Goal: Transaction & Acquisition: Purchase product/service

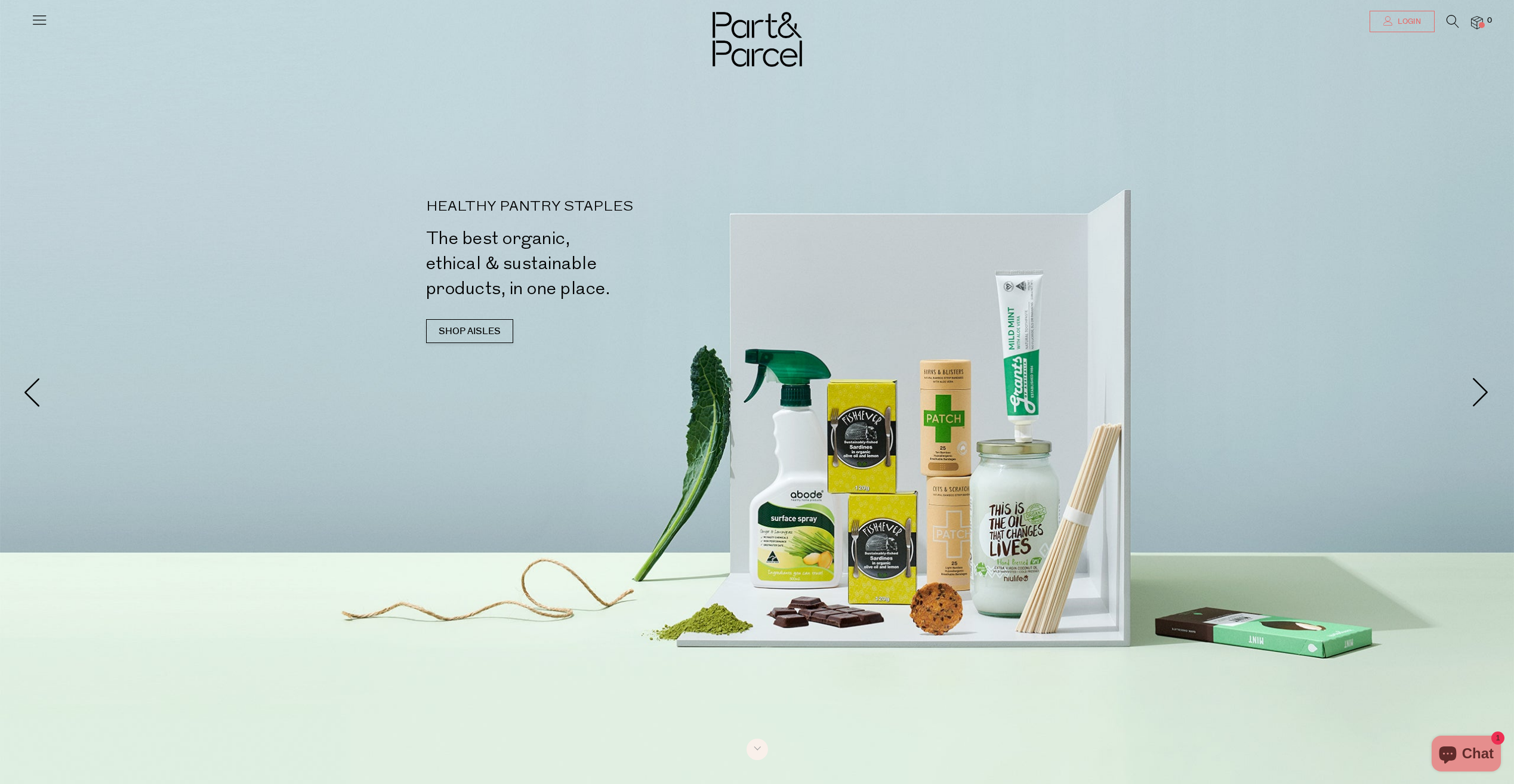
type input "[EMAIL_ADDRESS][DOMAIN_NAME]"
click at [1415, 22] on span "Login" at bounding box center [1408, 22] width 26 height 11
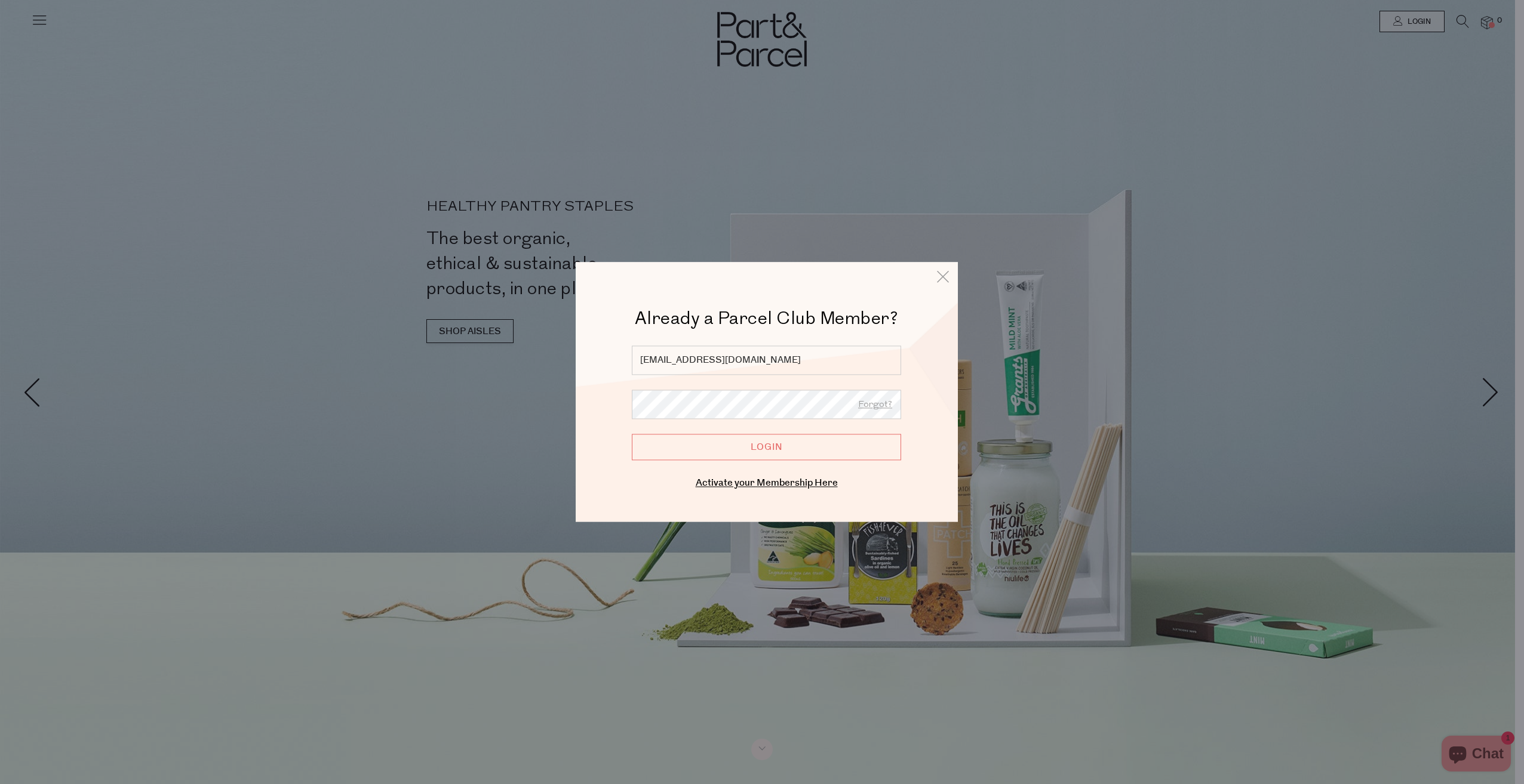
click at [757, 453] on input "Login" at bounding box center [766, 447] width 269 height 26
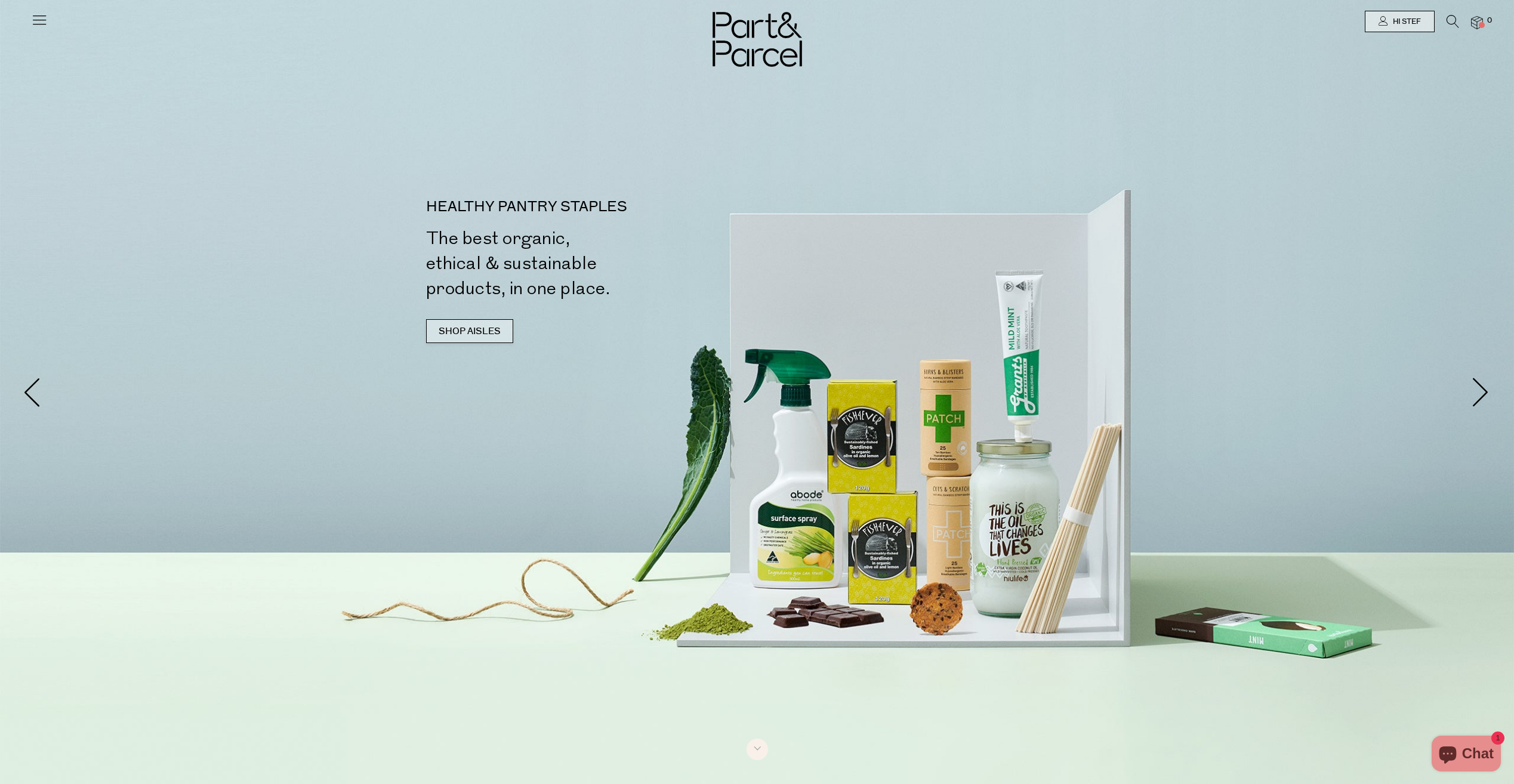
click at [473, 335] on link "SHOP AISLES" at bounding box center [470, 331] width 87 height 24
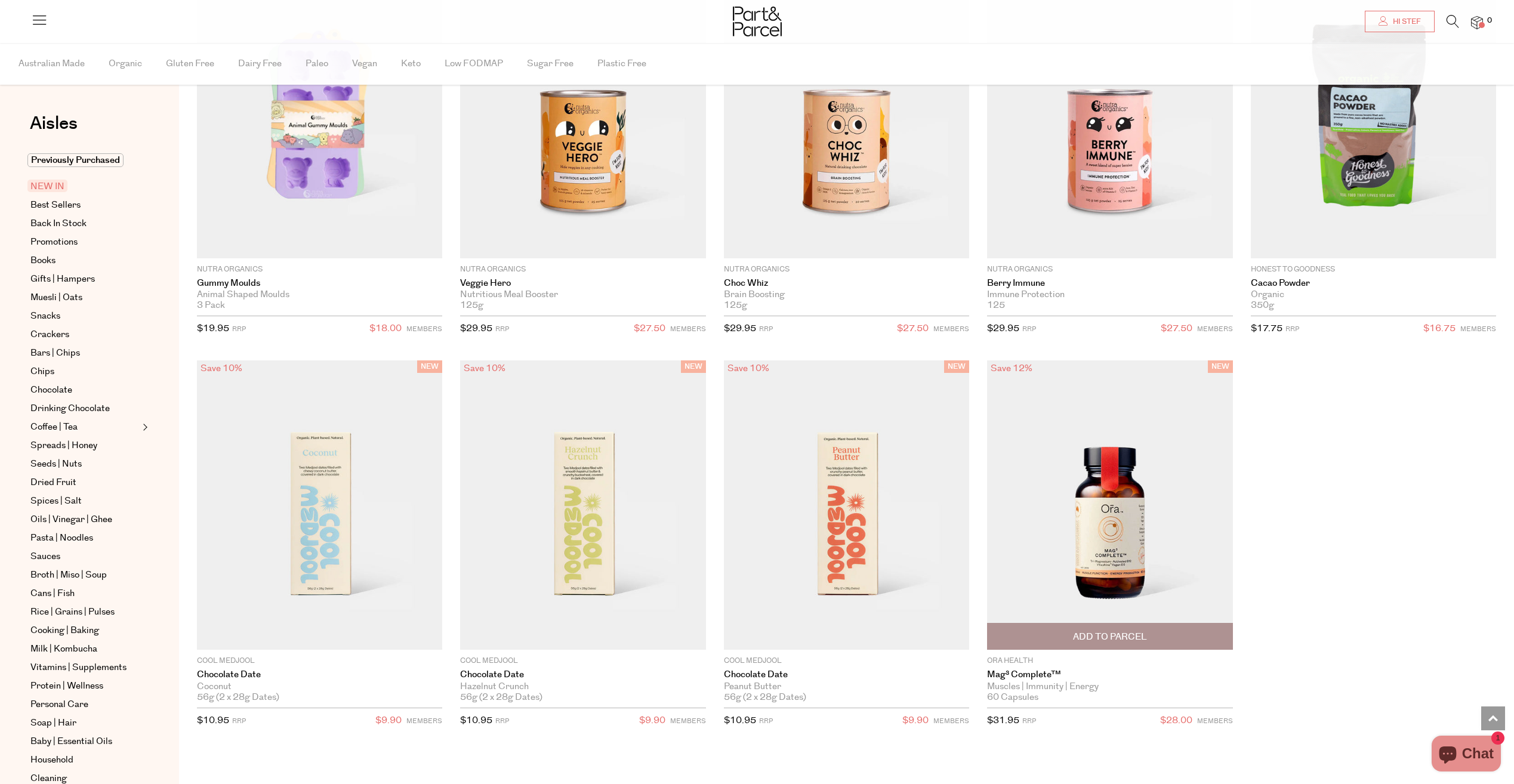
scroll to position [1646, 0]
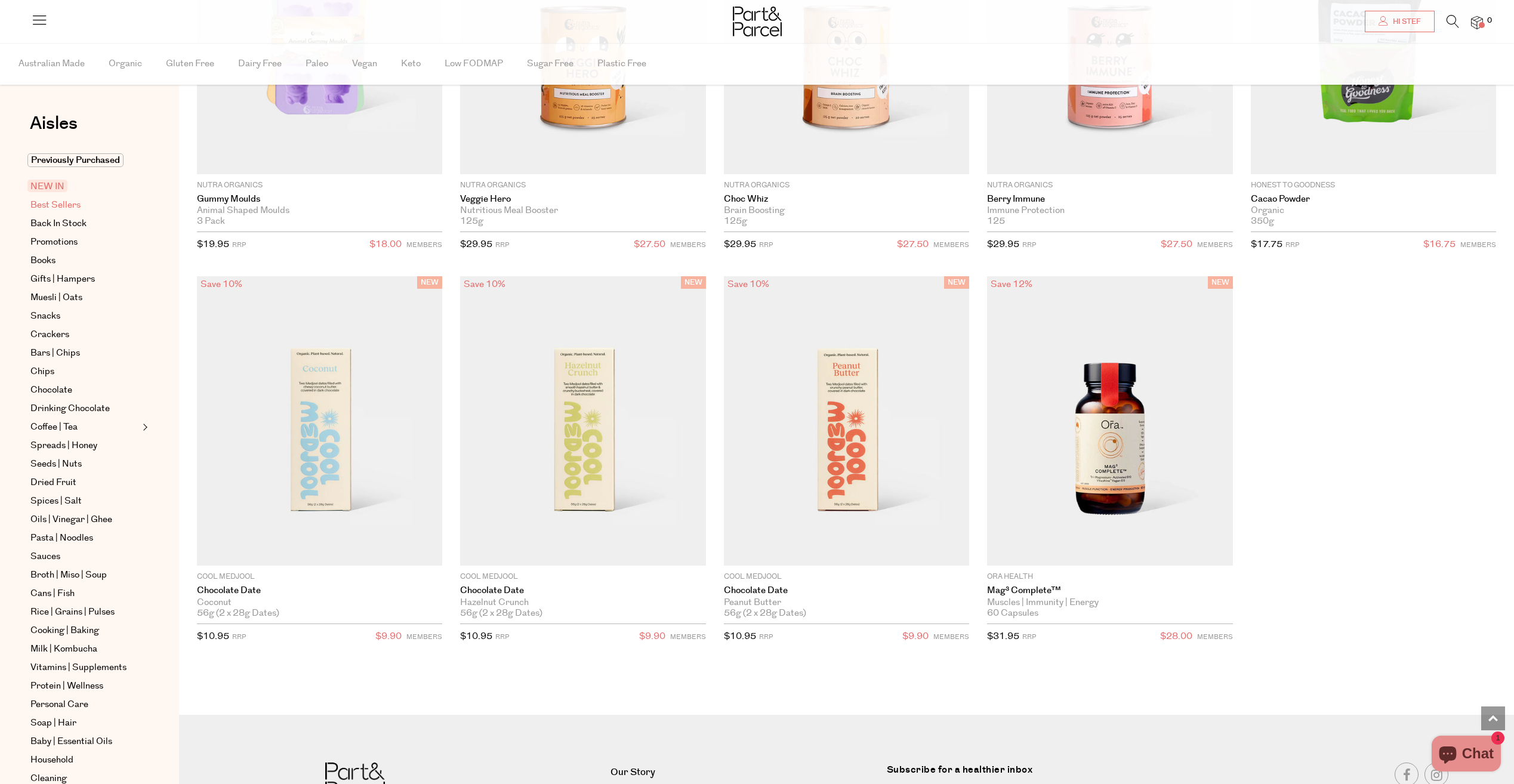
click at [67, 210] on span "Best Sellers" at bounding box center [56, 205] width 50 height 15
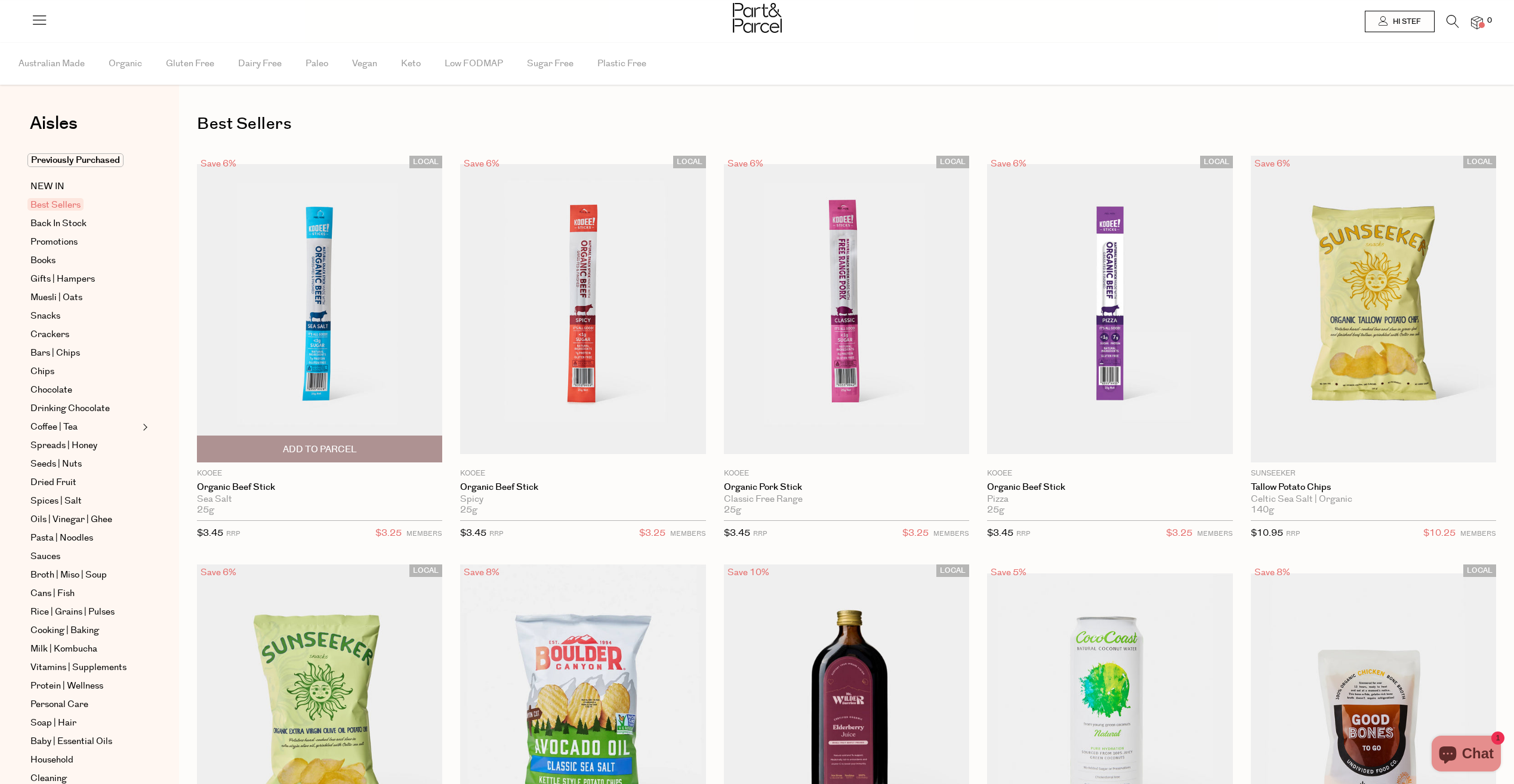
click at [355, 453] on span "Add To Parcel" at bounding box center [320, 450] width 74 height 13
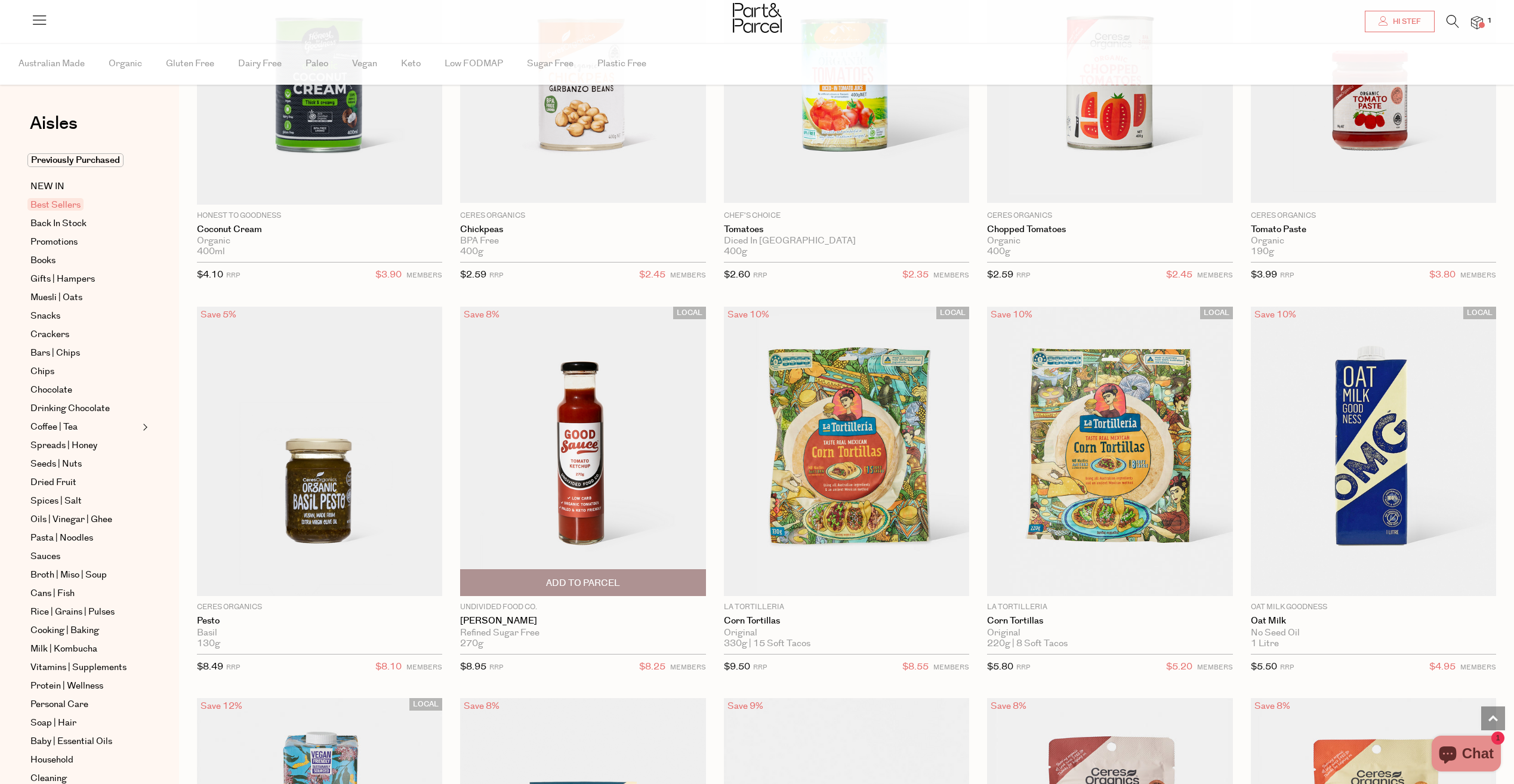
scroll to position [1910, 0]
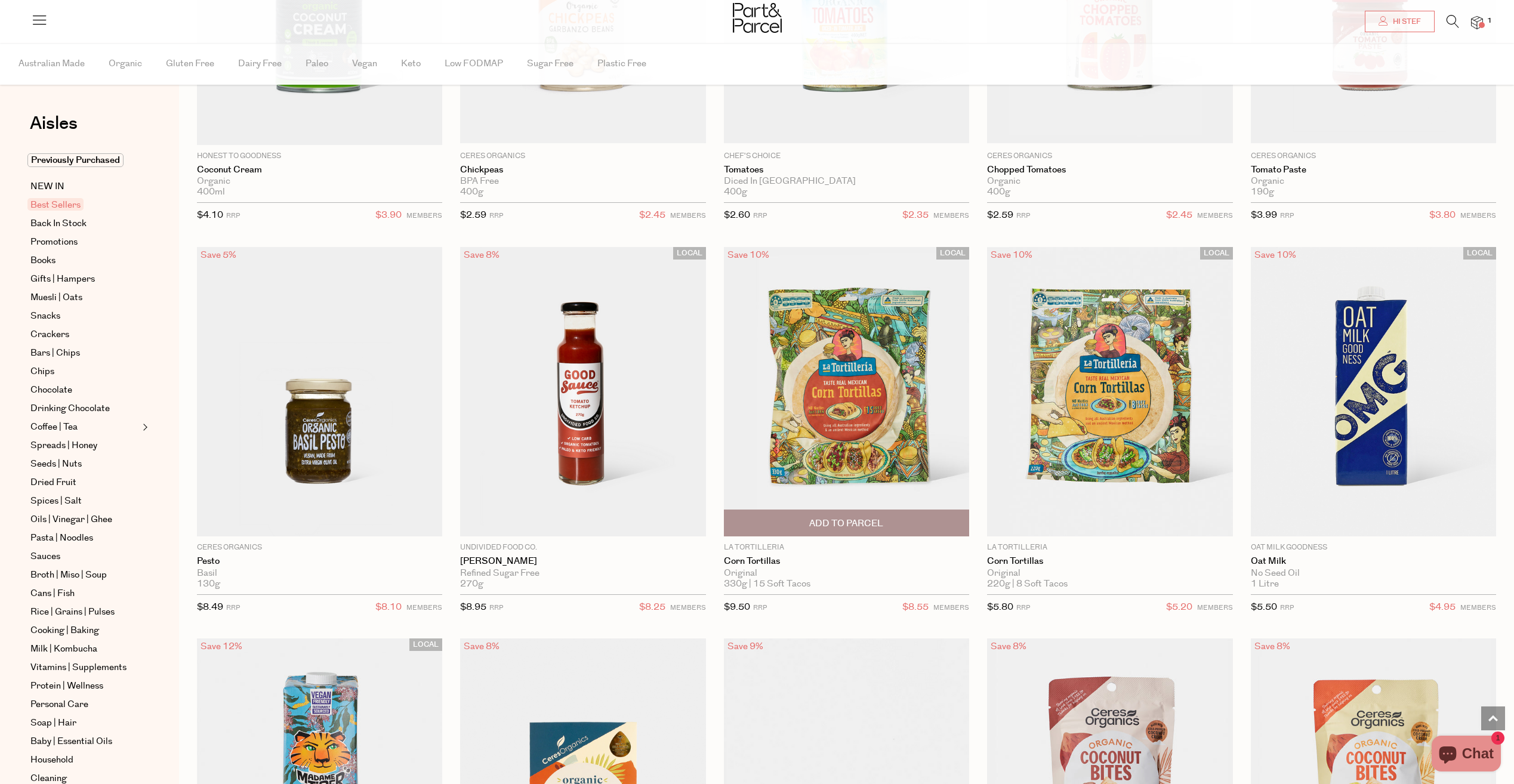
click at [831, 520] on span "Add To Parcel" at bounding box center [846, 524] width 74 height 13
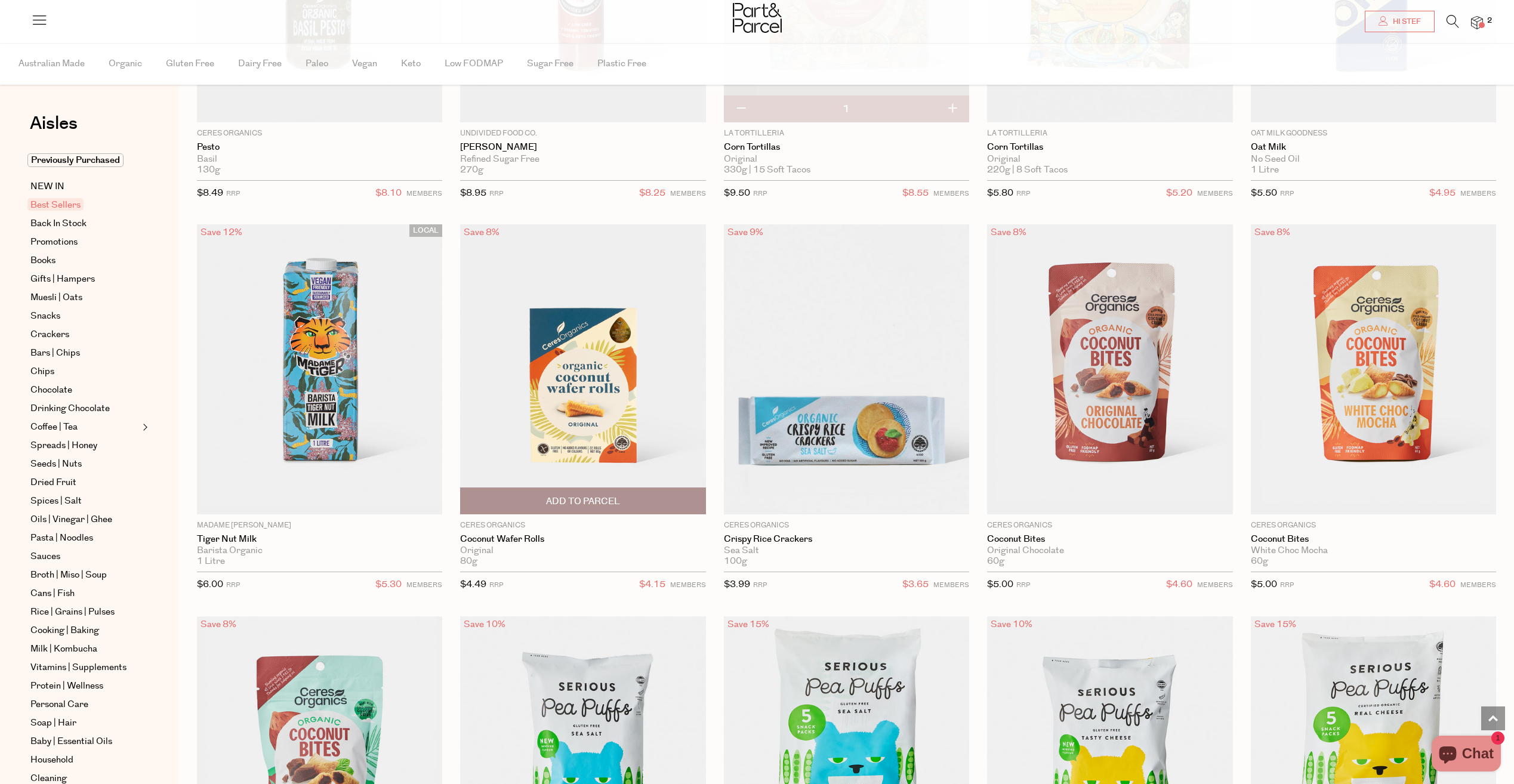
scroll to position [2328, 0]
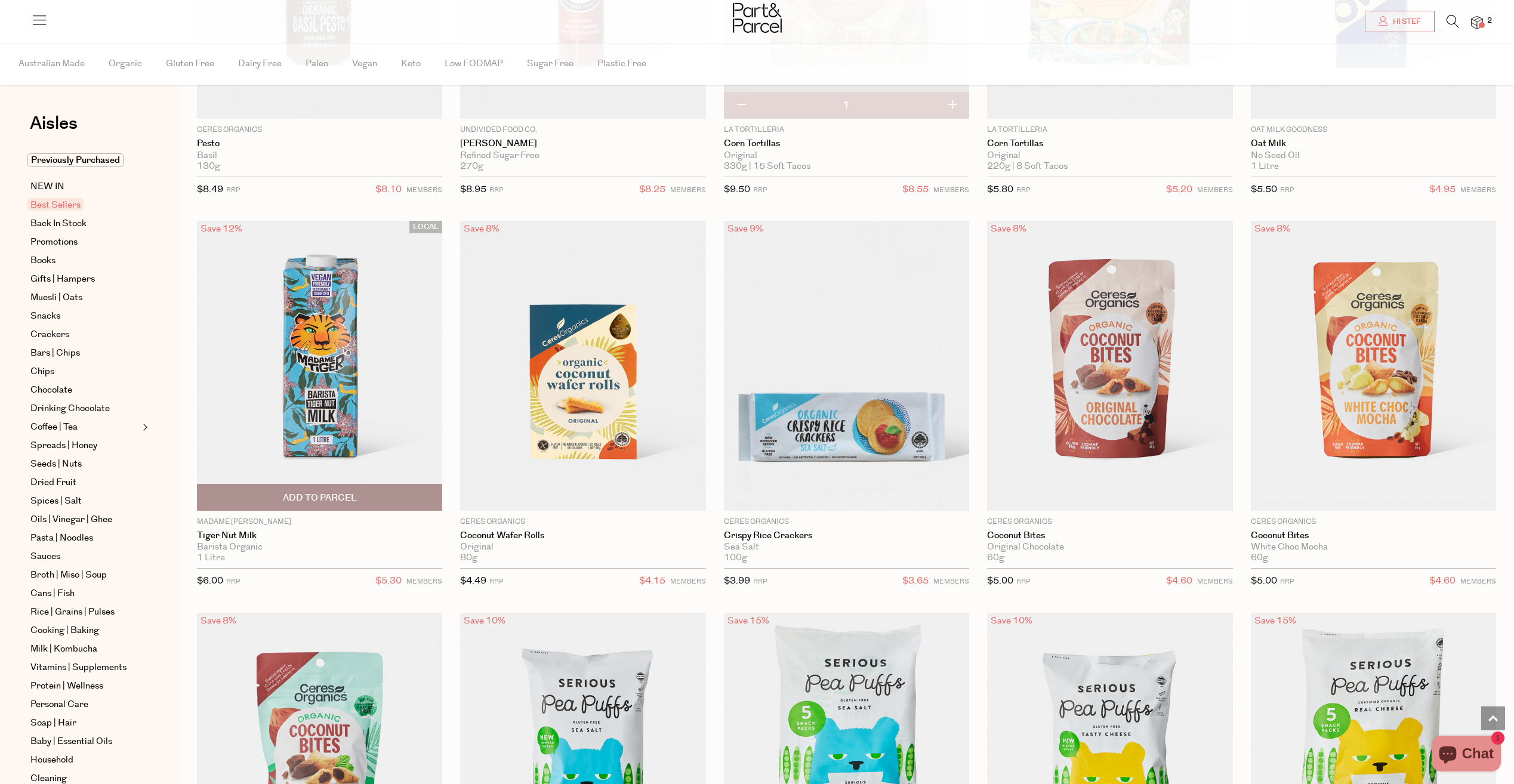
click at [325, 499] on span "Add To Parcel" at bounding box center [320, 498] width 74 height 13
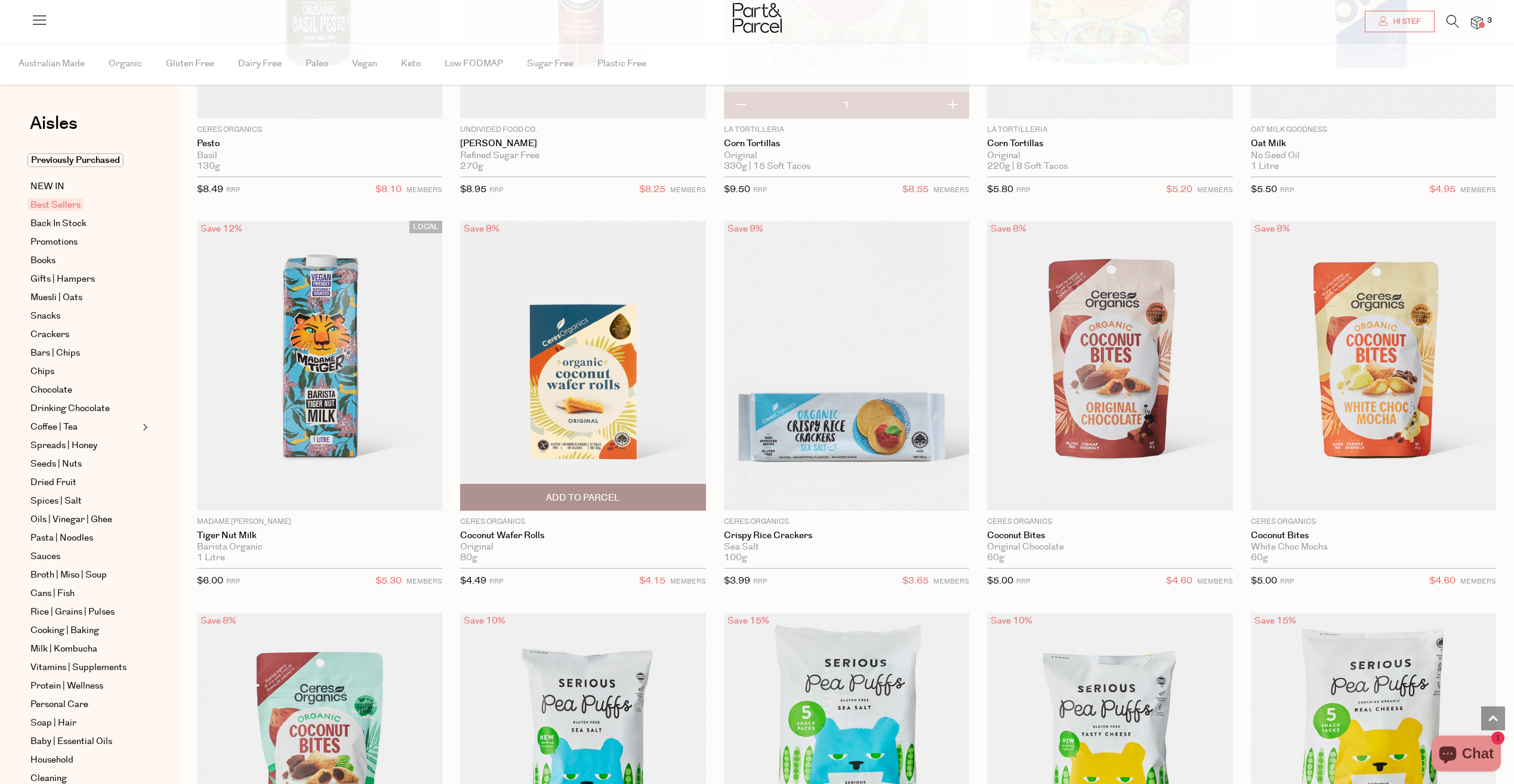
click at [602, 492] on span "Add To Parcel" at bounding box center [584, 498] width 74 height 13
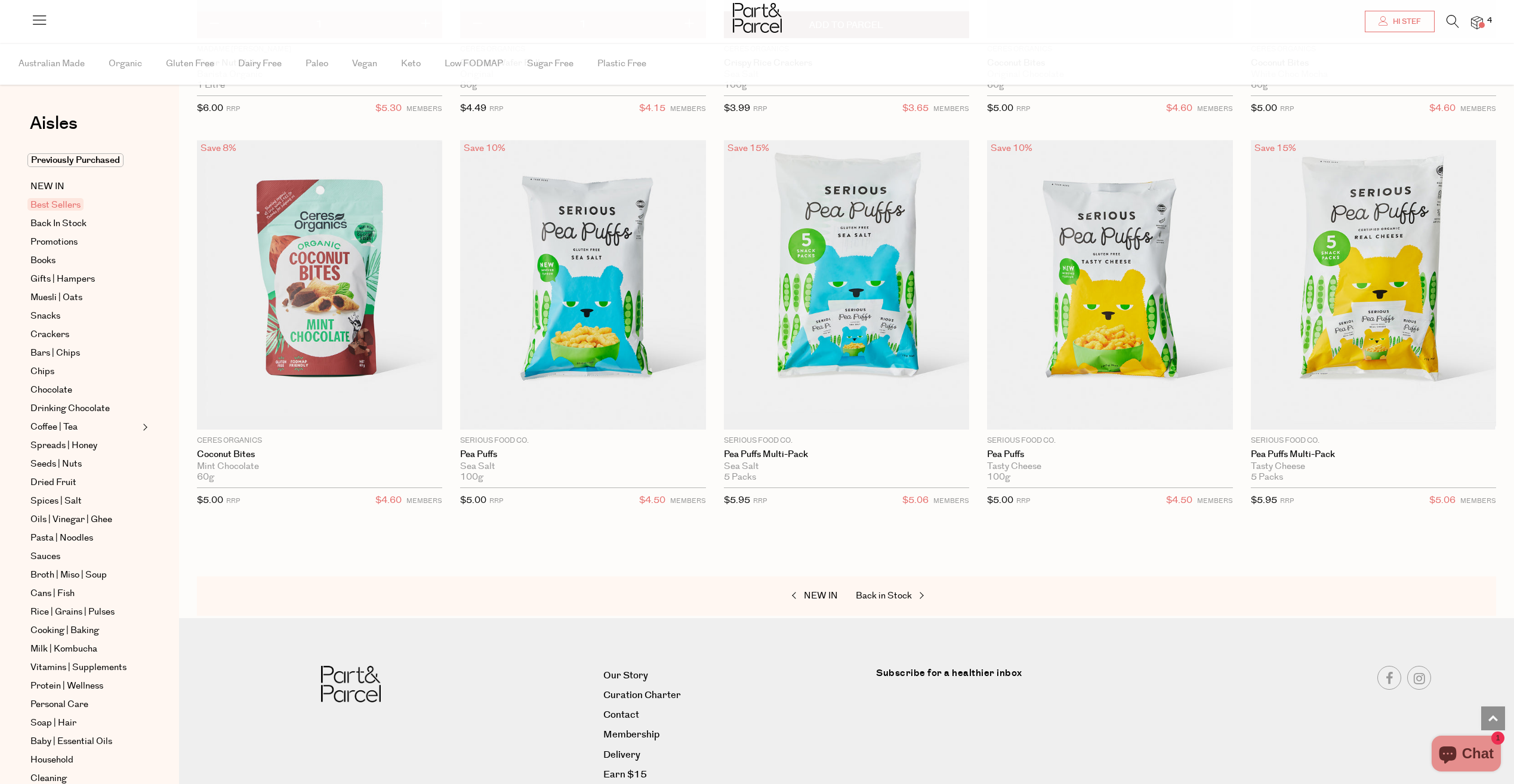
scroll to position [2805, 0]
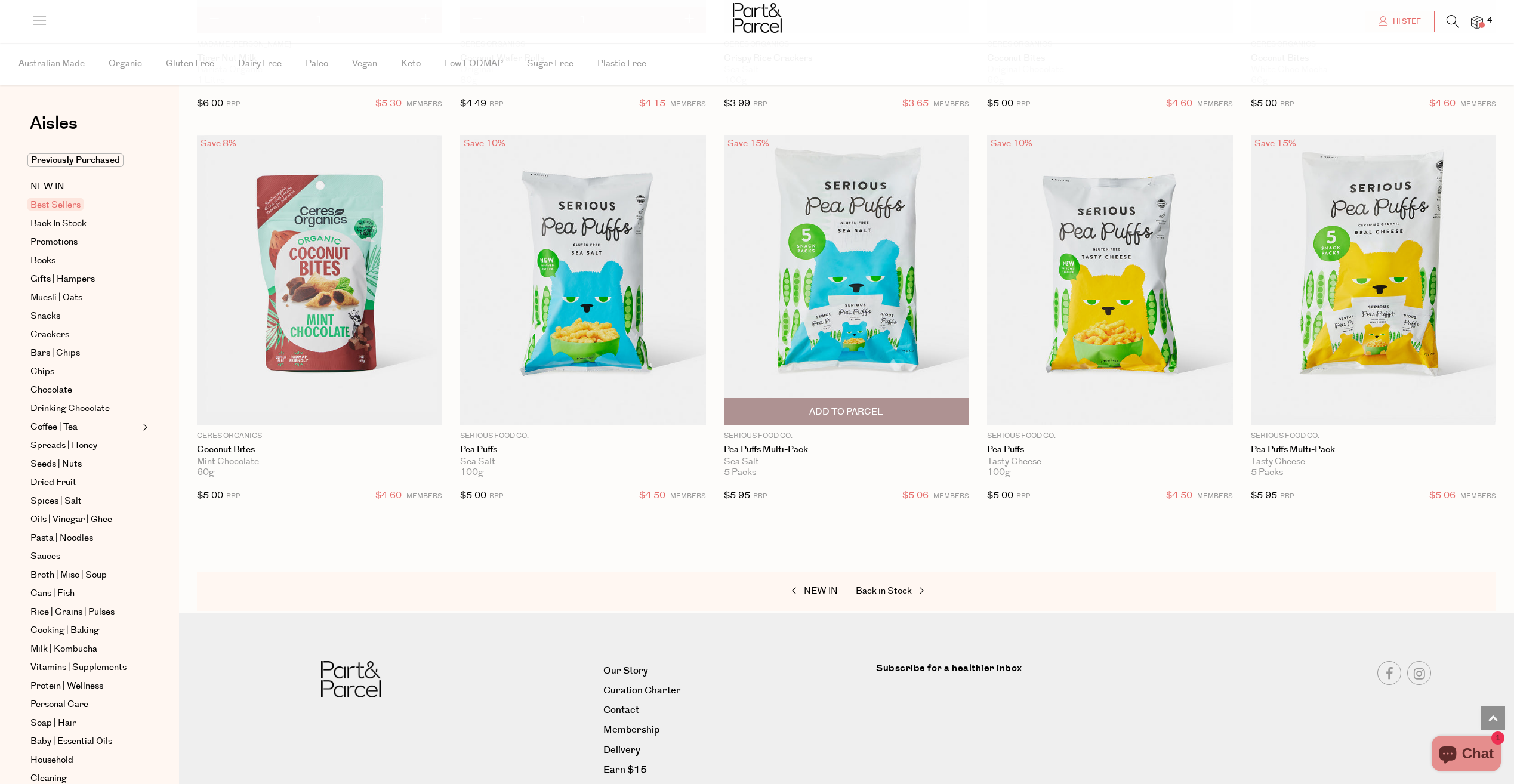
click at [871, 411] on span "Add To Parcel" at bounding box center [846, 412] width 74 height 13
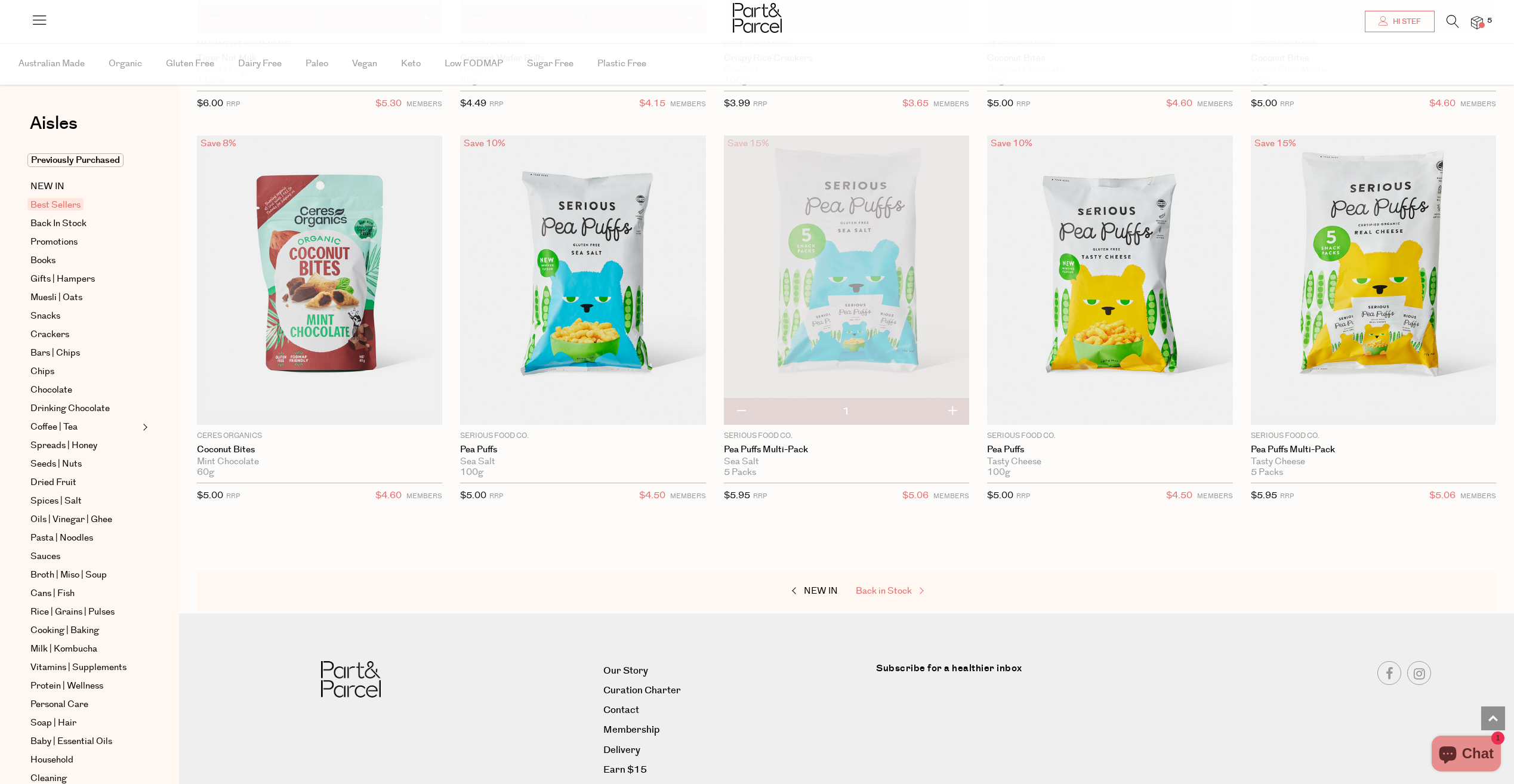
click at [898, 589] on span "Back in Stock" at bounding box center [884, 592] width 56 height 13
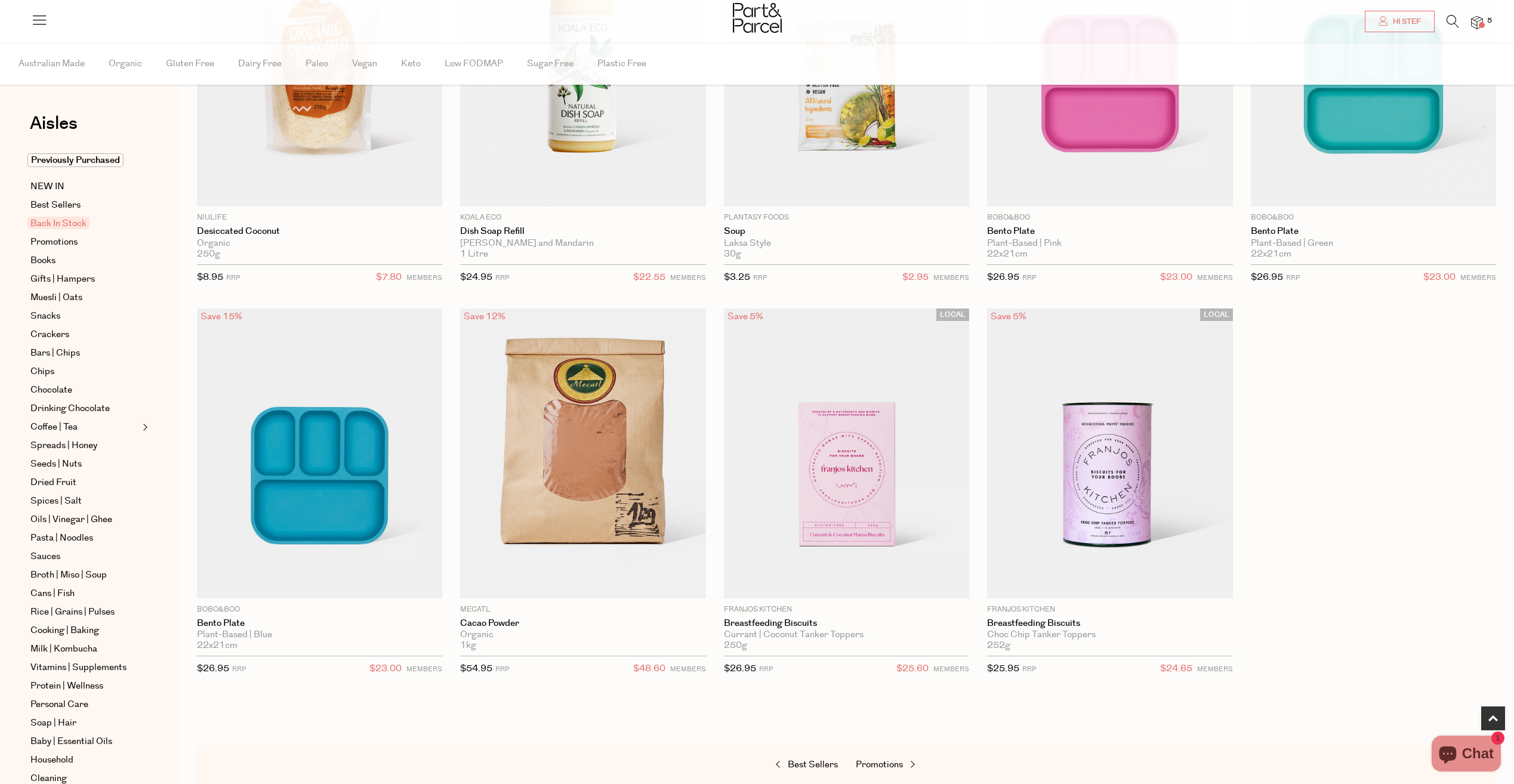
scroll to position [298, 0]
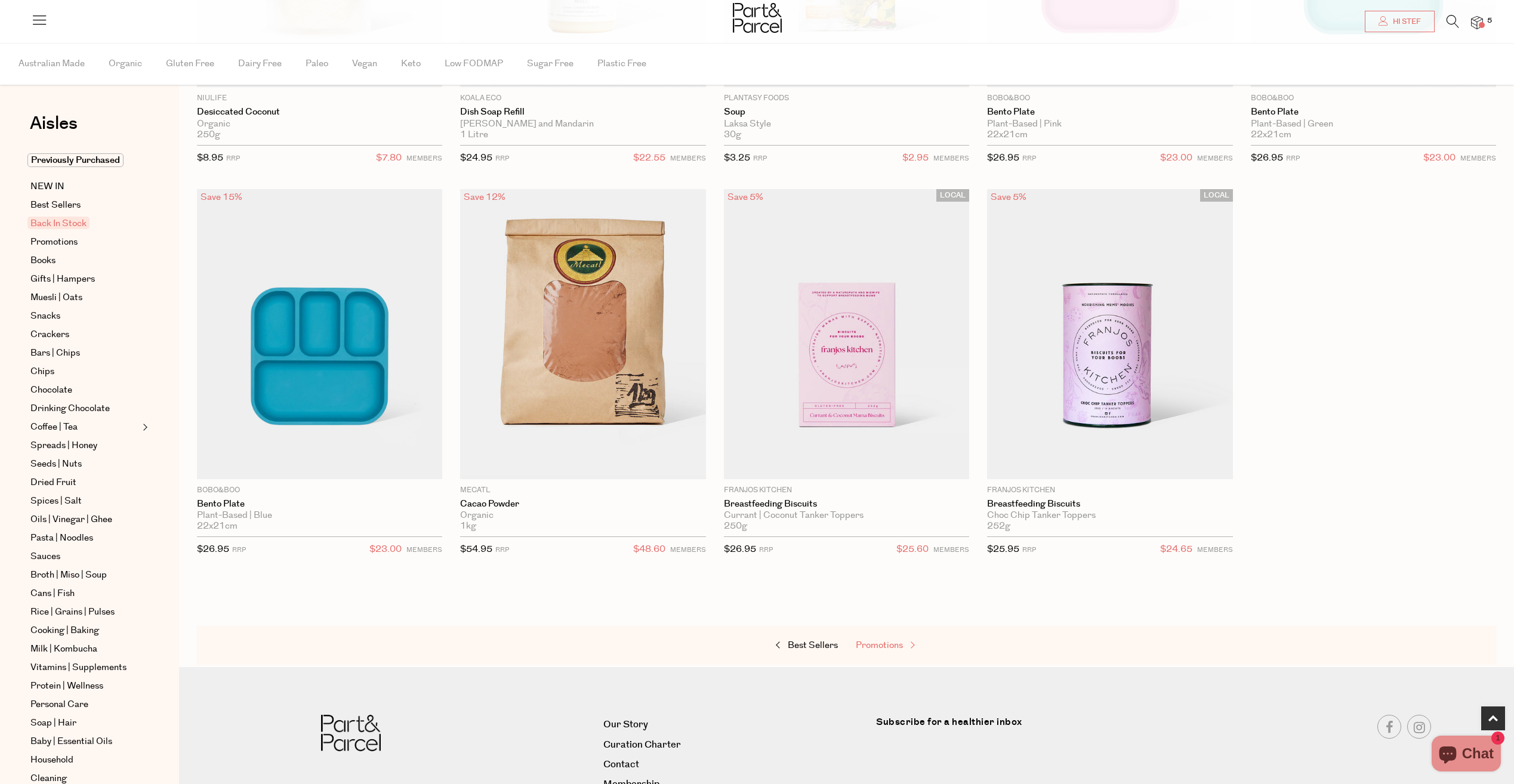
click at [894, 643] on span "Promotions" at bounding box center [879, 646] width 47 height 13
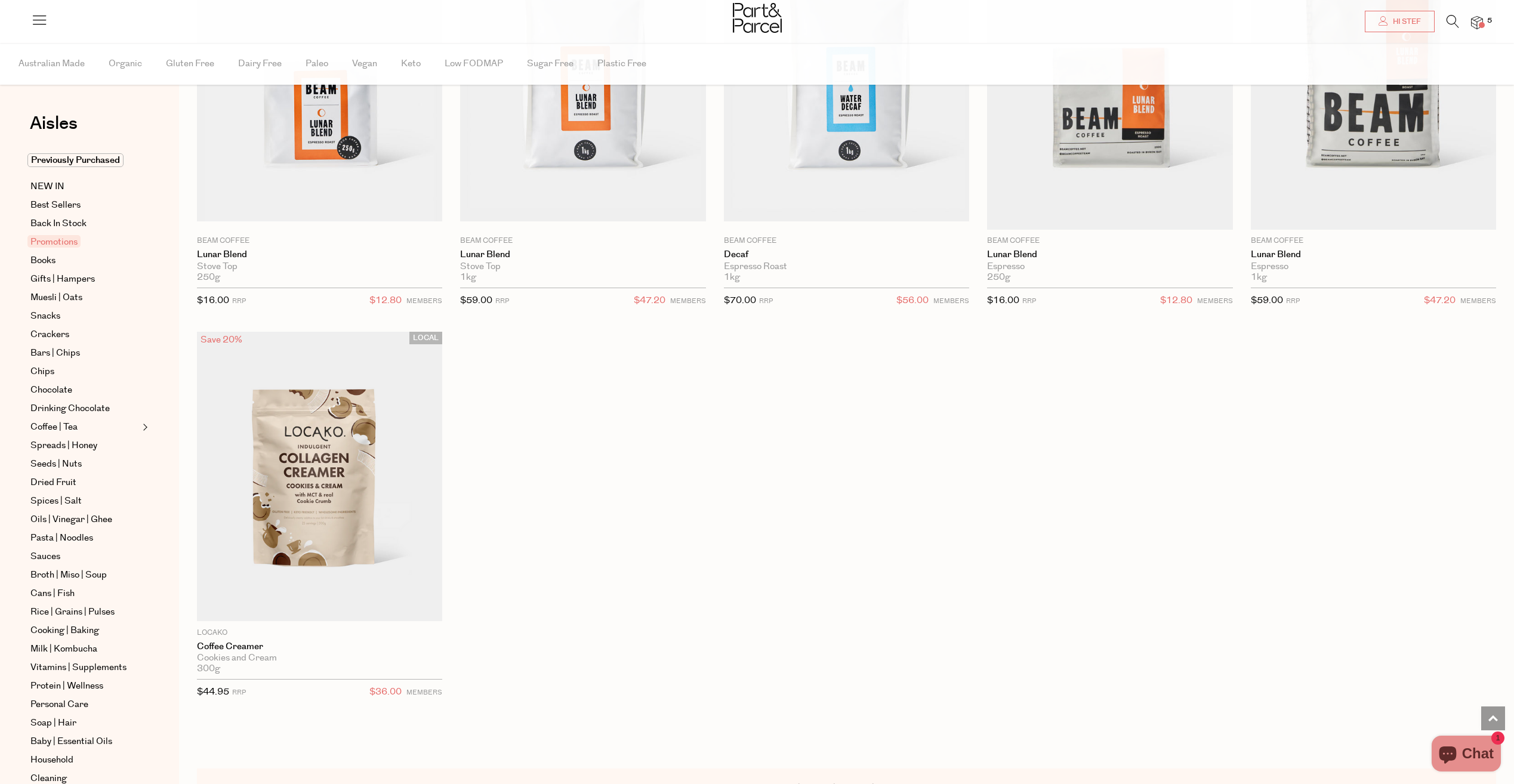
scroll to position [1074, 0]
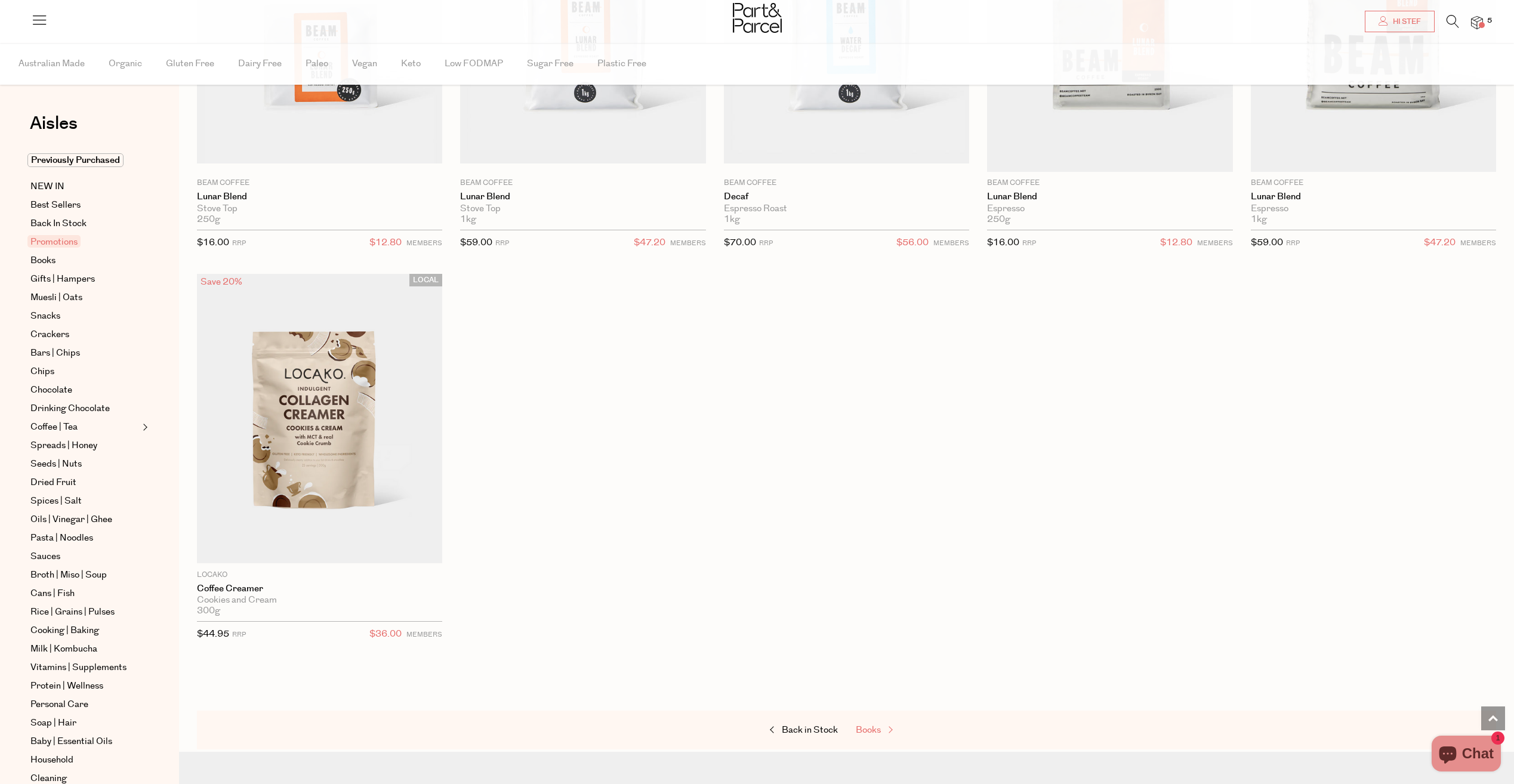
click at [865, 731] on span "Books" at bounding box center [868, 731] width 25 height 13
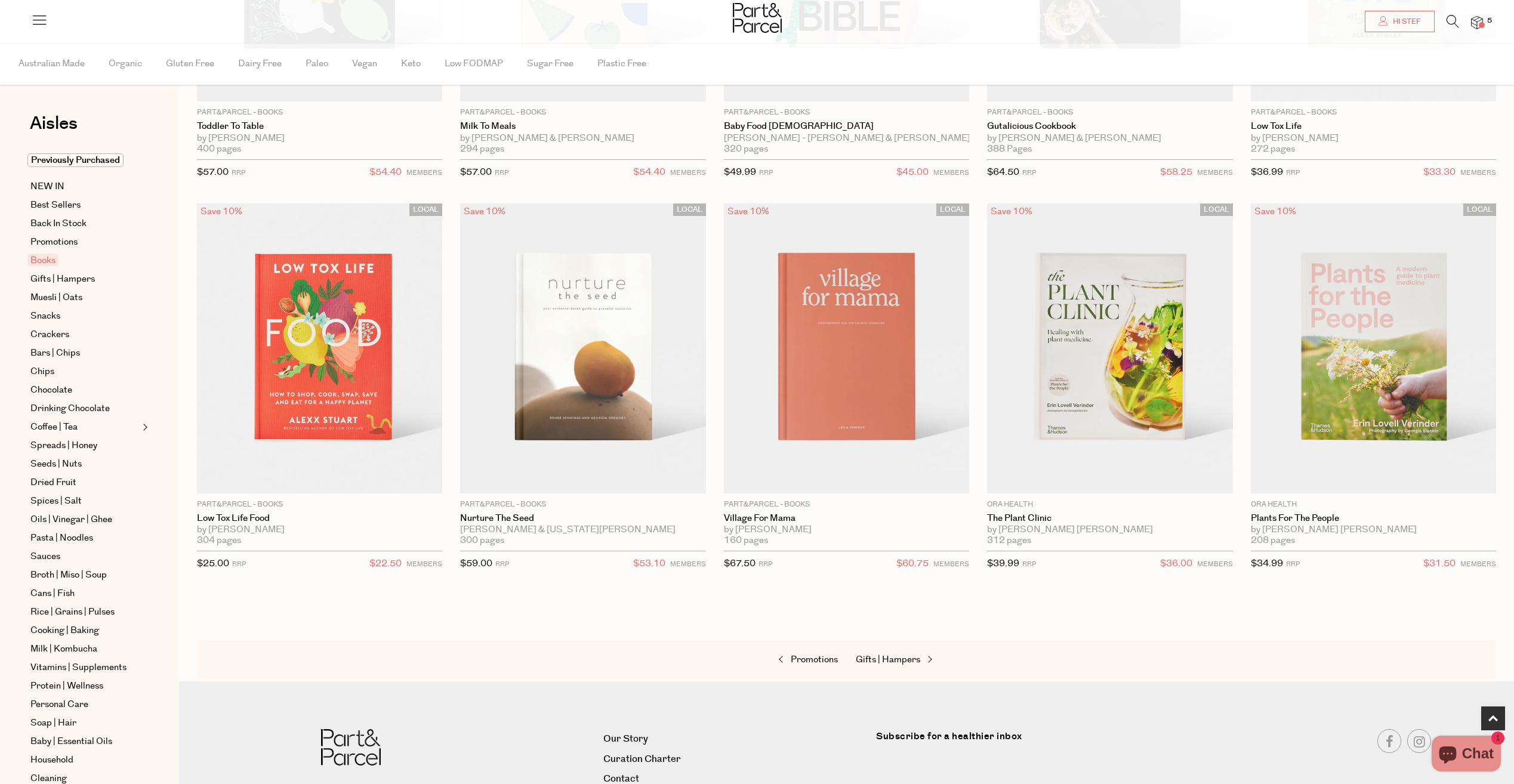
scroll to position [460, 0]
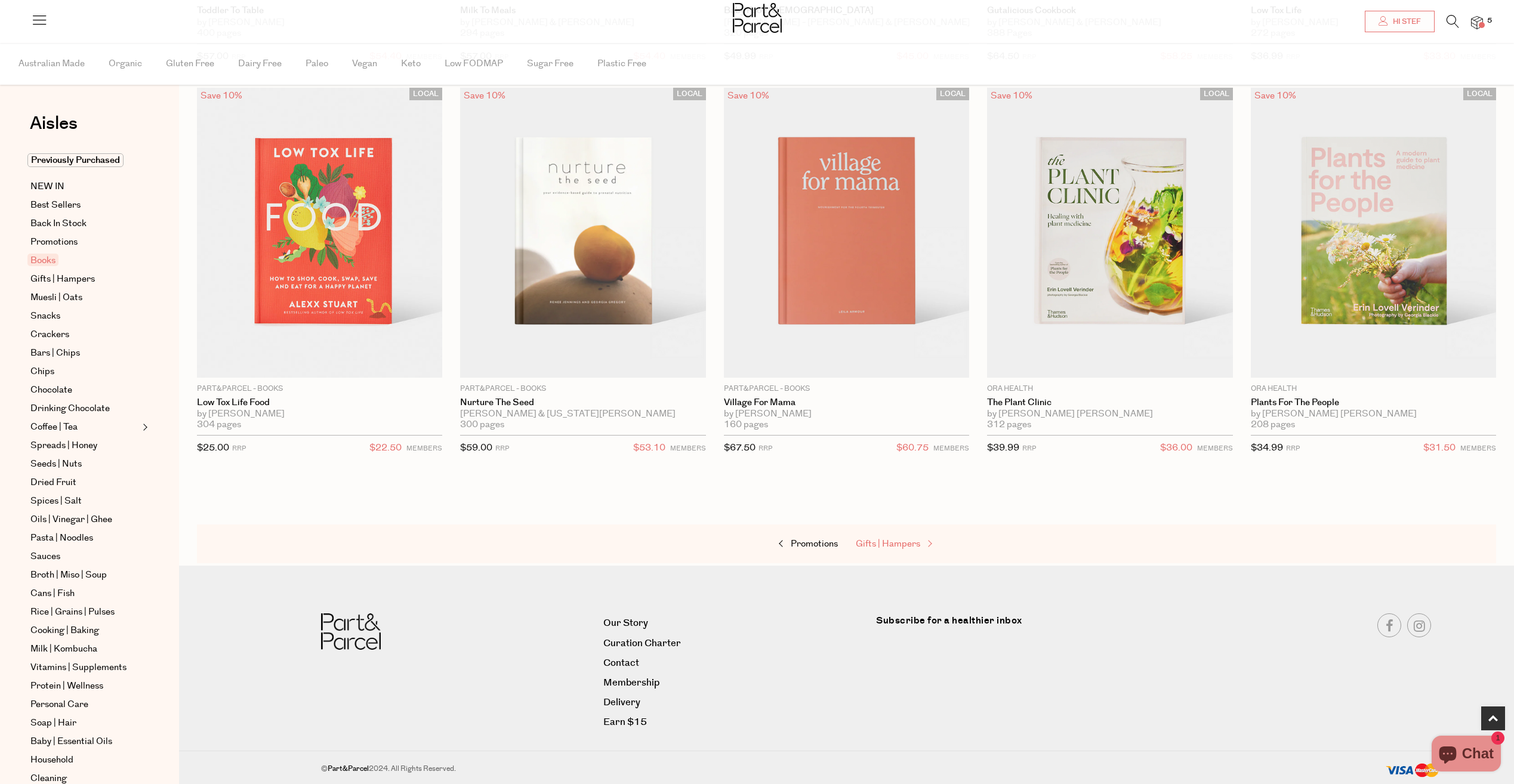
click at [891, 542] on span "Gifts | Hampers" at bounding box center [888, 544] width 65 height 13
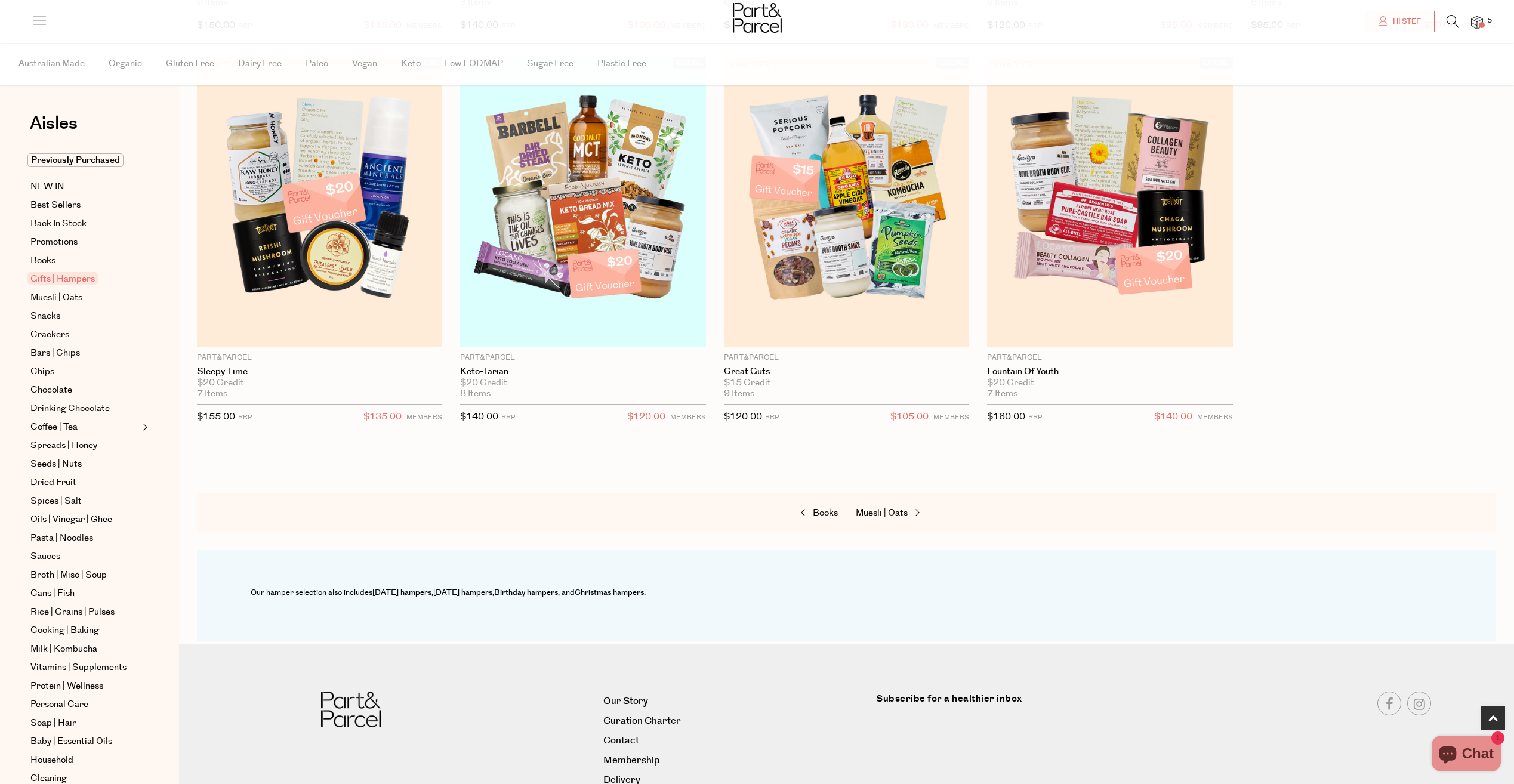
scroll to position [568, 0]
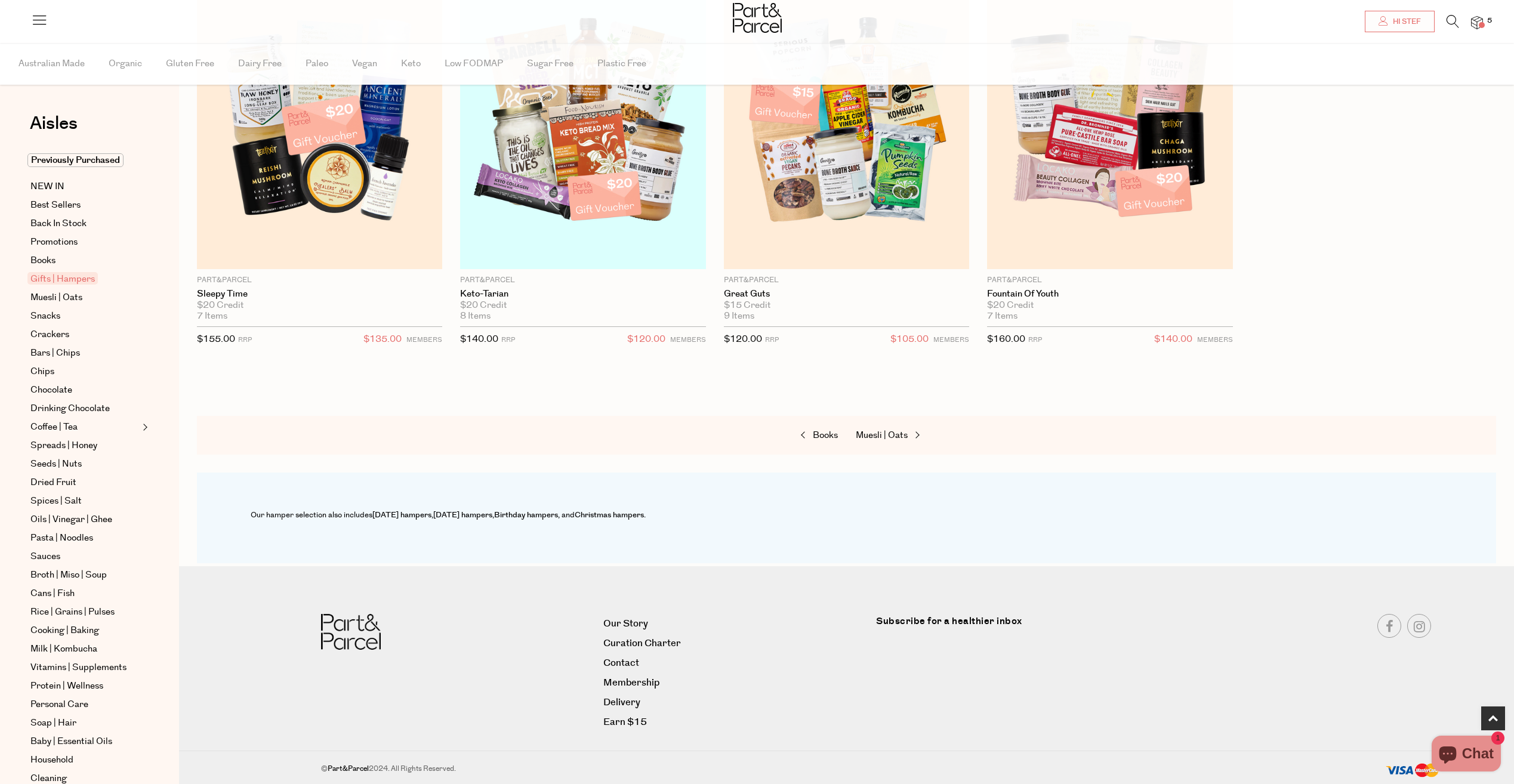
click at [889, 449] on div "Books Muesli | Oats" at bounding box center [847, 436] width 1300 height 40
click at [896, 432] on span "Muesli | Oats" at bounding box center [882, 436] width 52 height 13
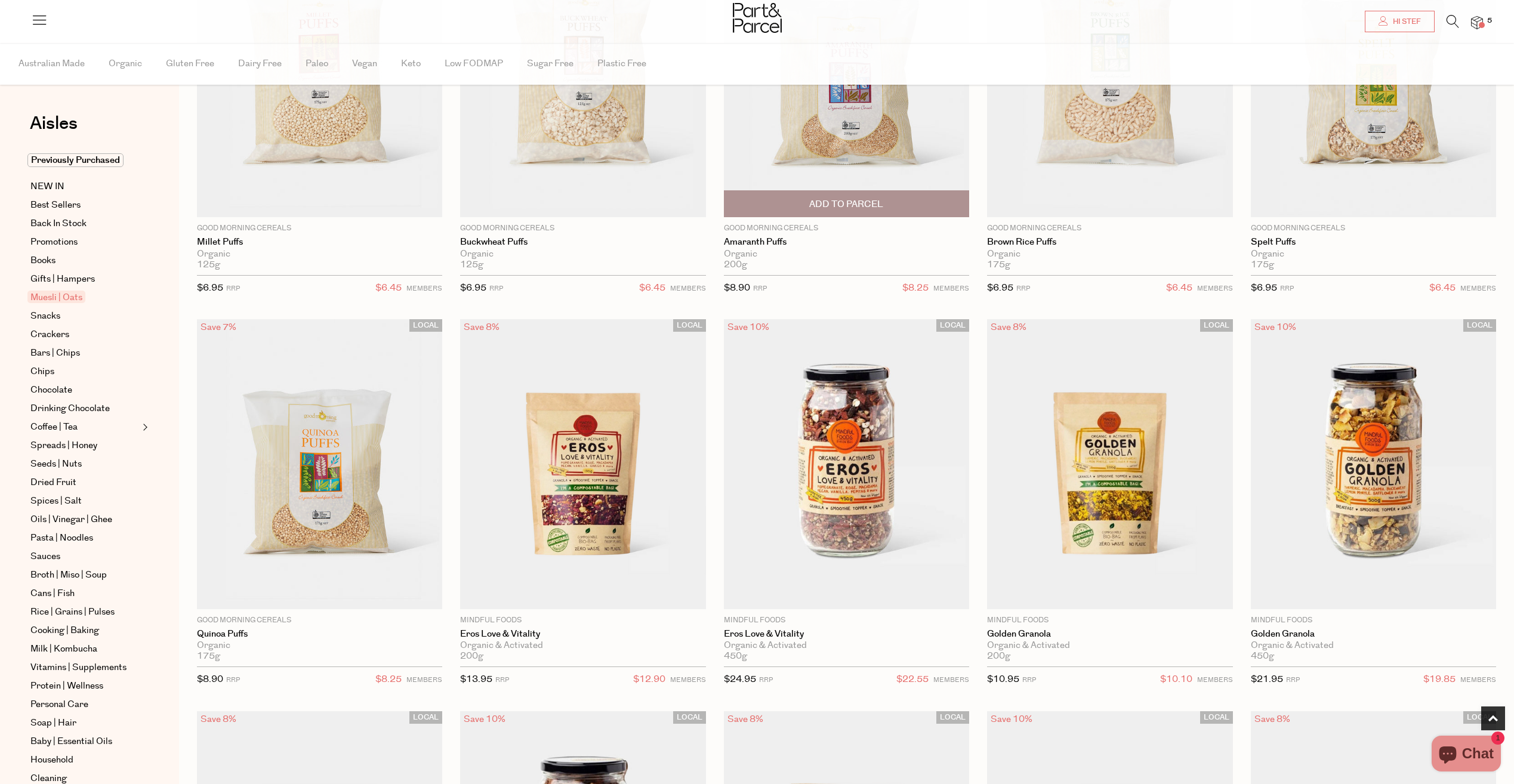
scroll to position [418, 0]
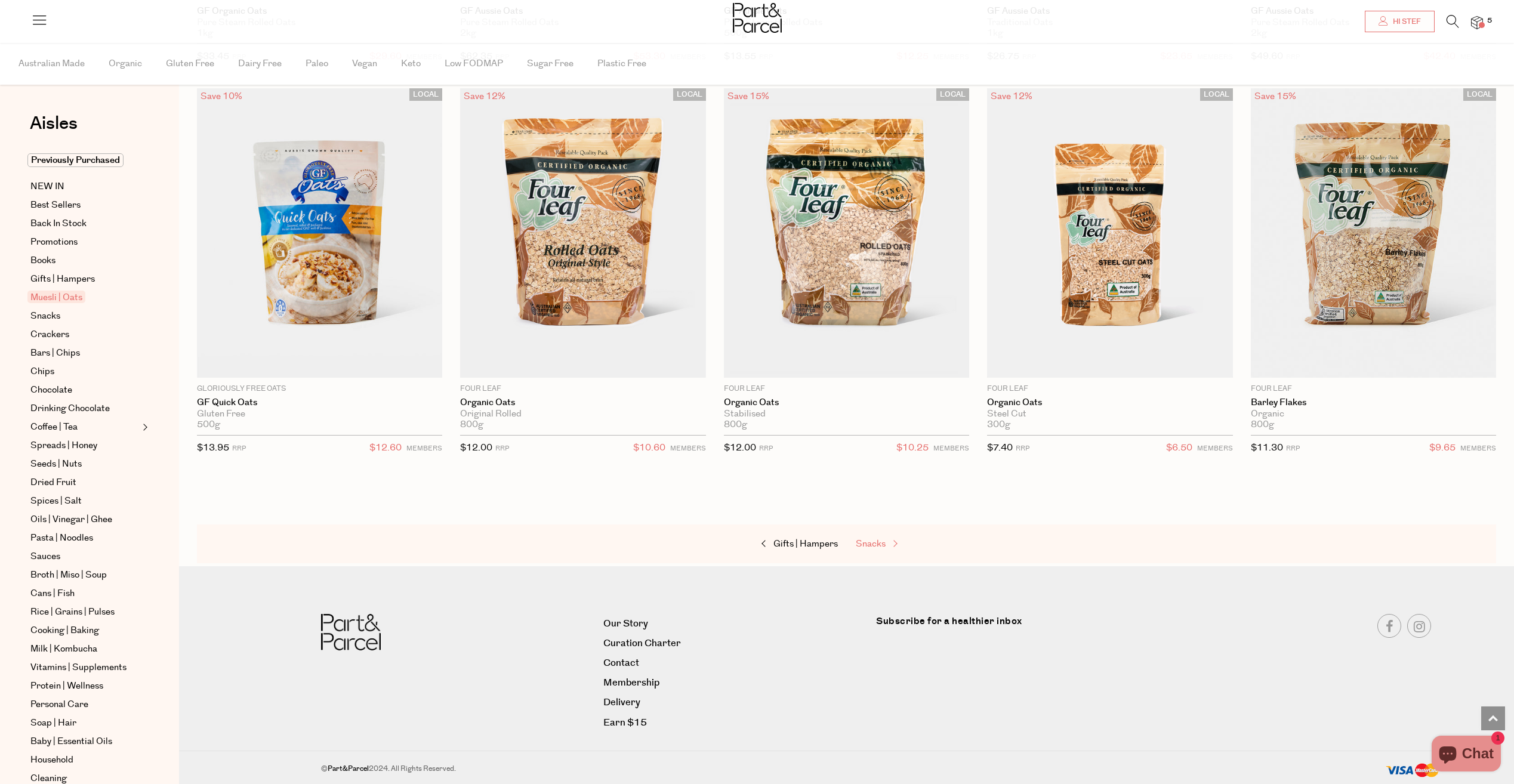
click at [879, 545] on span "Snacks" at bounding box center [871, 544] width 30 height 13
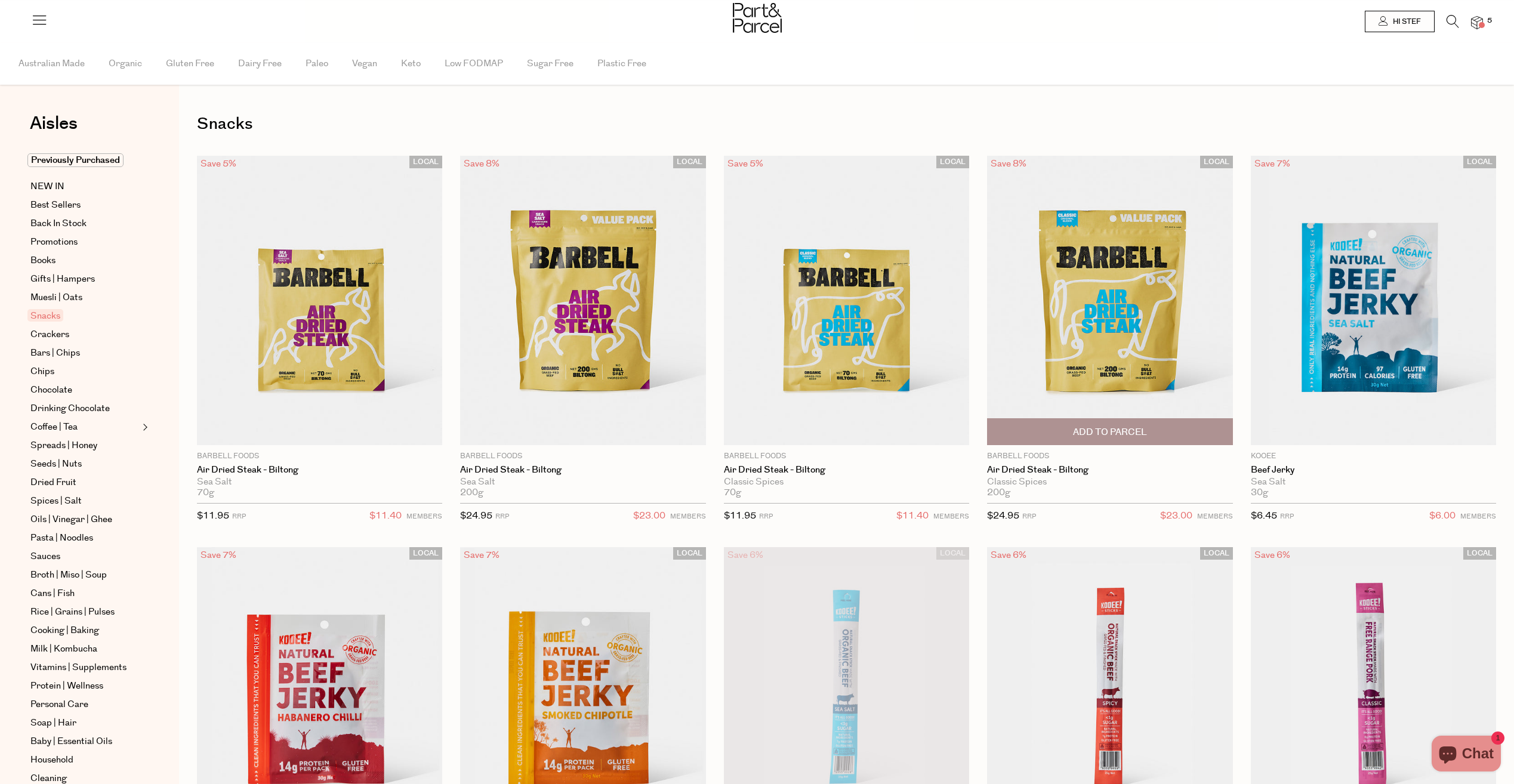
click at [1120, 434] on span "Add To Parcel" at bounding box center [1111, 432] width 74 height 13
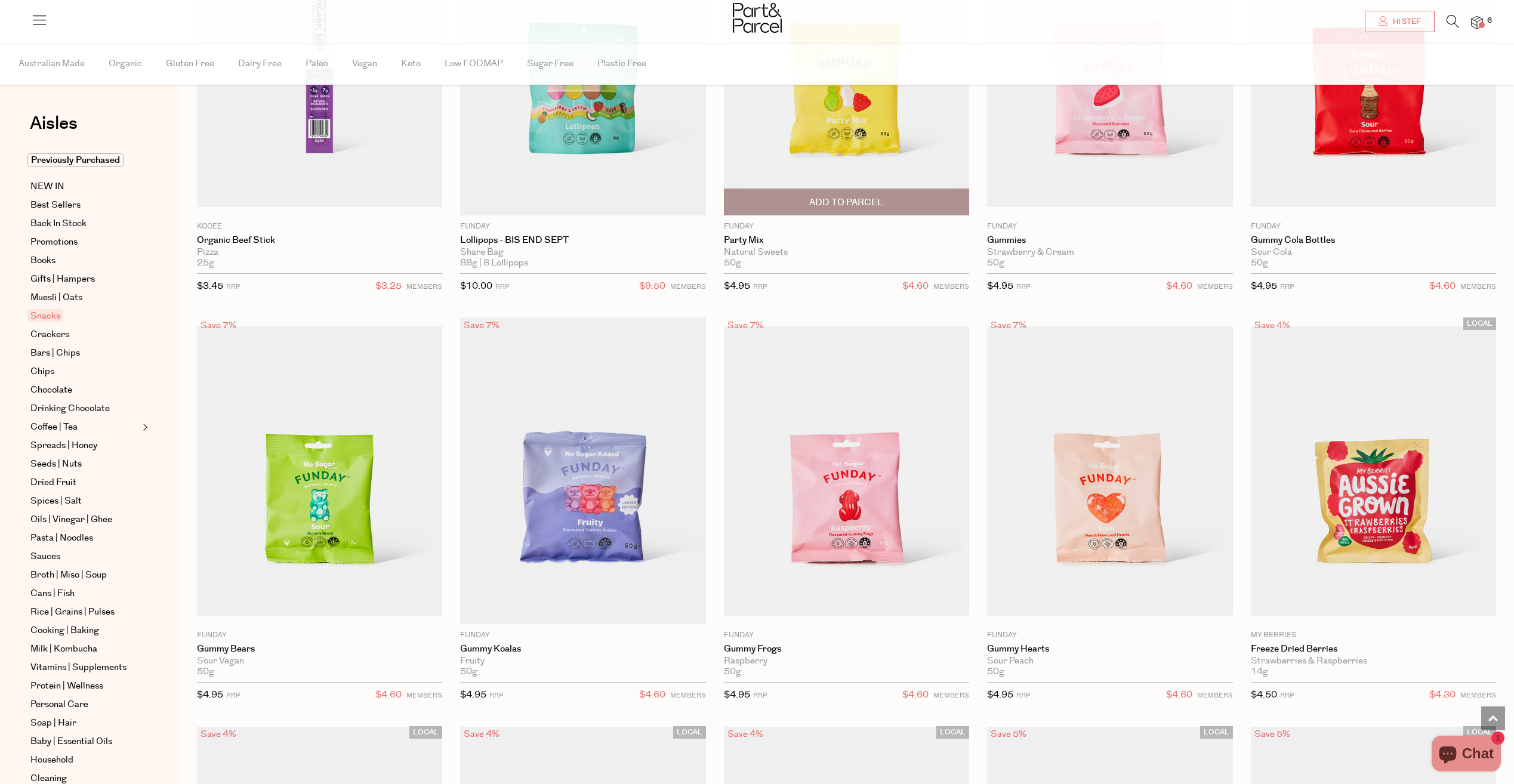
scroll to position [1134, 0]
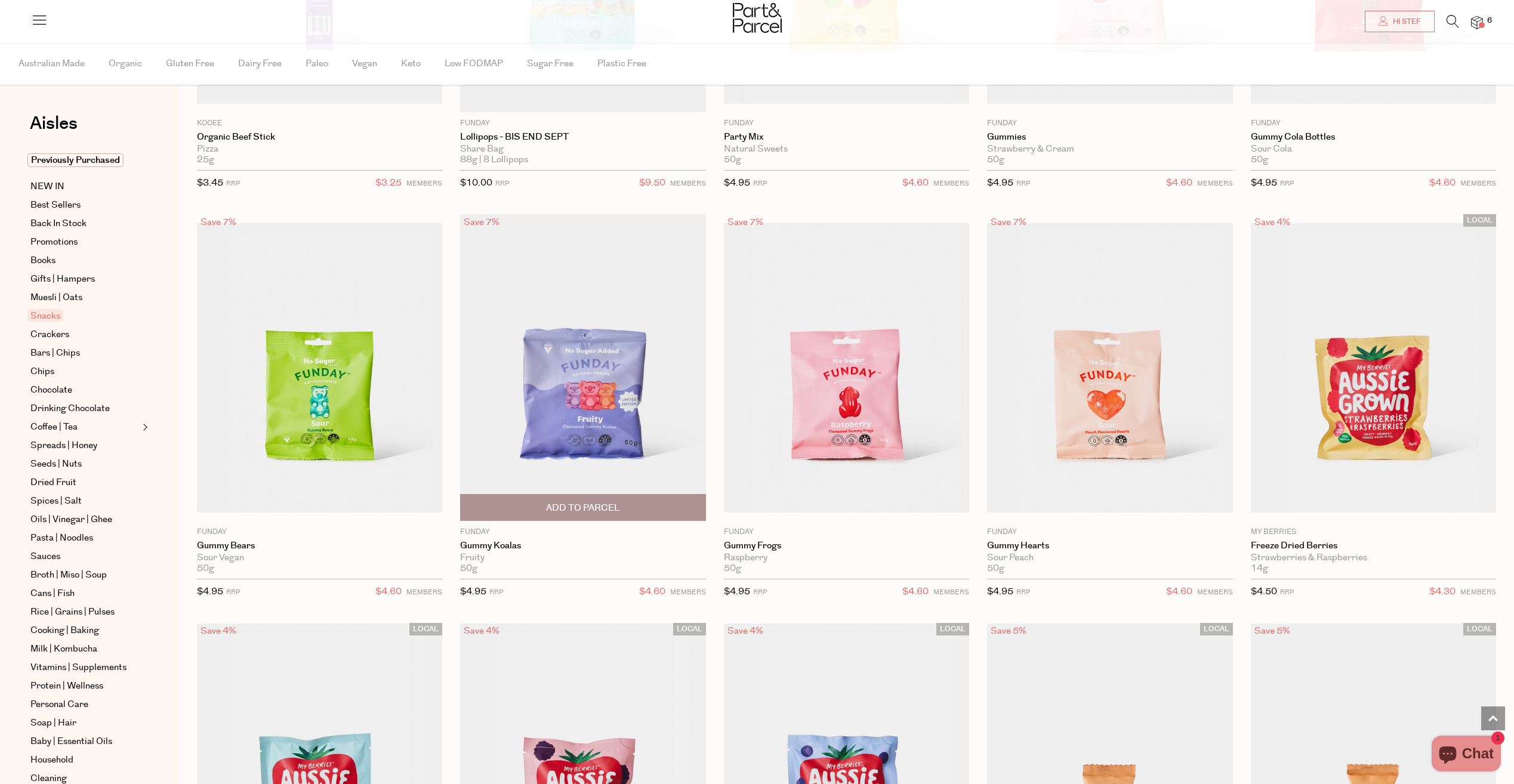
click at [576, 515] on span "Add To Parcel" at bounding box center [584, 508] width 74 height 13
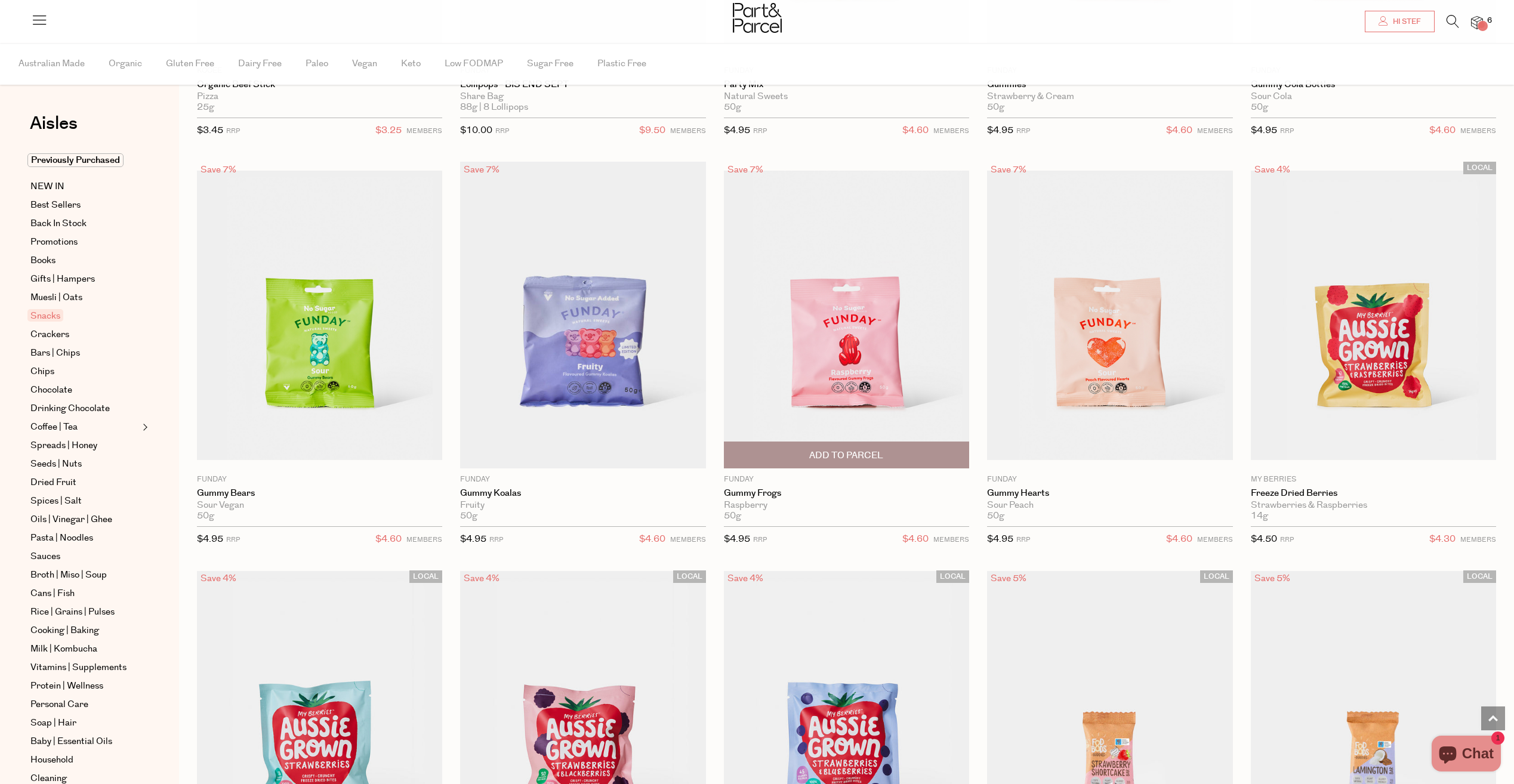
scroll to position [1313, 0]
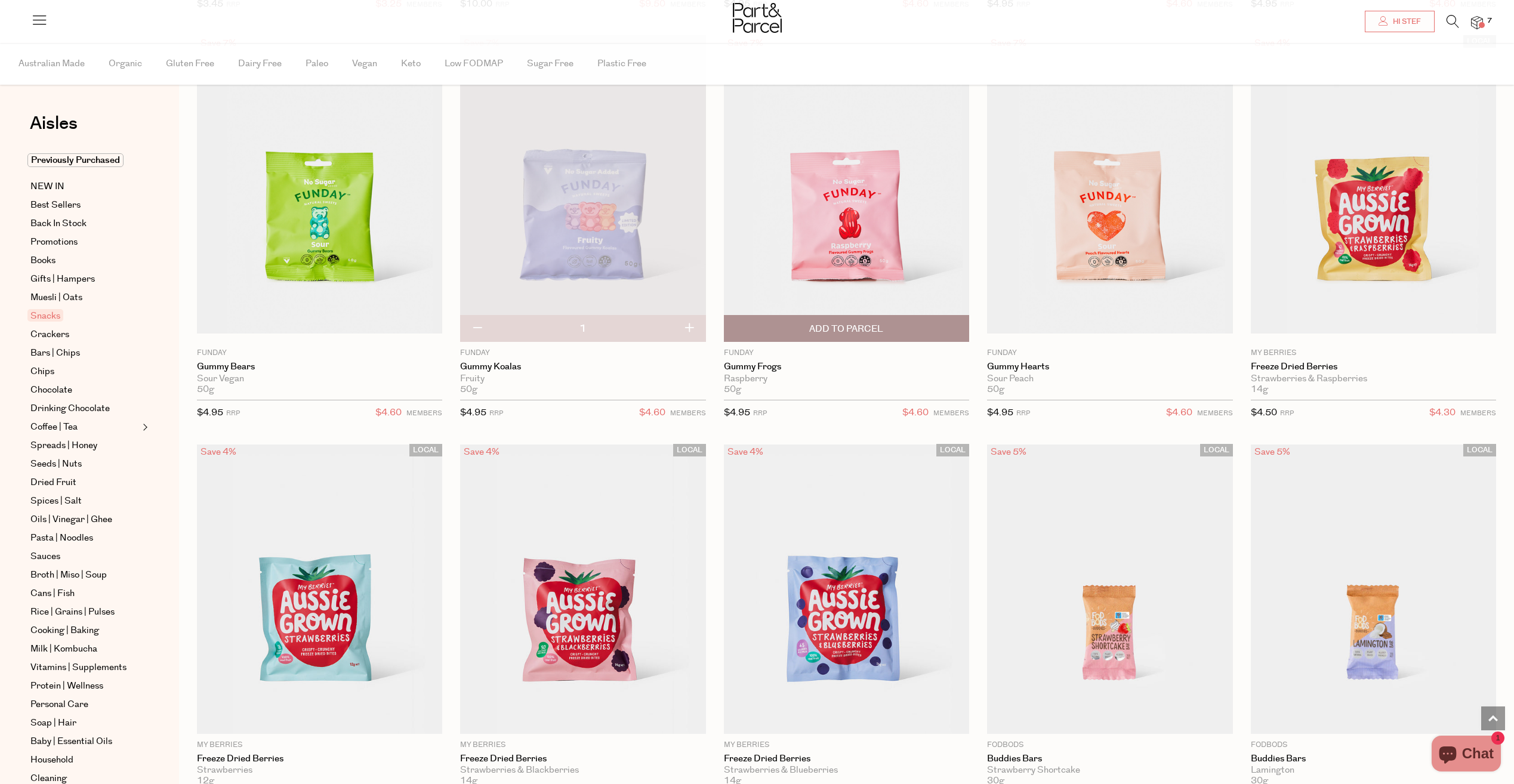
click at [868, 330] on span "Add To Parcel" at bounding box center [846, 330] width 74 height 13
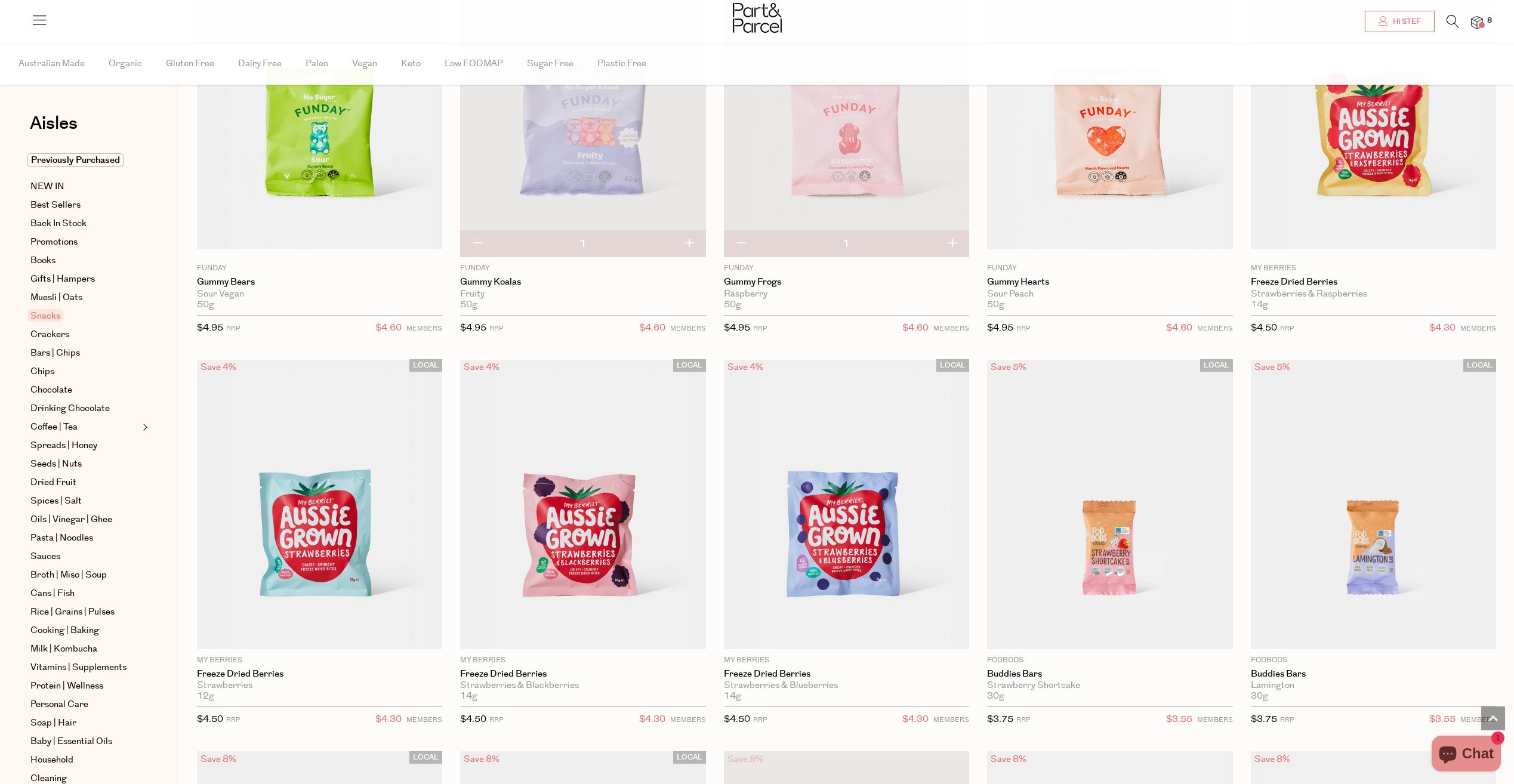
scroll to position [1492, 0]
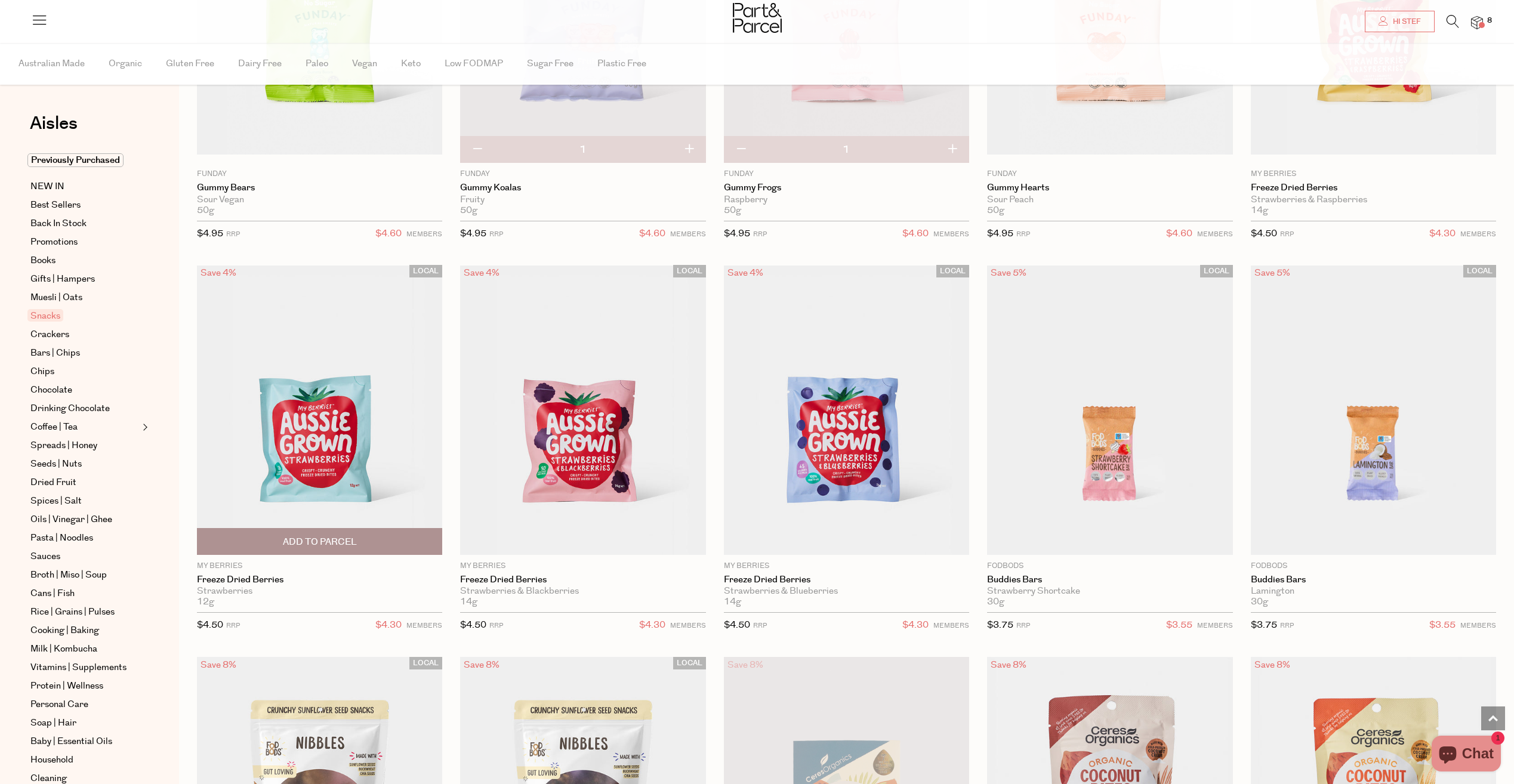
click at [338, 547] on span "Add To Parcel" at bounding box center [320, 542] width 74 height 13
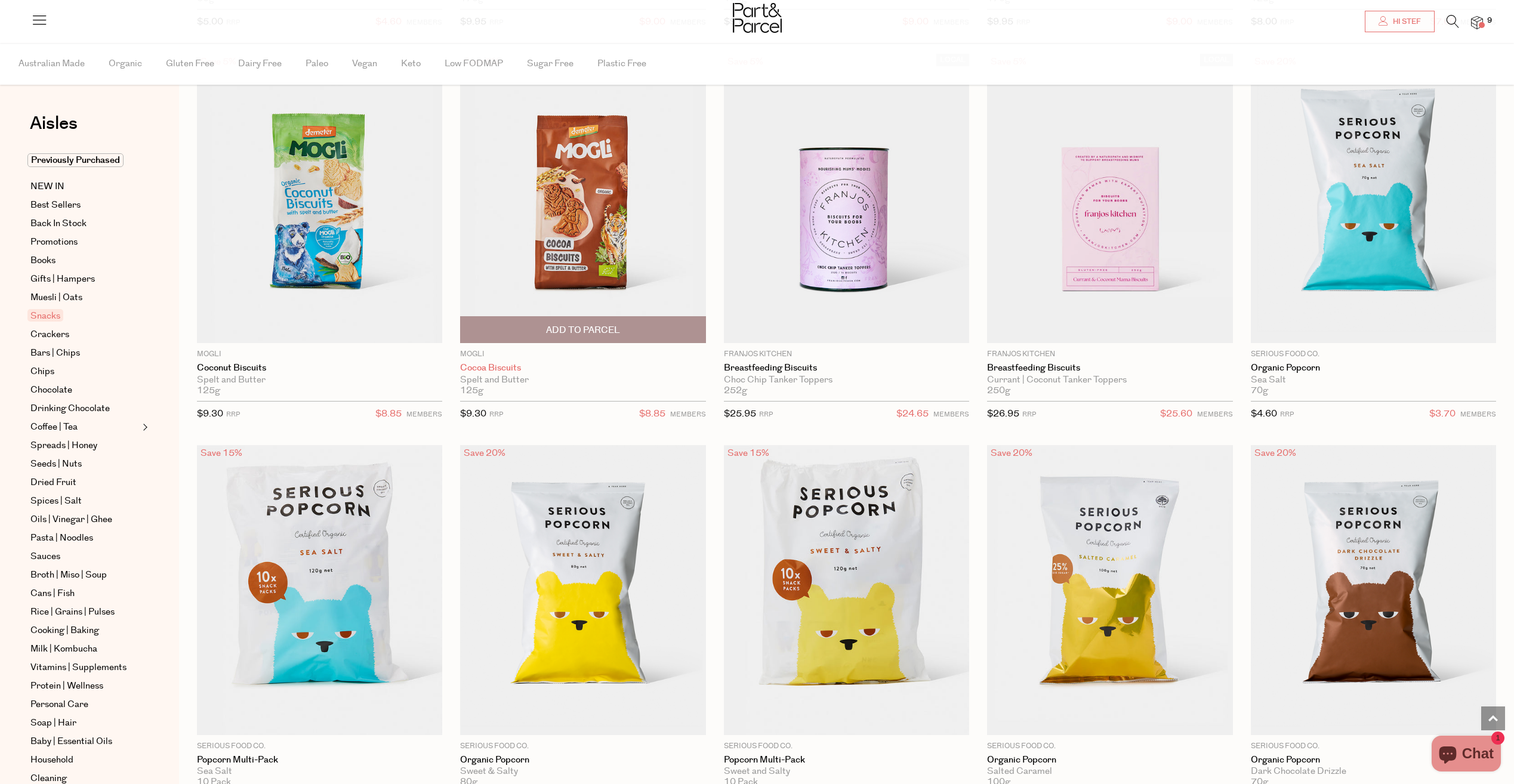
scroll to position [2984, 0]
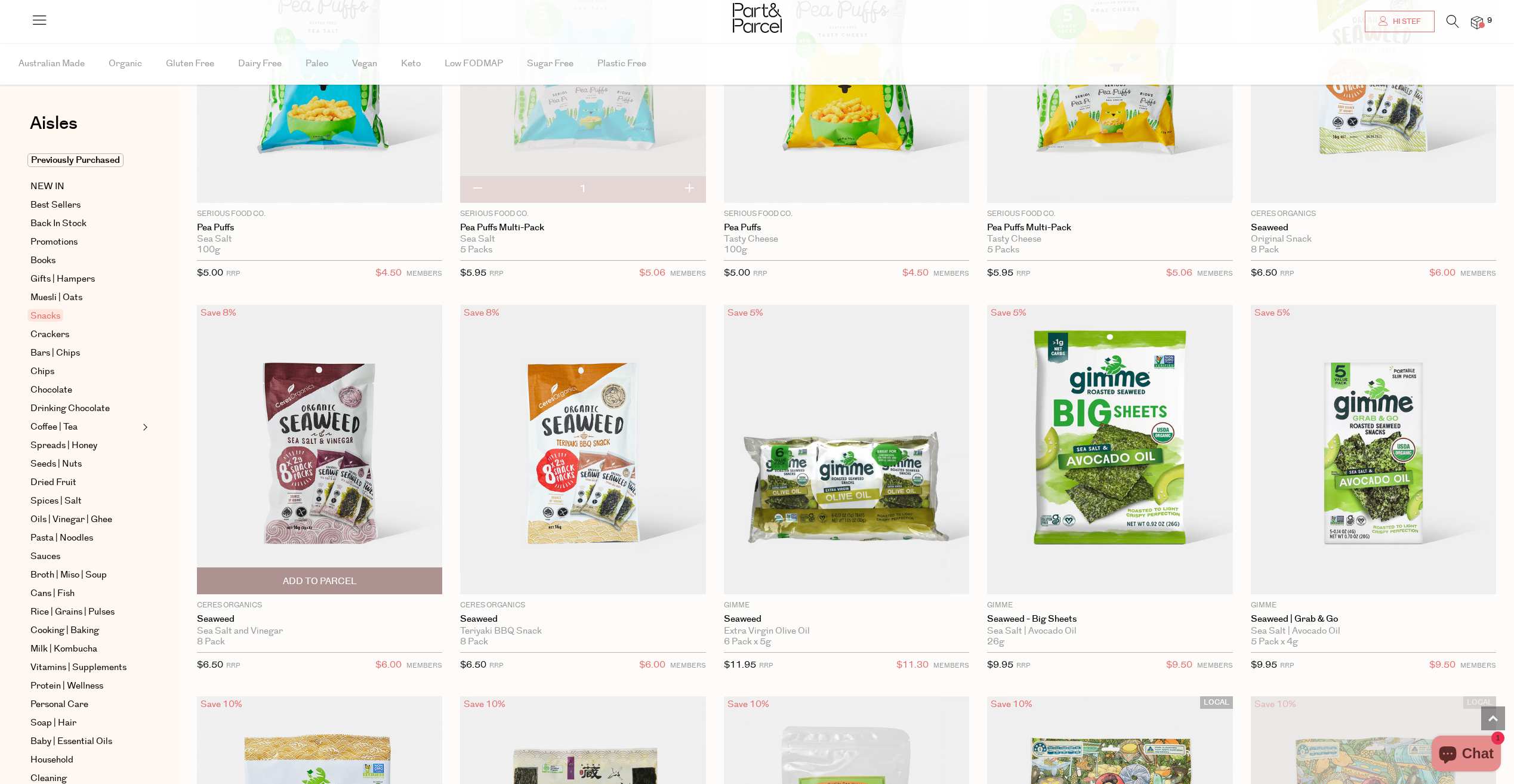
scroll to position [3820, 0]
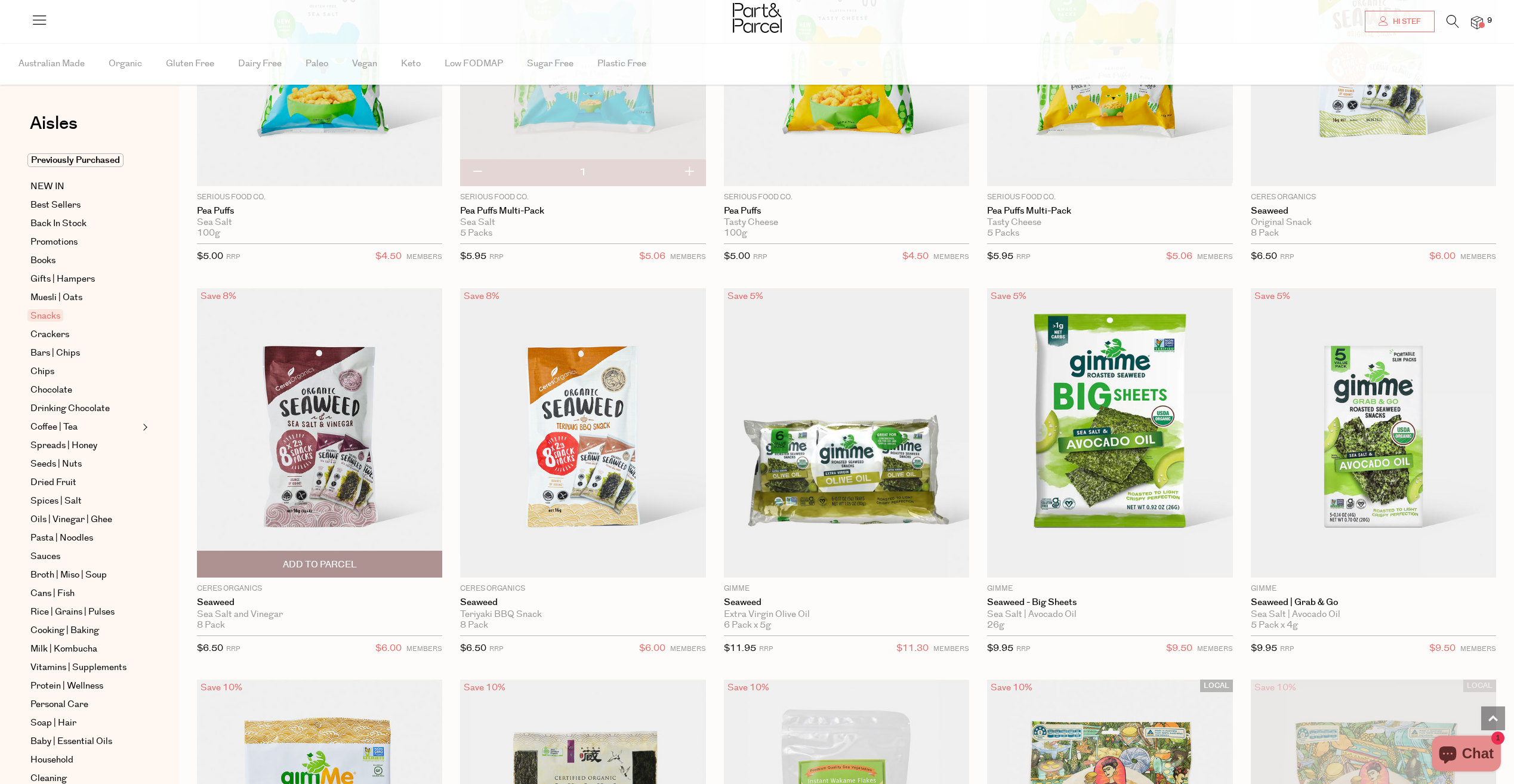
click at [318, 563] on span "Add To Parcel" at bounding box center [320, 565] width 74 height 13
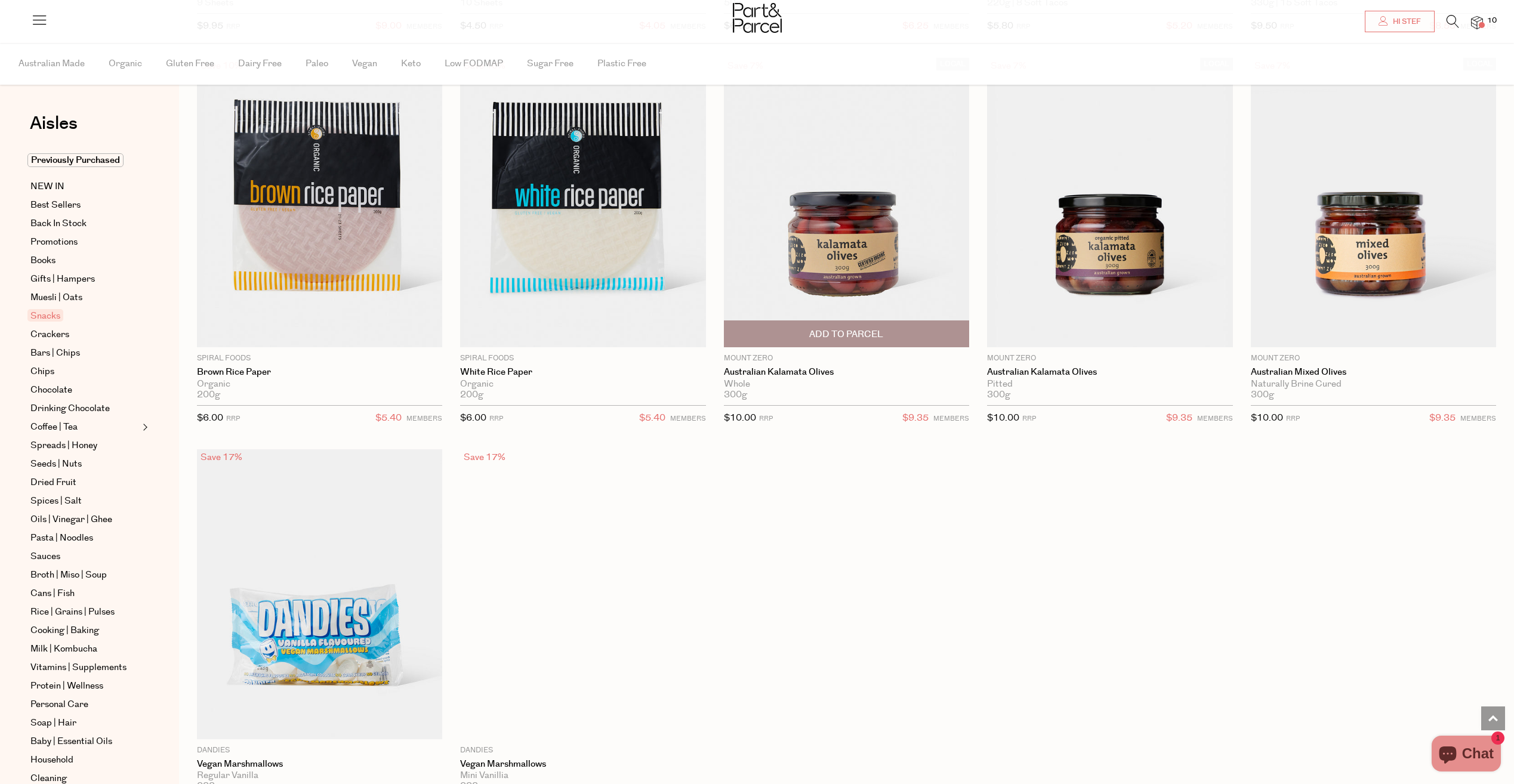
scroll to position [4834, 0]
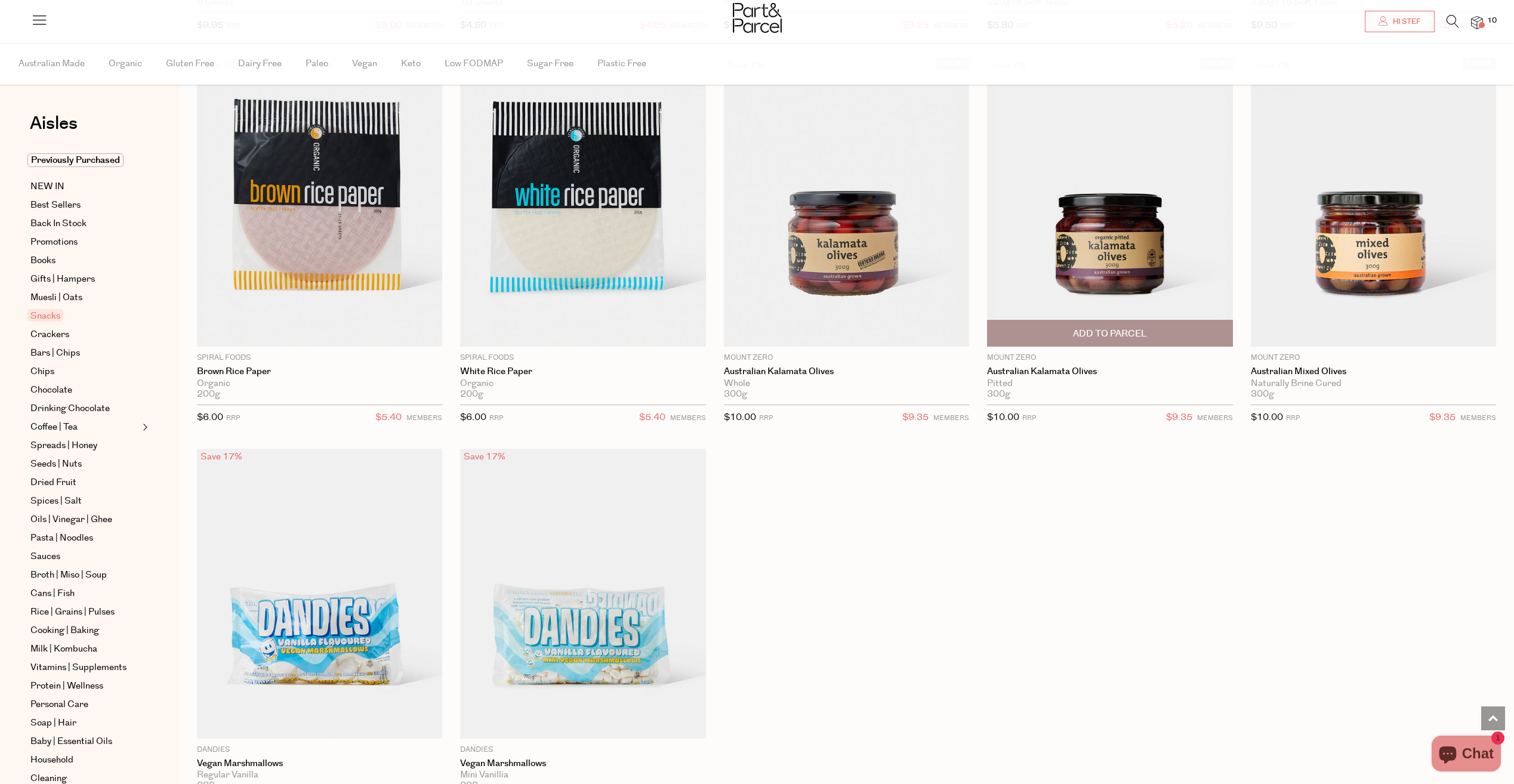
click at [1147, 329] on span "Add To Parcel" at bounding box center [1111, 334] width 74 height 13
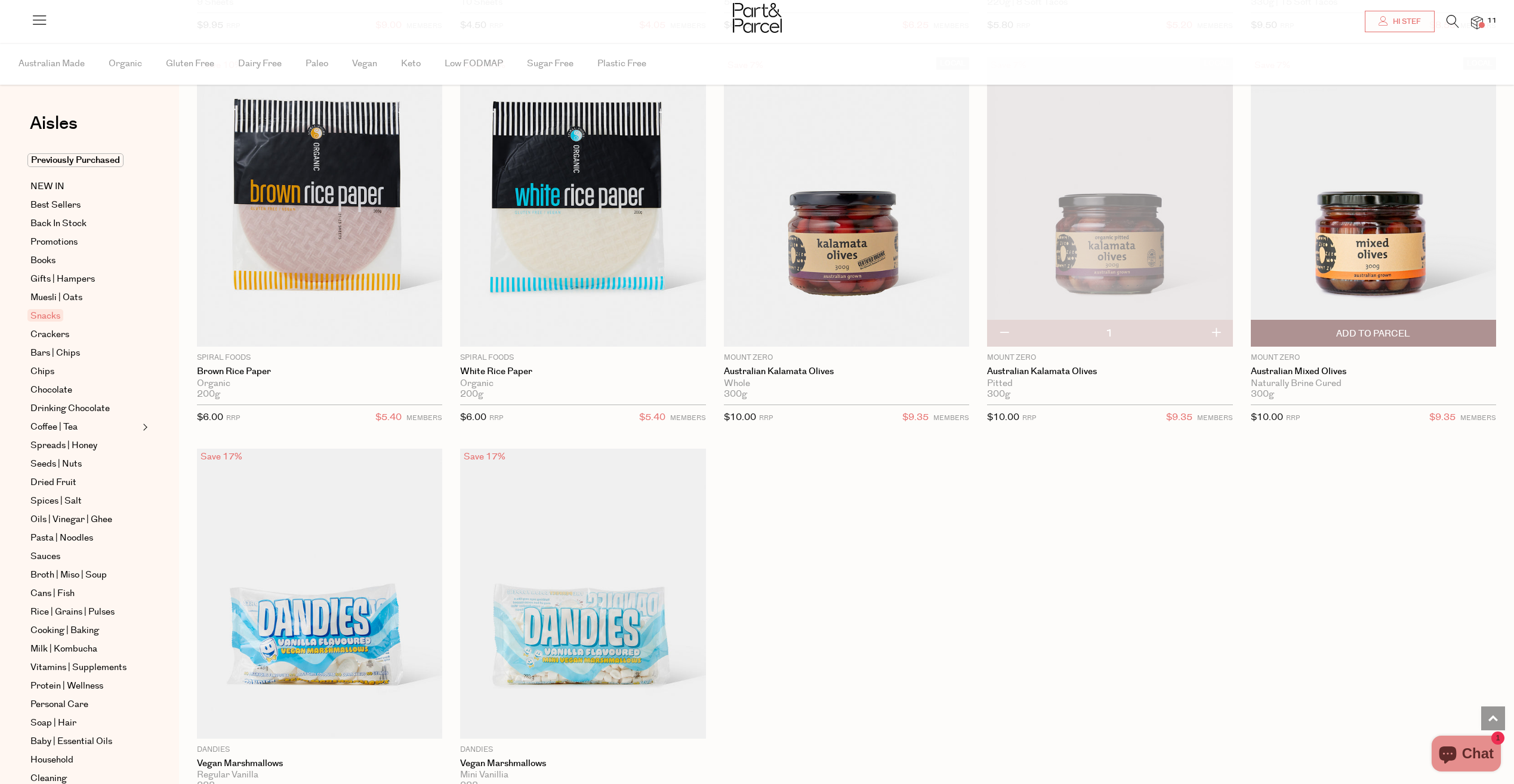
click at [1389, 332] on span "Add To Parcel" at bounding box center [1373, 334] width 74 height 13
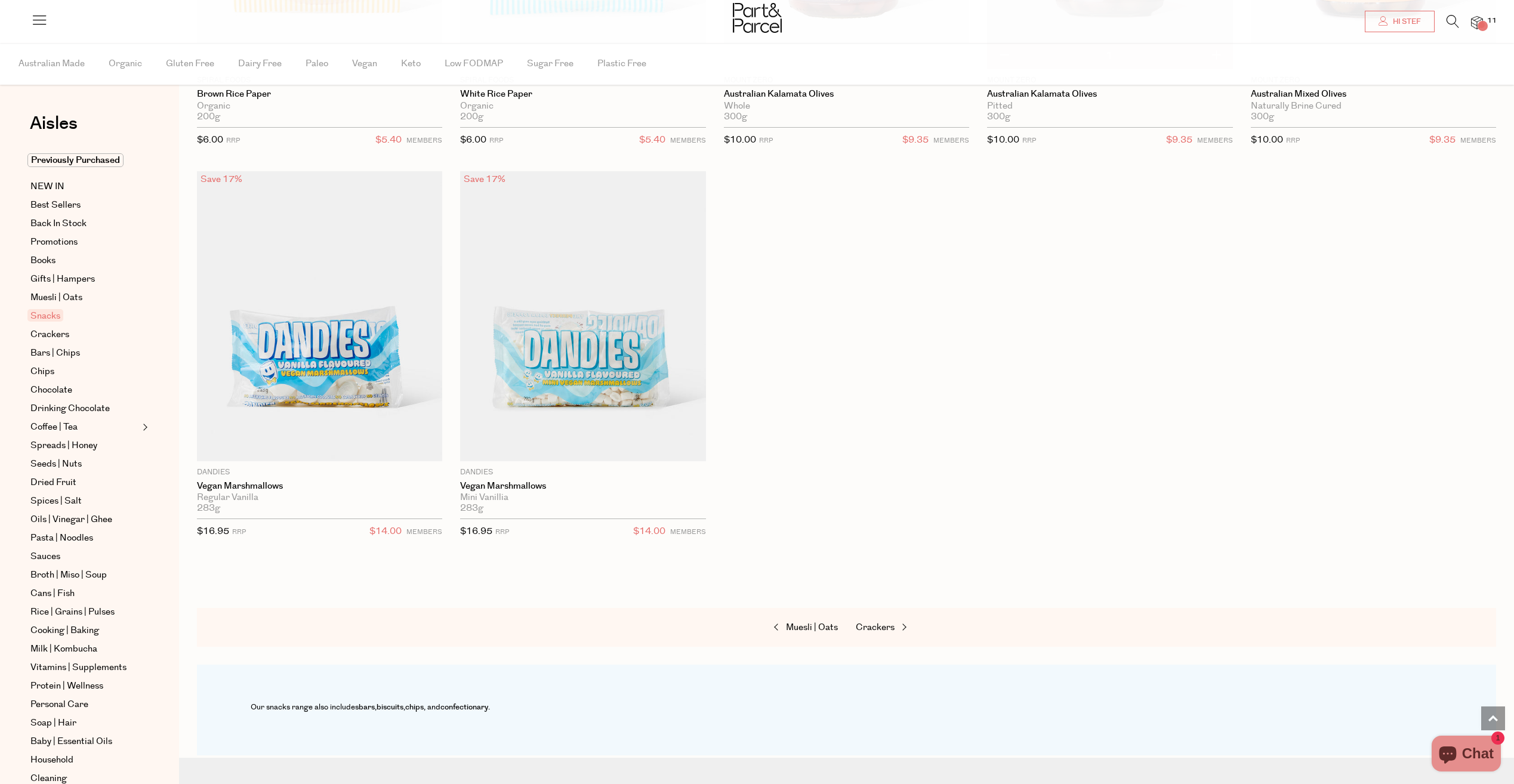
scroll to position [5133, 0]
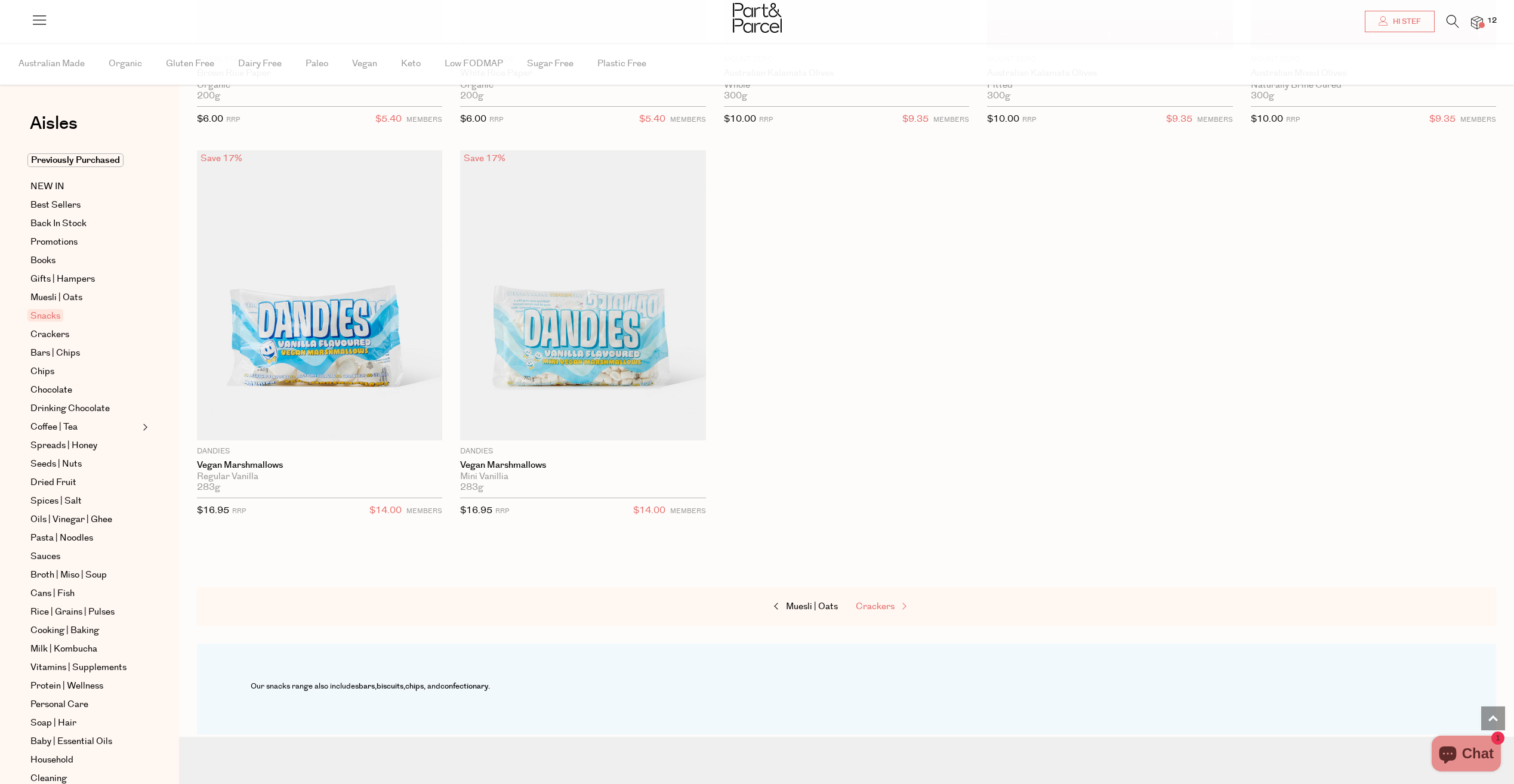
click at [884, 612] on span "Crackers" at bounding box center [875, 607] width 39 height 13
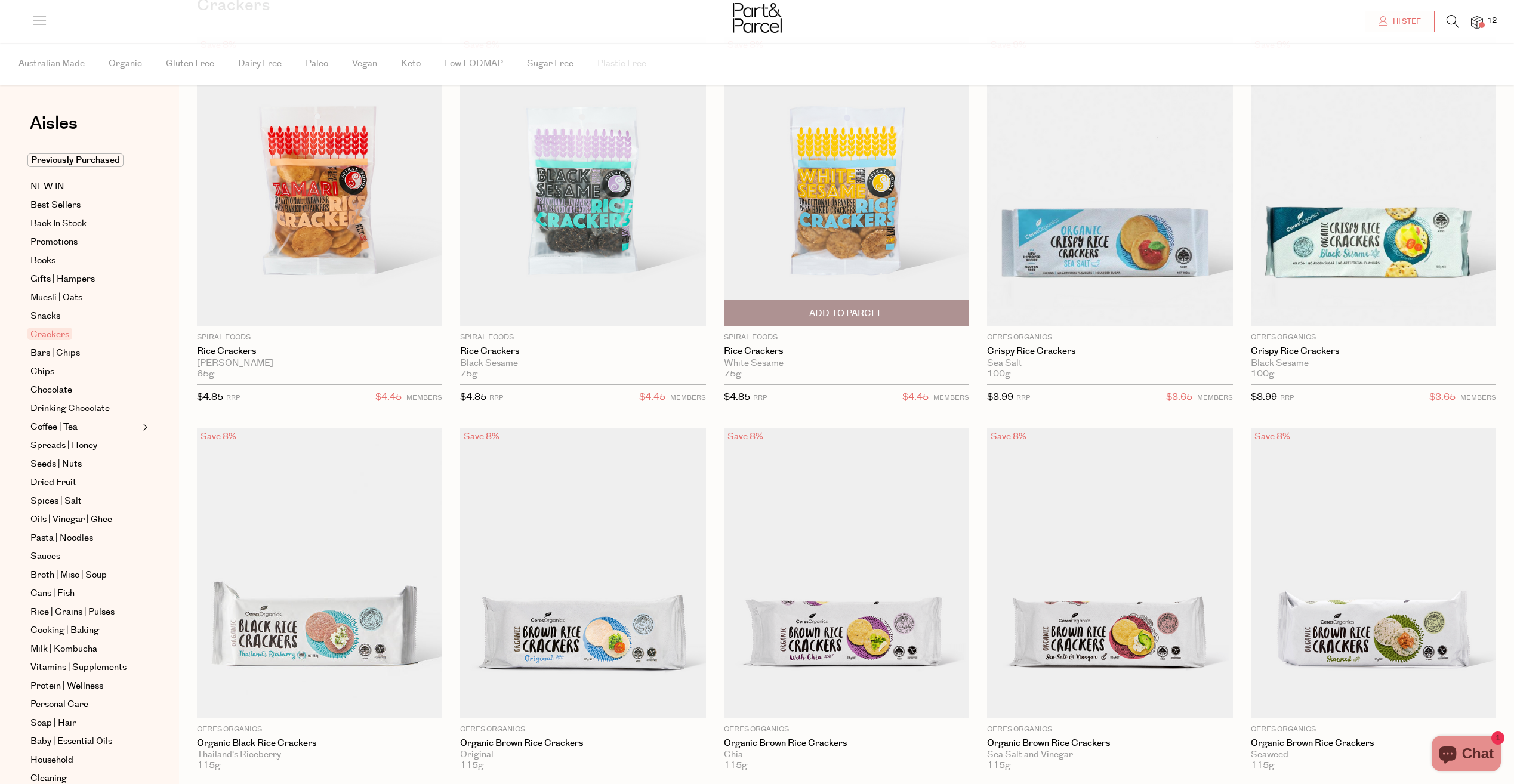
scroll to position [120, 0]
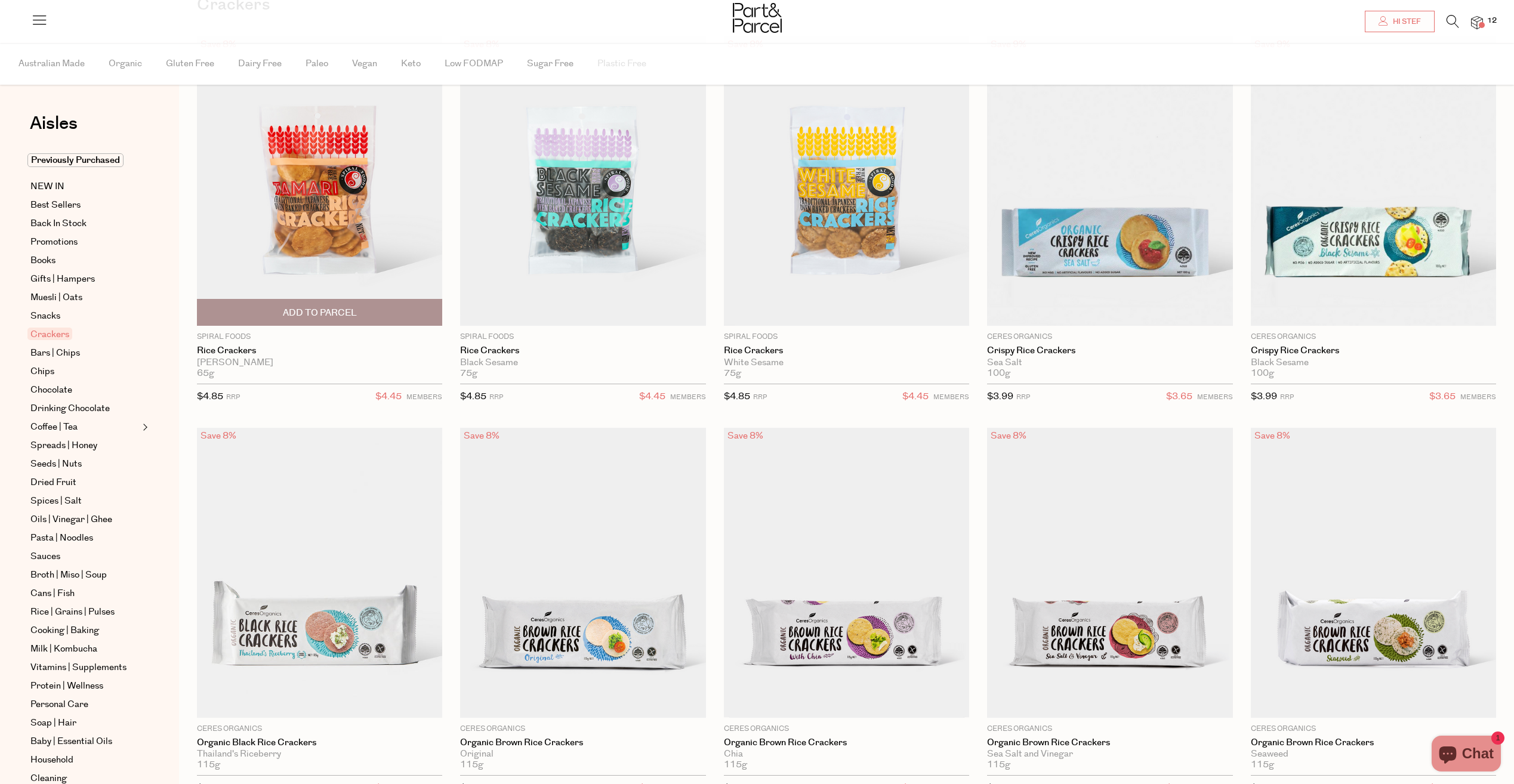
click at [321, 312] on span "Add To Parcel" at bounding box center [320, 314] width 74 height 13
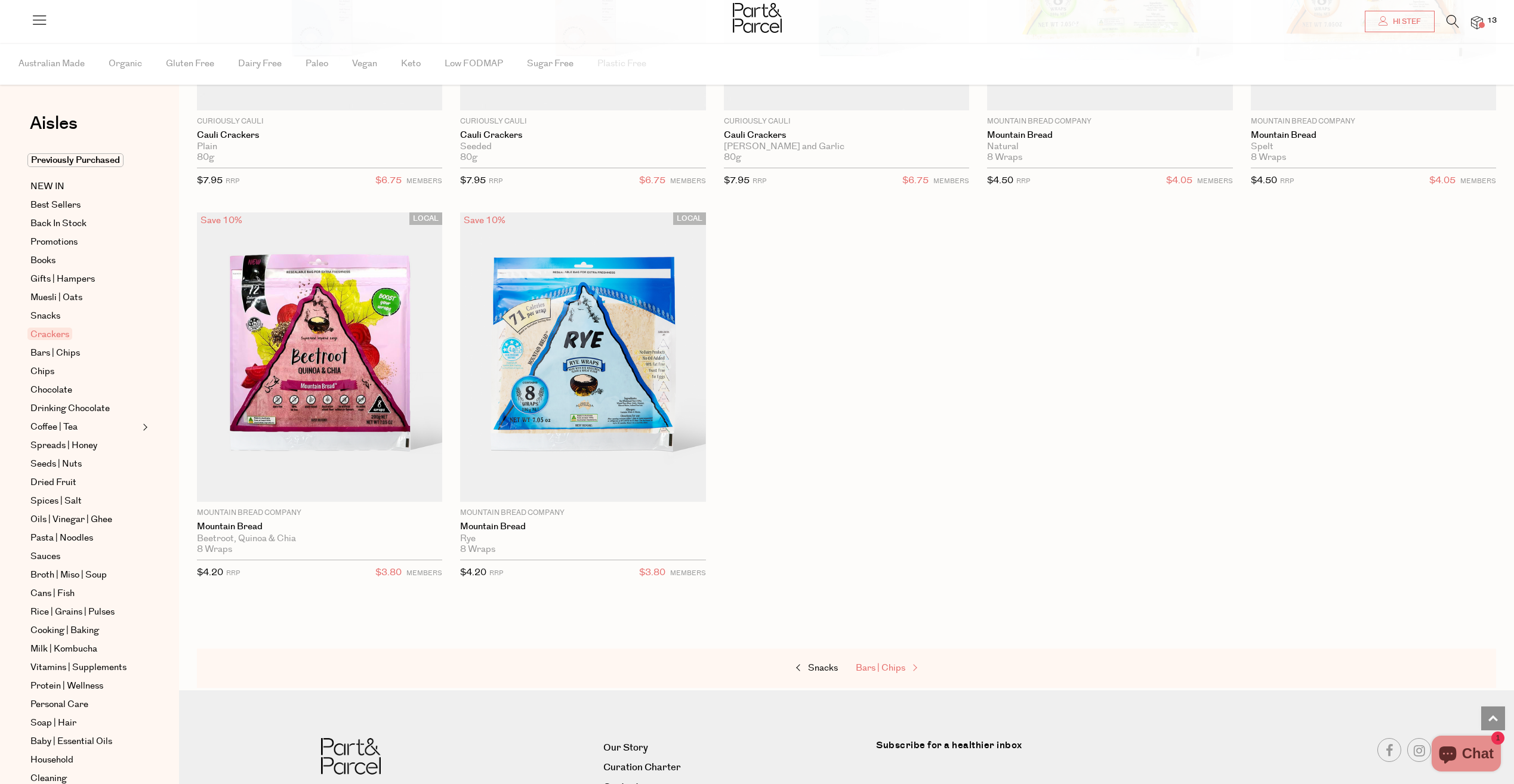
click at [875, 667] on span "Bars | Chips" at bounding box center [880, 668] width 49 height 13
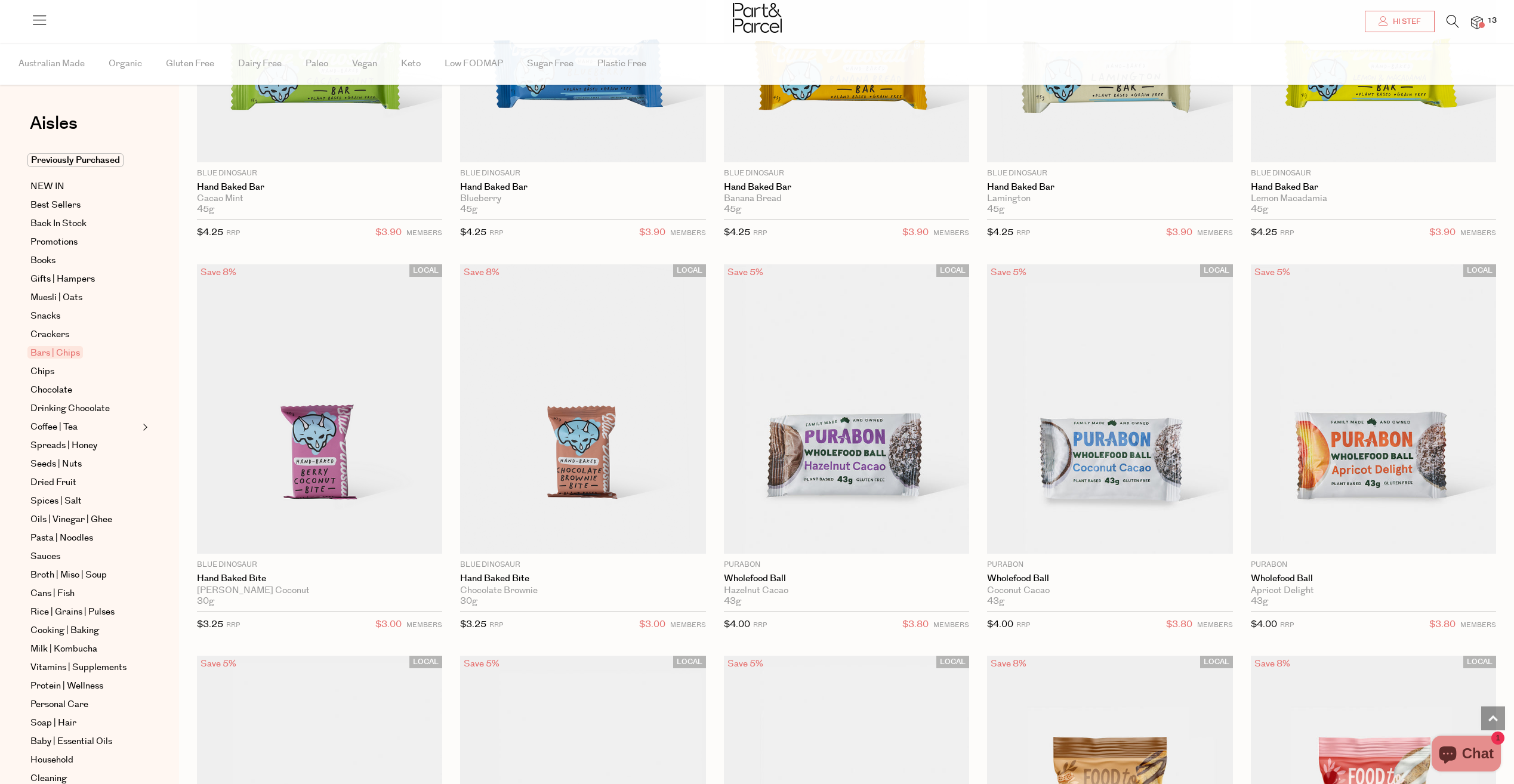
scroll to position [2984, 0]
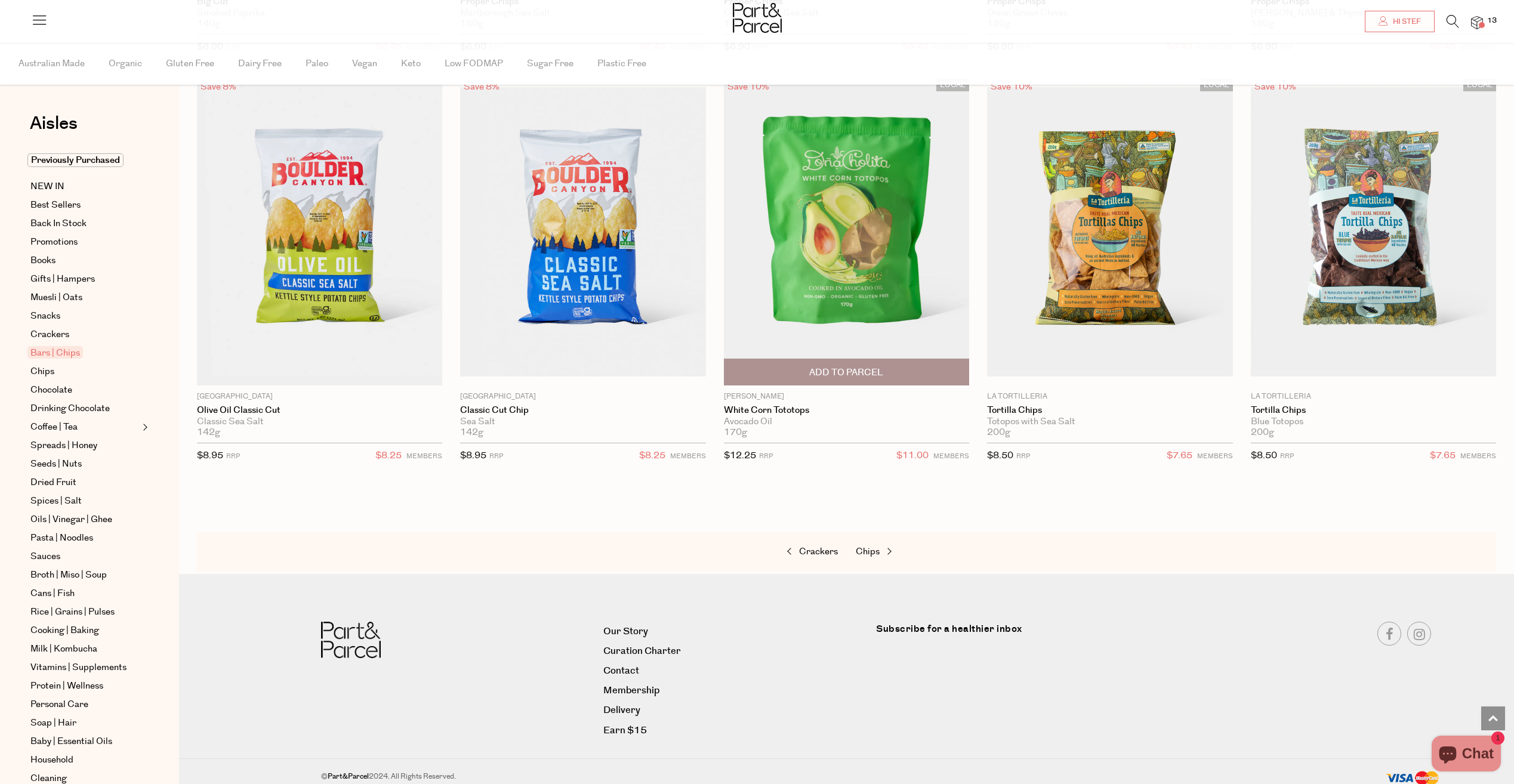
scroll to position [5247, 0]
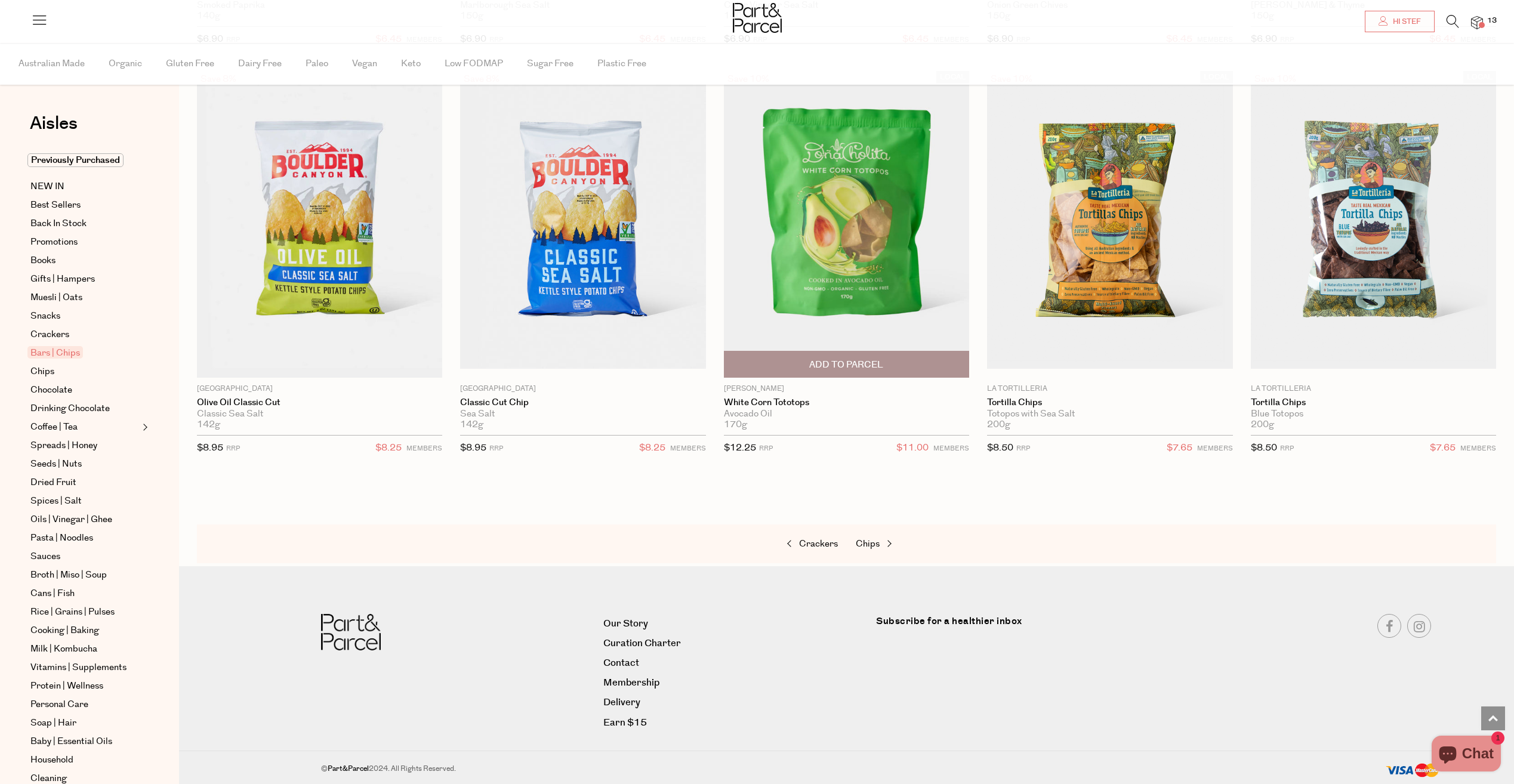
click at [879, 371] on span "Add To Parcel" at bounding box center [846, 365] width 238 height 26
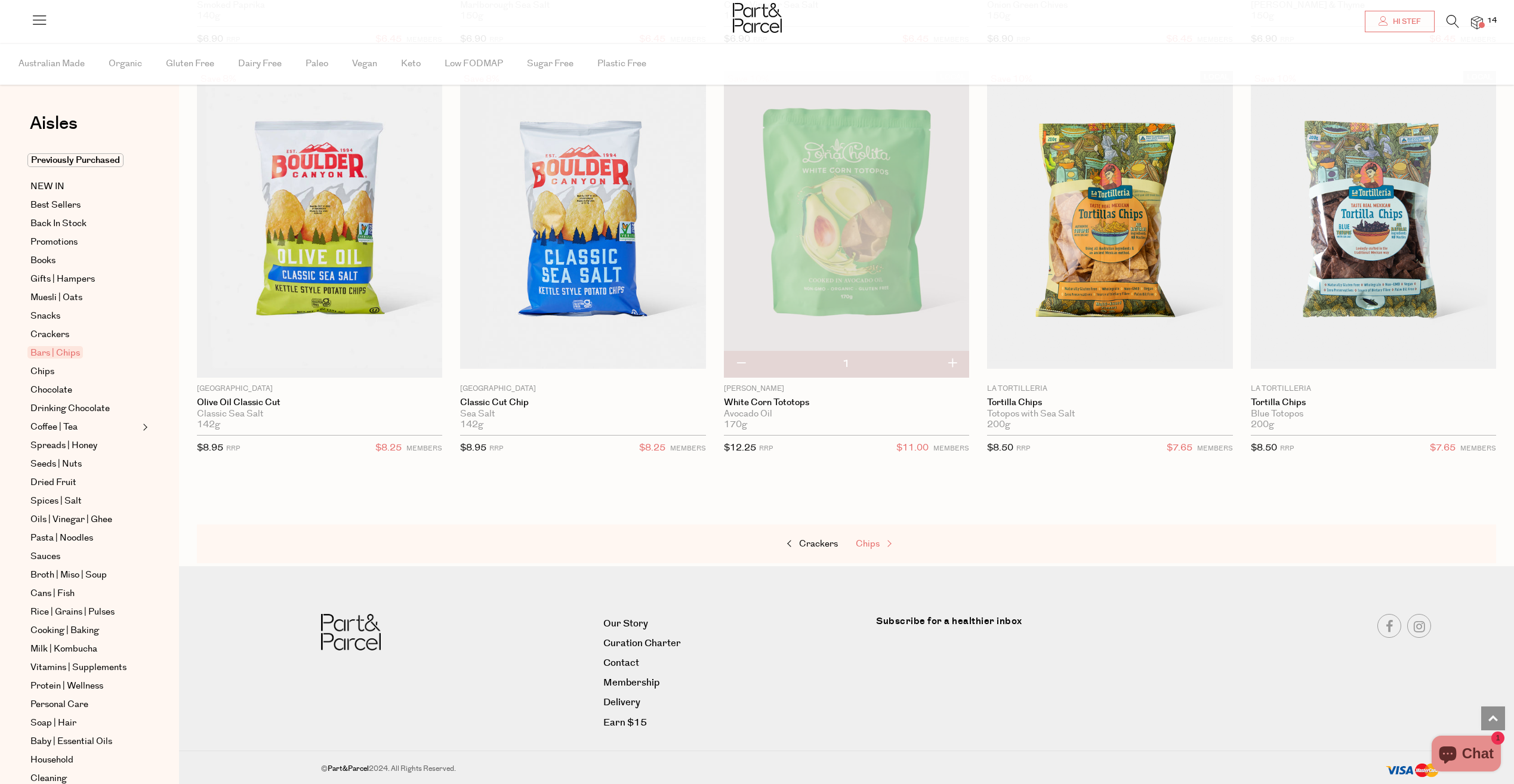
click at [865, 544] on span "Chips" at bounding box center [868, 544] width 24 height 13
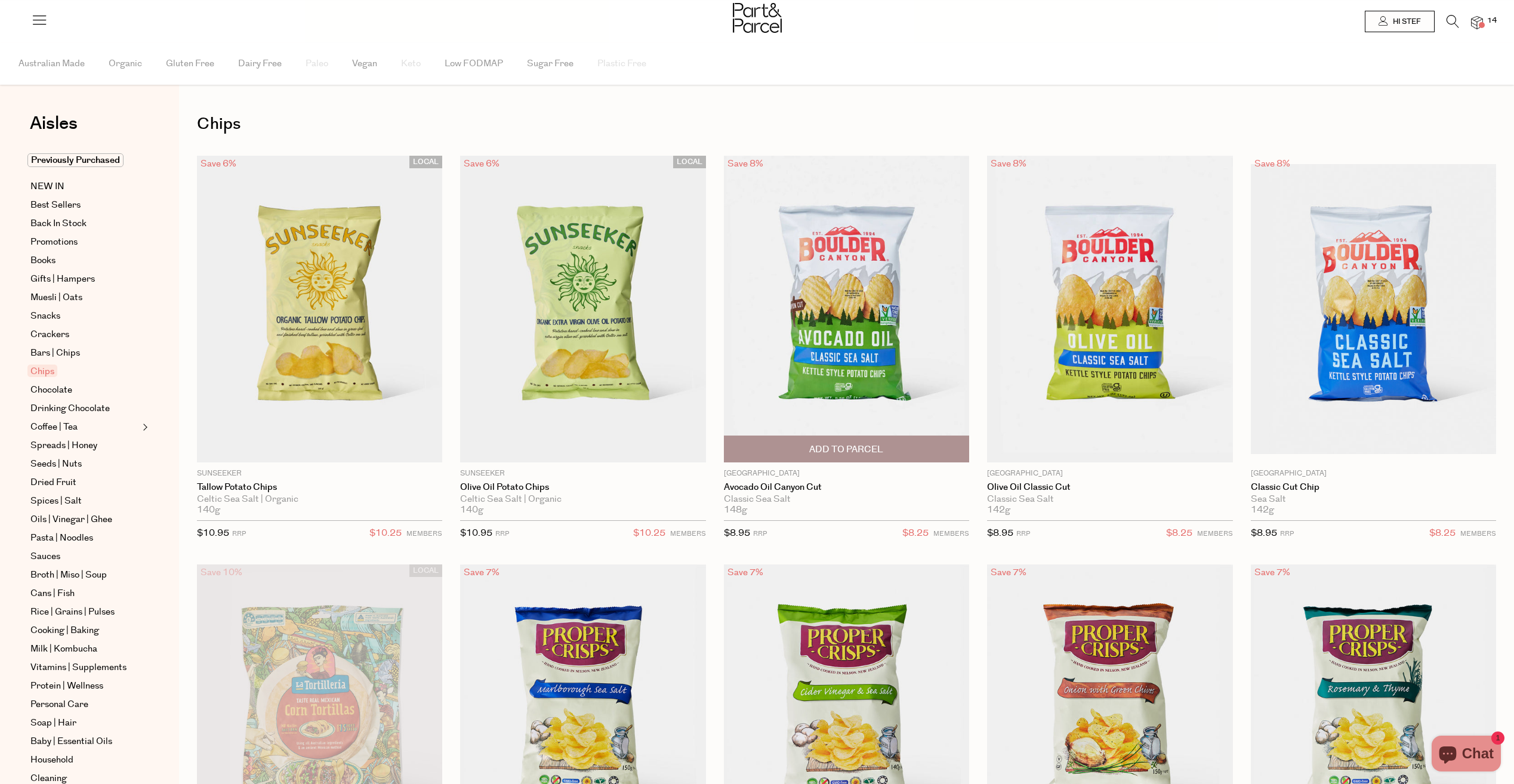
click at [829, 454] on span "Add To Parcel" at bounding box center [846, 450] width 74 height 13
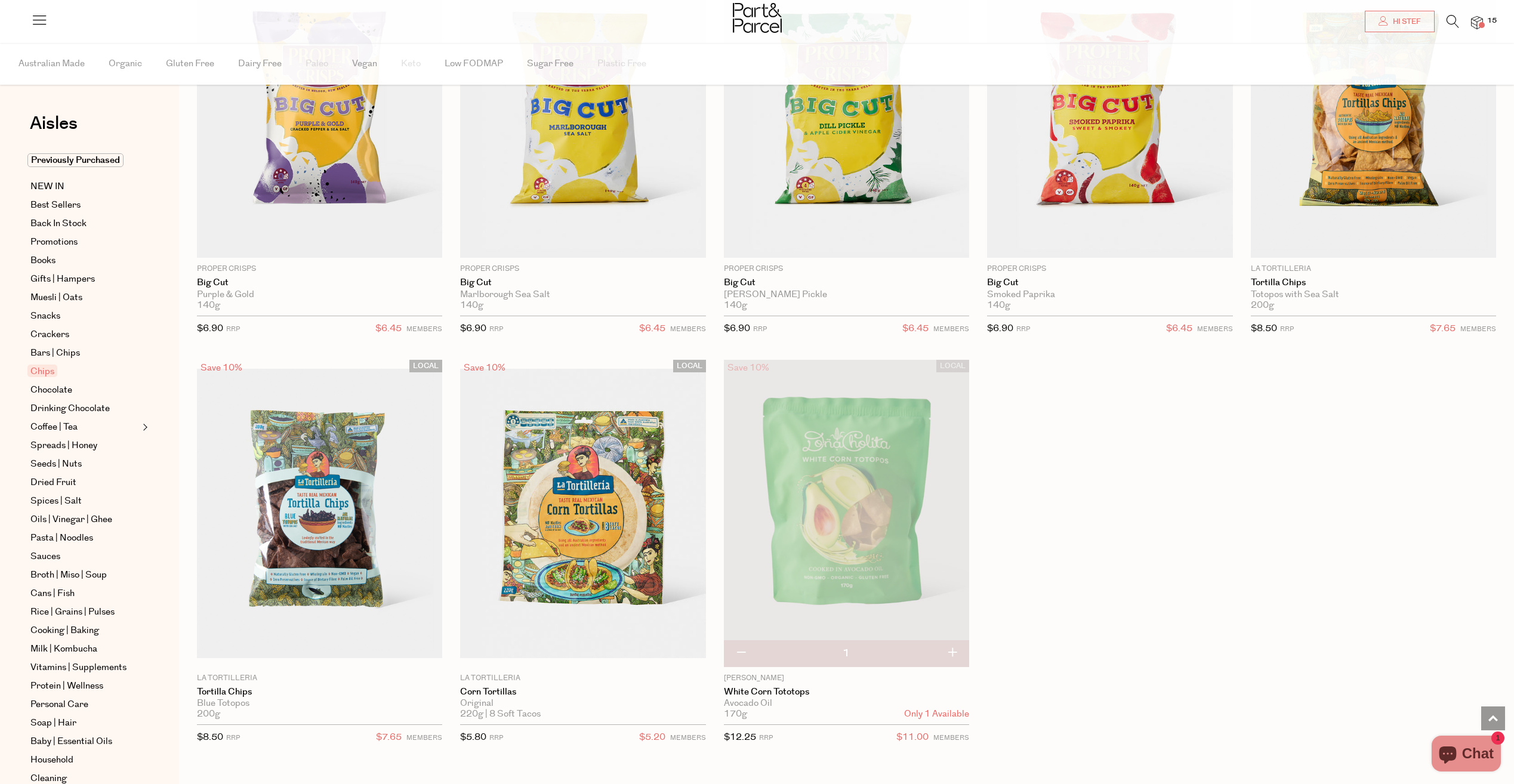
scroll to position [1134, 0]
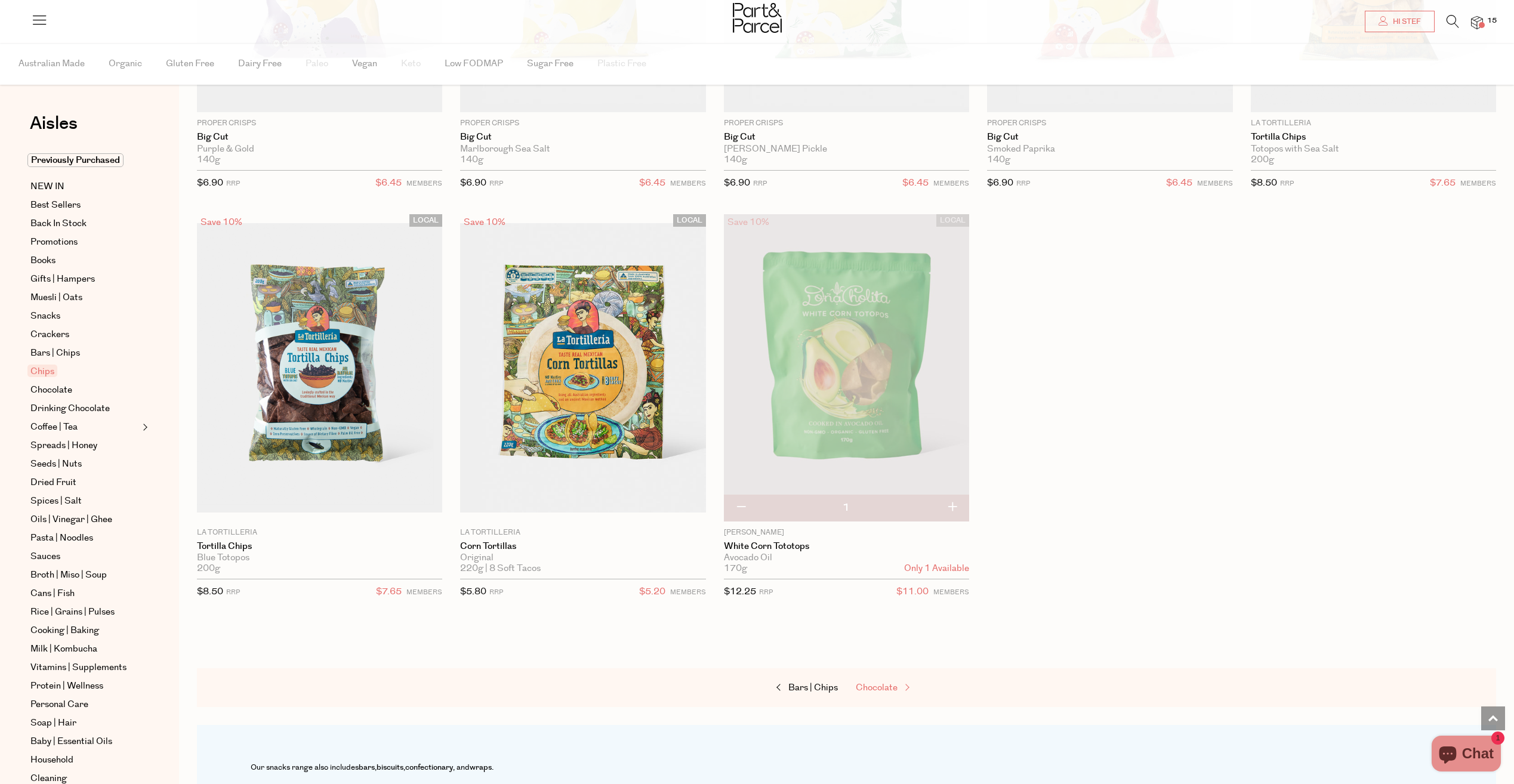
click at [879, 685] on span "Chocolate" at bounding box center [877, 688] width 42 height 13
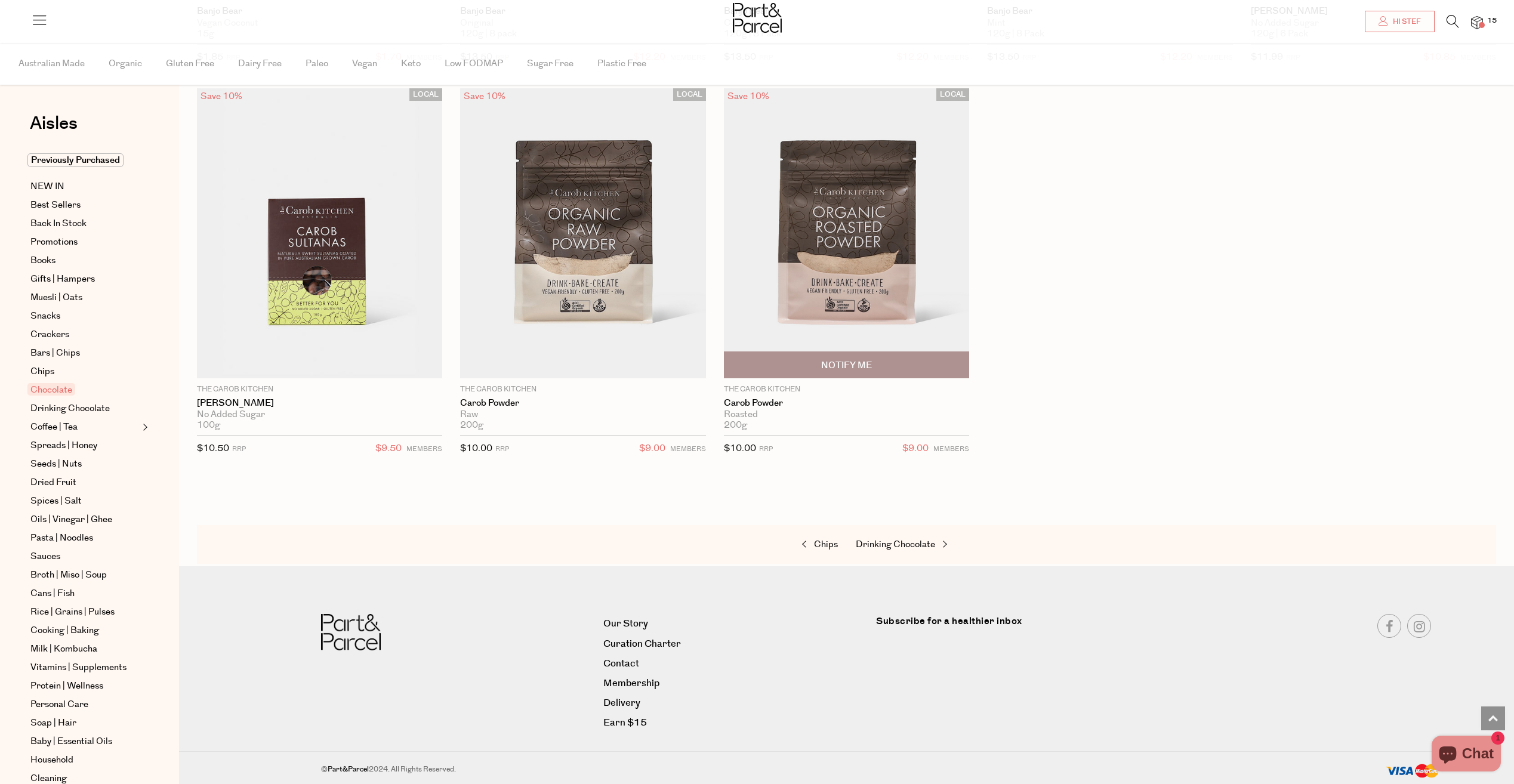
scroll to position [4429, 0]
click at [896, 546] on span "Drinking Chocolate" at bounding box center [896, 544] width 79 height 13
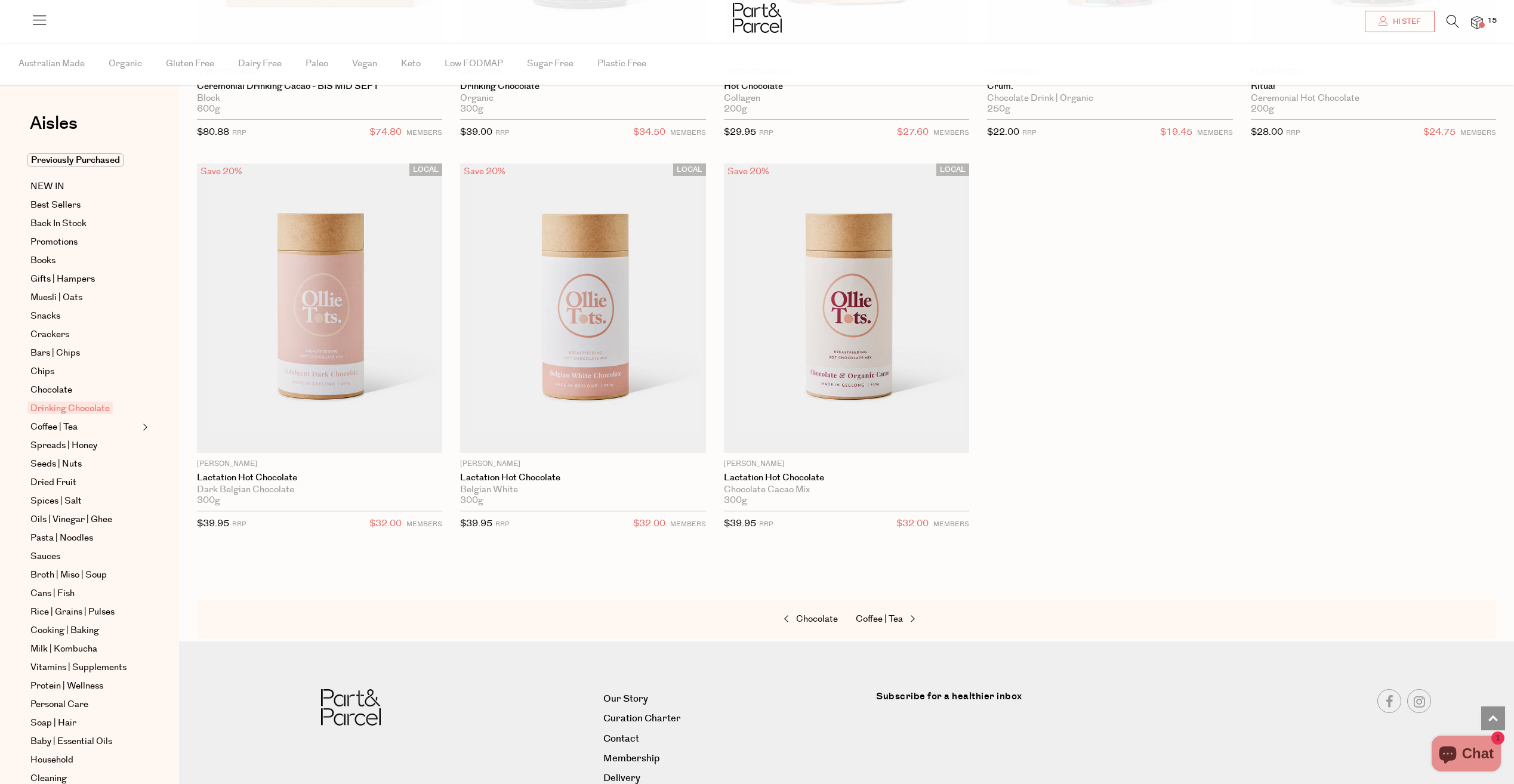
scroll to position [1278, 0]
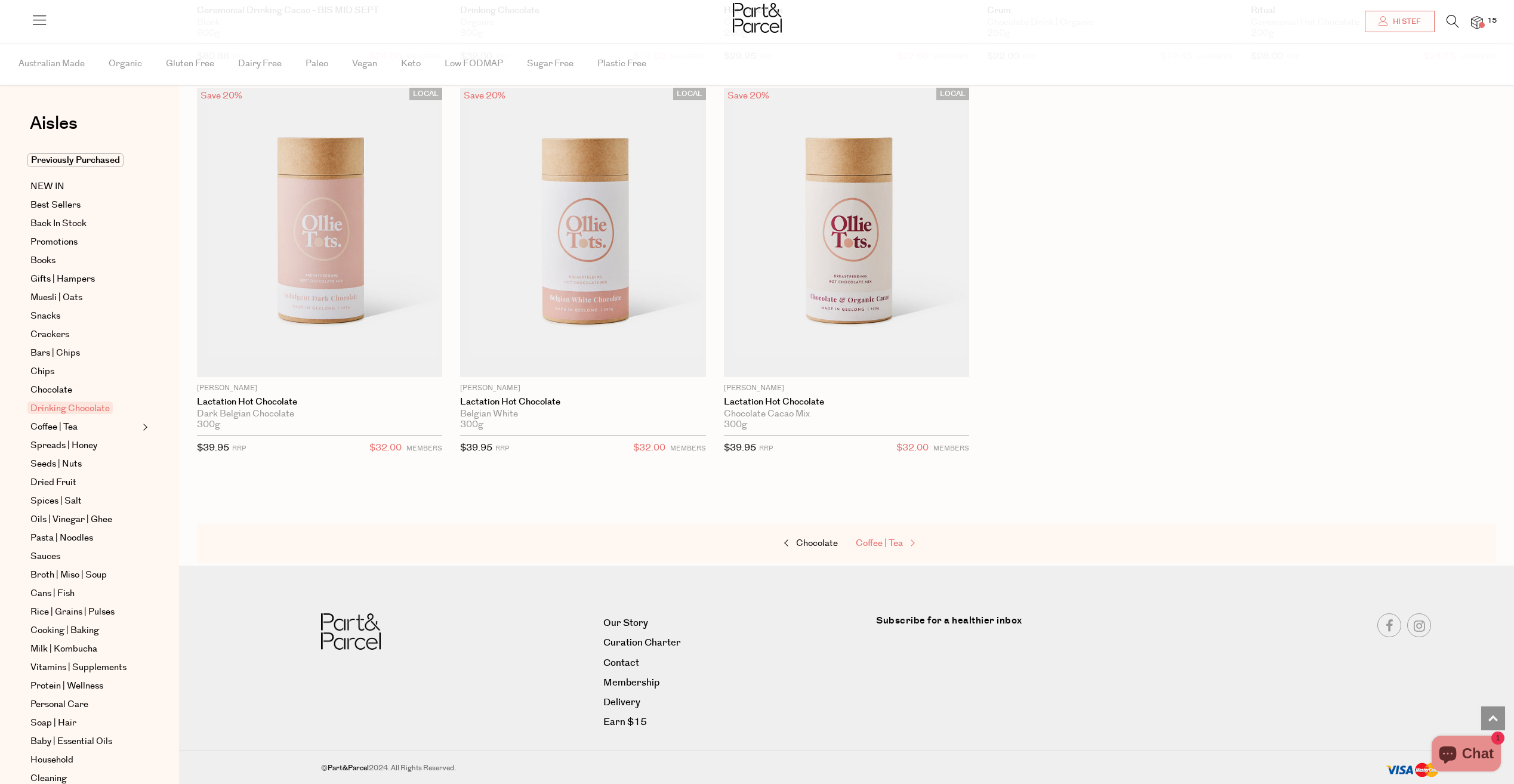
click at [885, 546] on span "Coffee | Tea" at bounding box center [879, 544] width 47 height 13
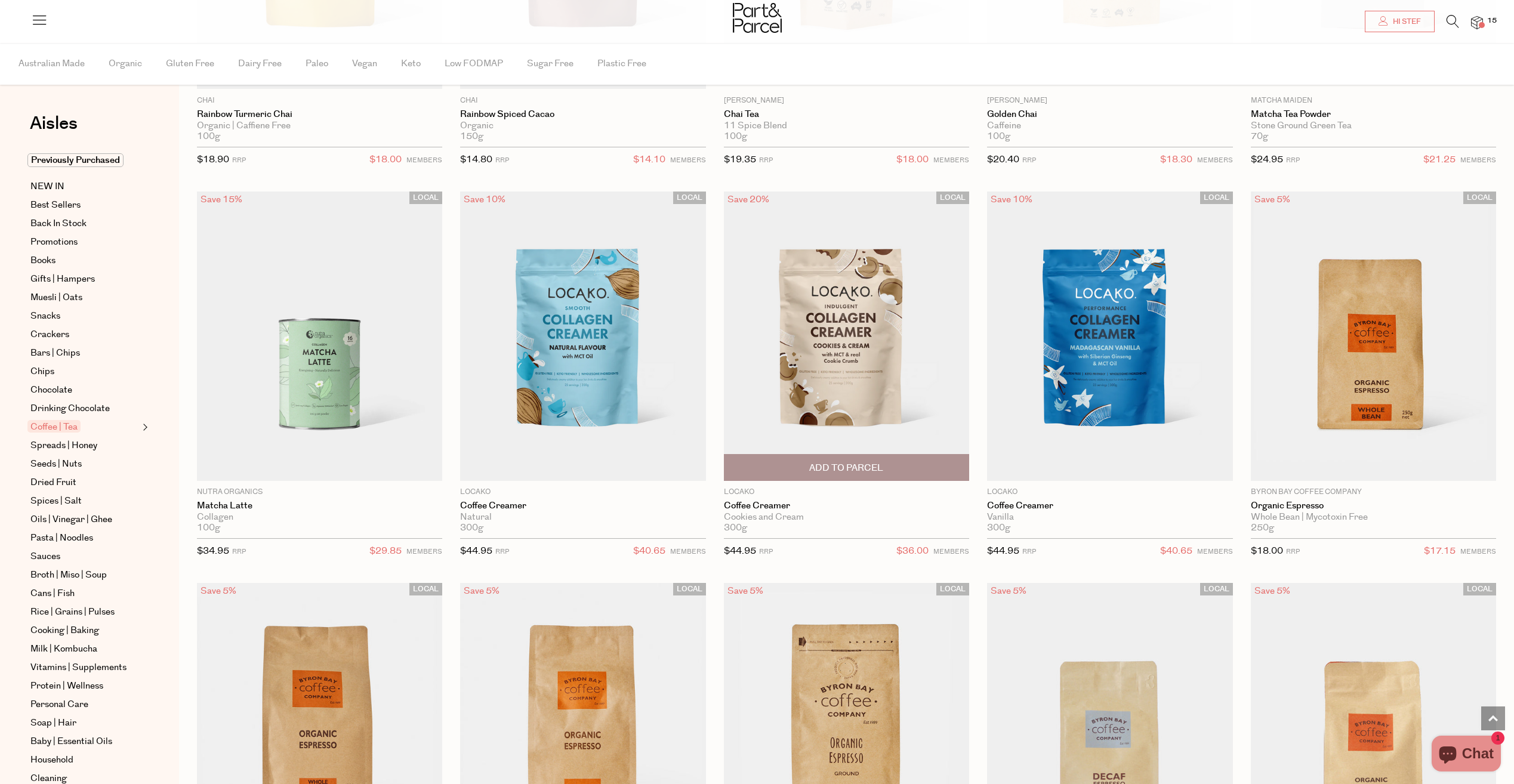
scroll to position [5909, 0]
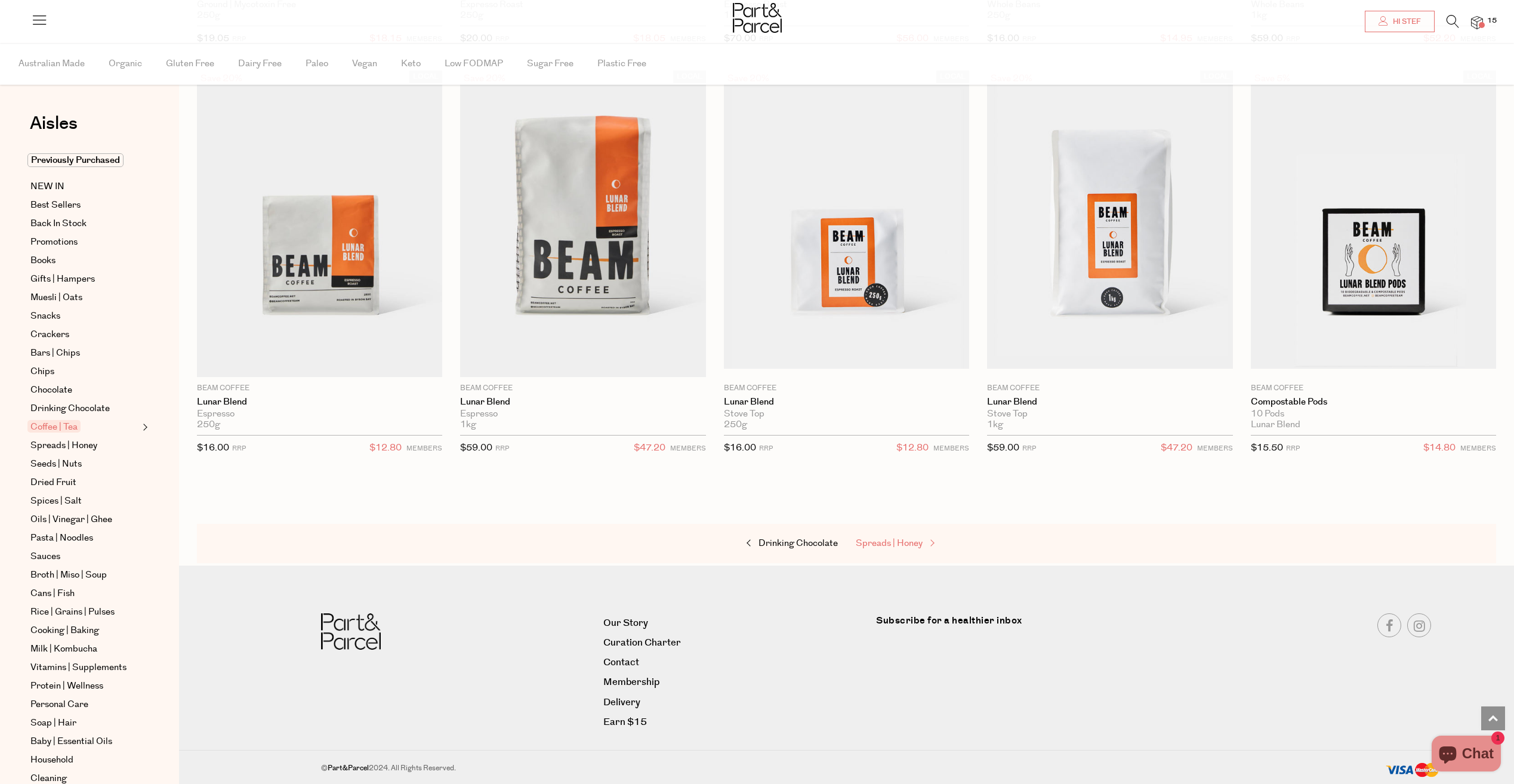
click at [888, 546] on span "Spreads | Honey" at bounding box center [889, 544] width 67 height 13
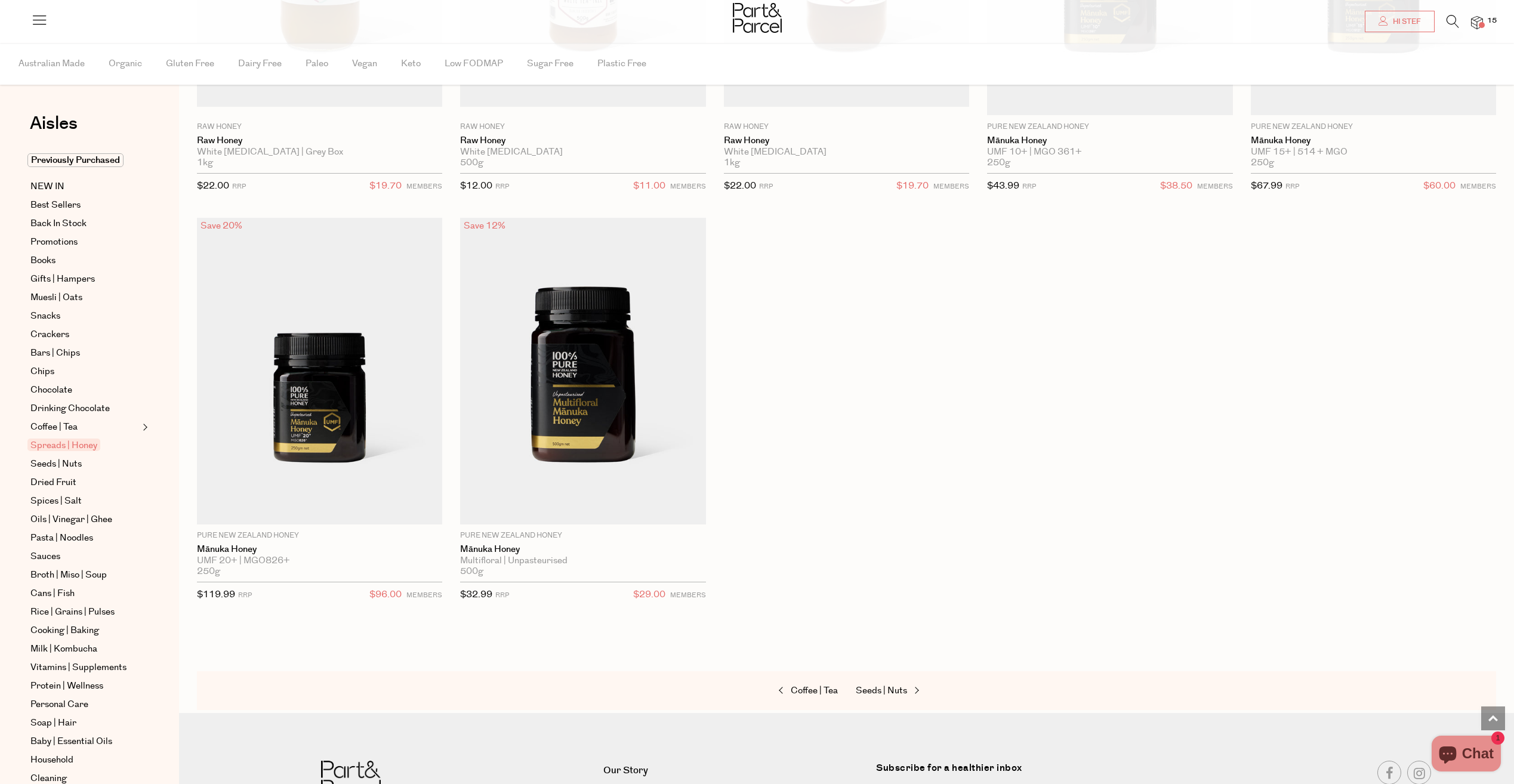
scroll to position [3628, 0]
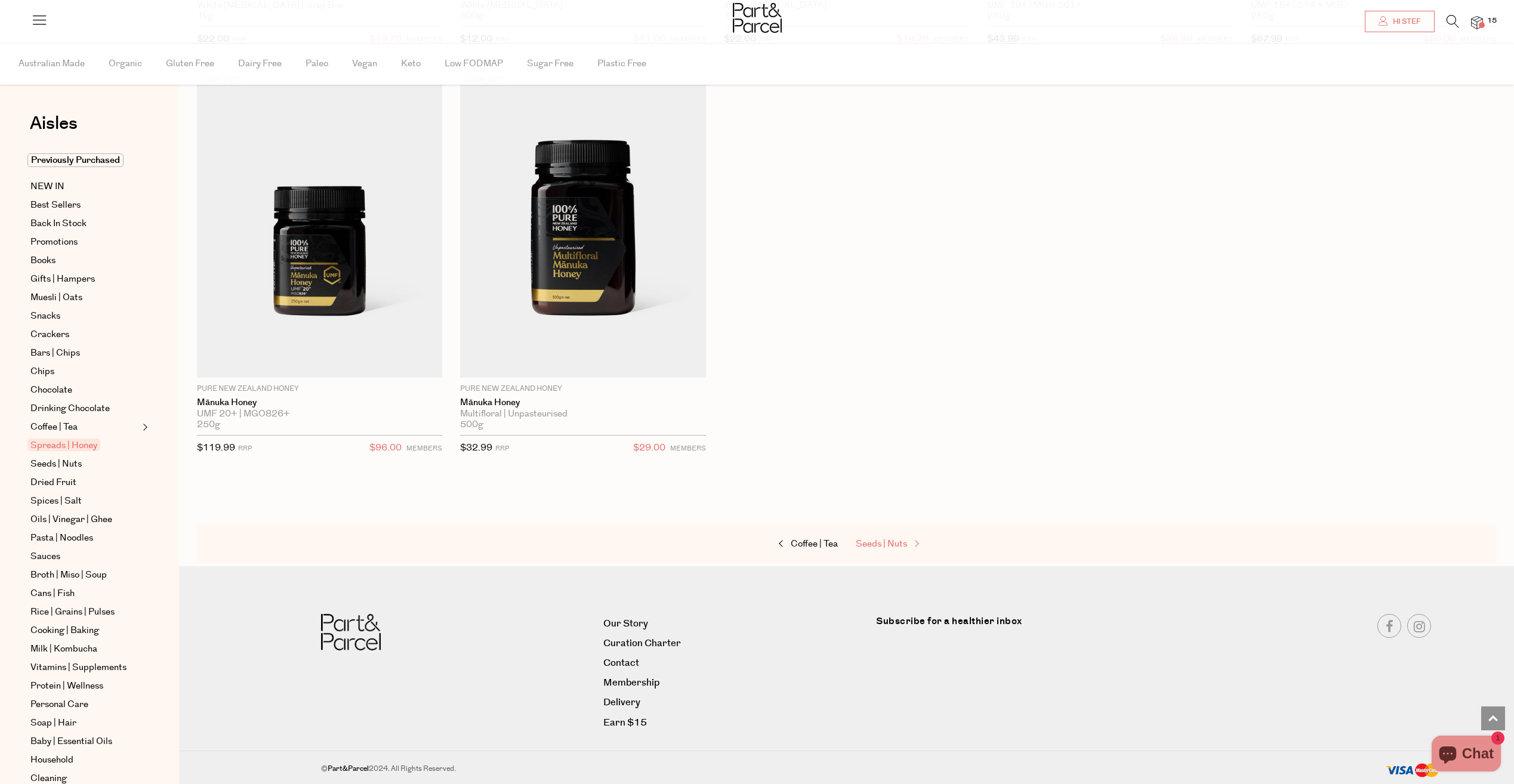
click at [899, 542] on span "Seeds | Nuts" at bounding box center [882, 544] width 52 height 13
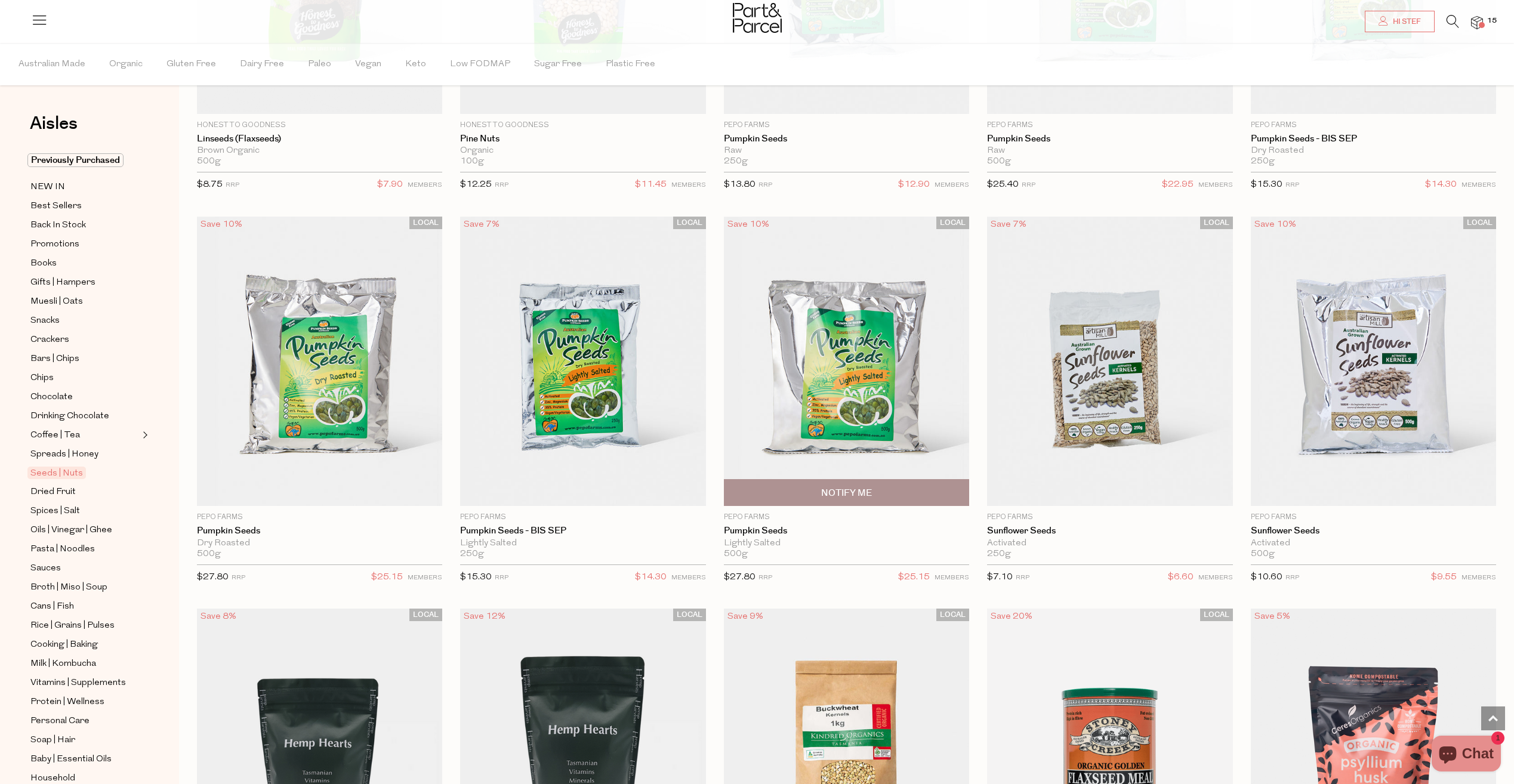
scroll to position [2805, 0]
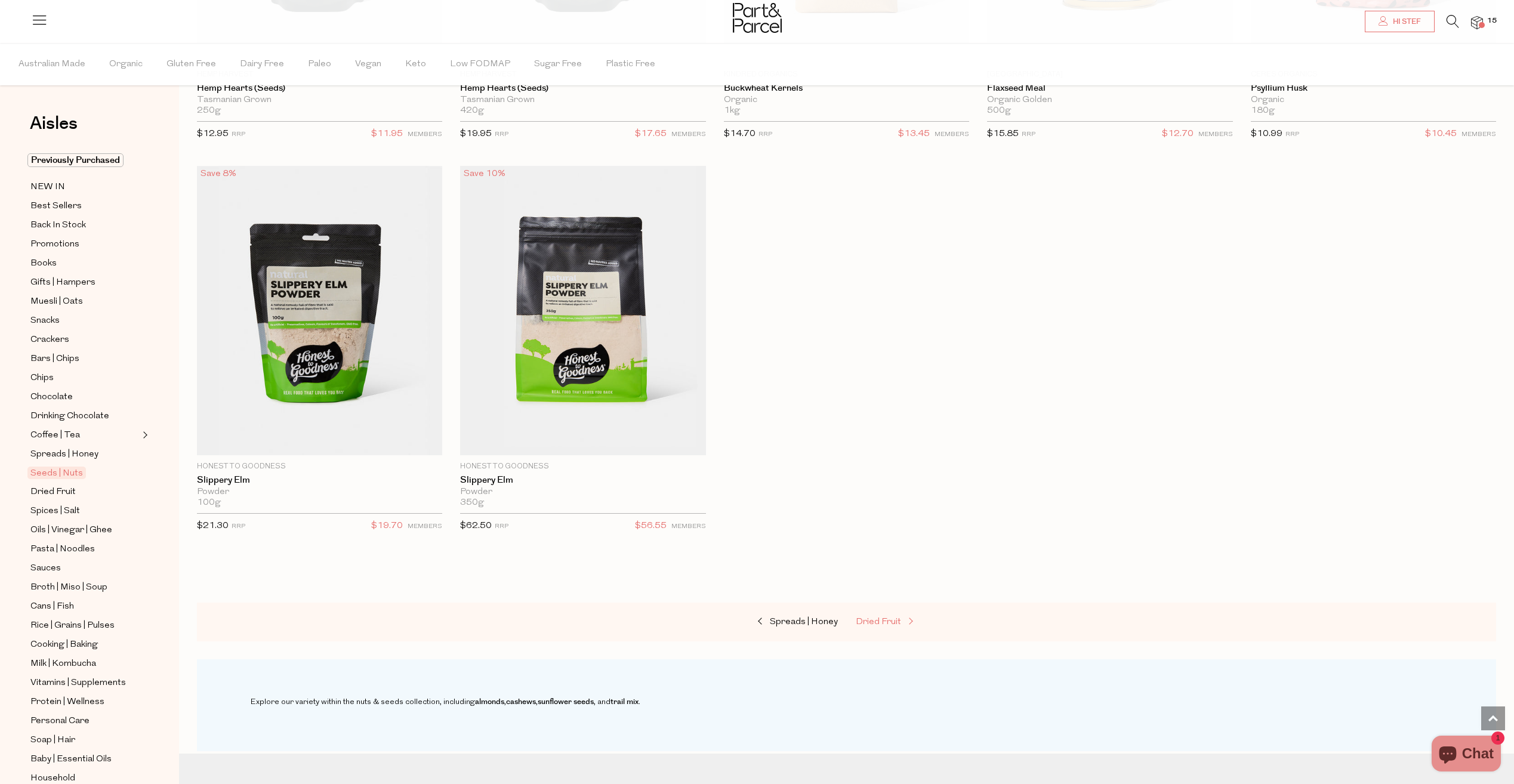
click at [868, 618] on span "Dried Fruit" at bounding box center [879, 622] width 45 height 9
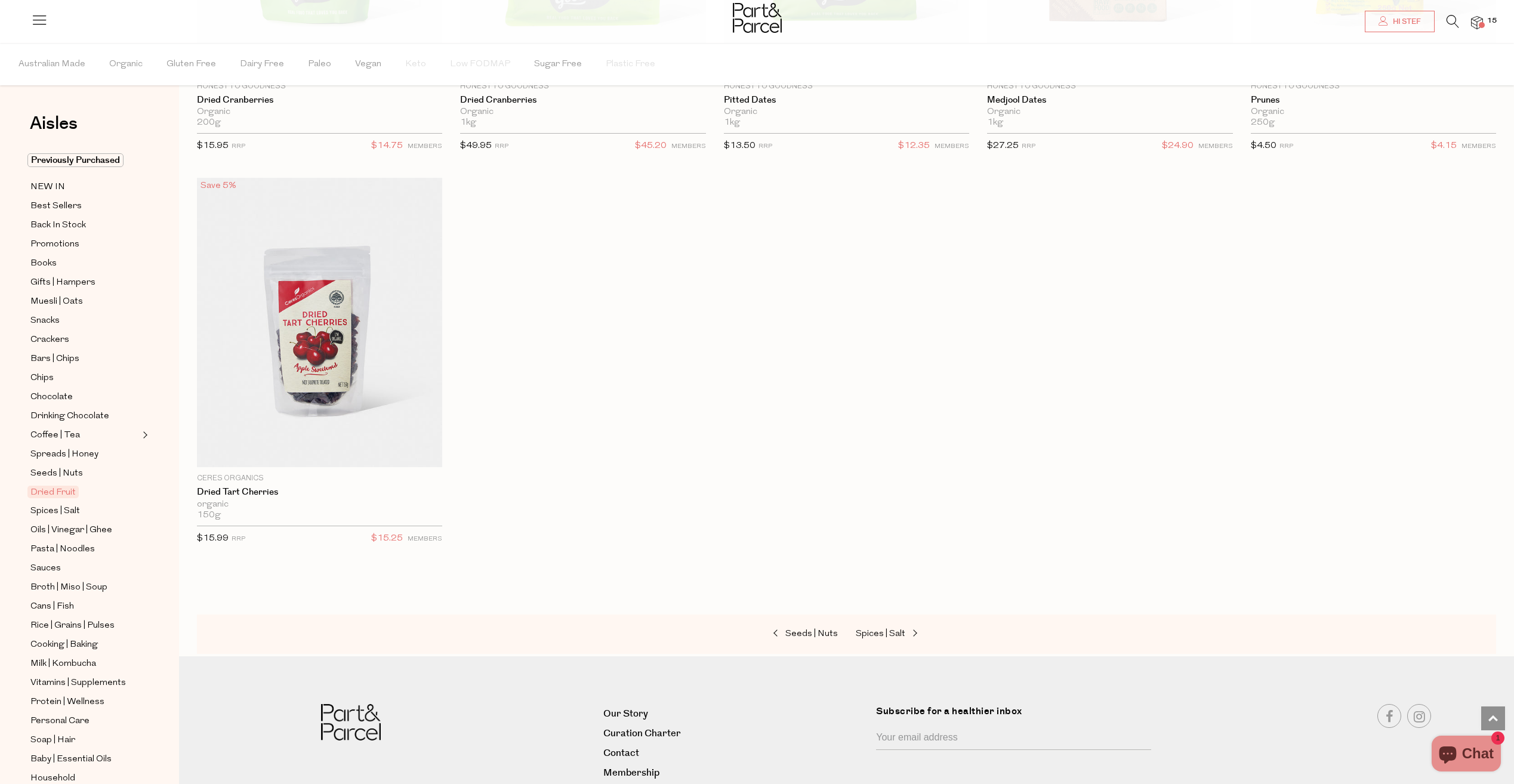
scroll to position [852, 0]
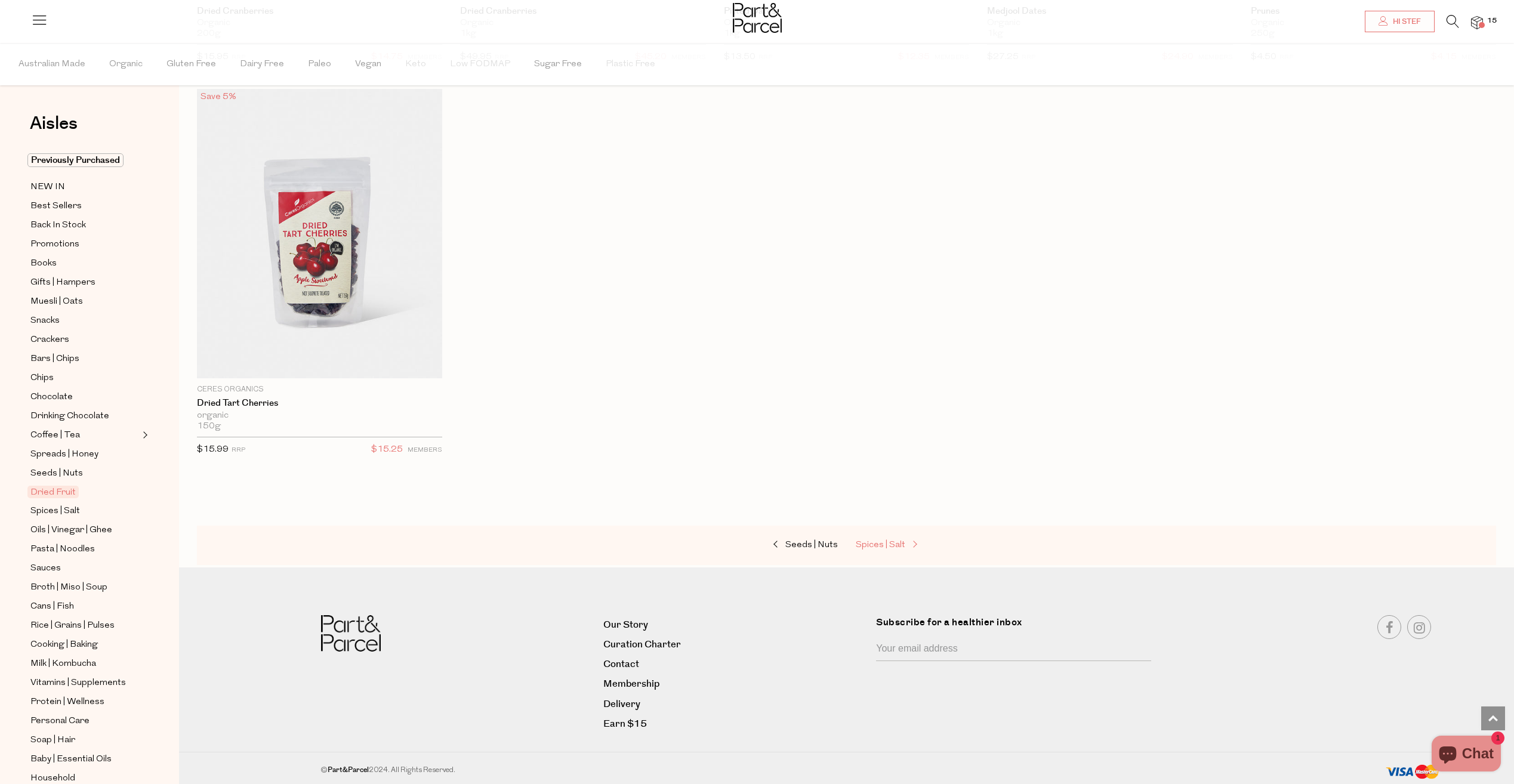
click at [885, 548] on span "Spices | Salt" at bounding box center [880, 545] width 49 height 9
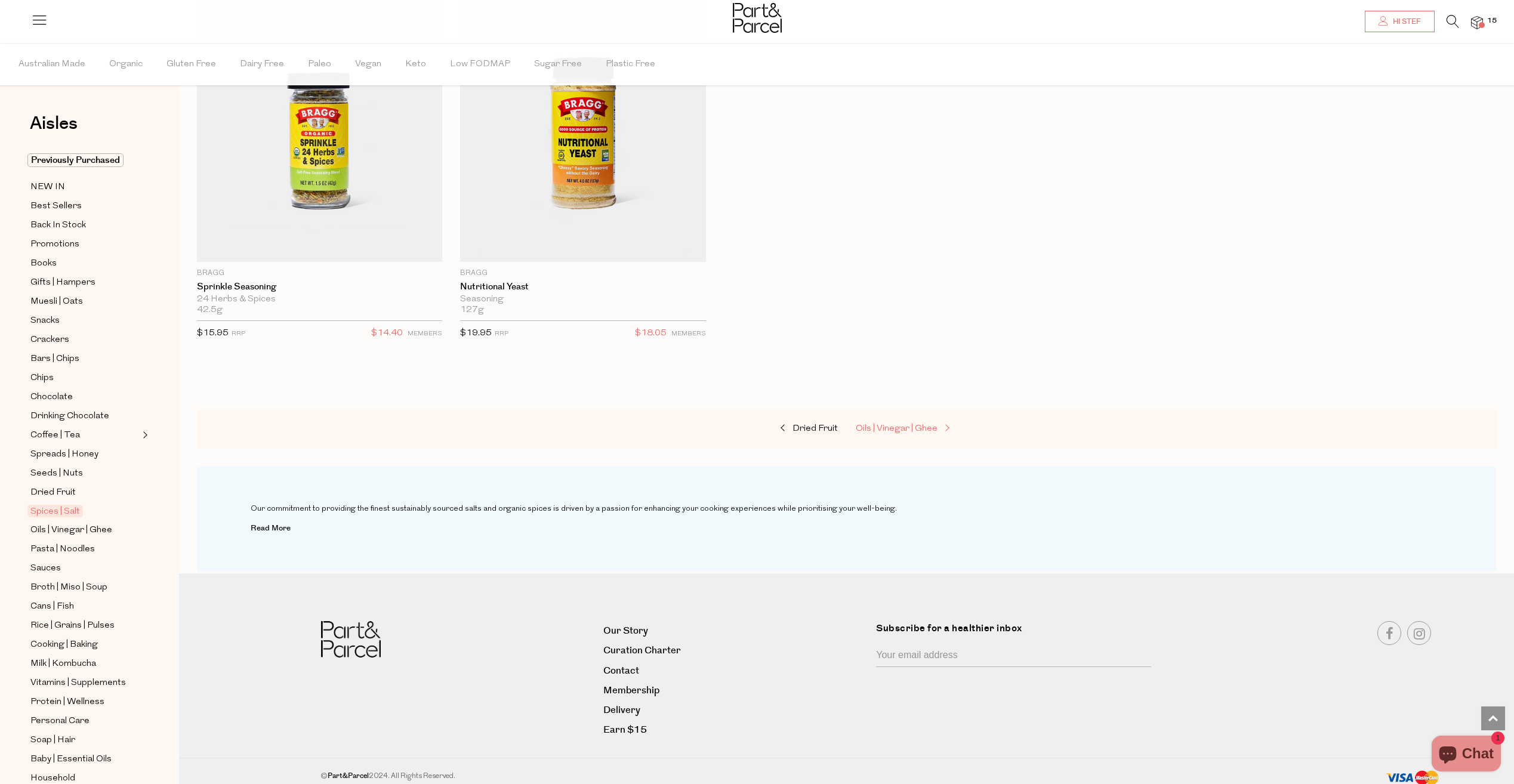
click at [917, 424] on span "Oils | Vinegar | Ghee" at bounding box center [896, 428] width 82 height 9
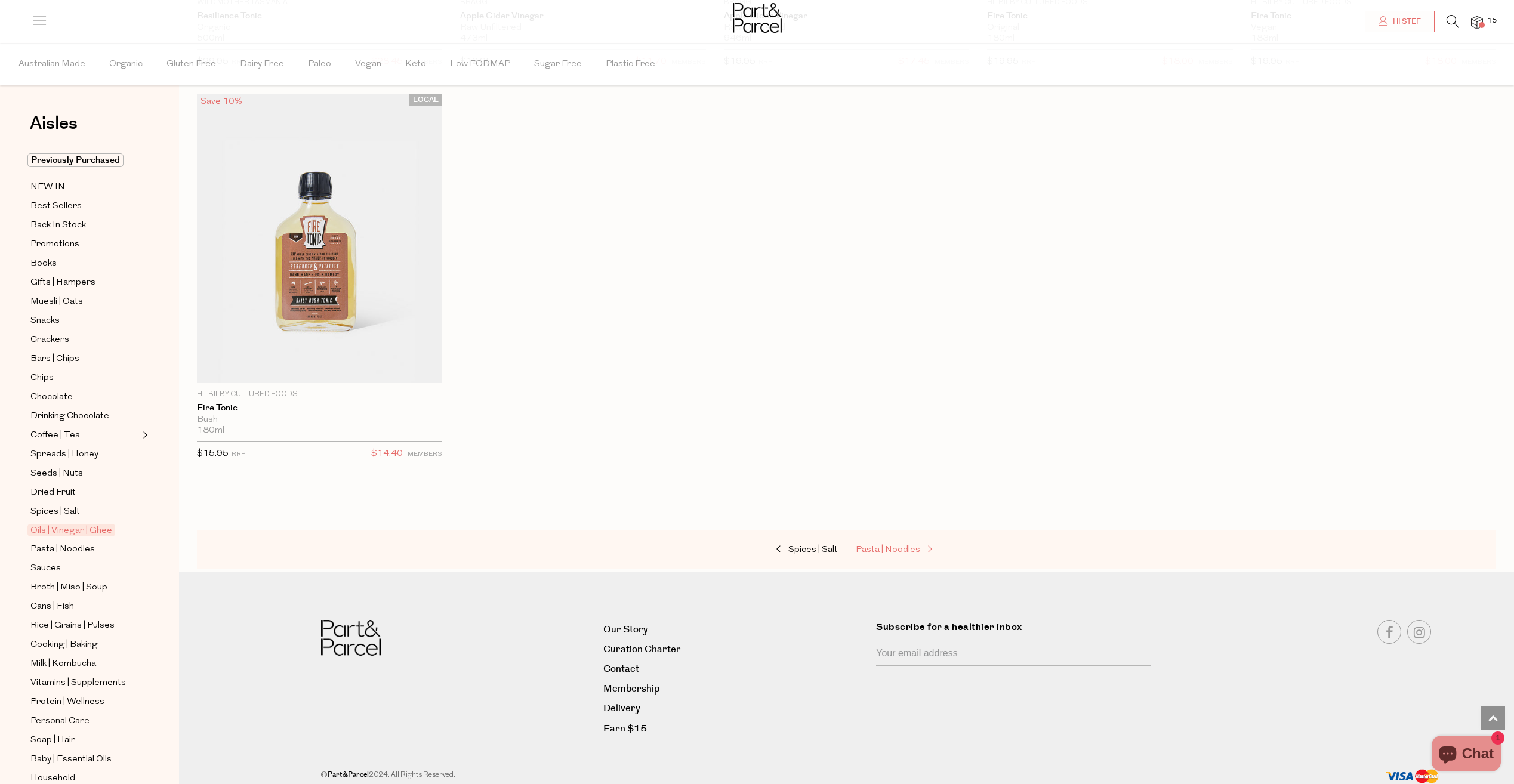
click at [912, 546] on span "Pasta | Noodles" at bounding box center [888, 550] width 65 height 9
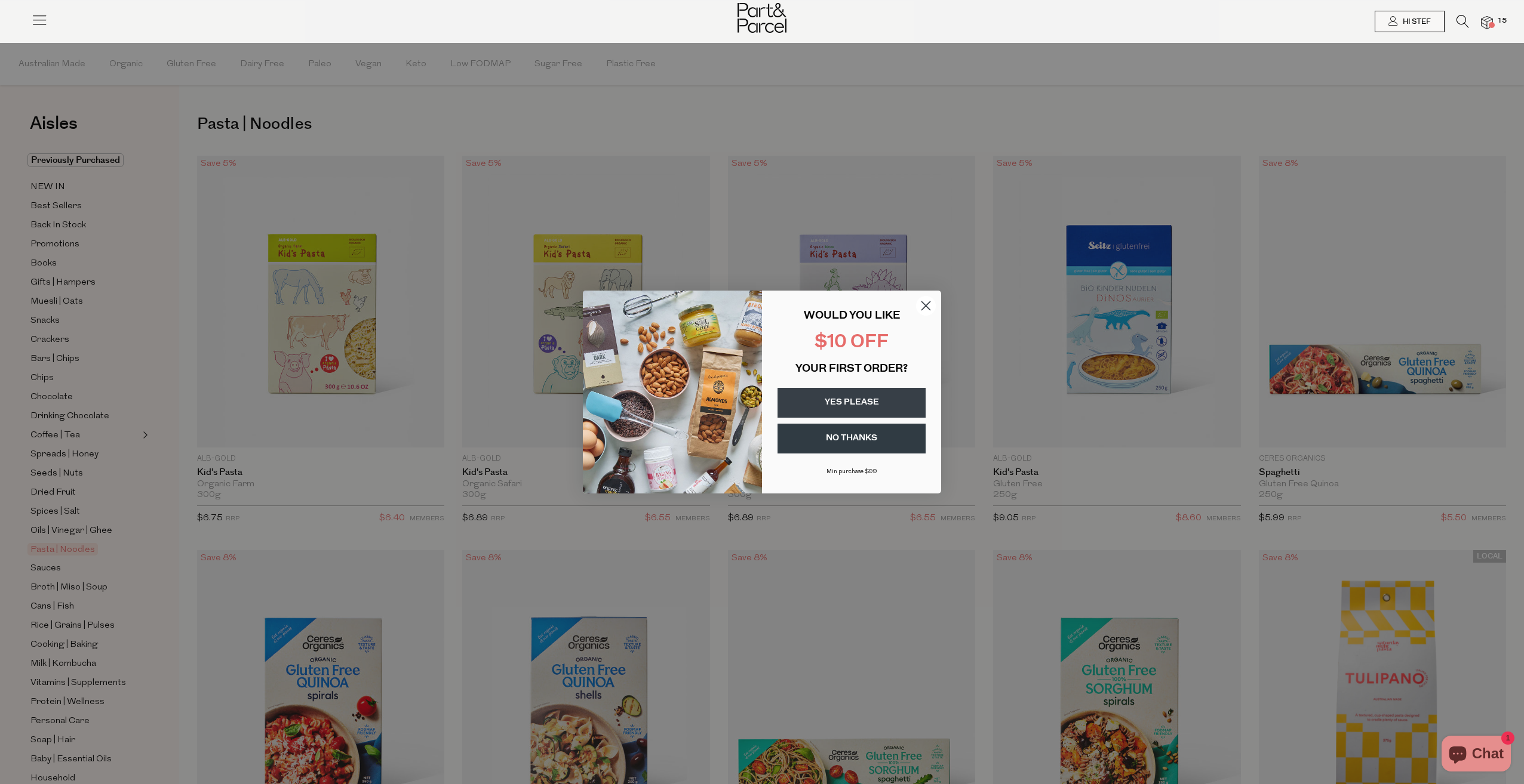
click at [922, 310] on icon "Close dialog" at bounding box center [926, 306] width 8 height 8
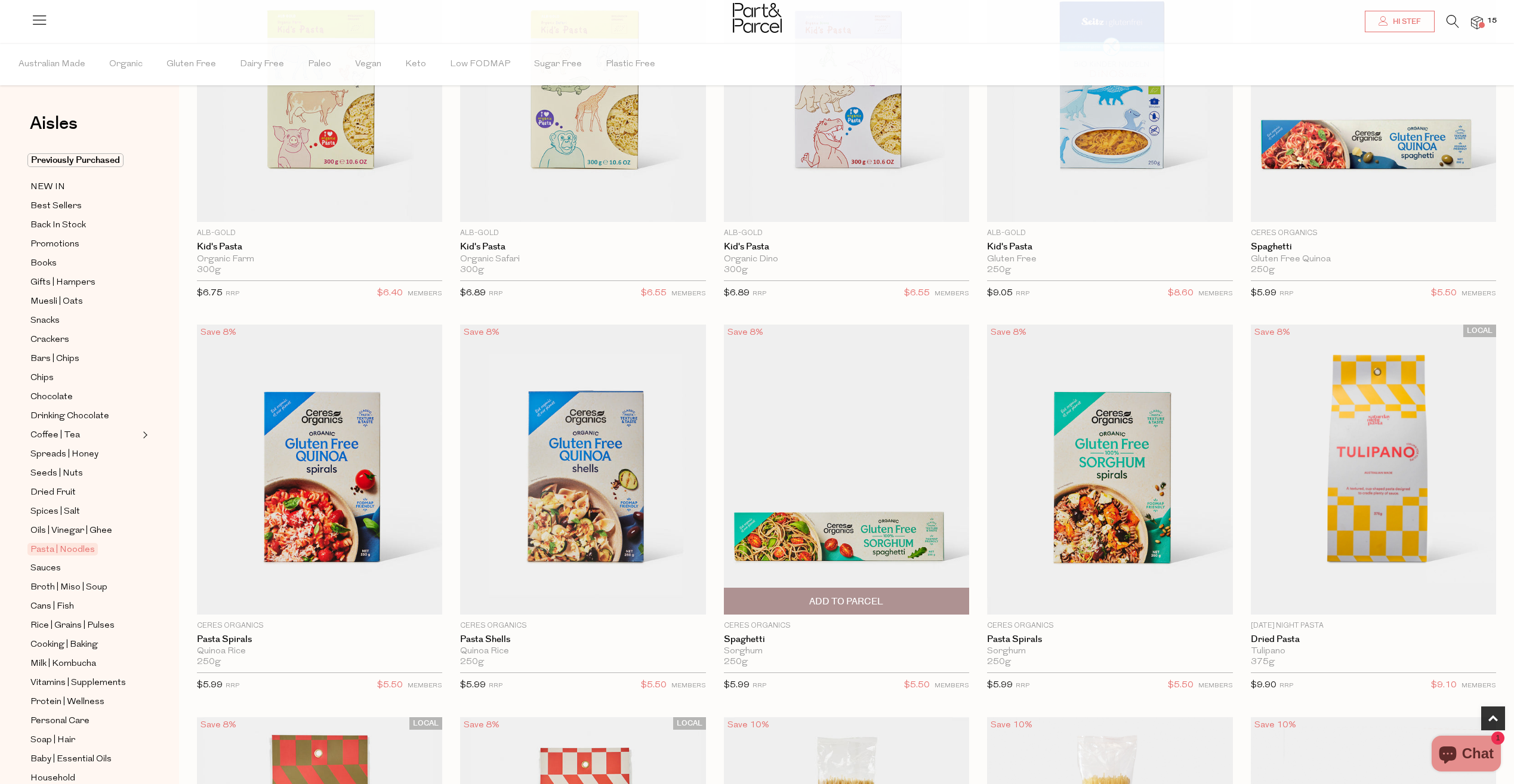
scroll to position [60, 0]
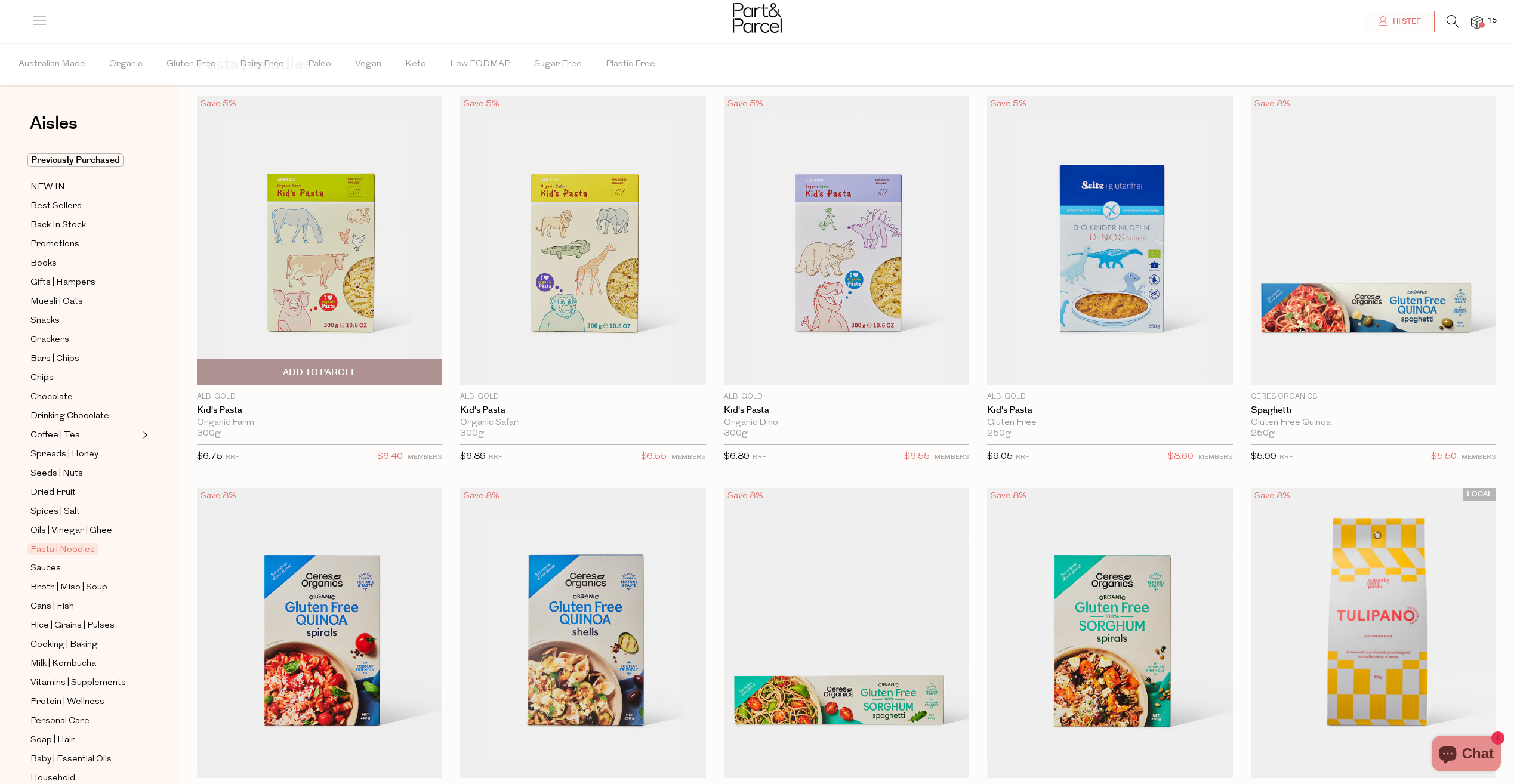
click at [355, 370] on span "Add To Parcel" at bounding box center [320, 373] width 74 height 13
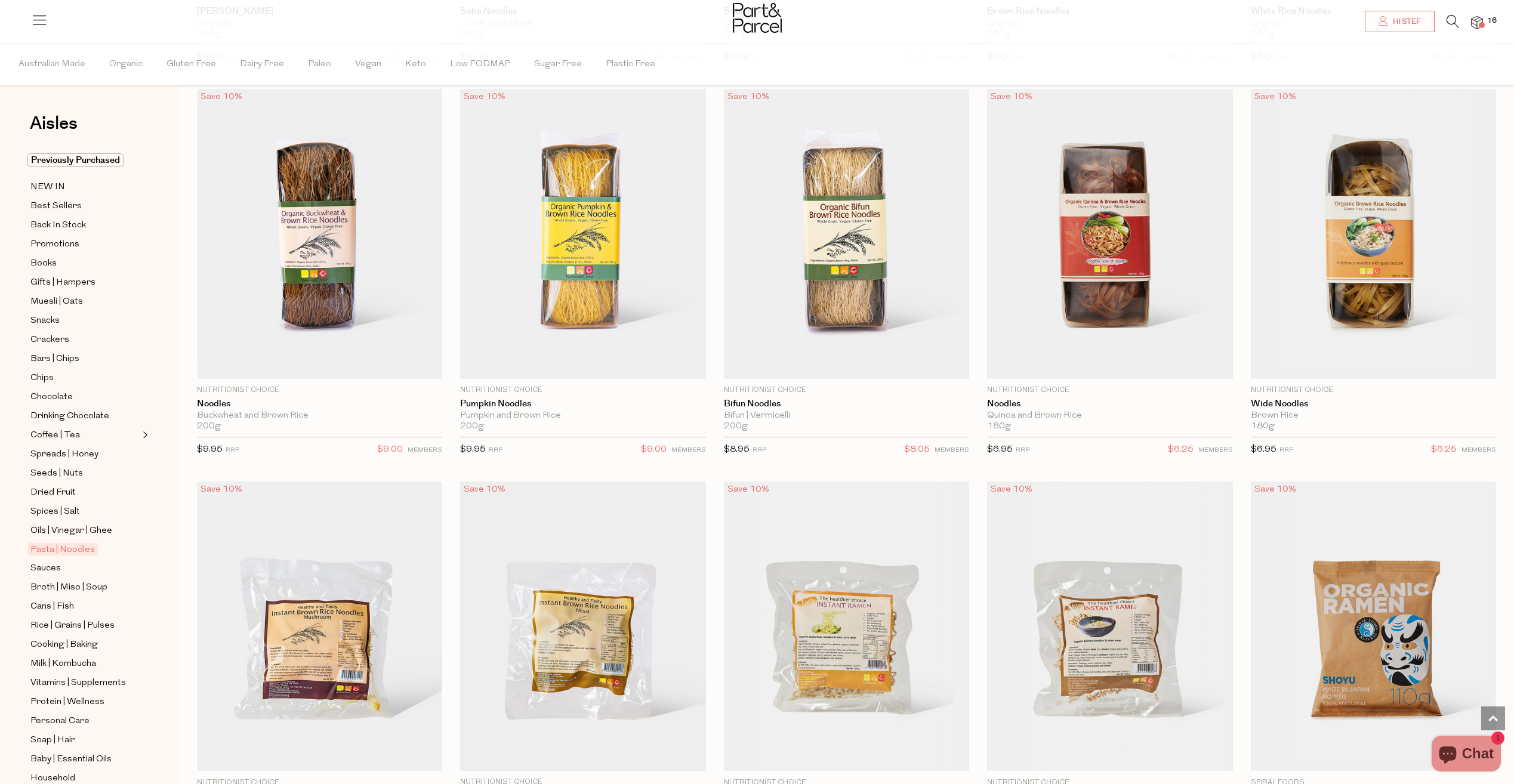
scroll to position [3617, 0]
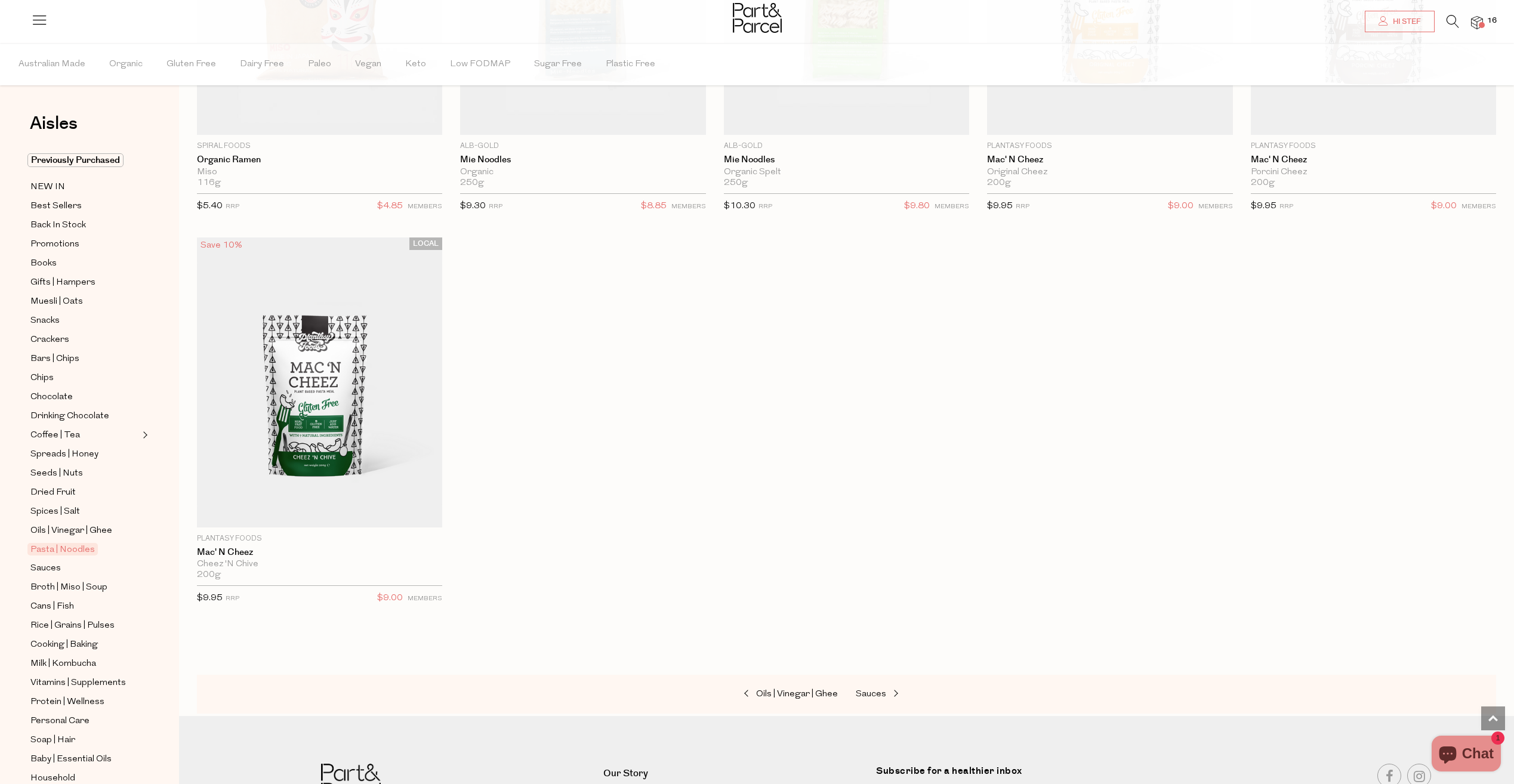
scroll to position [4401, 0]
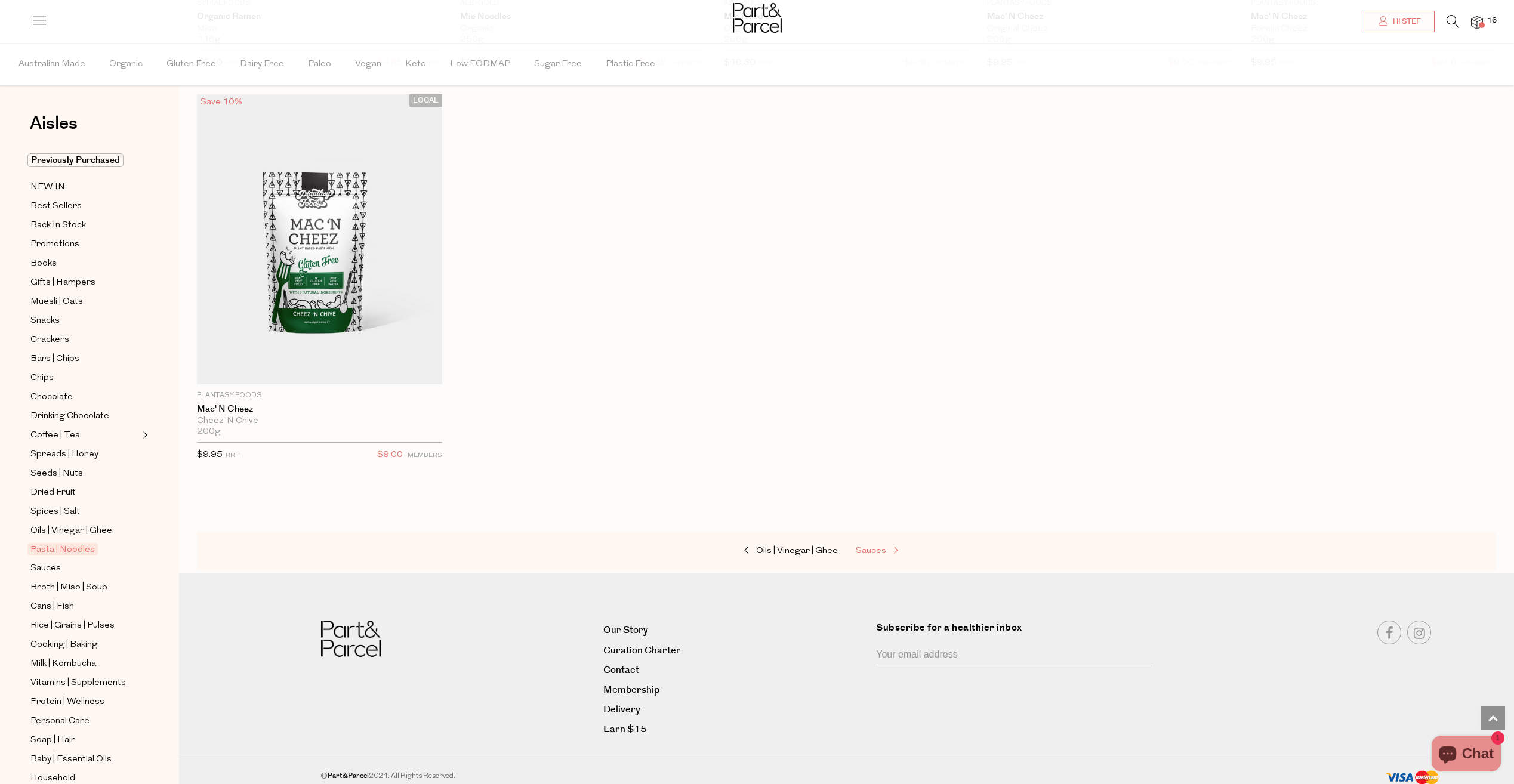
click at [880, 546] on span "Sauces" at bounding box center [871, 550] width 31 height 9
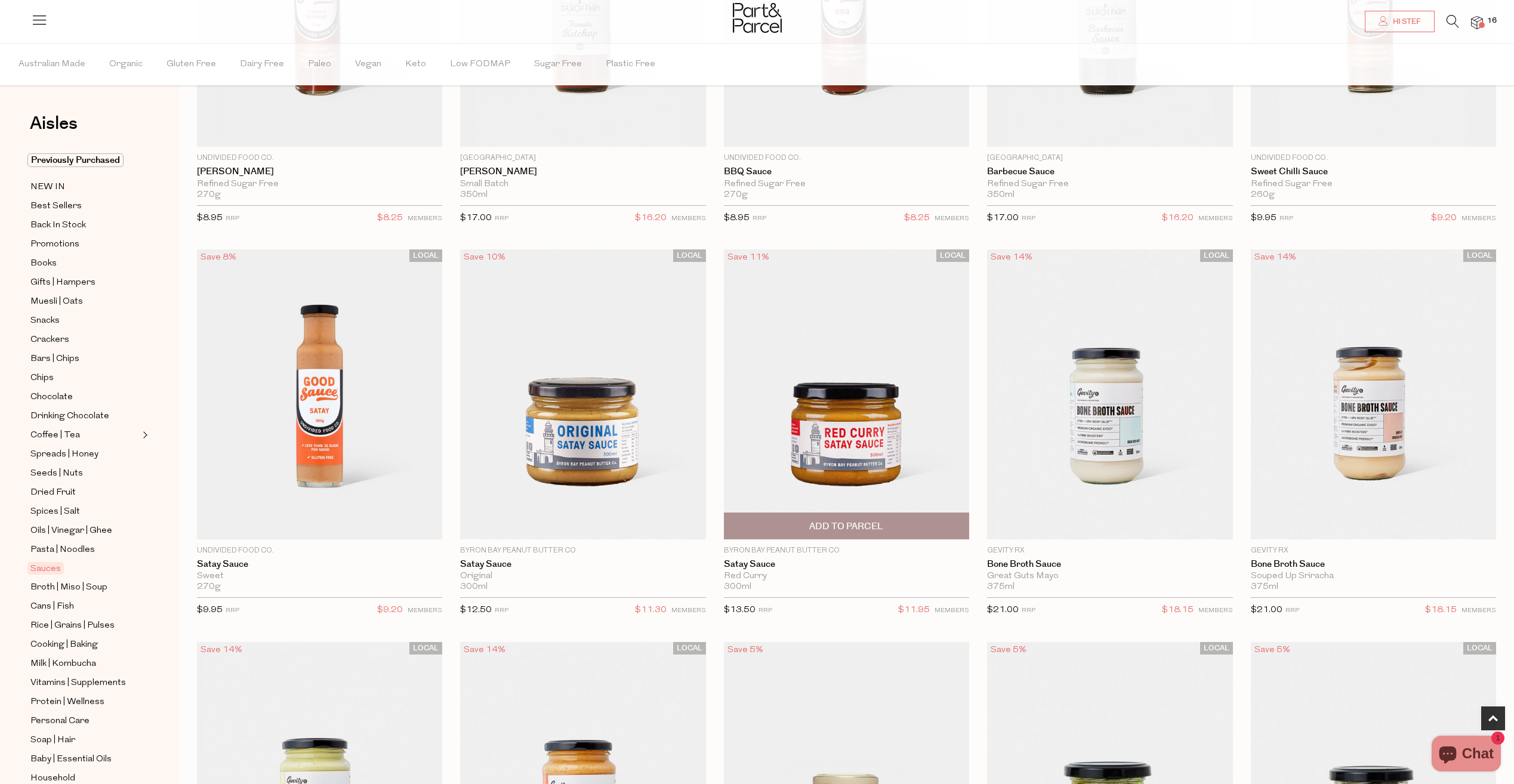
scroll to position [596, 0]
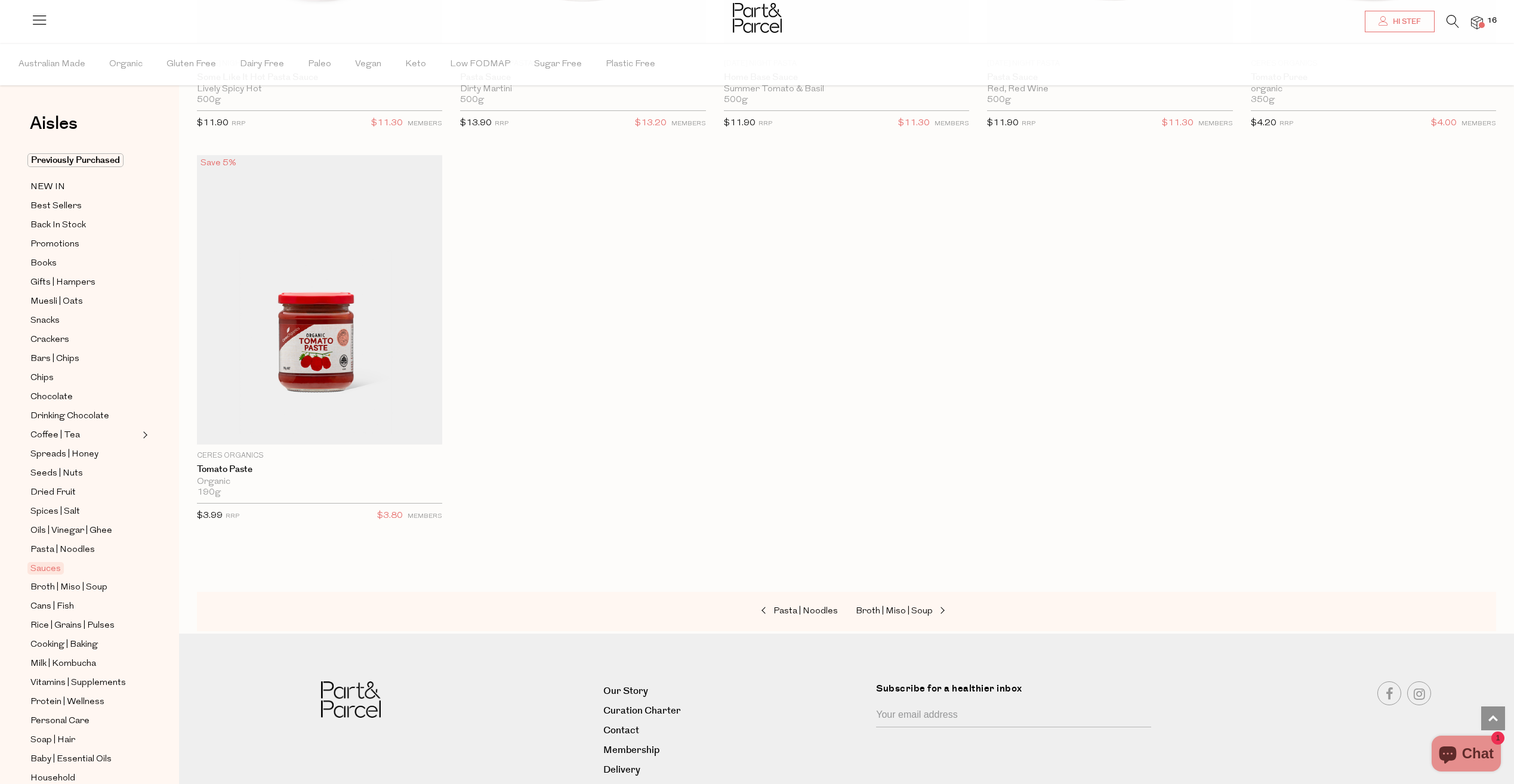
scroll to position [5213, 0]
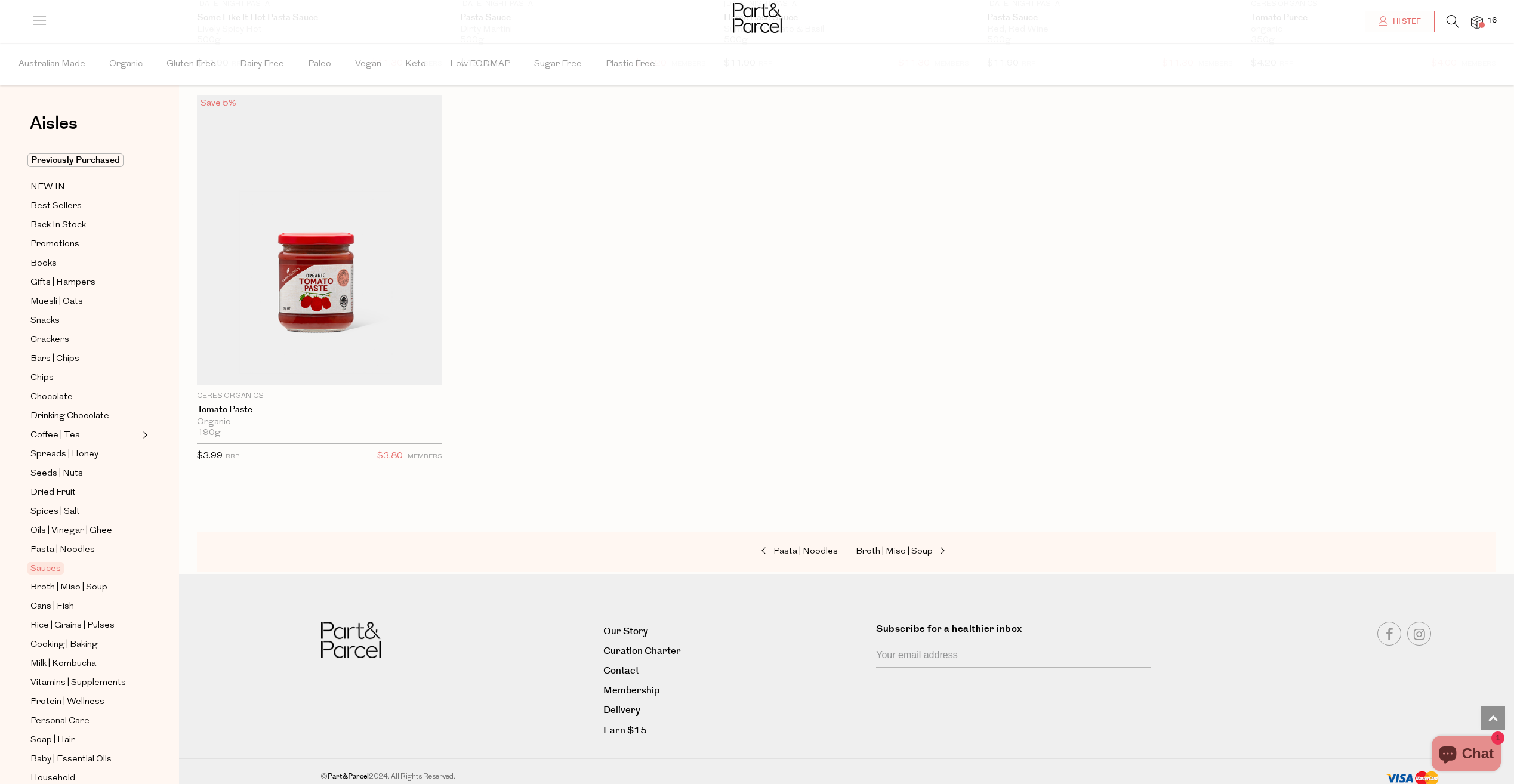
click at [893, 554] on div "Pasta | Noodles Broth | Miso | Soup" at bounding box center [847, 552] width 1300 height 40
click at [900, 549] on span "Broth | Miso | Soup" at bounding box center [894, 551] width 77 height 9
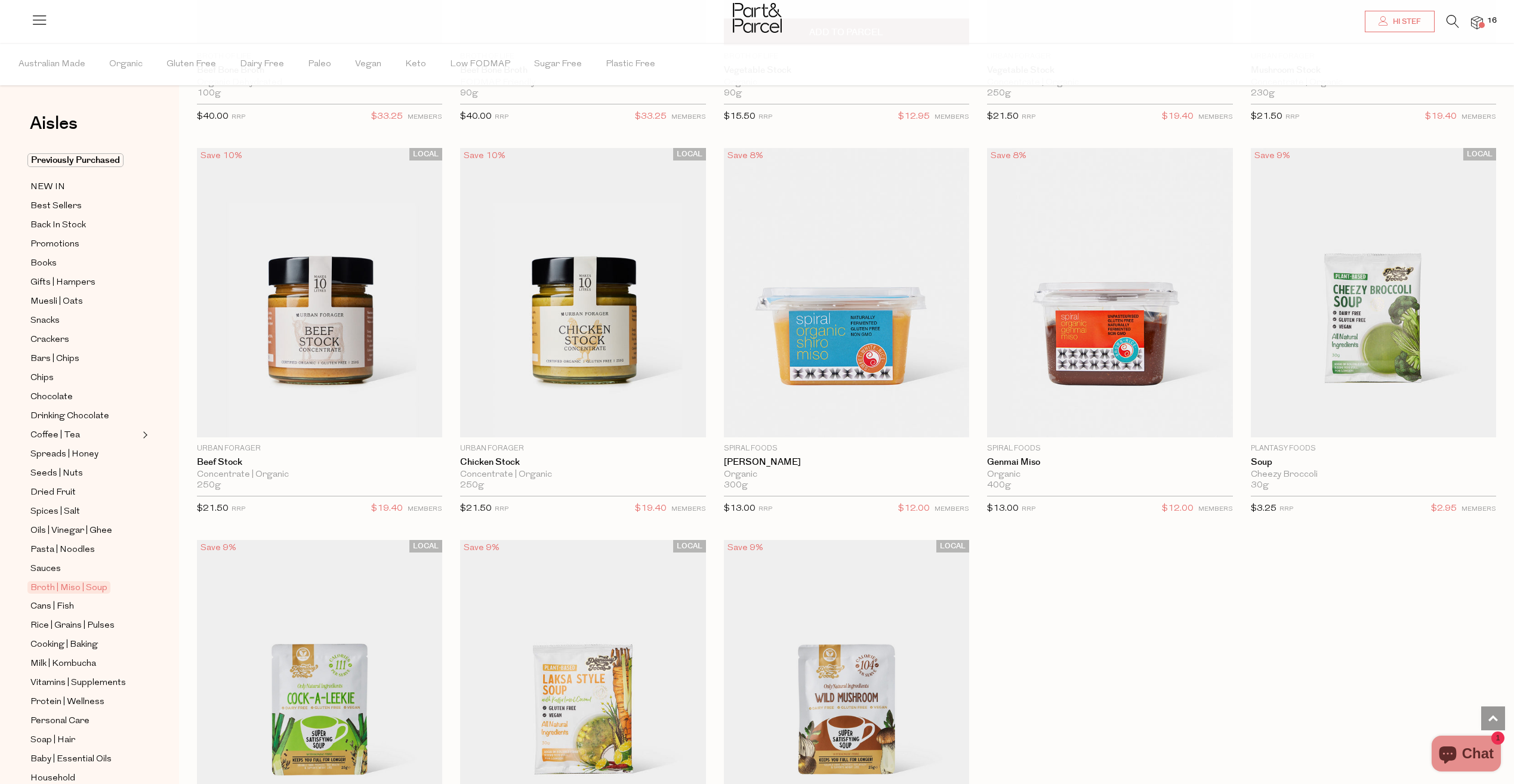
scroll to position [2418, 0]
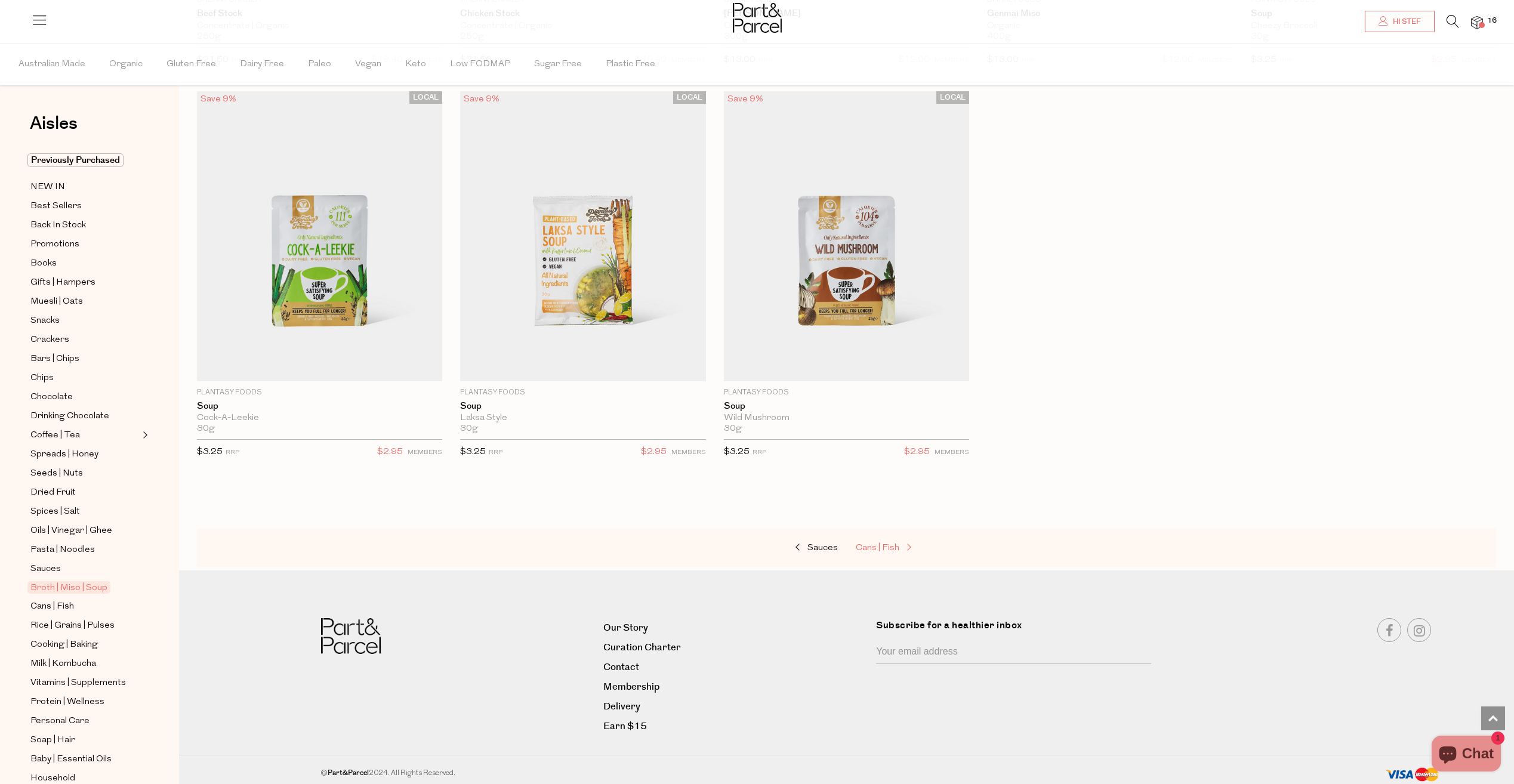
click at [893, 544] on span "Cans | Fish" at bounding box center [878, 548] width 44 height 9
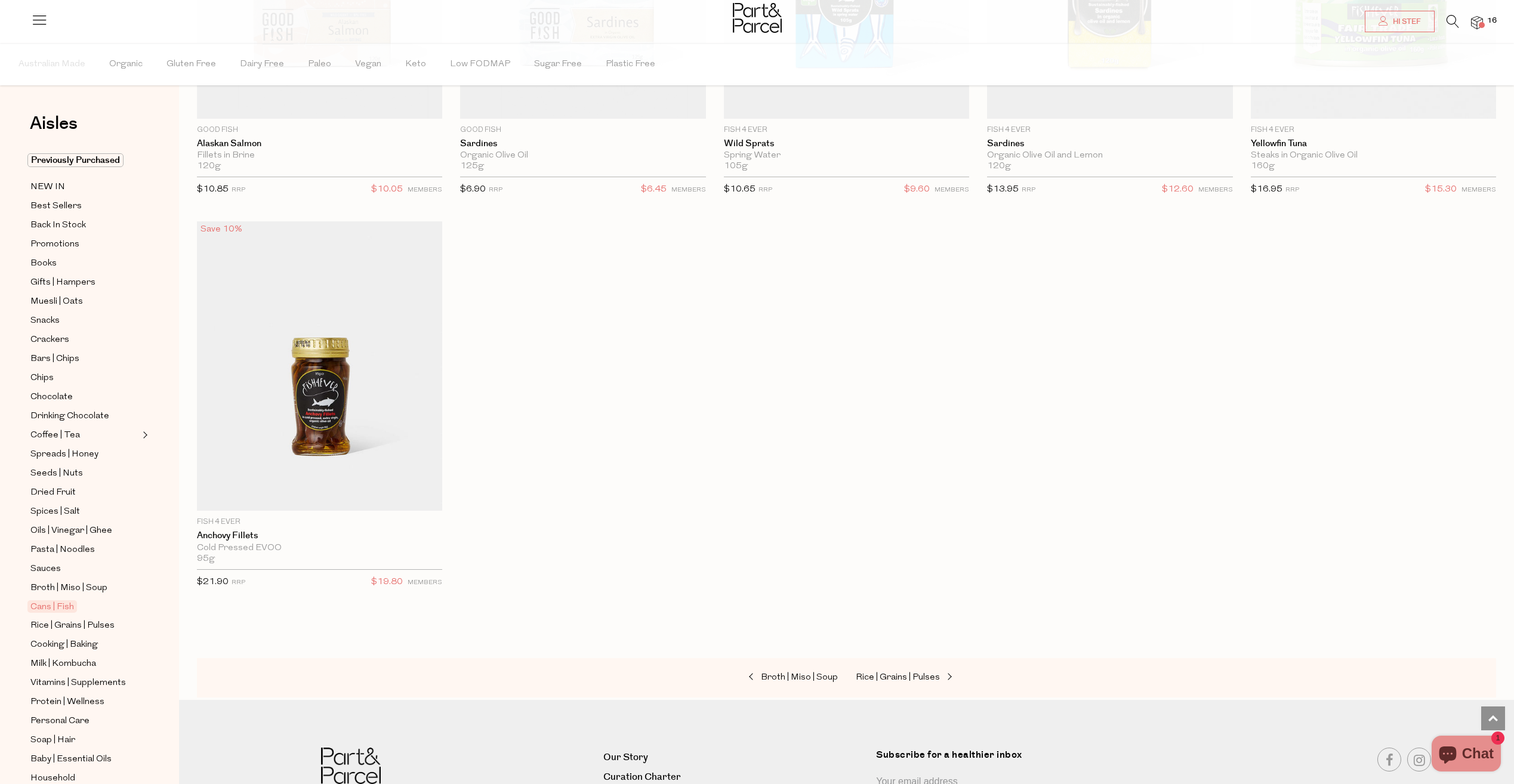
scroll to position [1970, 0]
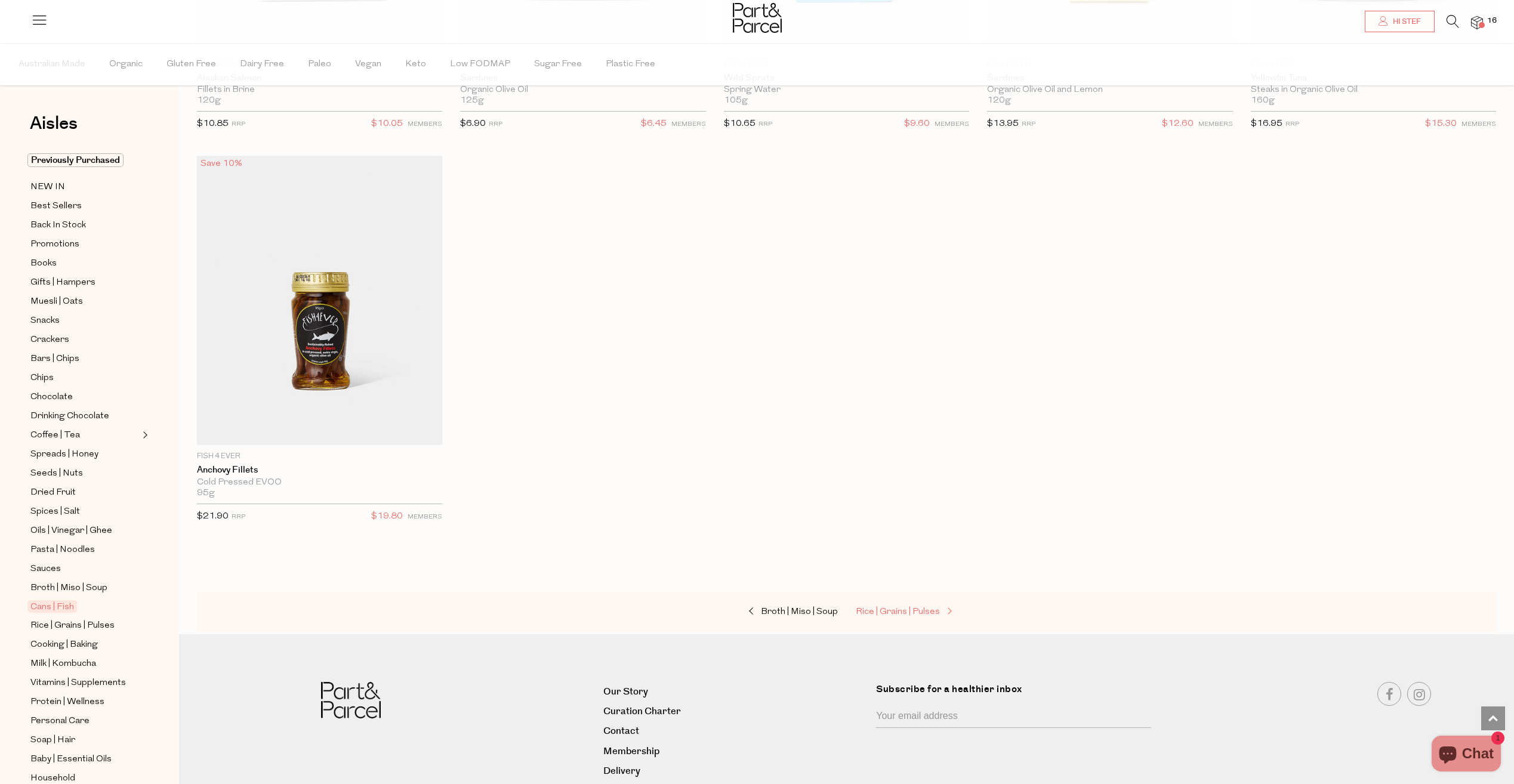
click at [917, 616] on link "Rice | Grains | Pulses" at bounding box center [916, 612] width 120 height 15
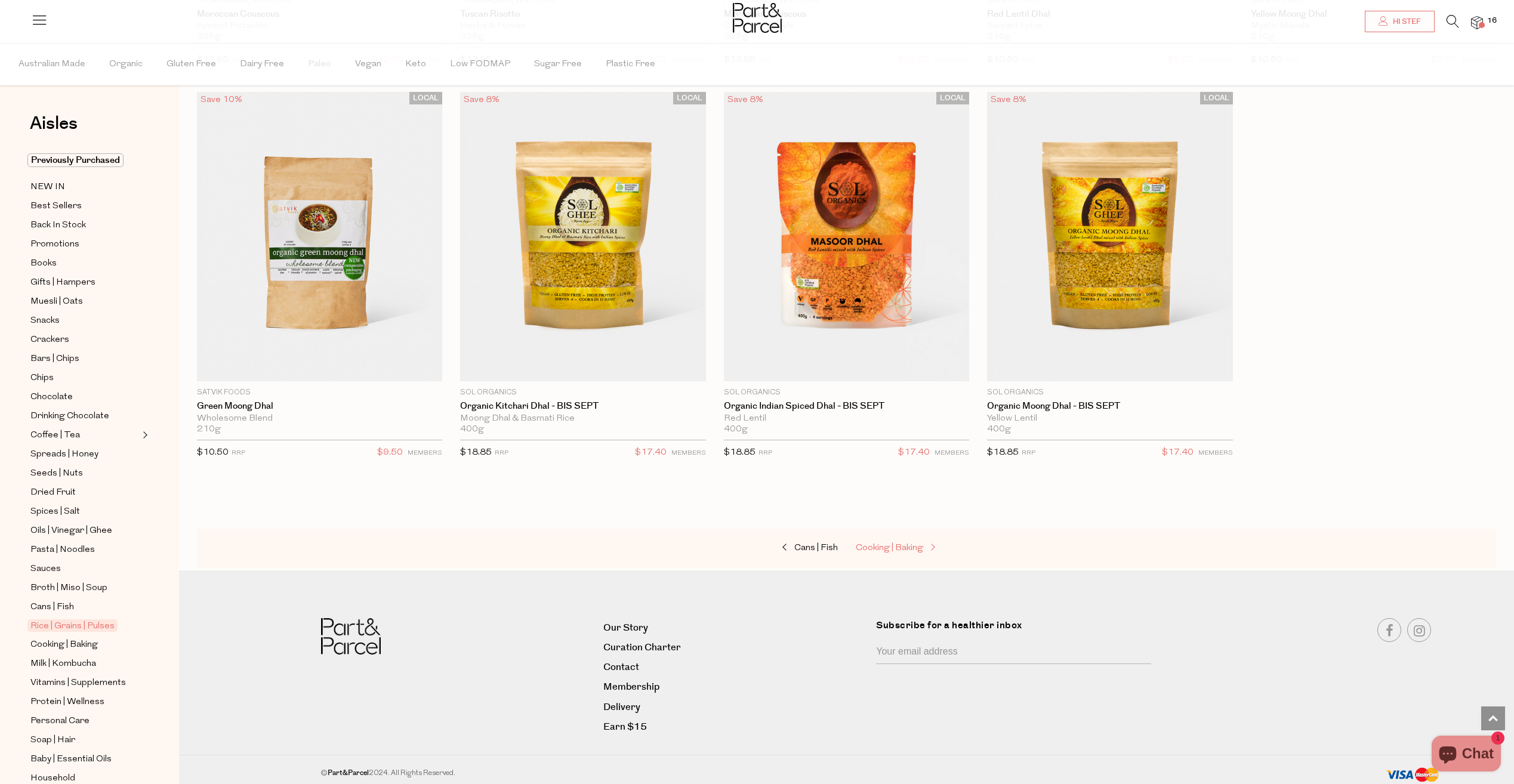
click at [918, 546] on span "Cooking | Baking" at bounding box center [889, 548] width 67 height 9
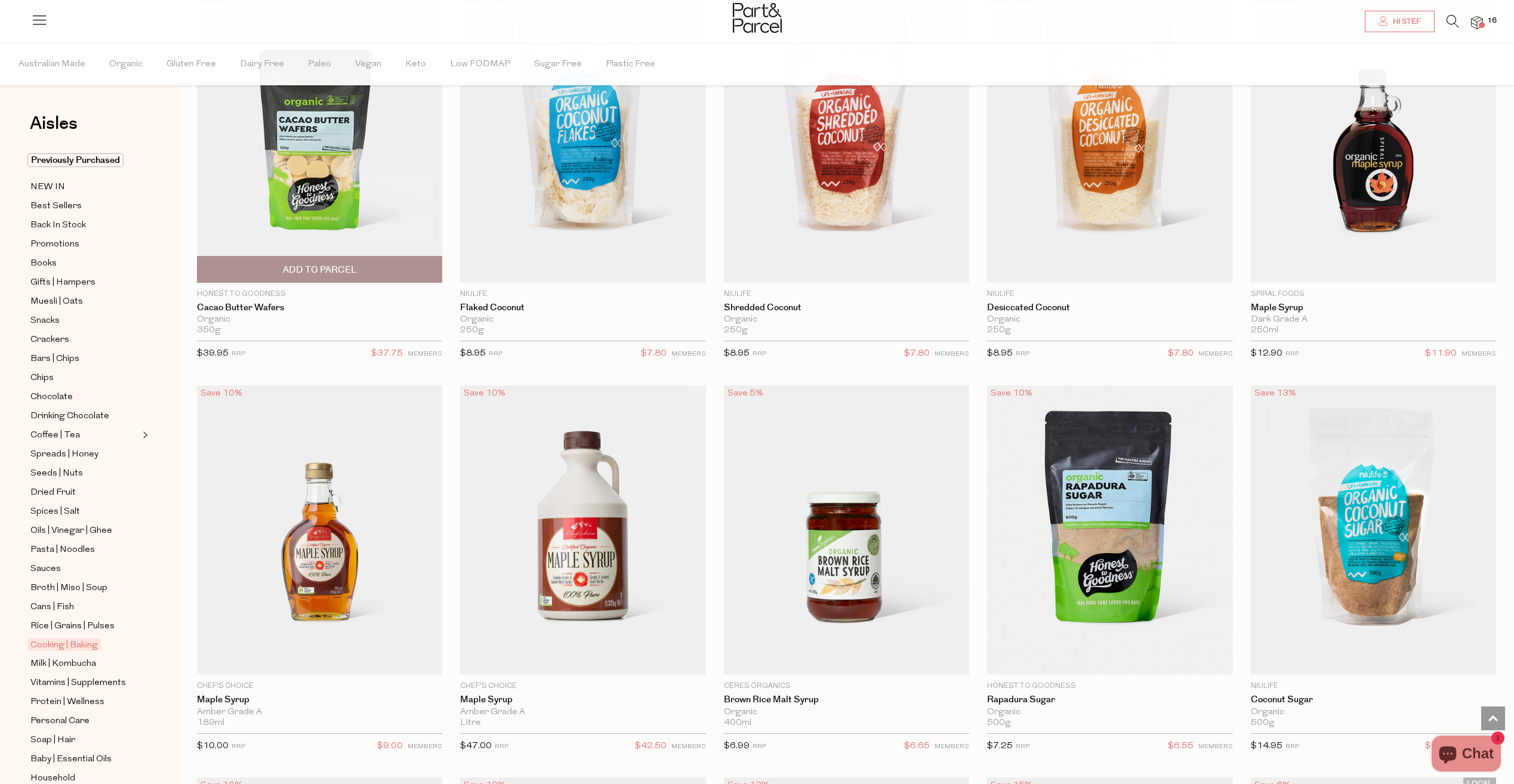
scroll to position [2388, 0]
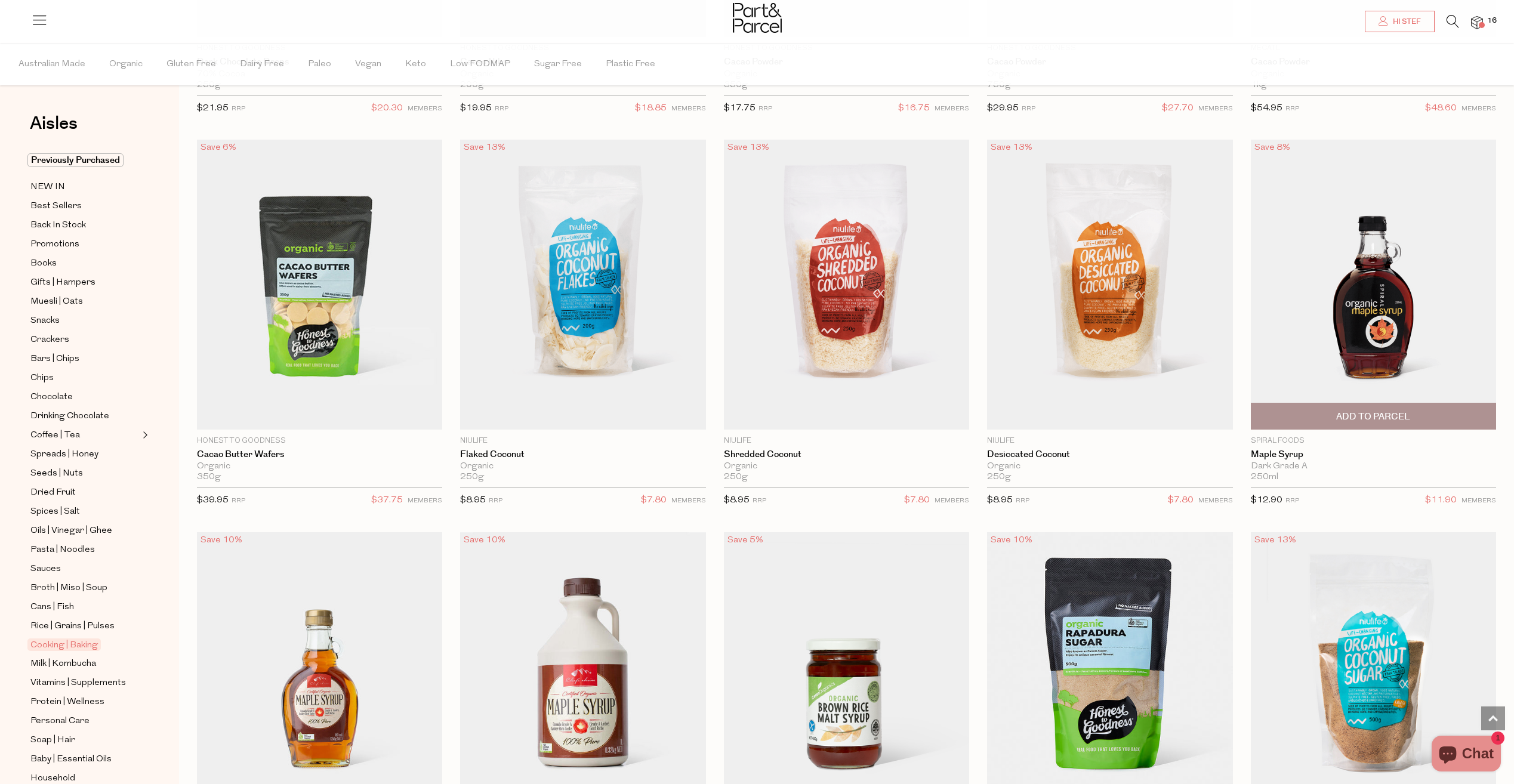
click at [1370, 412] on span "Add To Parcel" at bounding box center [1373, 417] width 74 height 13
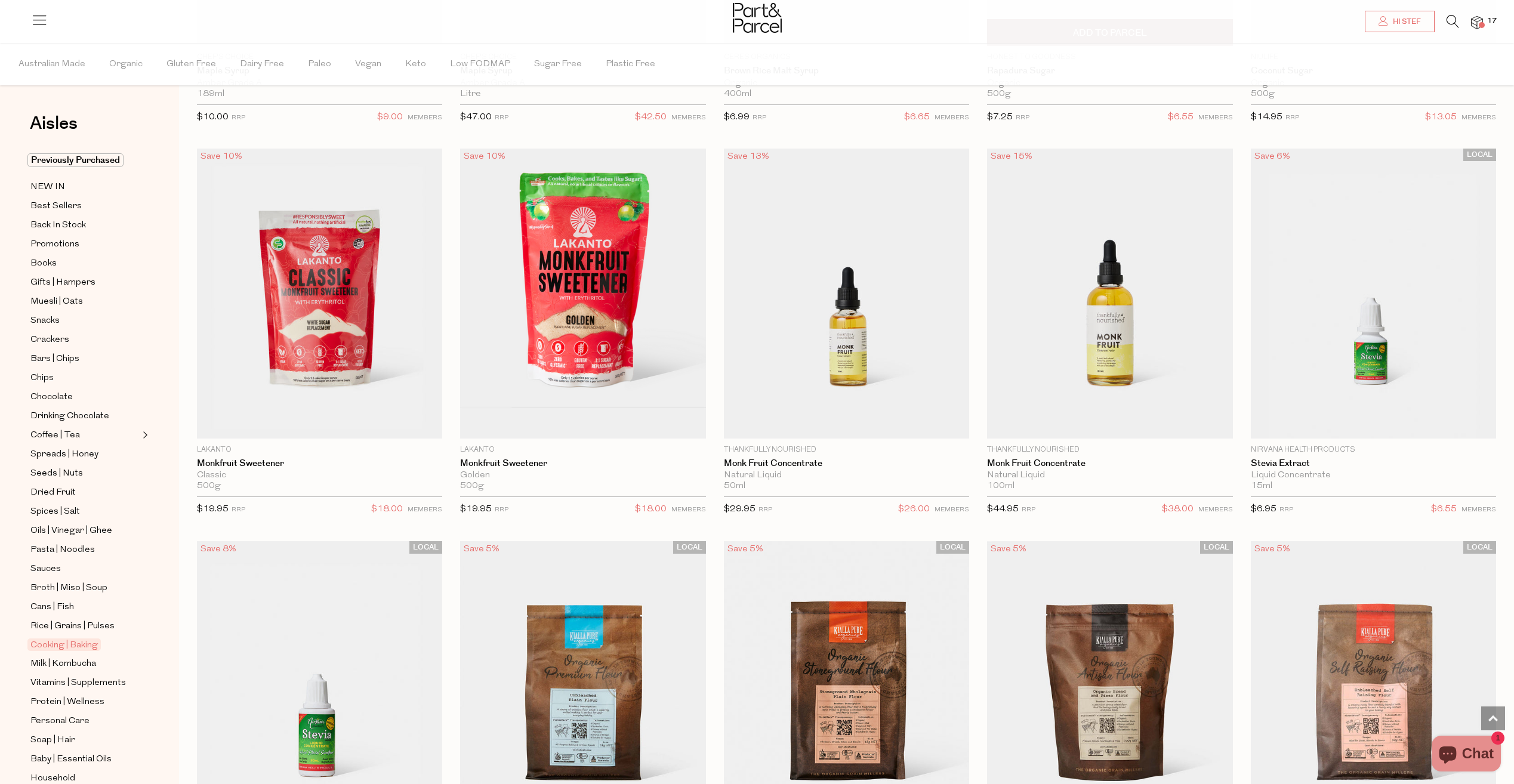
scroll to position [3342, 0]
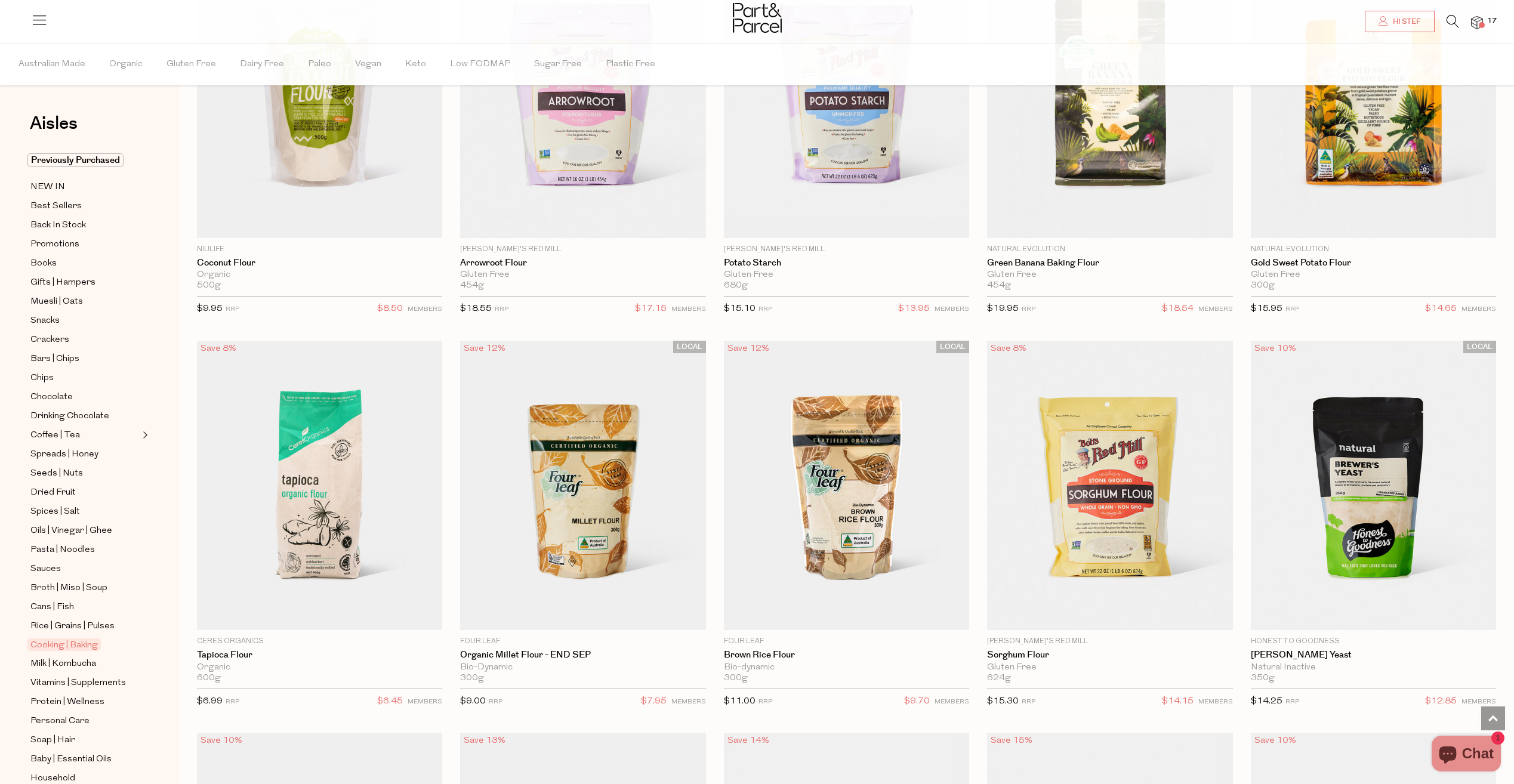
scroll to position [5581, 0]
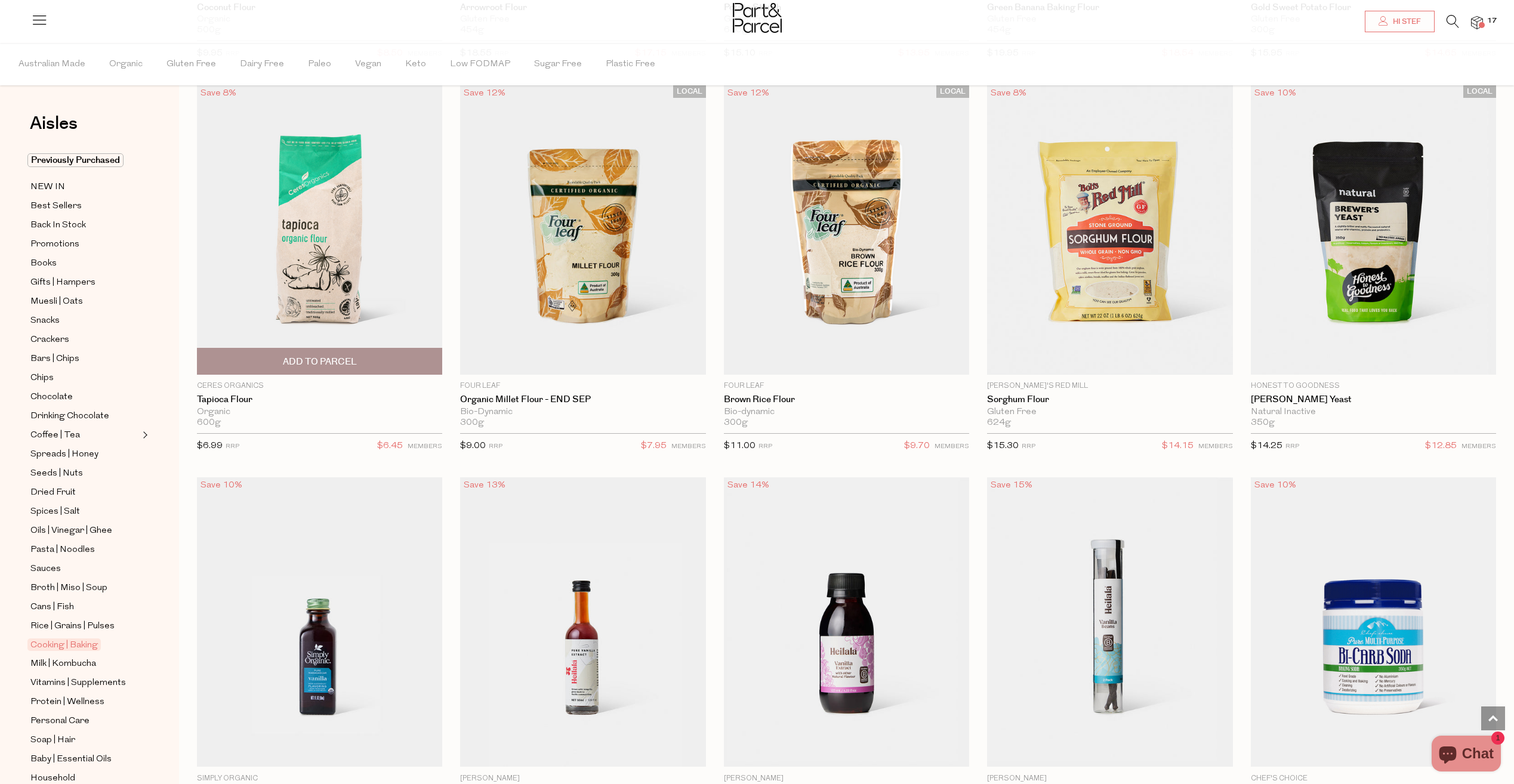
click at [311, 356] on span "Add To Parcel" at bounding box center [320, 362] width 74 height 13
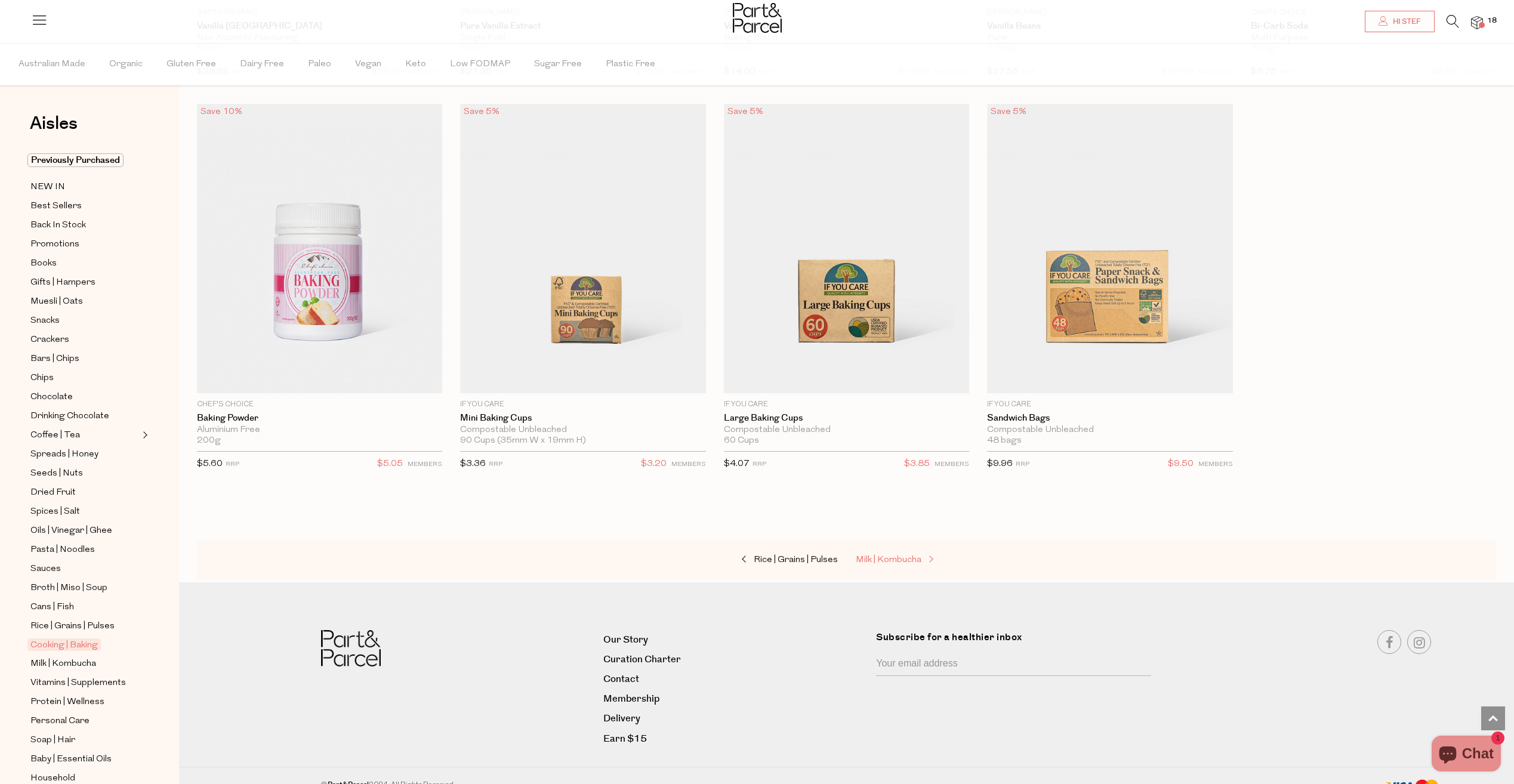
scroll to position [6354, 0]
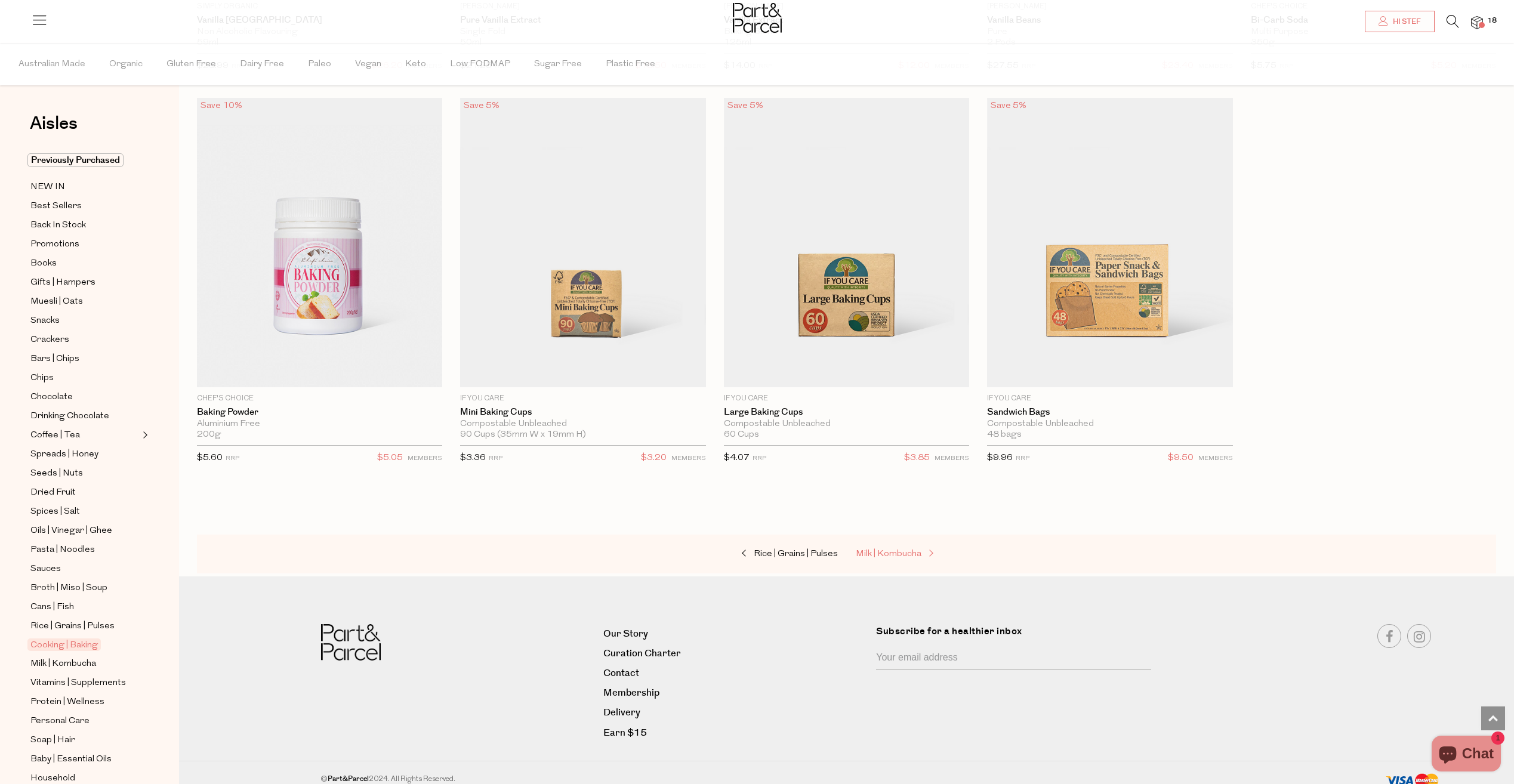
click at [883, 550] on span "Milk | Kombucha" at bounding box center [888, 554] width 65 height 9
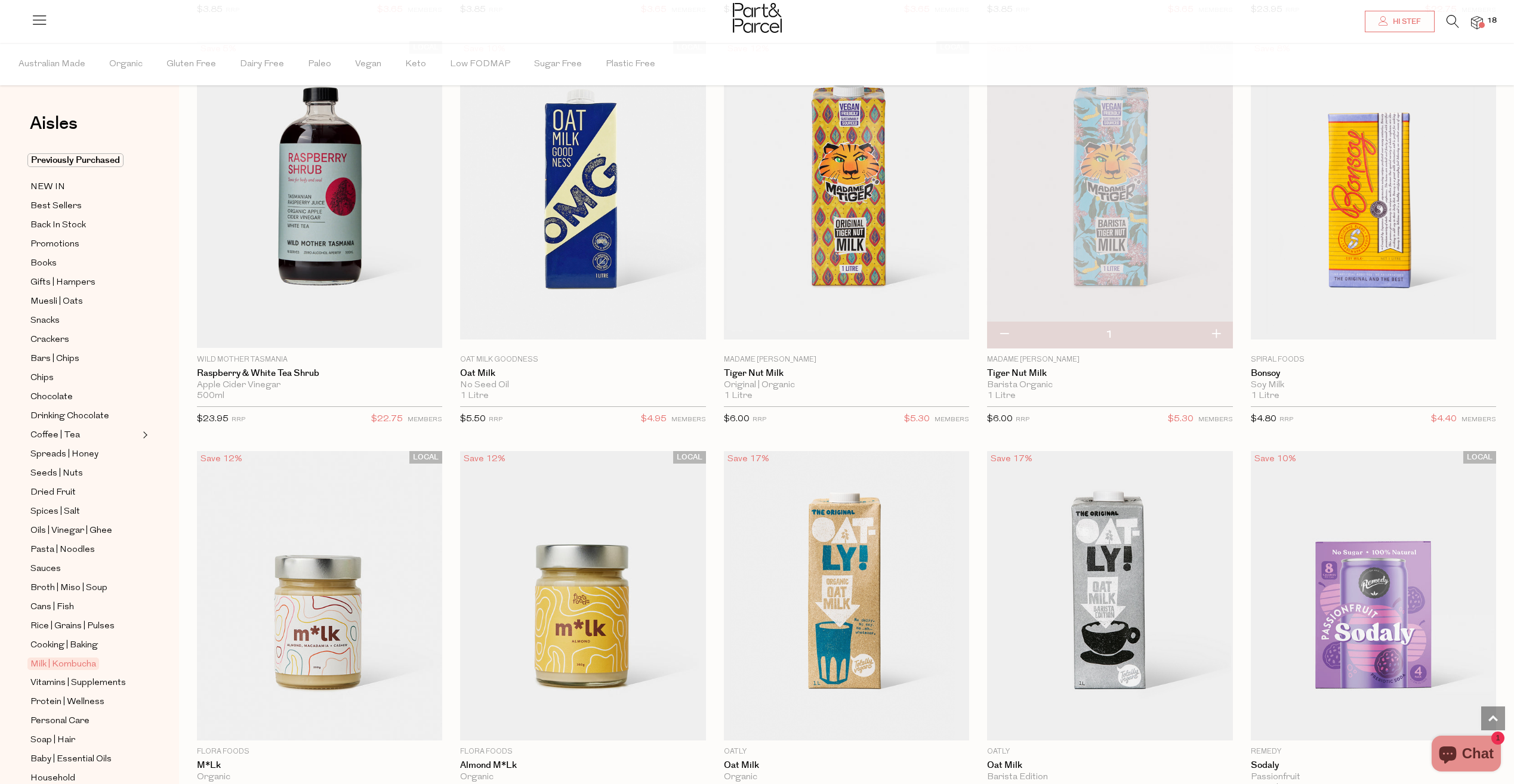
scroll to position [955, 0]
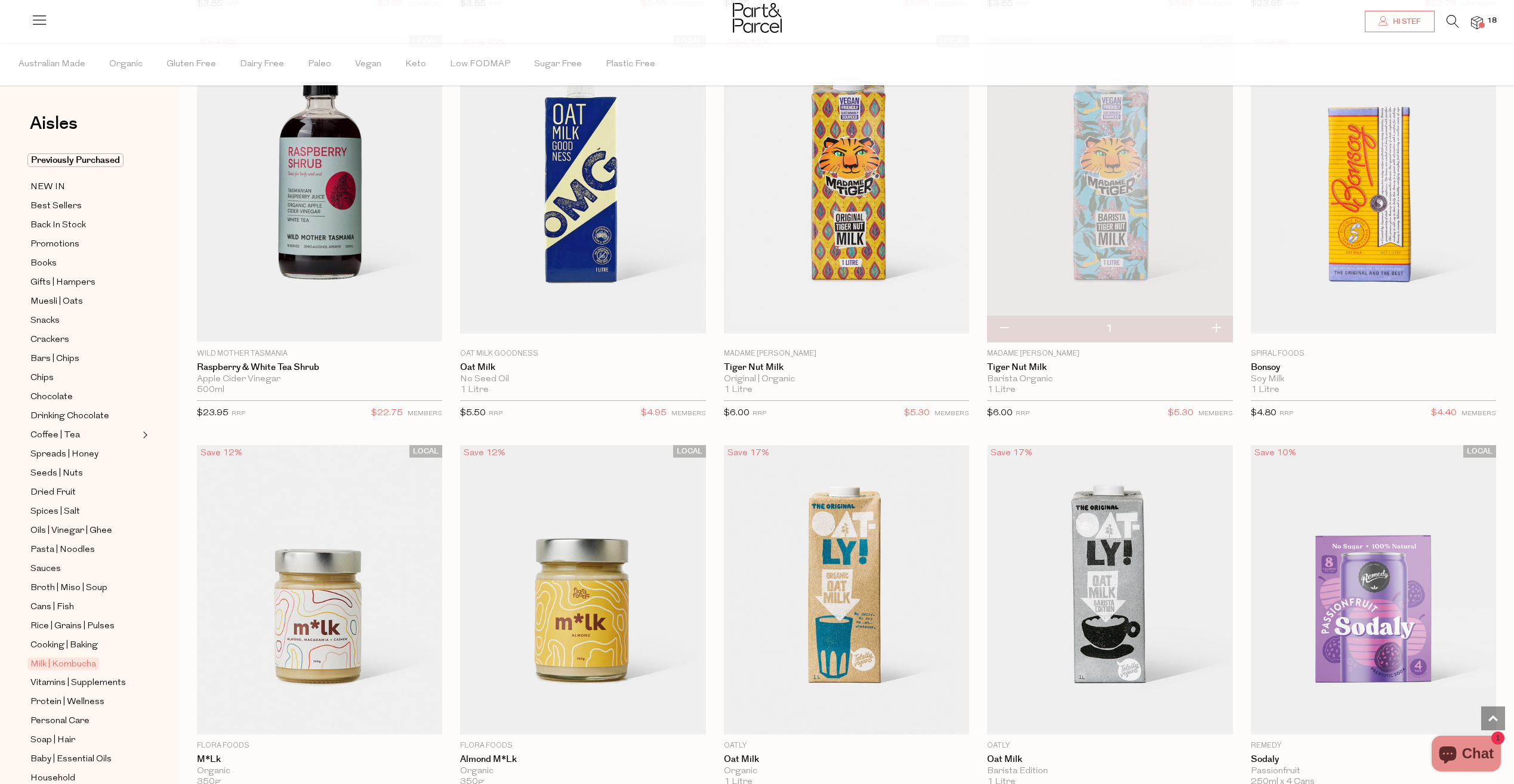
click at [1002, 322] on button "button" at bounding box center [1004, 329] width 34 height 26
type input "0"
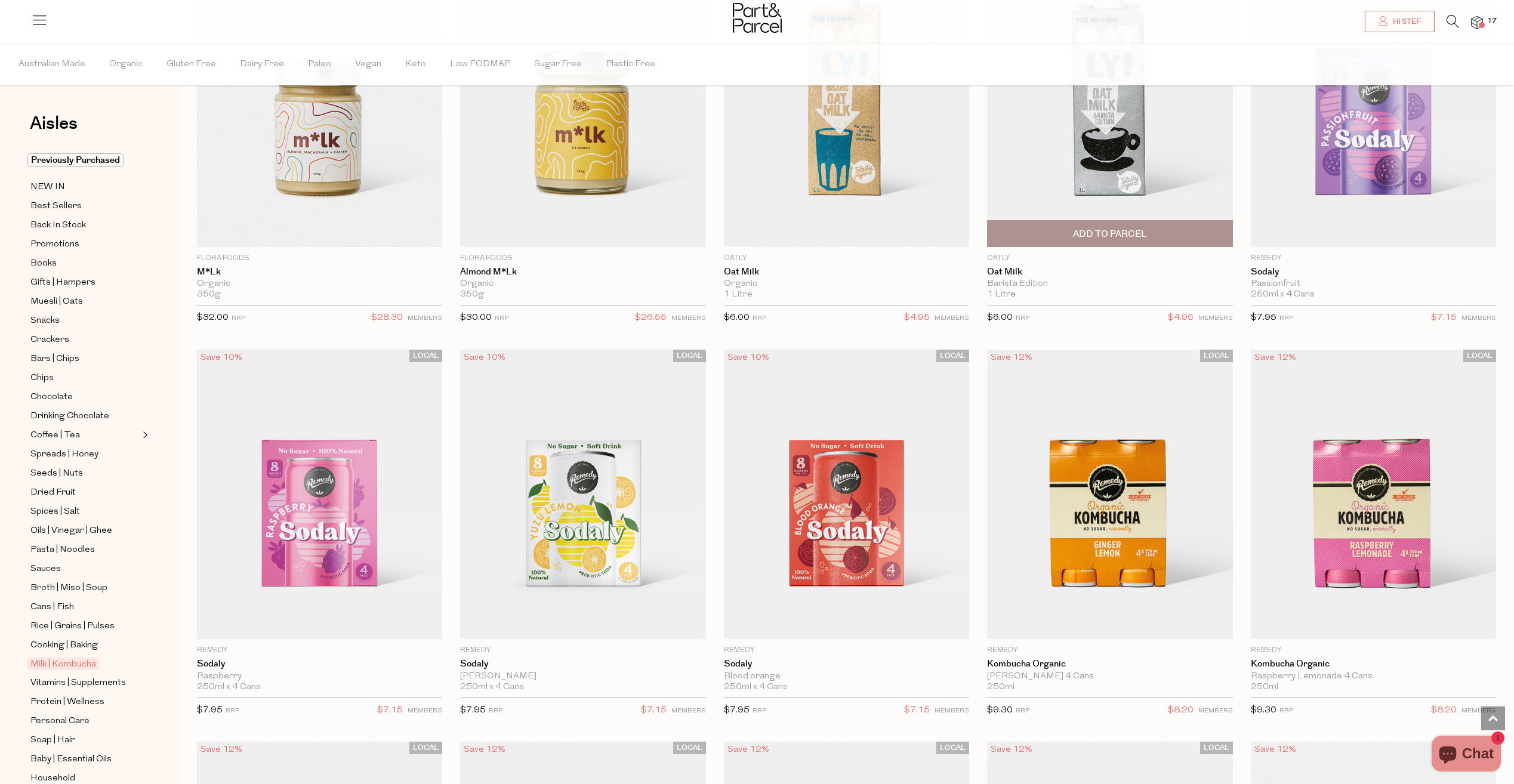
scroll to position [1313, 0]
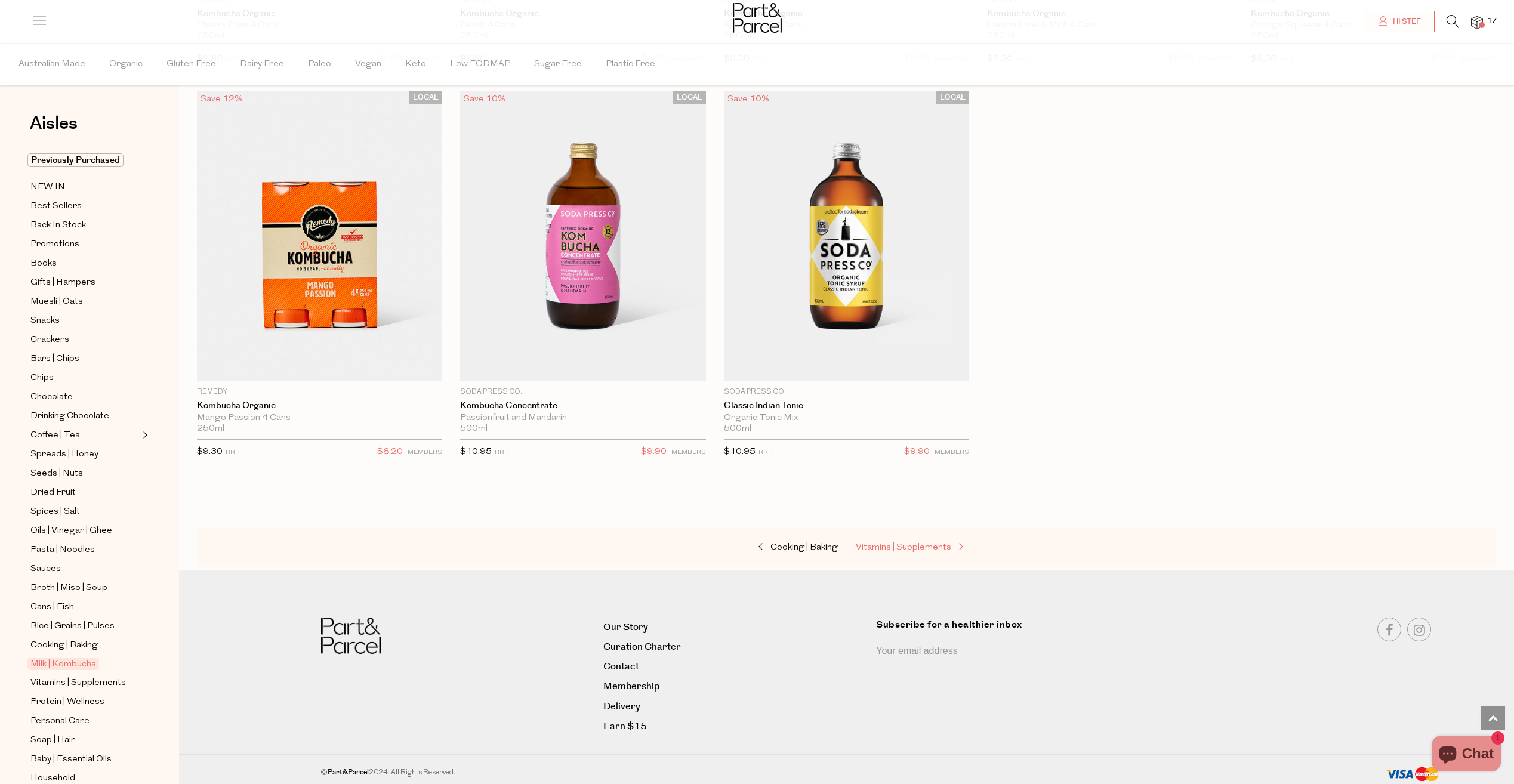
click at [928, 551] on link "Vitamins | Supplements" at bounding box center [916, 547] width 120 height 15
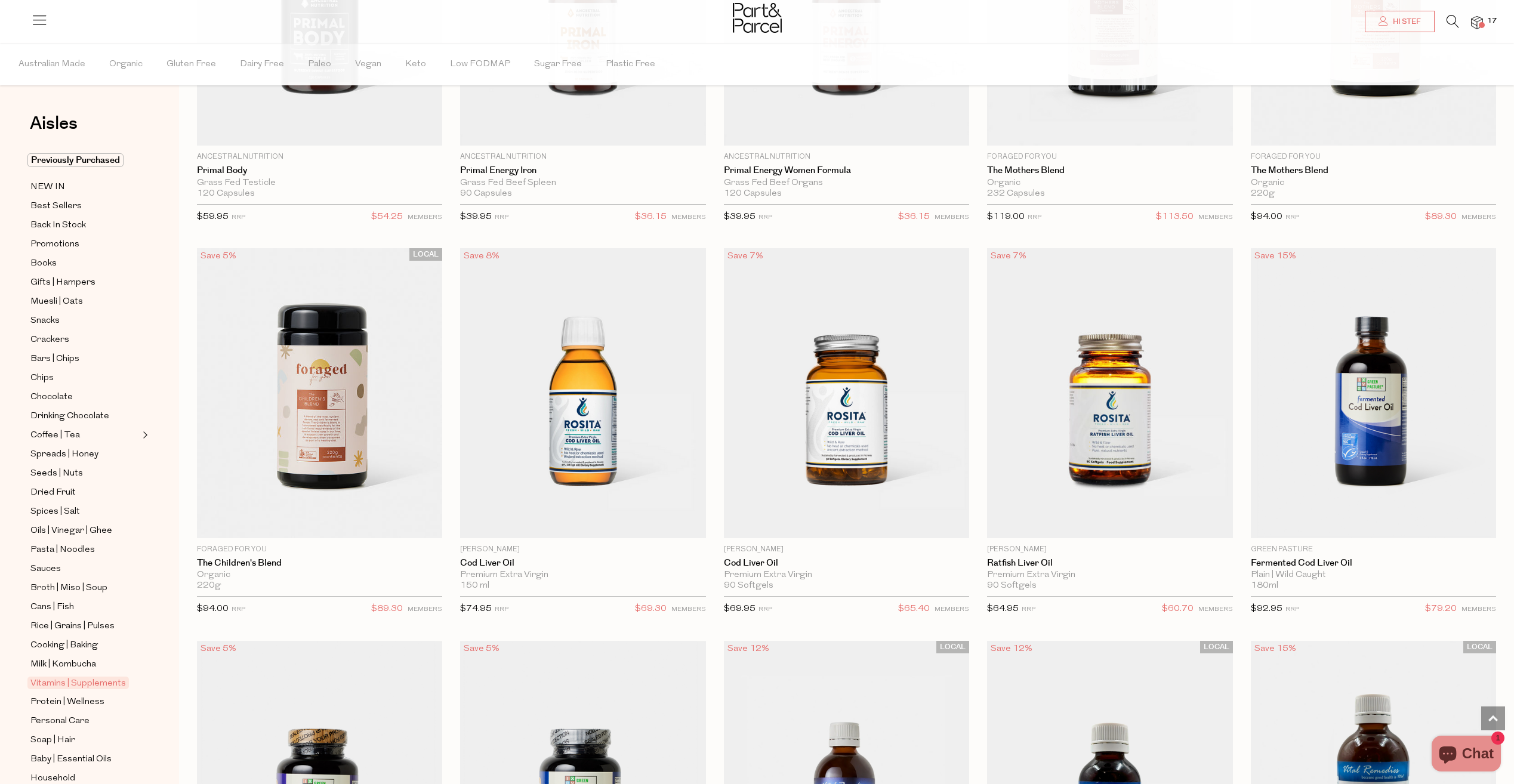
scroll to position [3110, 0]
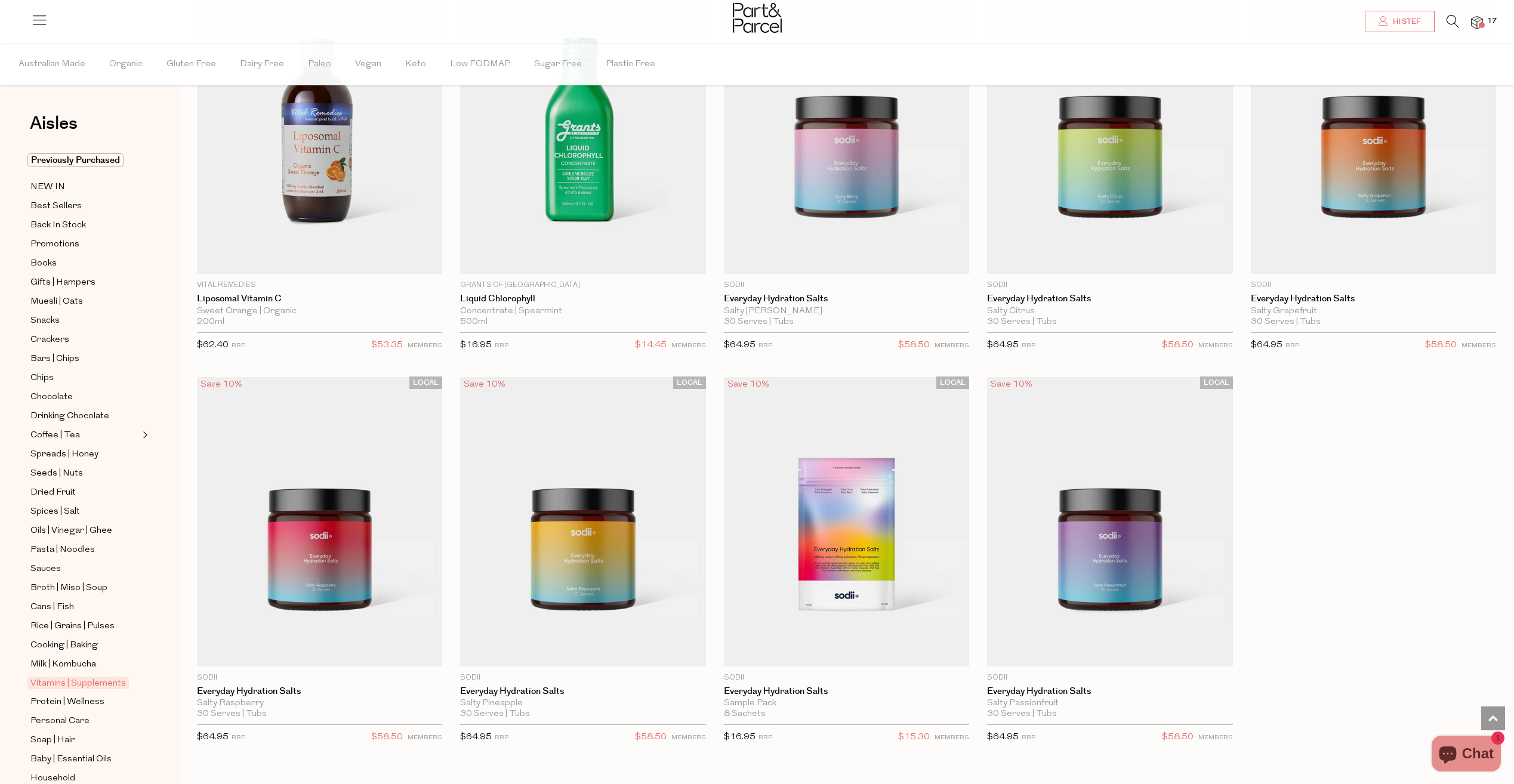
scroll to position [4065, 0]
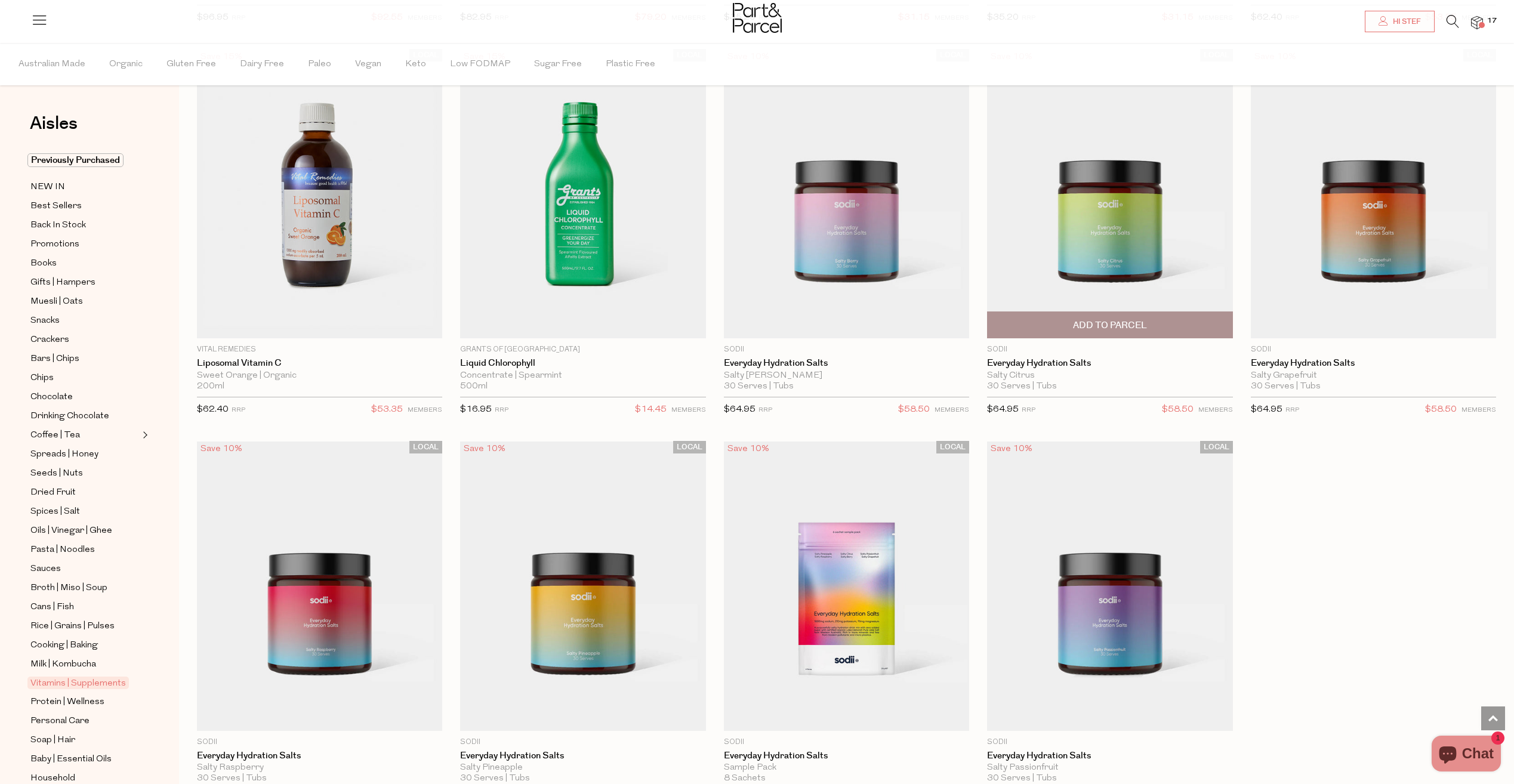
click at [1106, 319] on span "Add To Parcel" at bounding box center [1111, 326] width 74 height 13
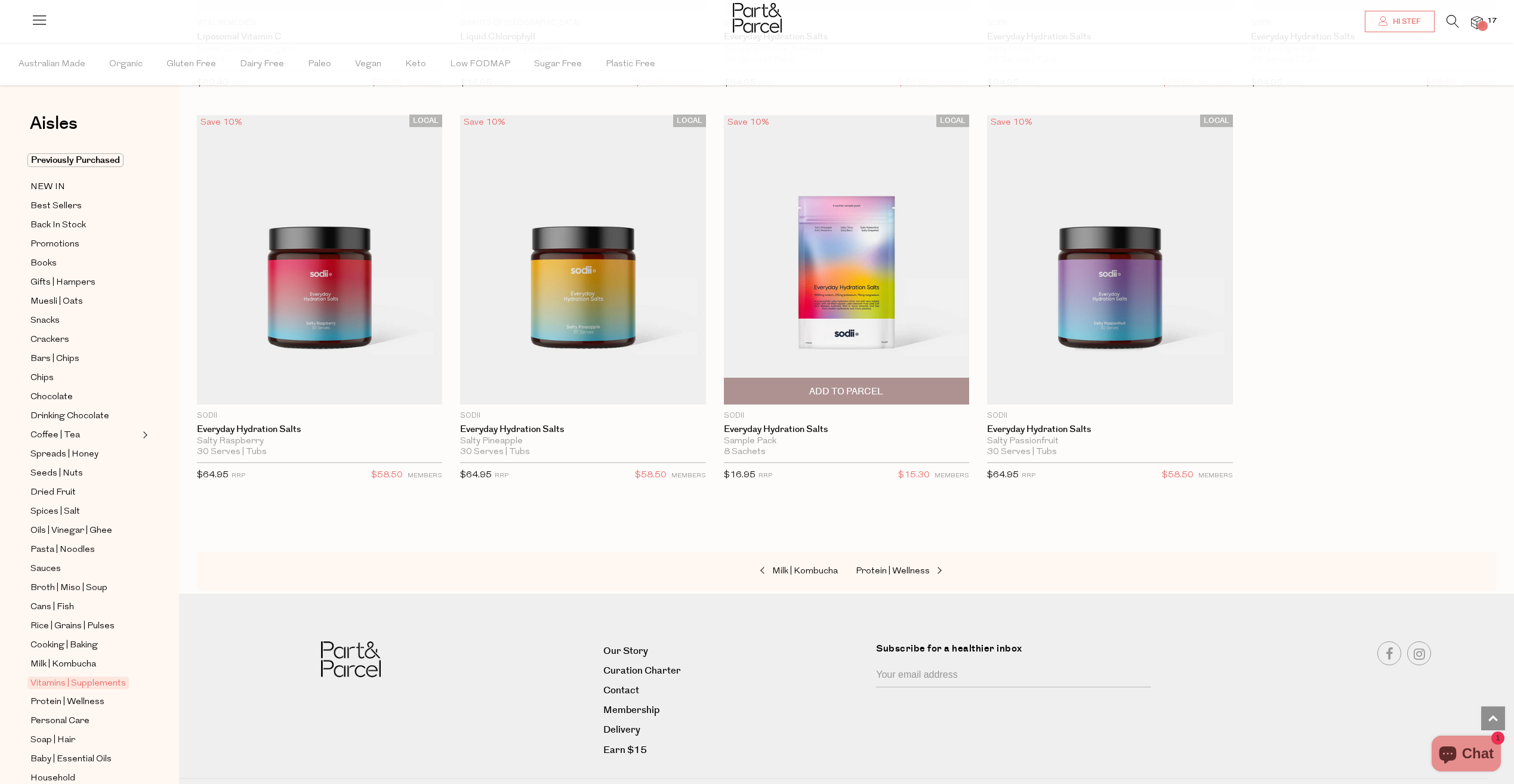
scroll to position [4412, 0]
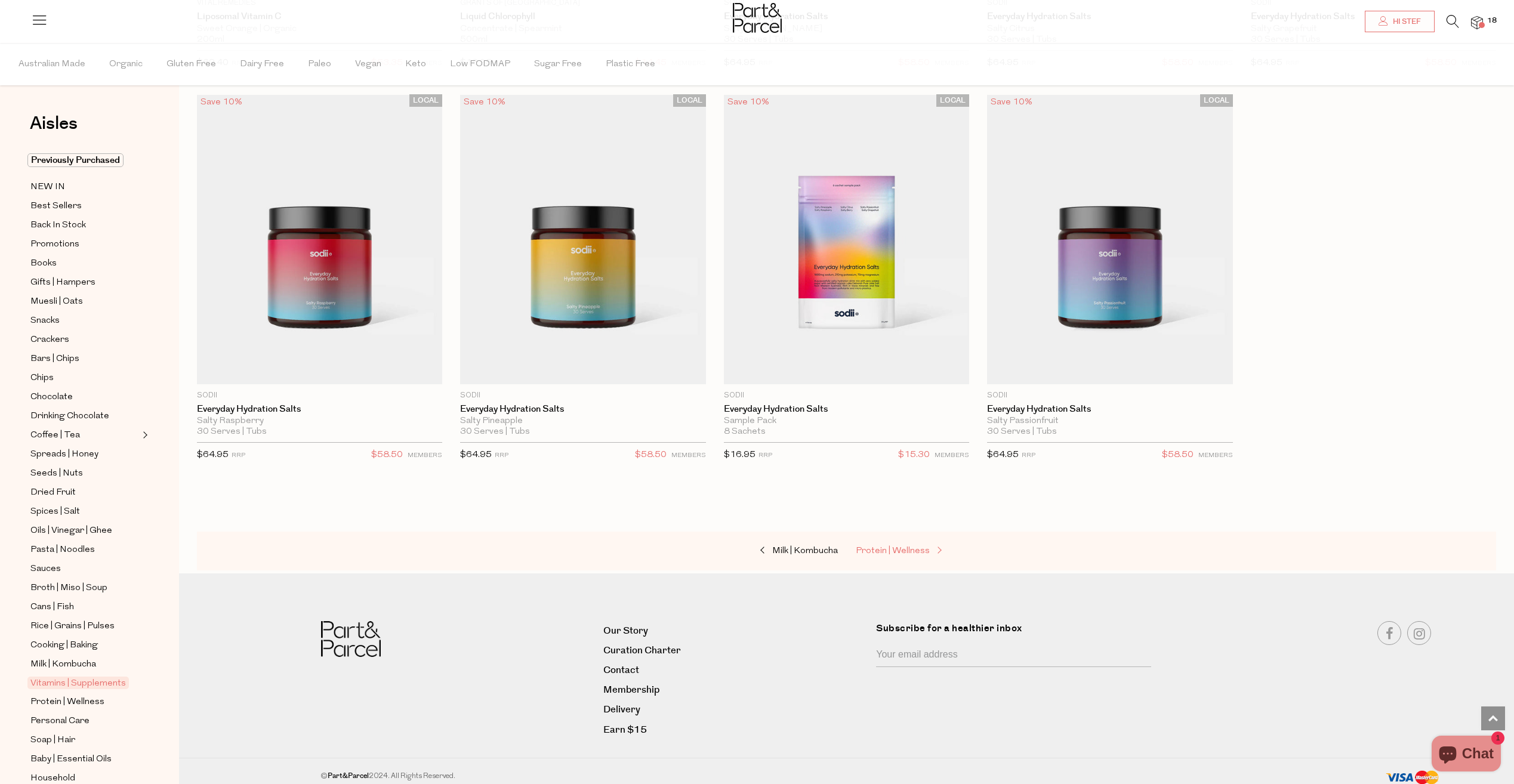
click at [911, 546] on span "Protein | Wellness" at bounding box center [893, 550] width 74 height 9
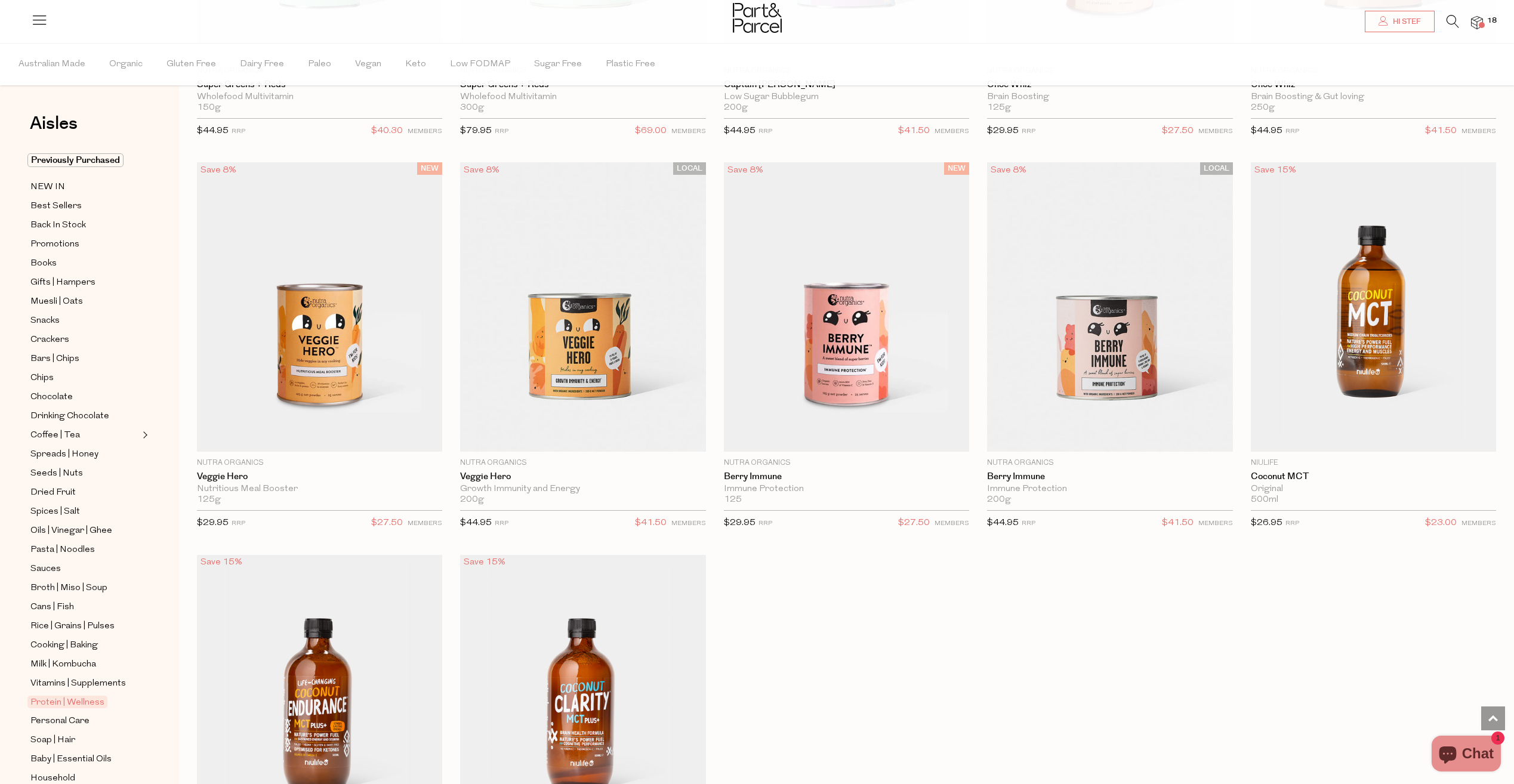
scroll to position [6331, 0]
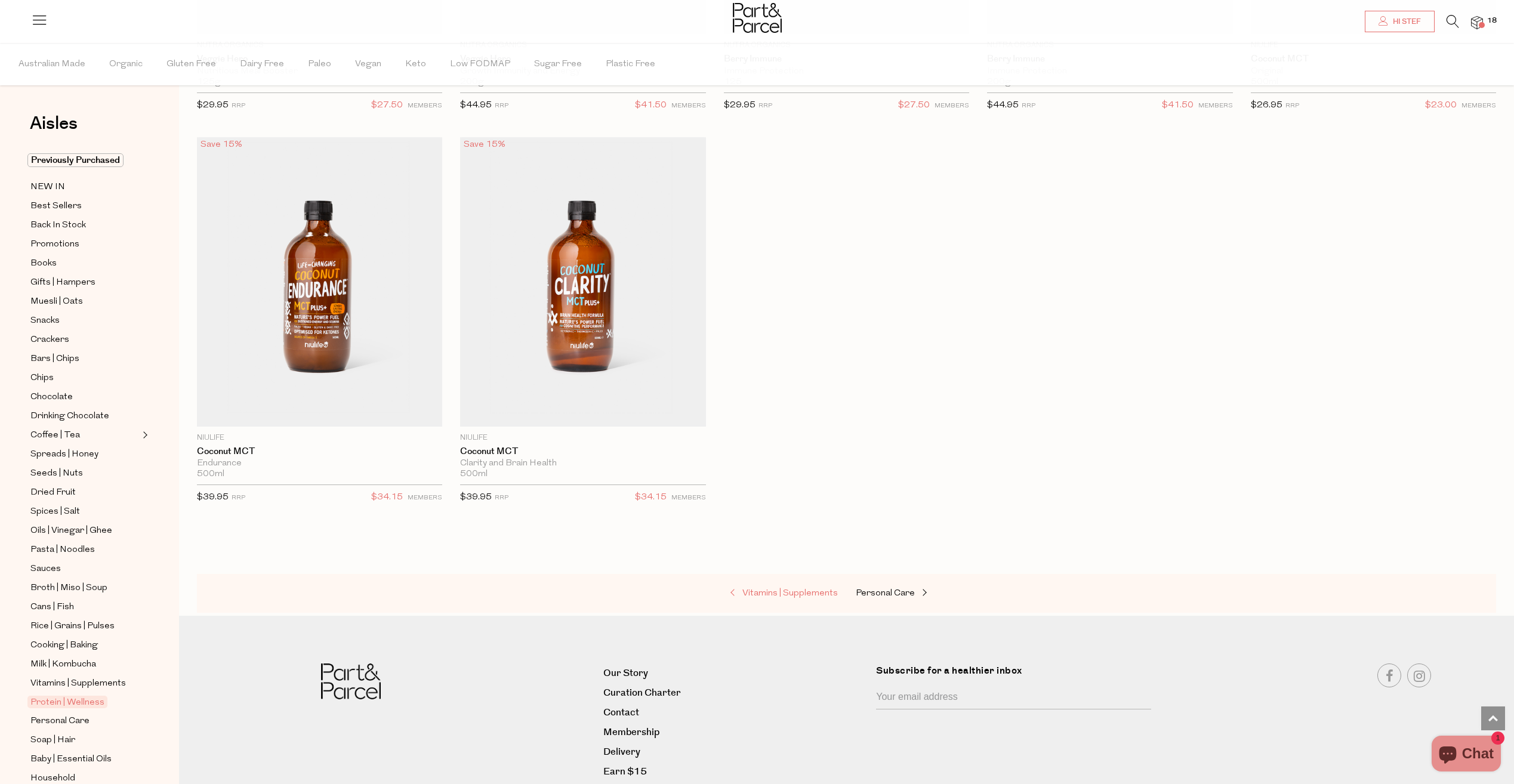
click at [787, 589] on span "Vitamins | Supplements" at bounding box center [791, 593] width 95 height 9
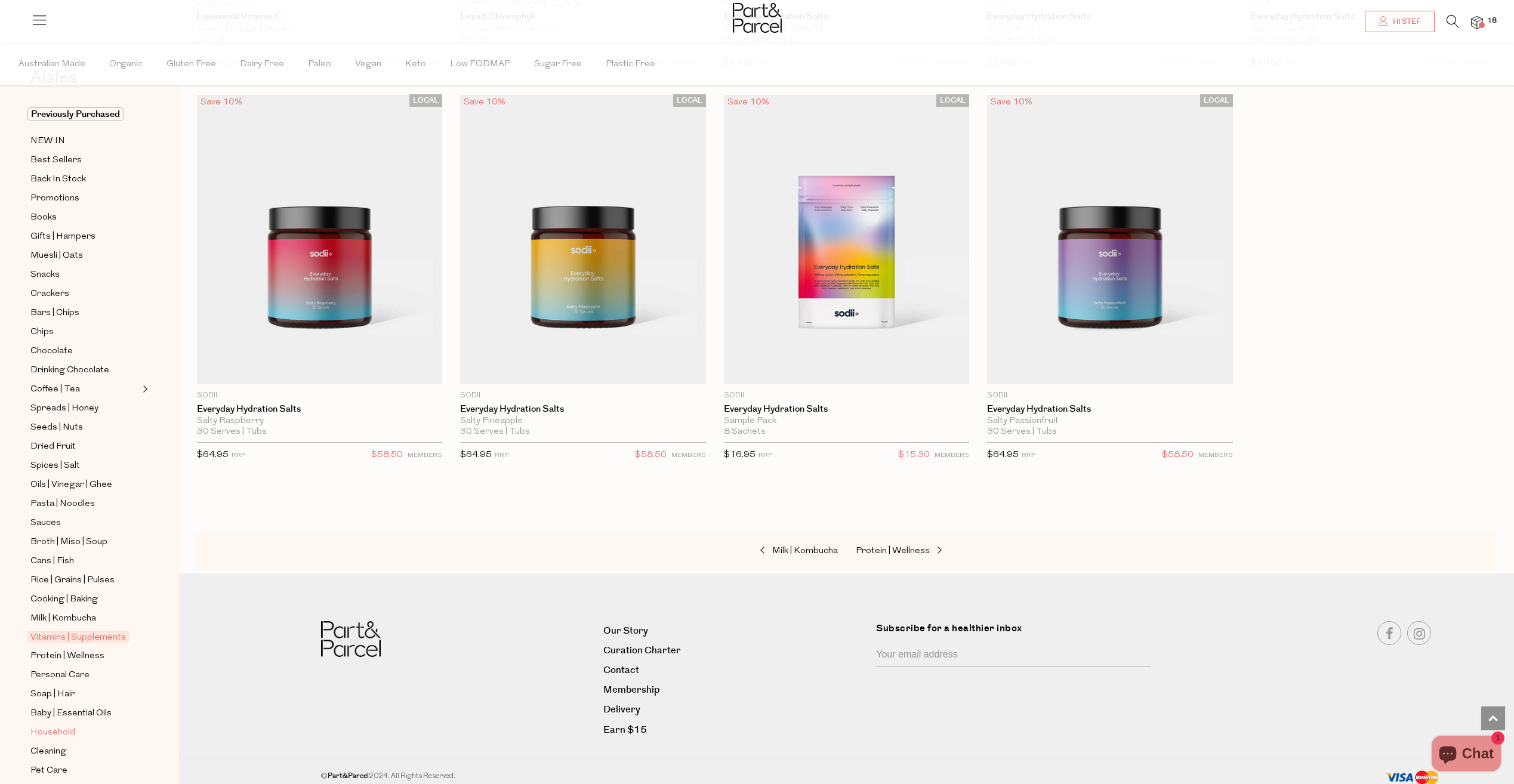
scroll to position [60, 0]
click at [77, 655] on span "Personal Care" at bounding box center [60, 662] width 59 height 15
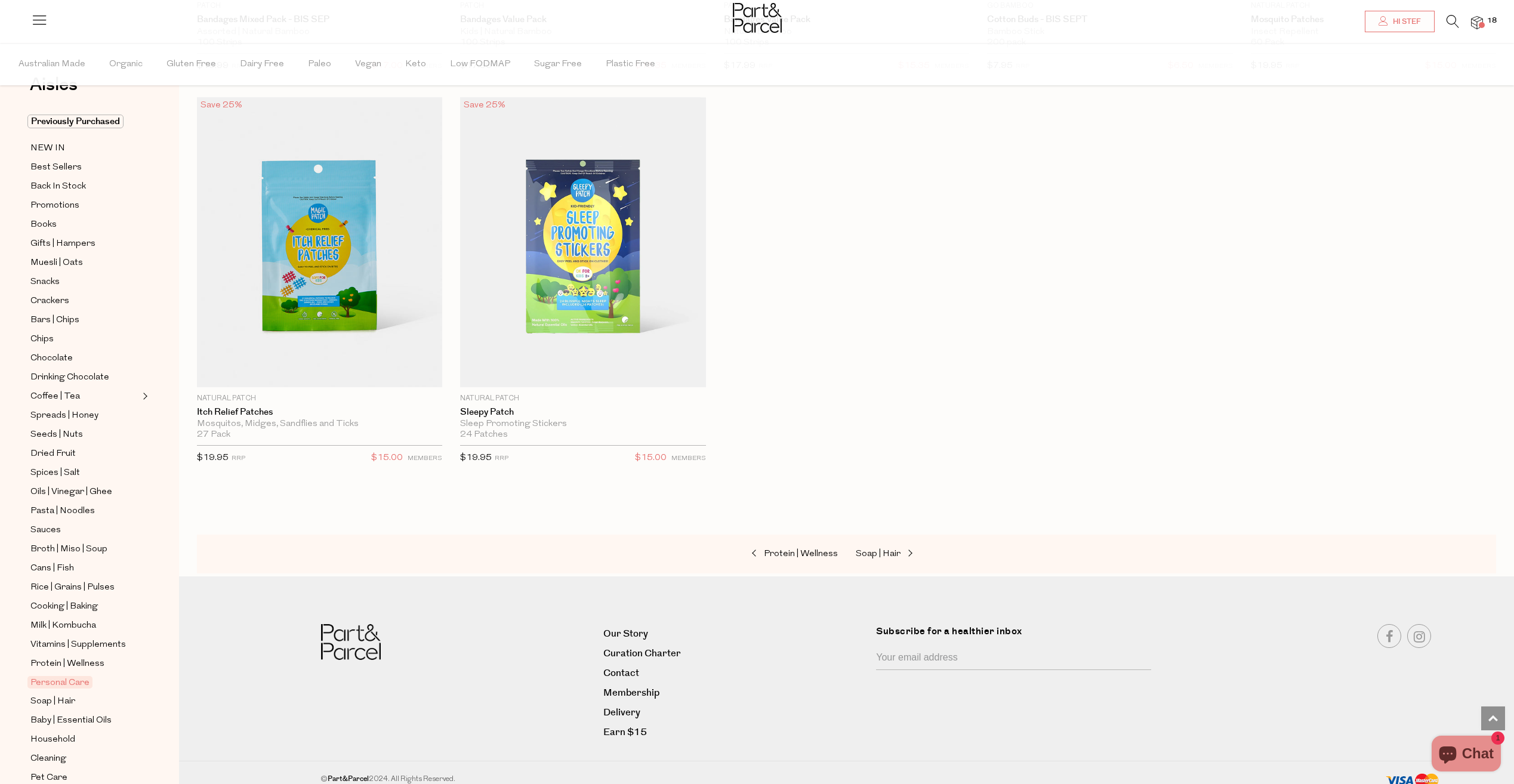
scroll to position [72, 0]
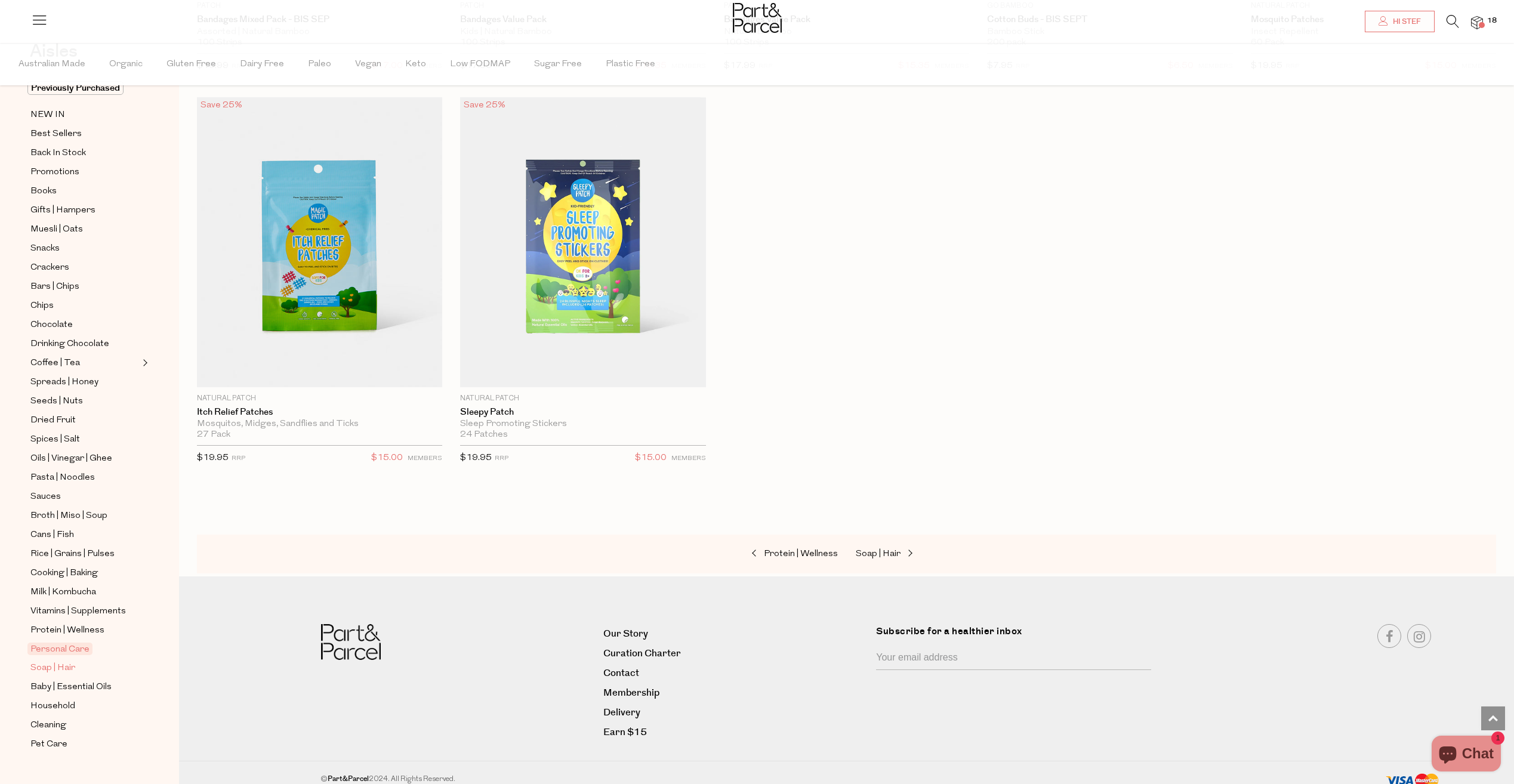
click at [48, 661] on span "Soap | Hair" at bounding box center [53, 668] width 44 height 15
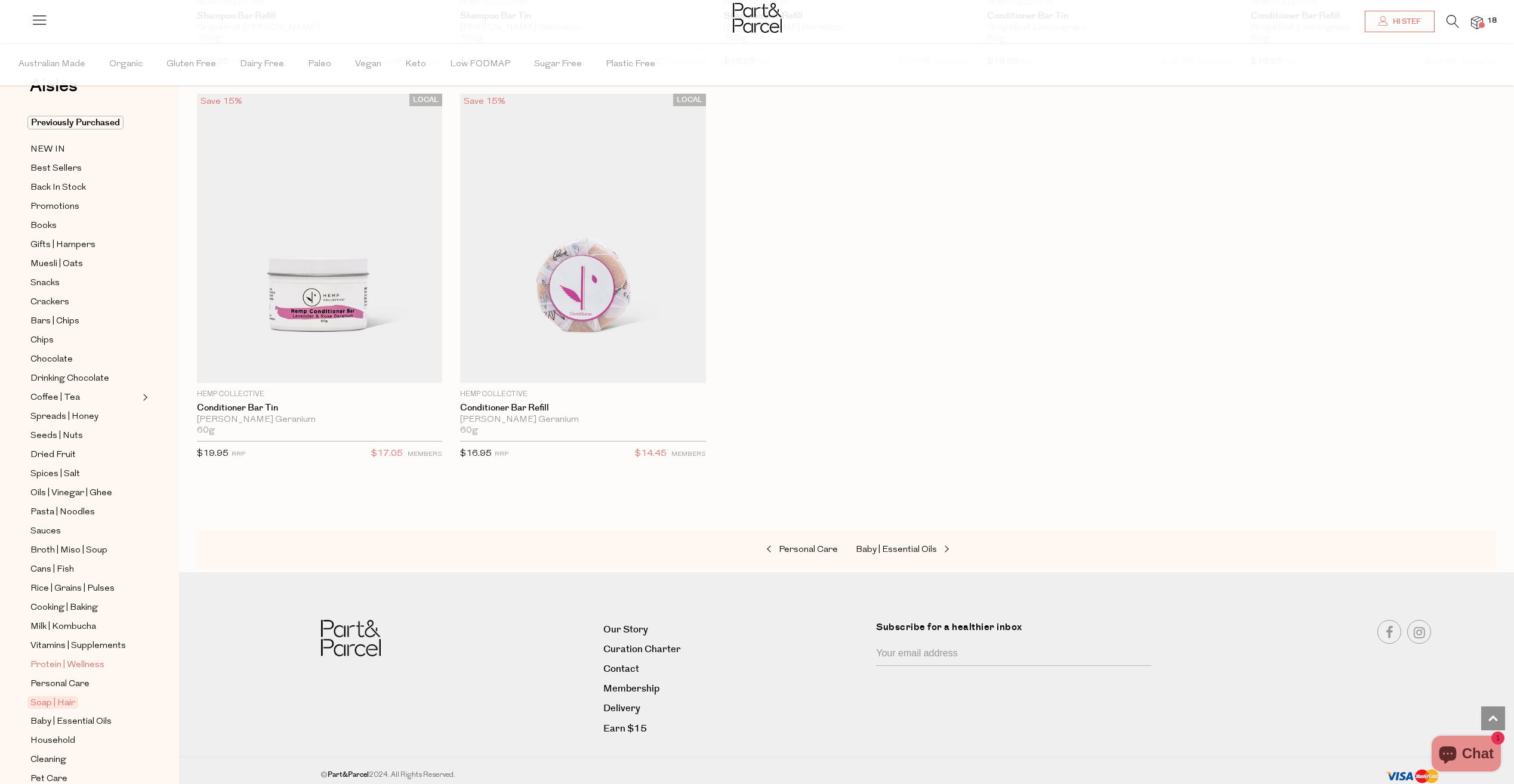
scroll to position [72, 0]
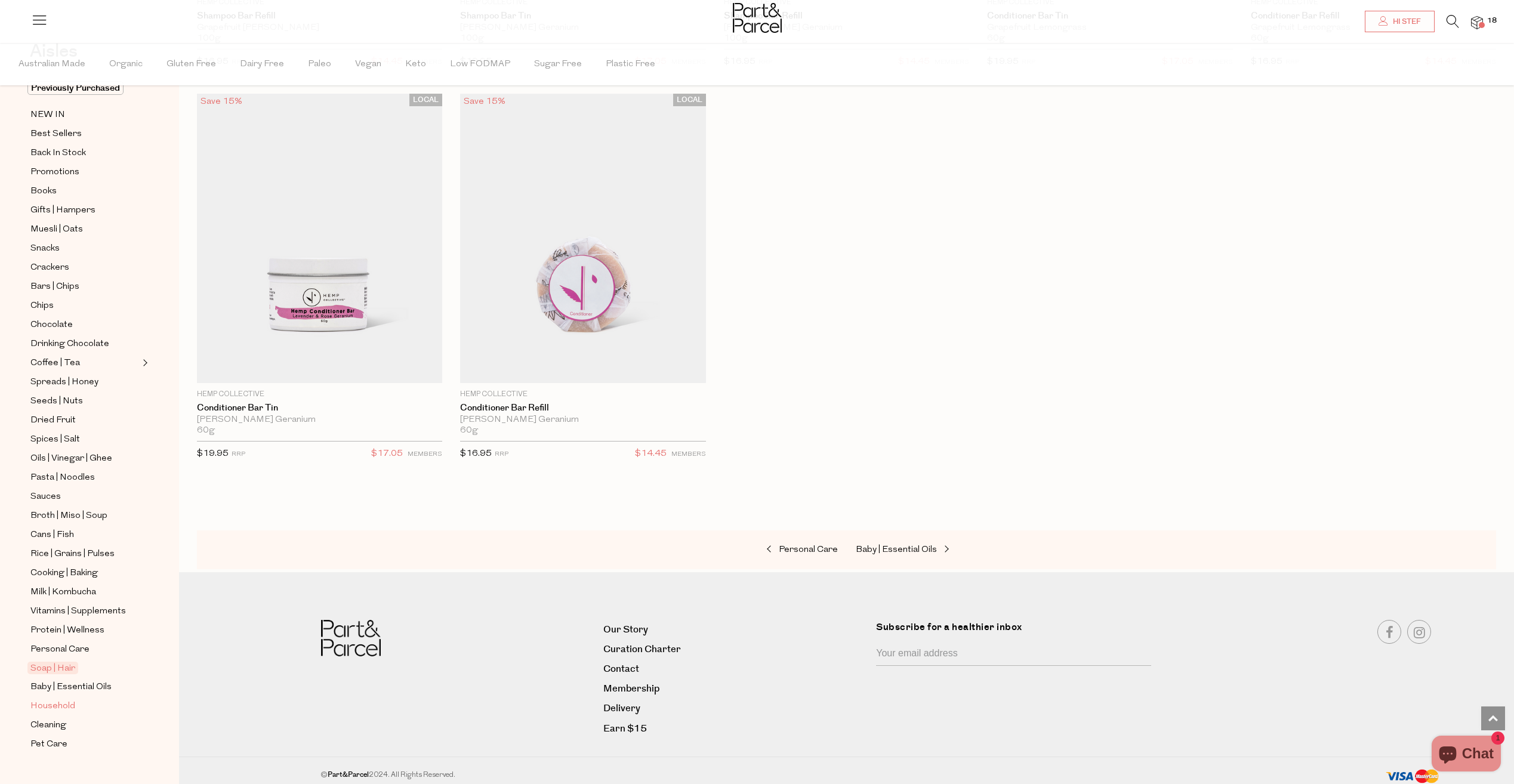
click at [68, 699] on span "Household" at bounding box center [53, 706] width 44 height 15
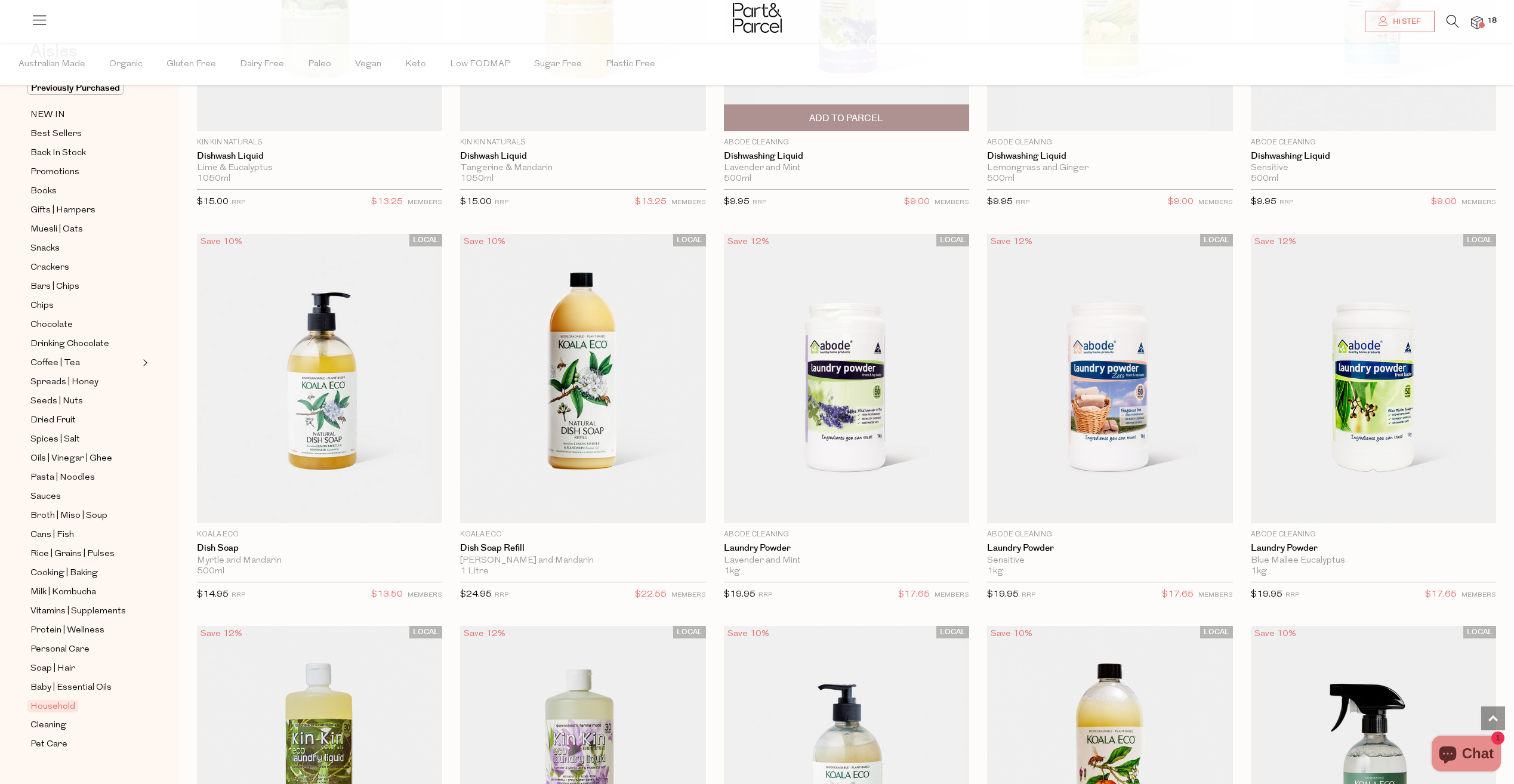
scroll to position [2268, 0]
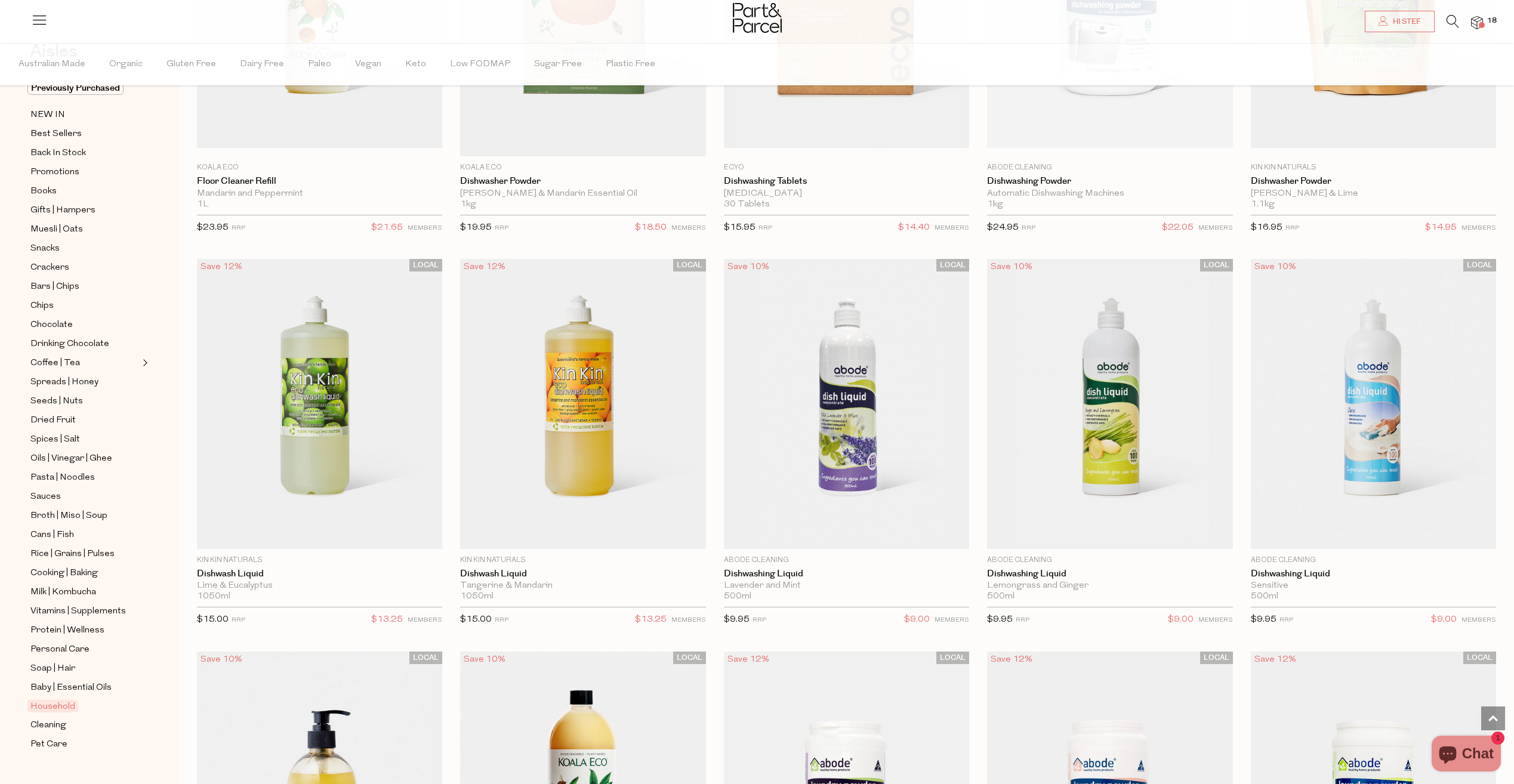
click at [1473, 23] on img at bounding box center [1477, 23] width 12 height 14
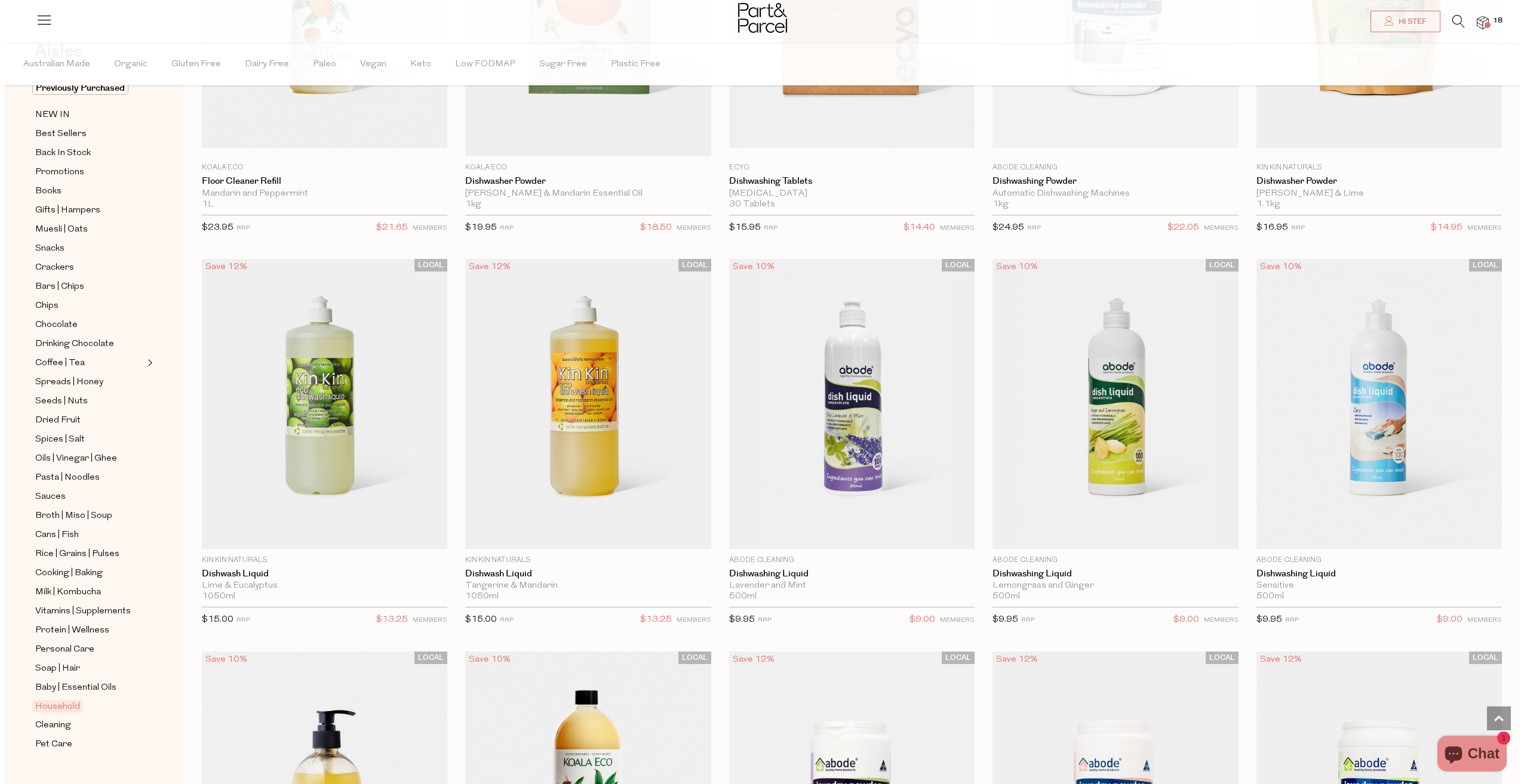
scroll to position [2278, 0]
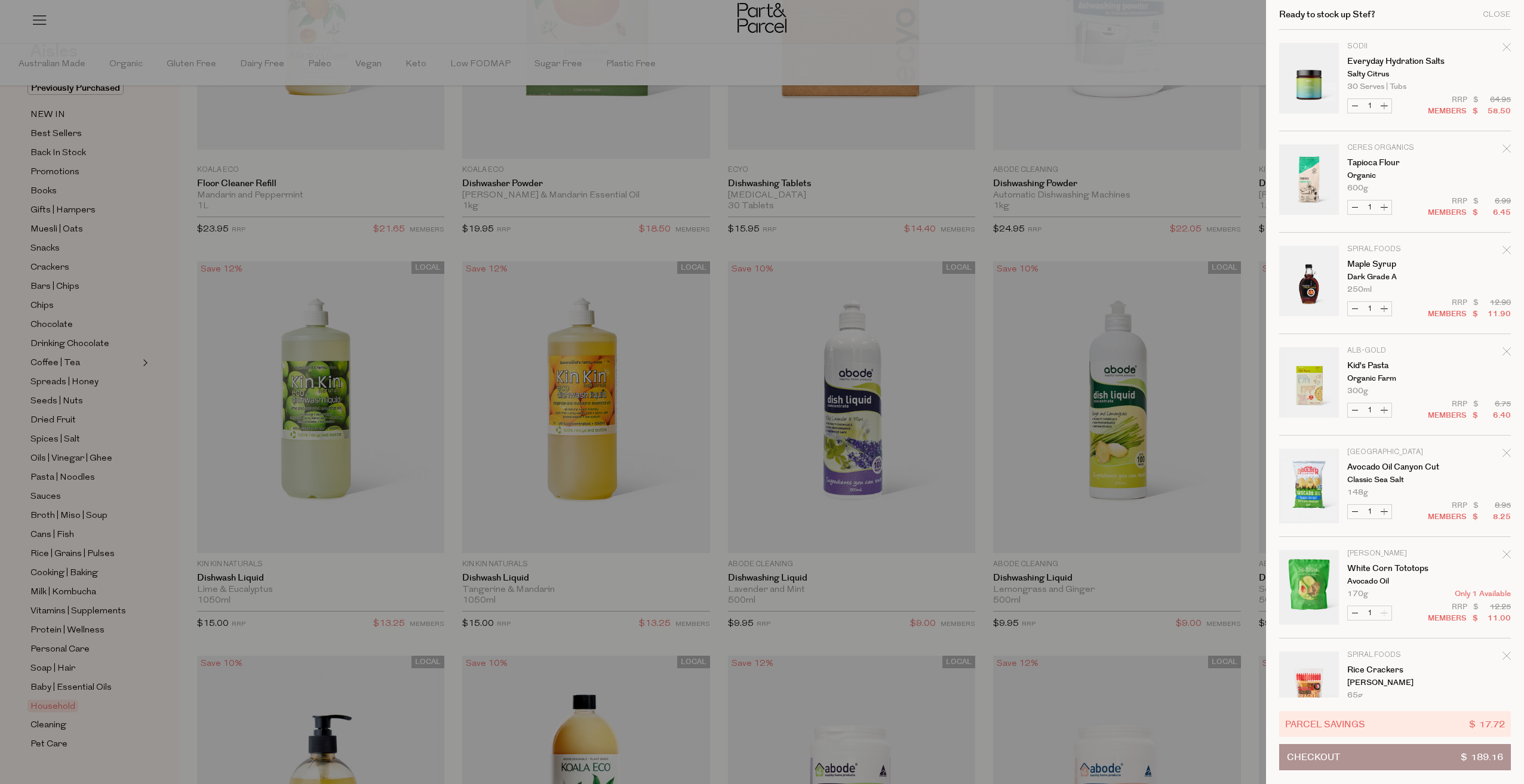
click at [71, 246] on div at bounding box center [762, 392] width 1524 height 784
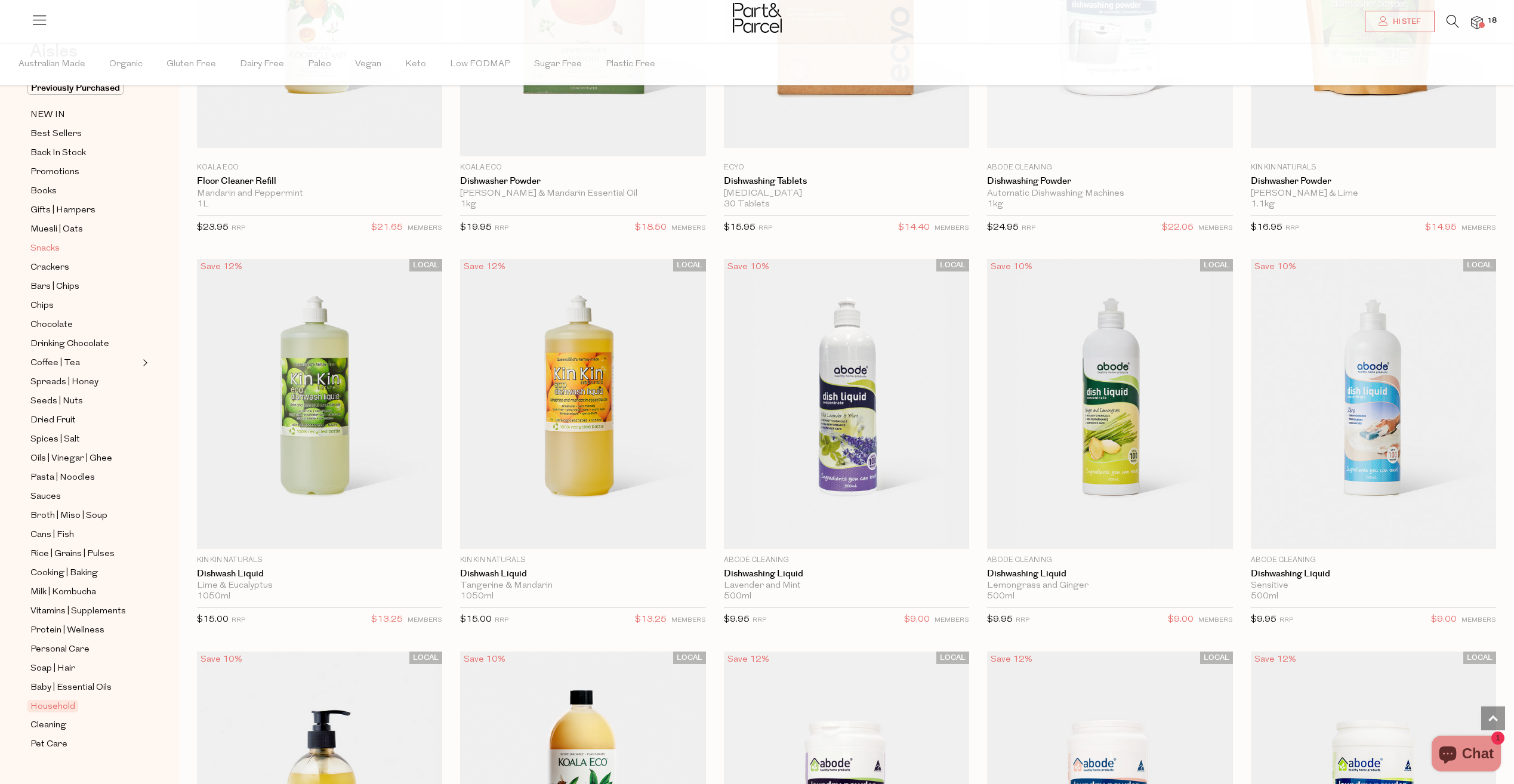
click at [61, 246] on link "Snacks" at bounding box center [85, 248] width 108 height 15
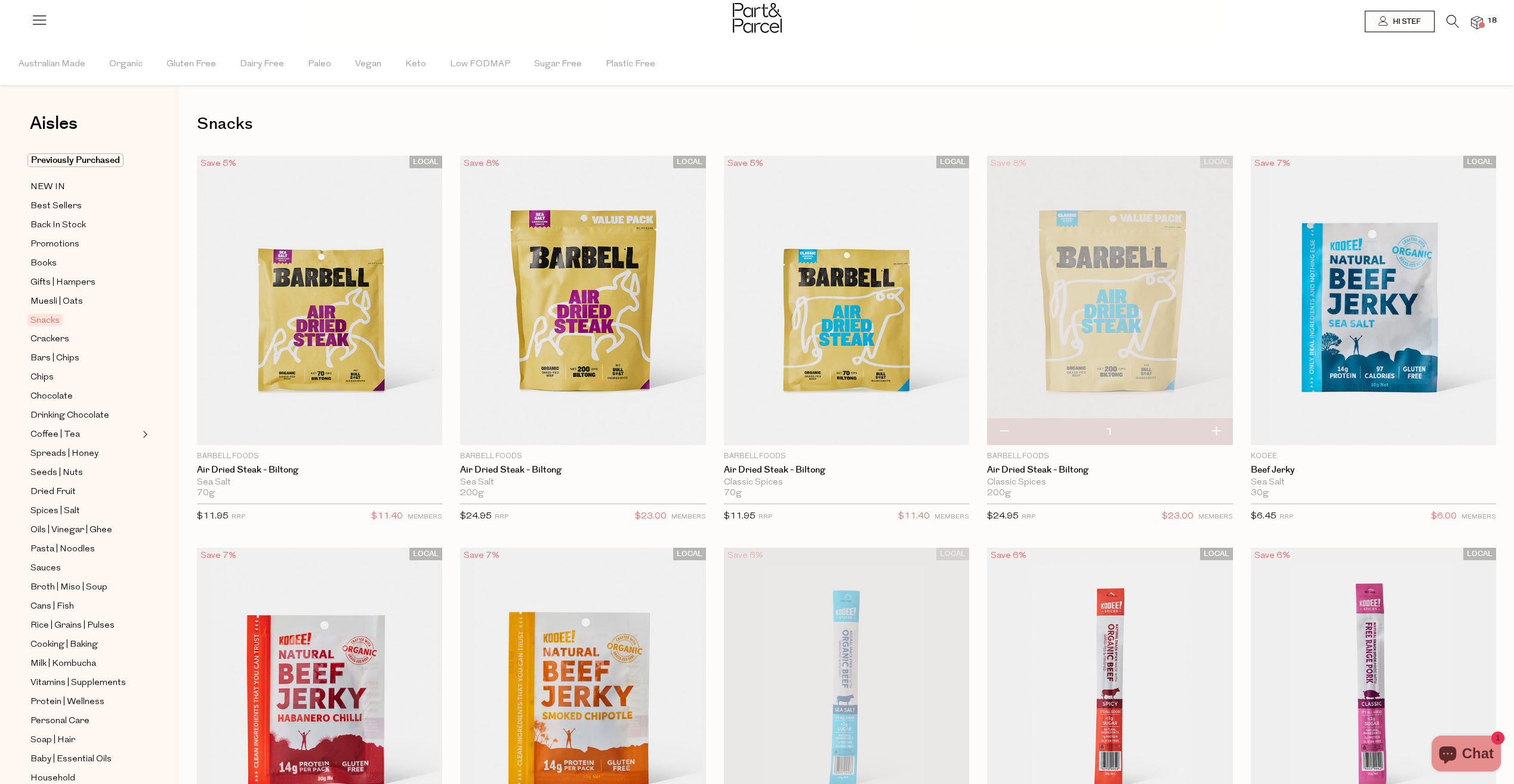
click at [1478, 23] on img at bounding box center [1477, 23] width 12 height 14
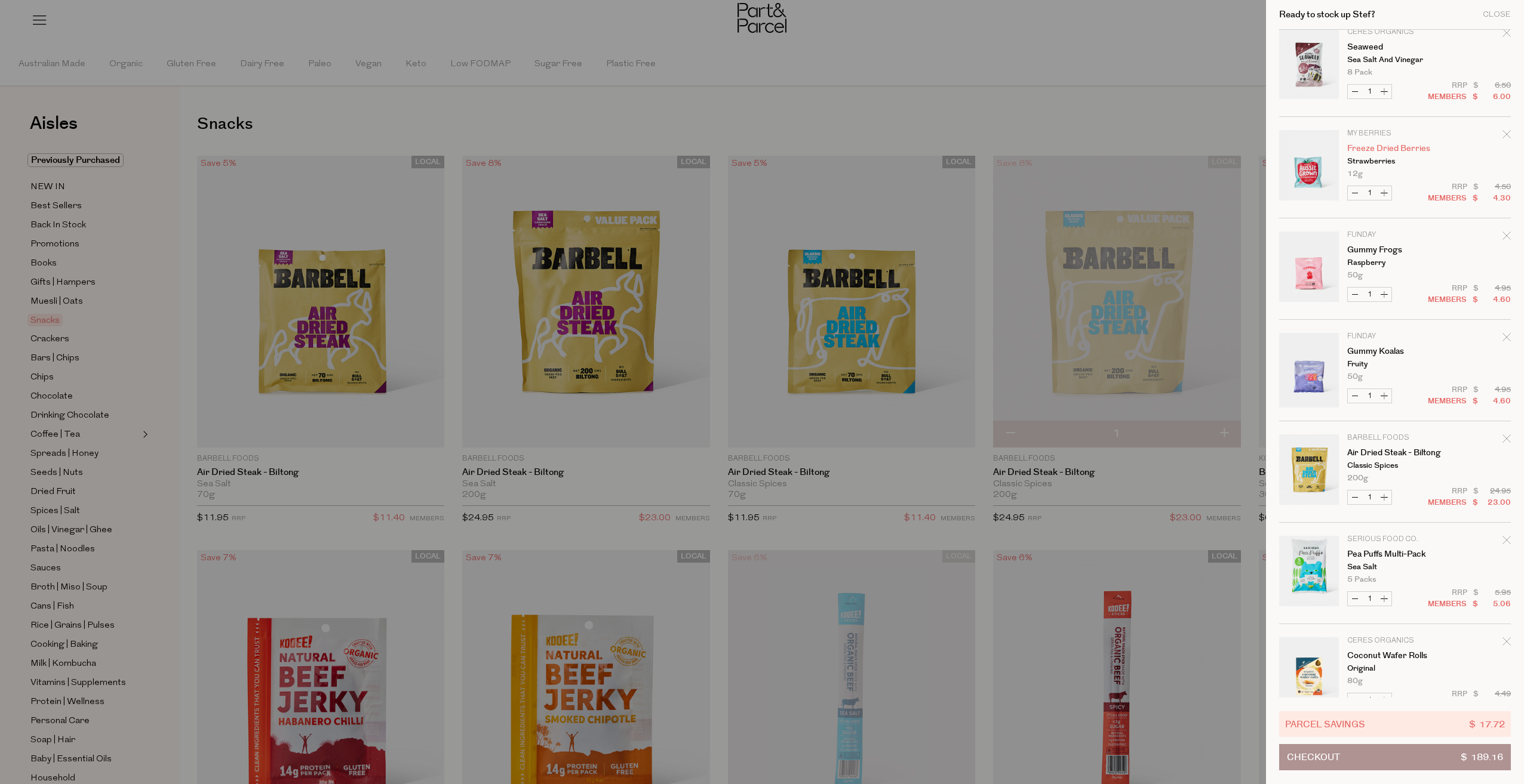
scroll to position [955, 0]
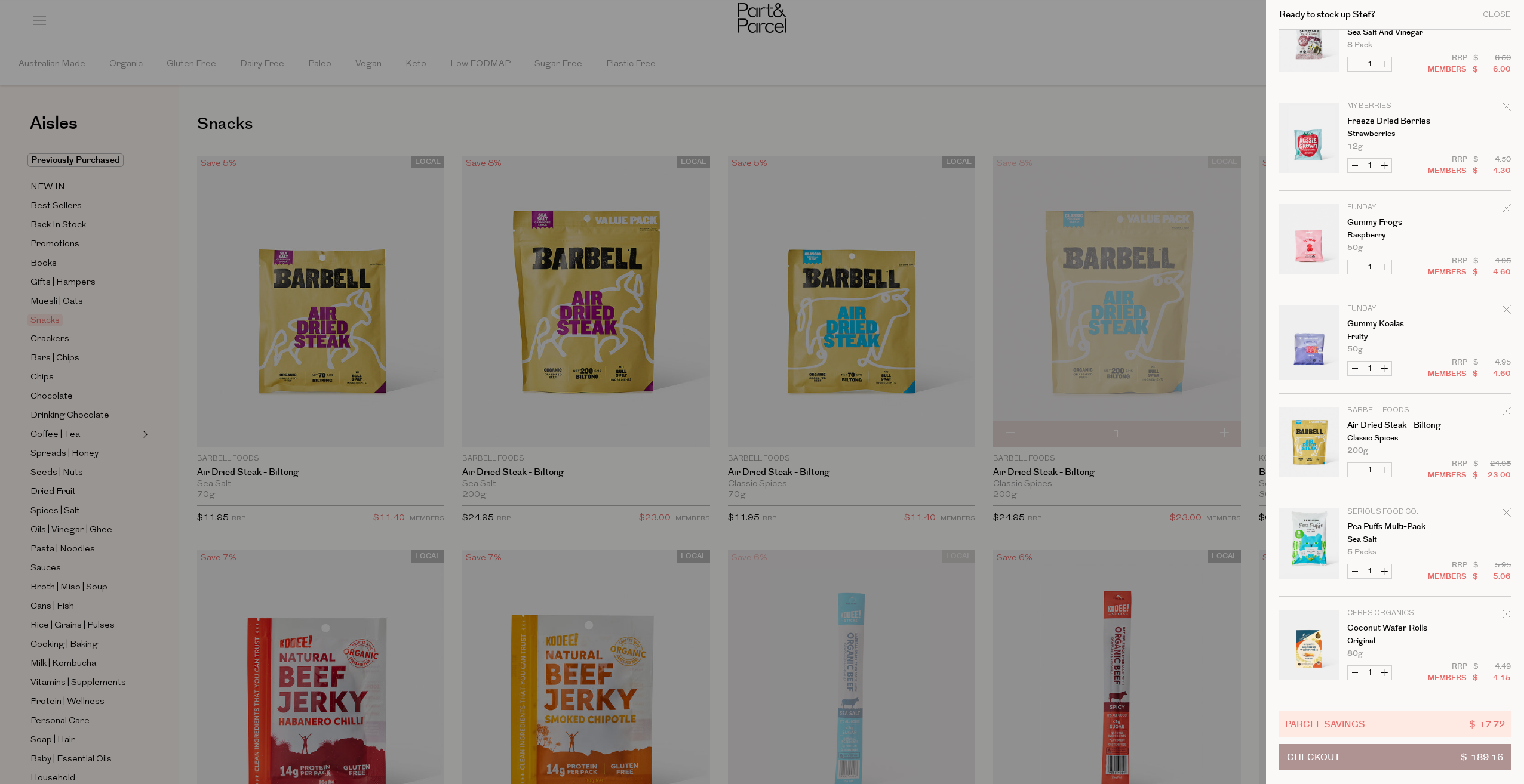
click at [1384, 165] on button "Increase Freeze Dried Berries" at bounding box center [1384, 165] width 15 height 14
type input "2"
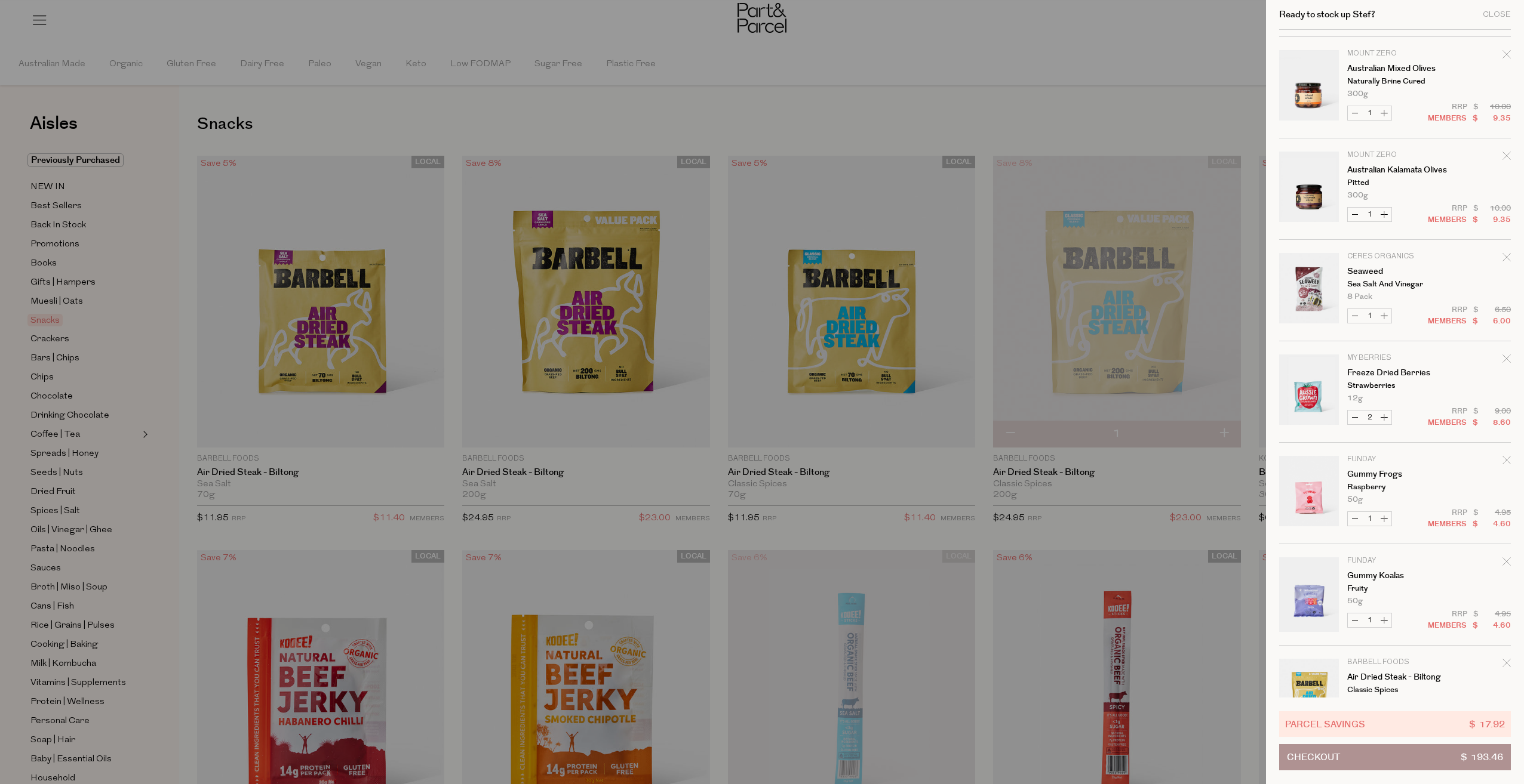
scroll to position [896, 0]
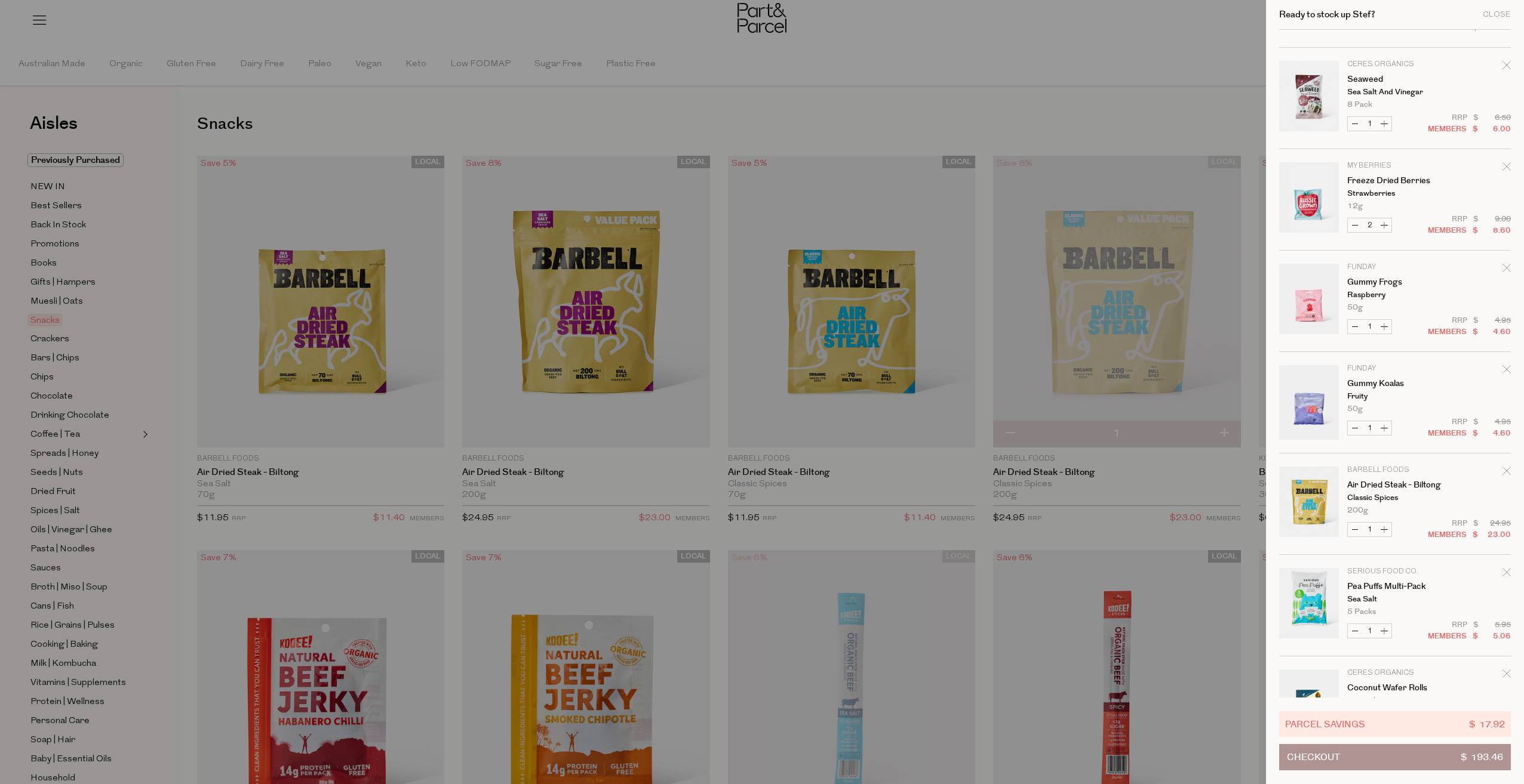
click at [1384, 327] on button "Increase Gummy Frogs" at bounding box center [1384, 327] width 15 height 14
type input "2"
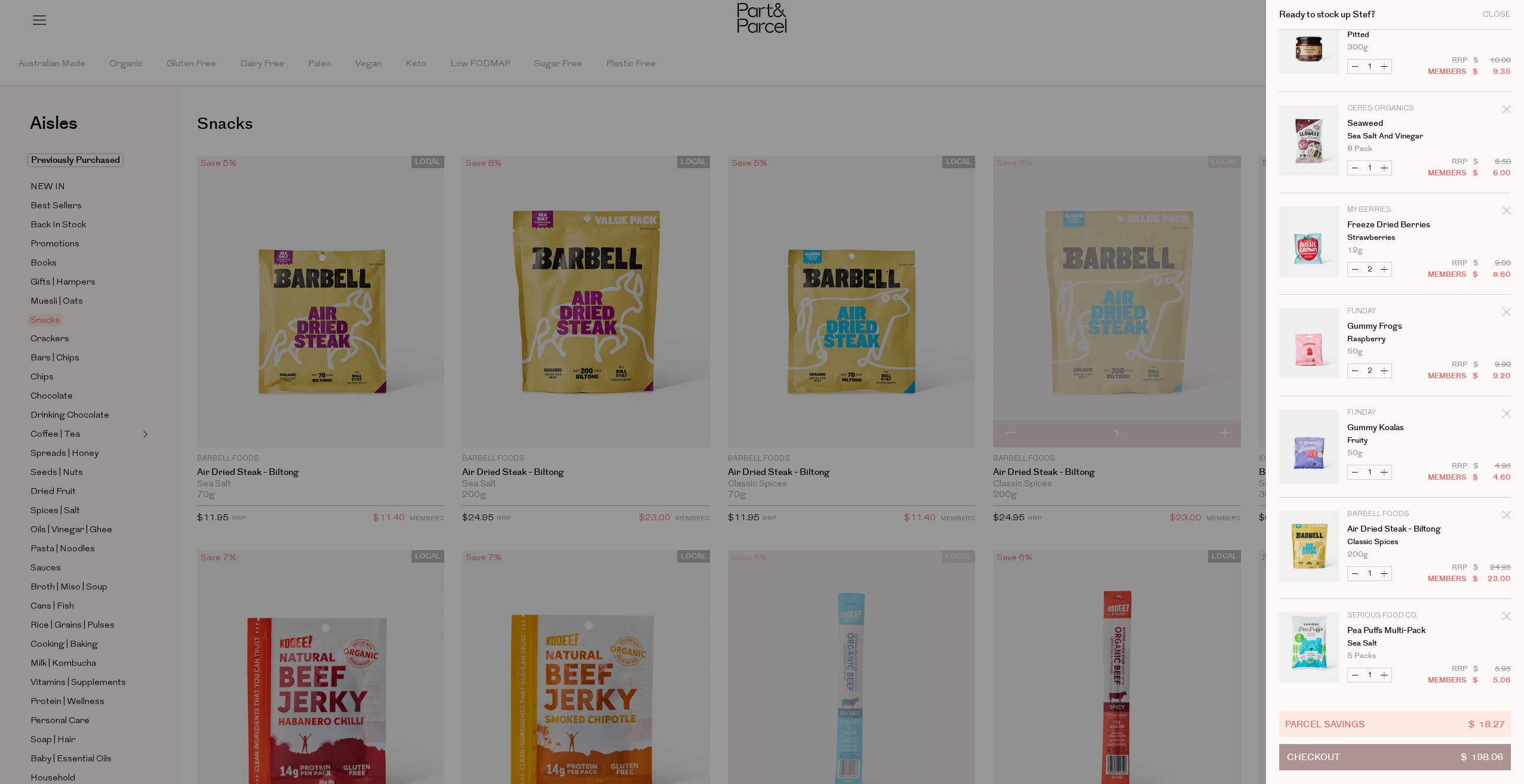
scroll to position [955, 0]
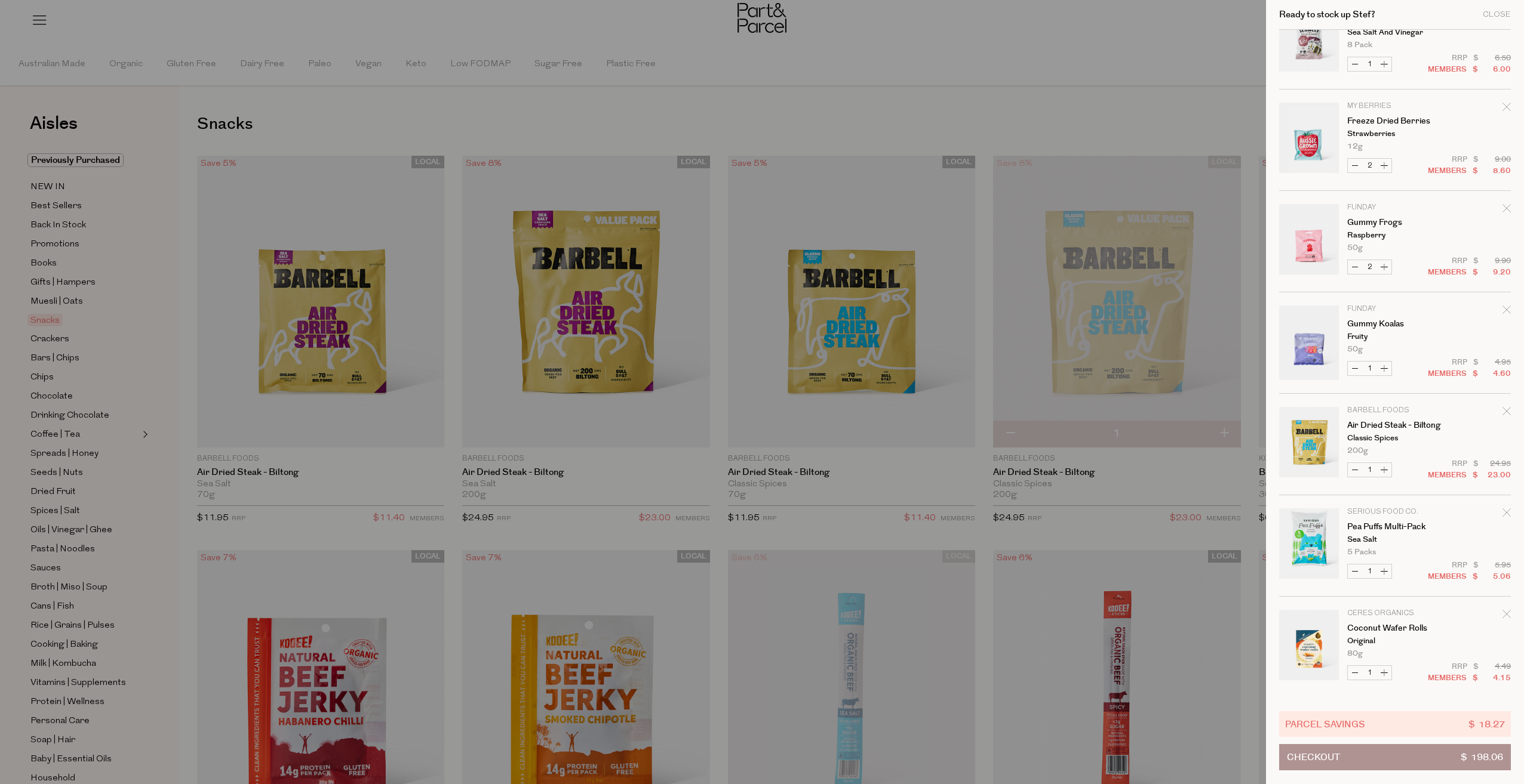
click at [1385, 370] on button "Increase Gummy Koalas" at bounding box center [1384, 369] width 15 height 14
type input "2"
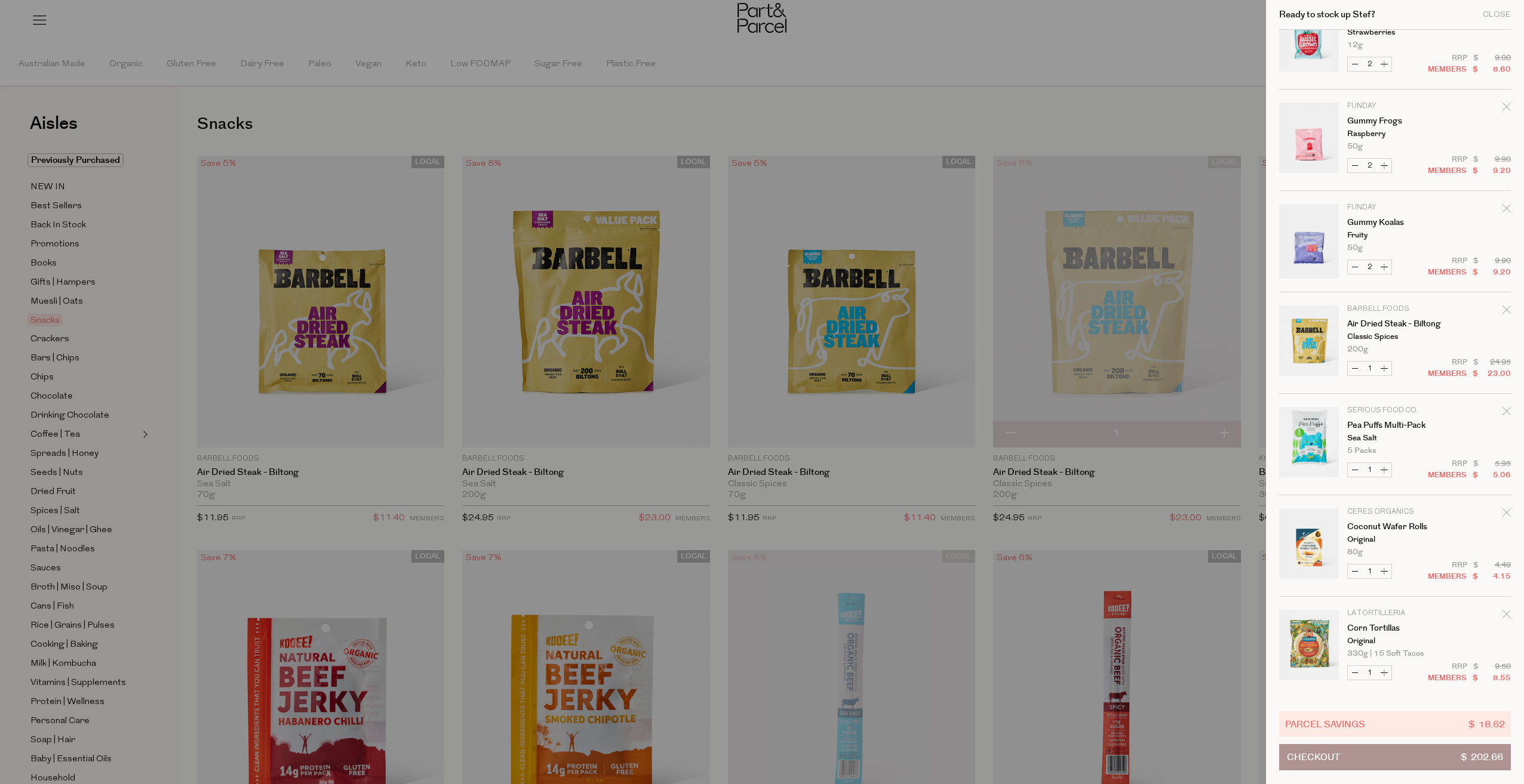
scroll to position [1074, 0]
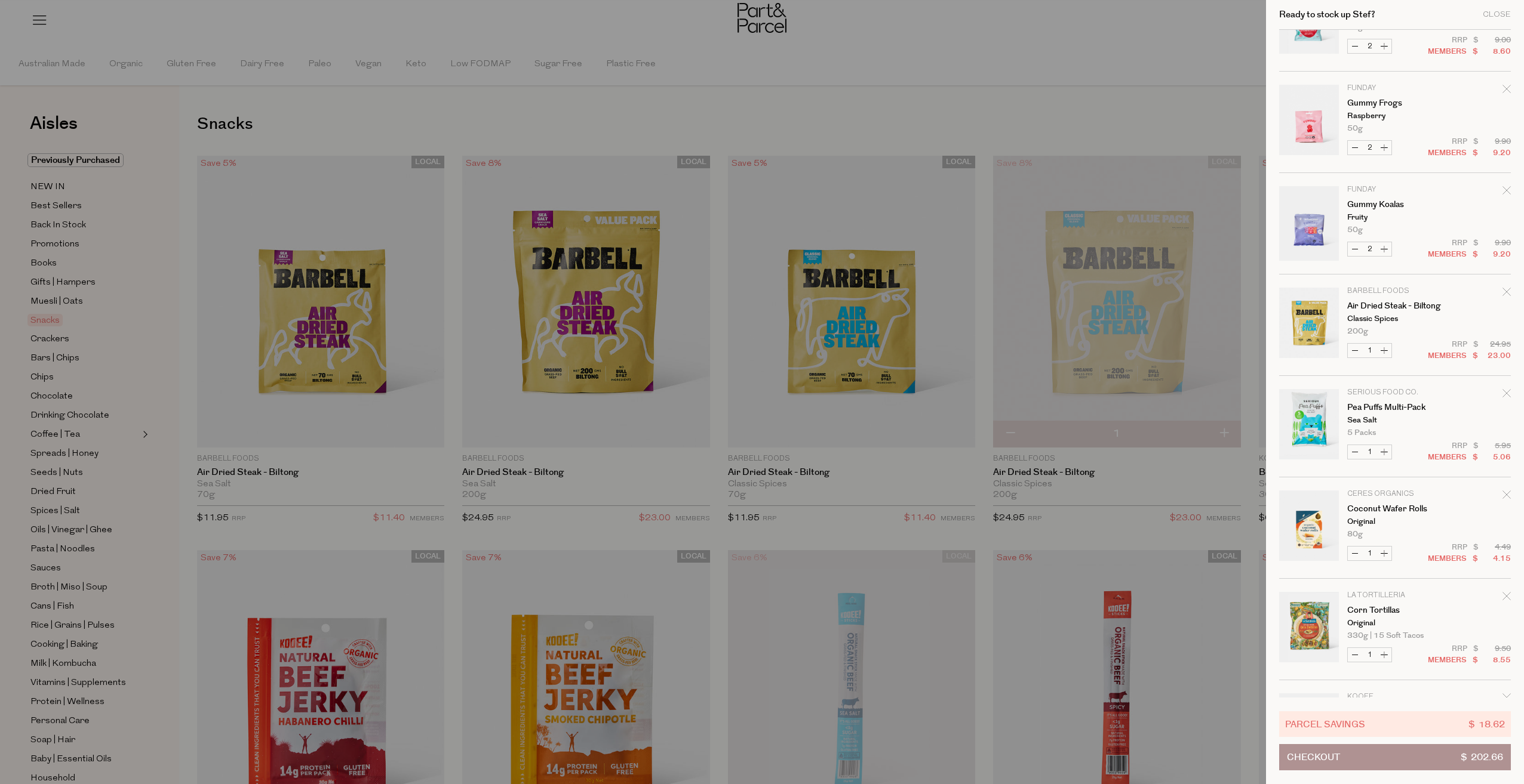
click at [1383, 350] on button "Increase Air Dried Steak - Biltong" at bounding box center [1384, 350] width 15 height 14
type input "2"
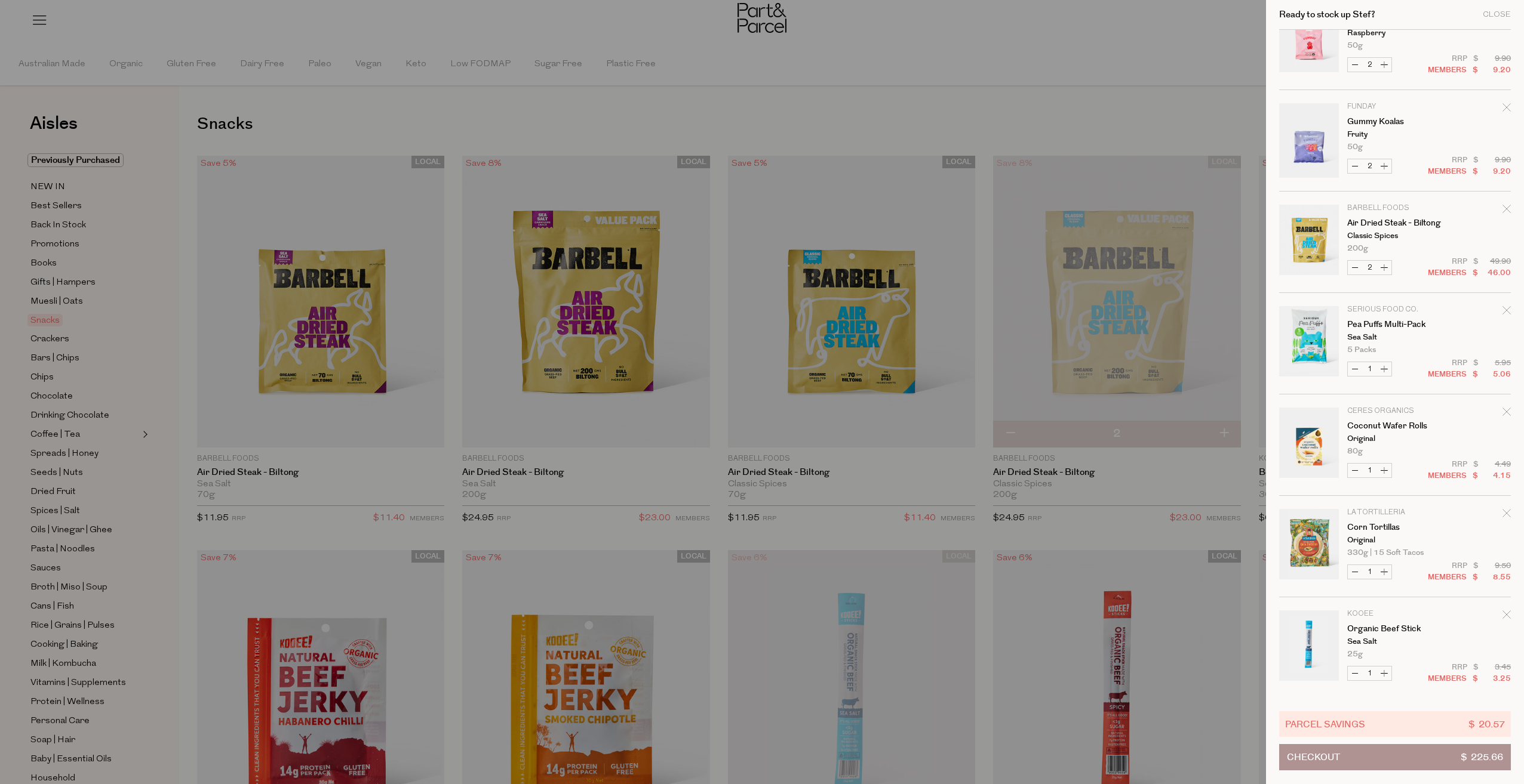
scroll to position [1158, 0]
click at [1384, 469] on button "Increase Coconut Wafer Rolls" at bounding box center [1384, 469] width 15 height 14
type input "2"
click at [1380, 569] on button "Increase Corn Tortillas" at bounding box center [1384, 571] width 15 height 14
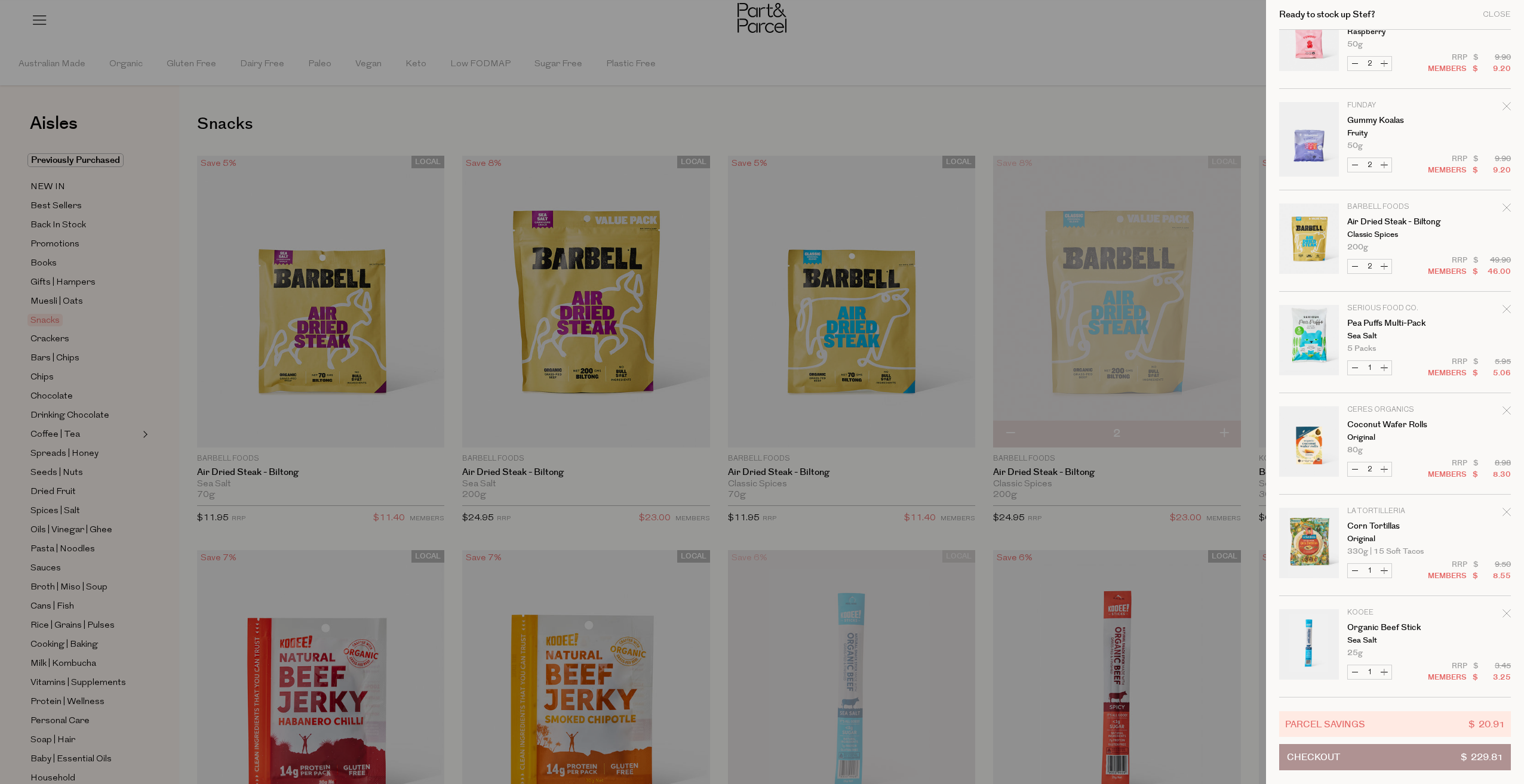
type input "2"
click at [1387, 671] on button "Increase Organic Beef Stick" at bounding box center [1384, 672] width 15 height 14
type input "2"
click at [1041, 102] on div at bounding box center [762, 392] width 1524 height 784
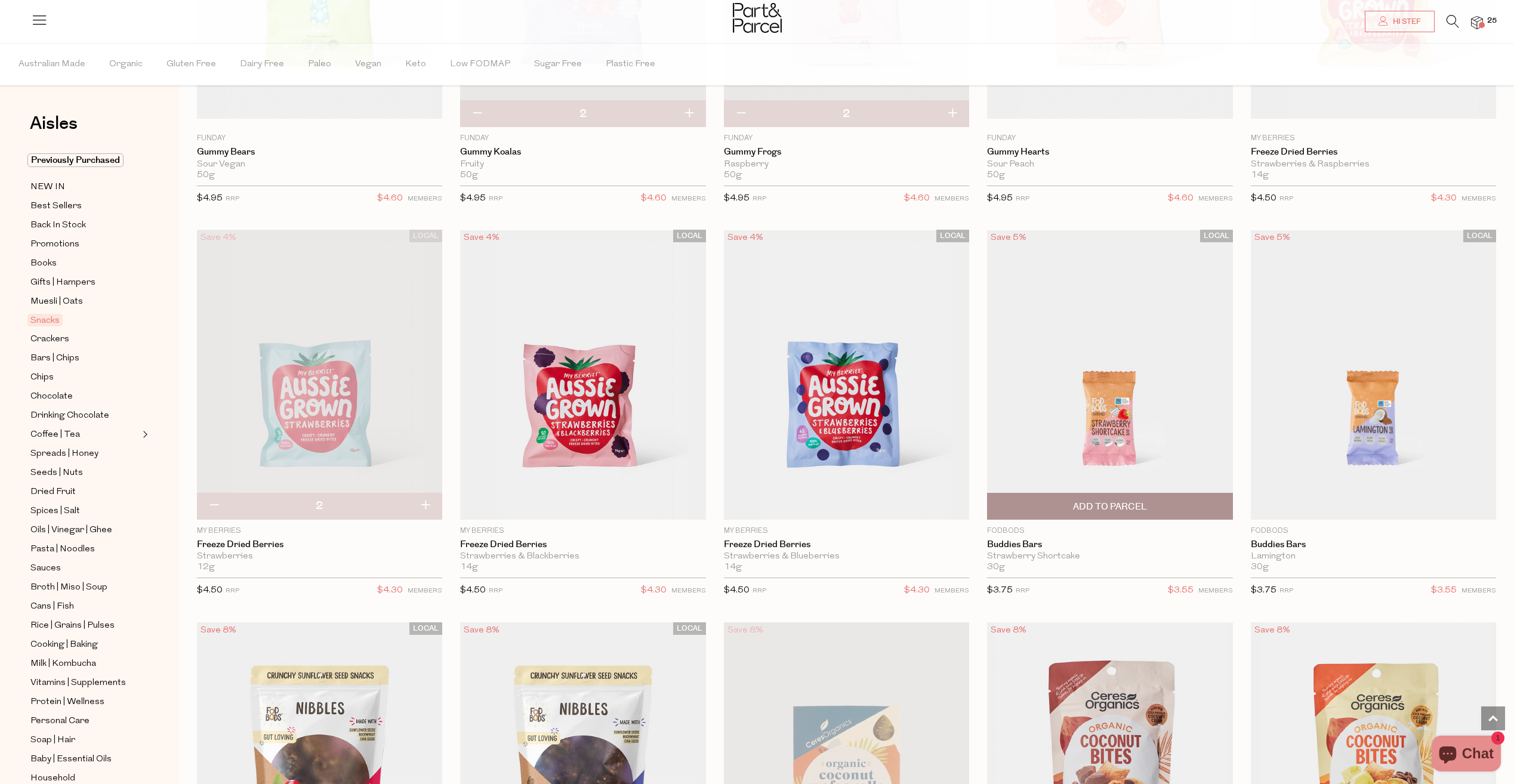
scroll to position [1552, 0]
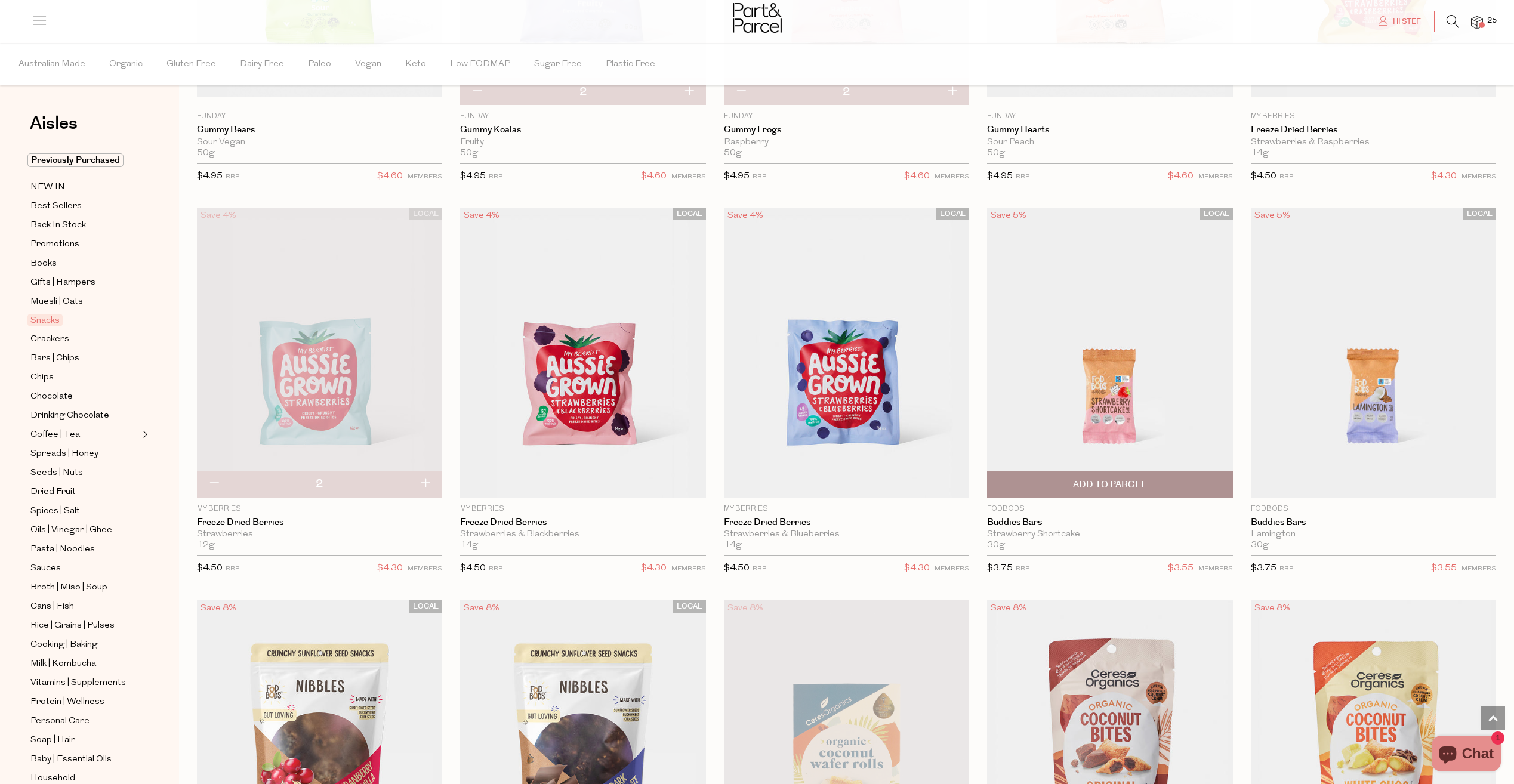
click at [1126, 483] on span "Add To Parcel" at bounding box center [1111, 485] width 74 height 13
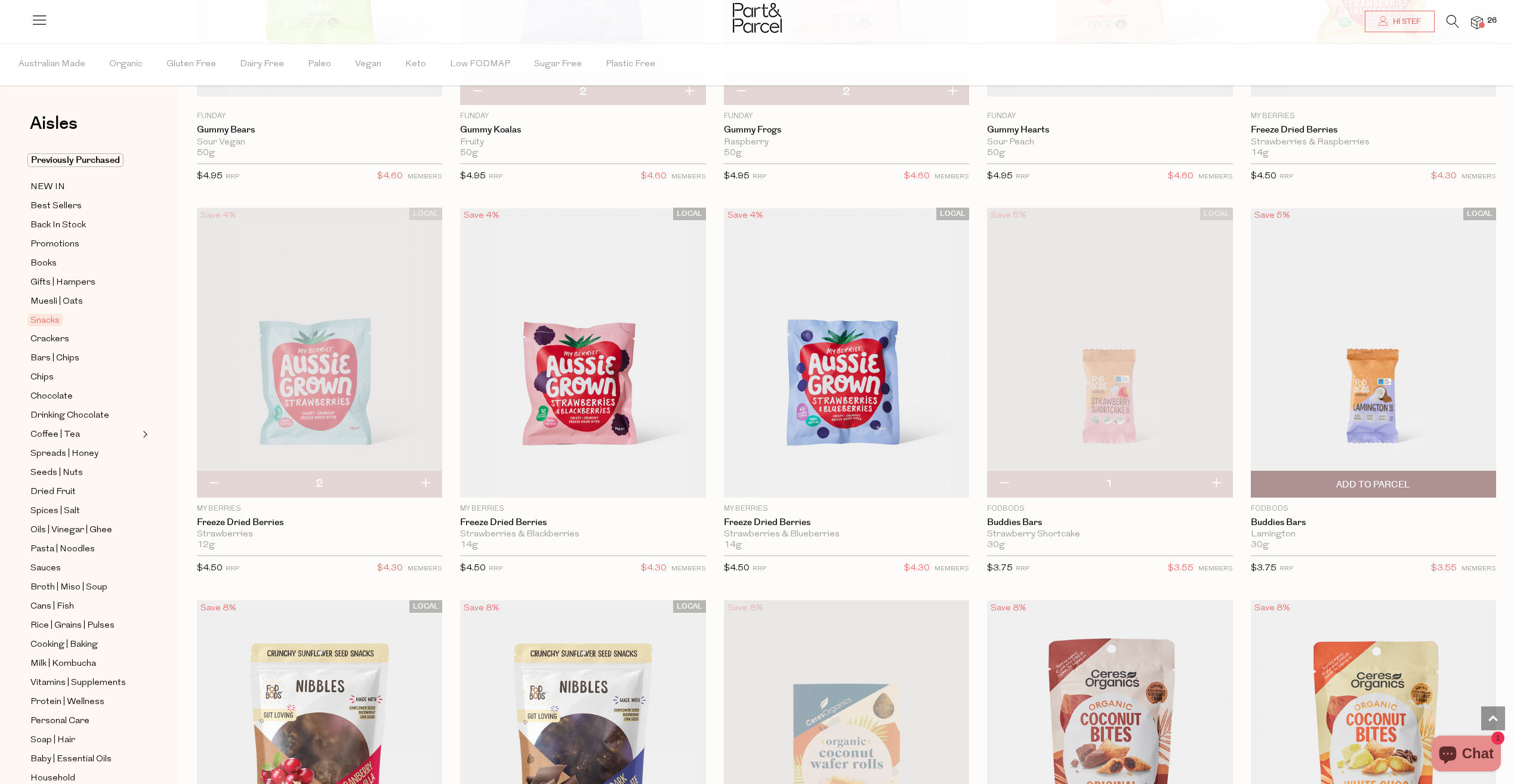
click at [1398, 487] on span "Add To Parcel" at bounding box center [1373, 485] width 74 height 13
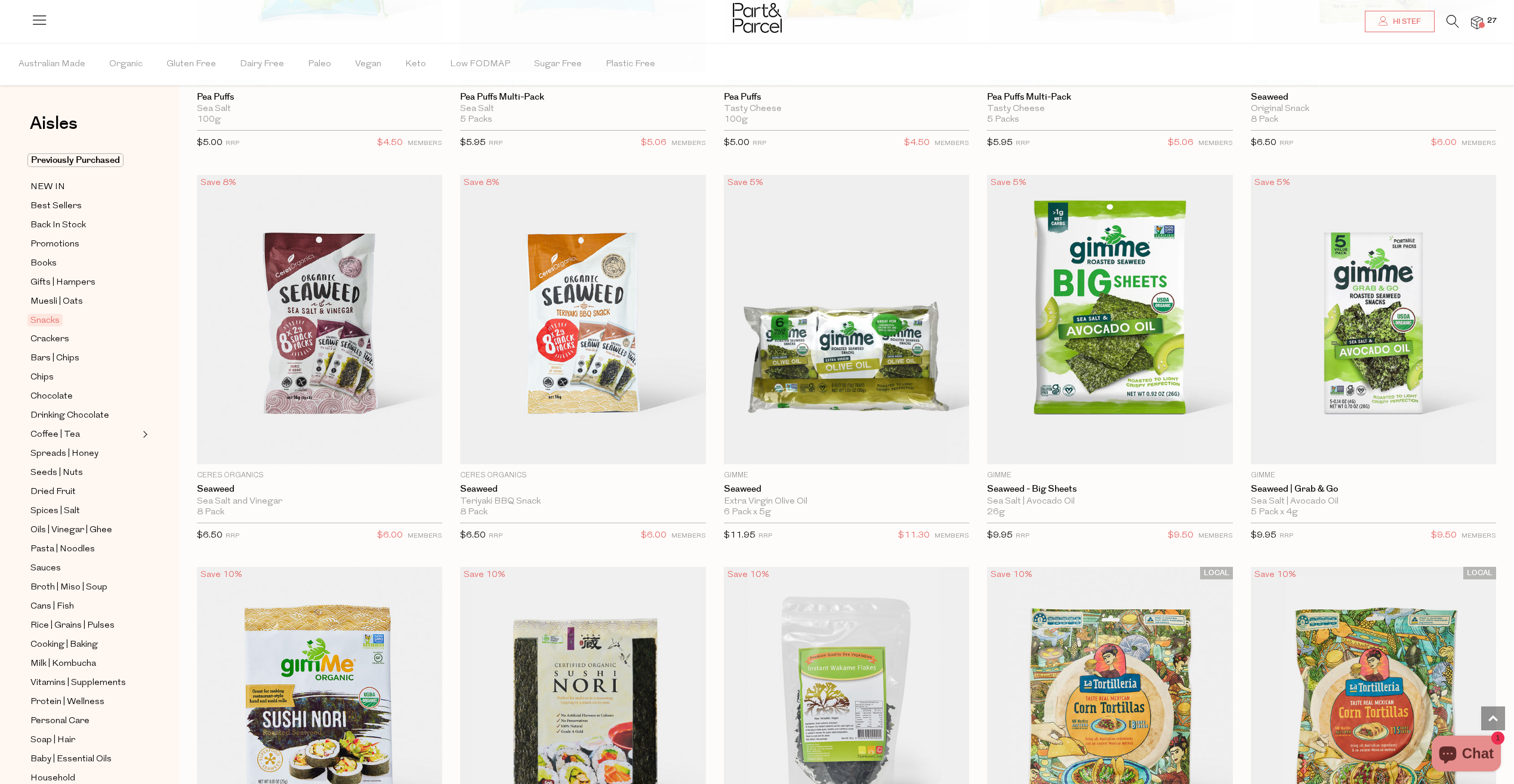
type input "2"
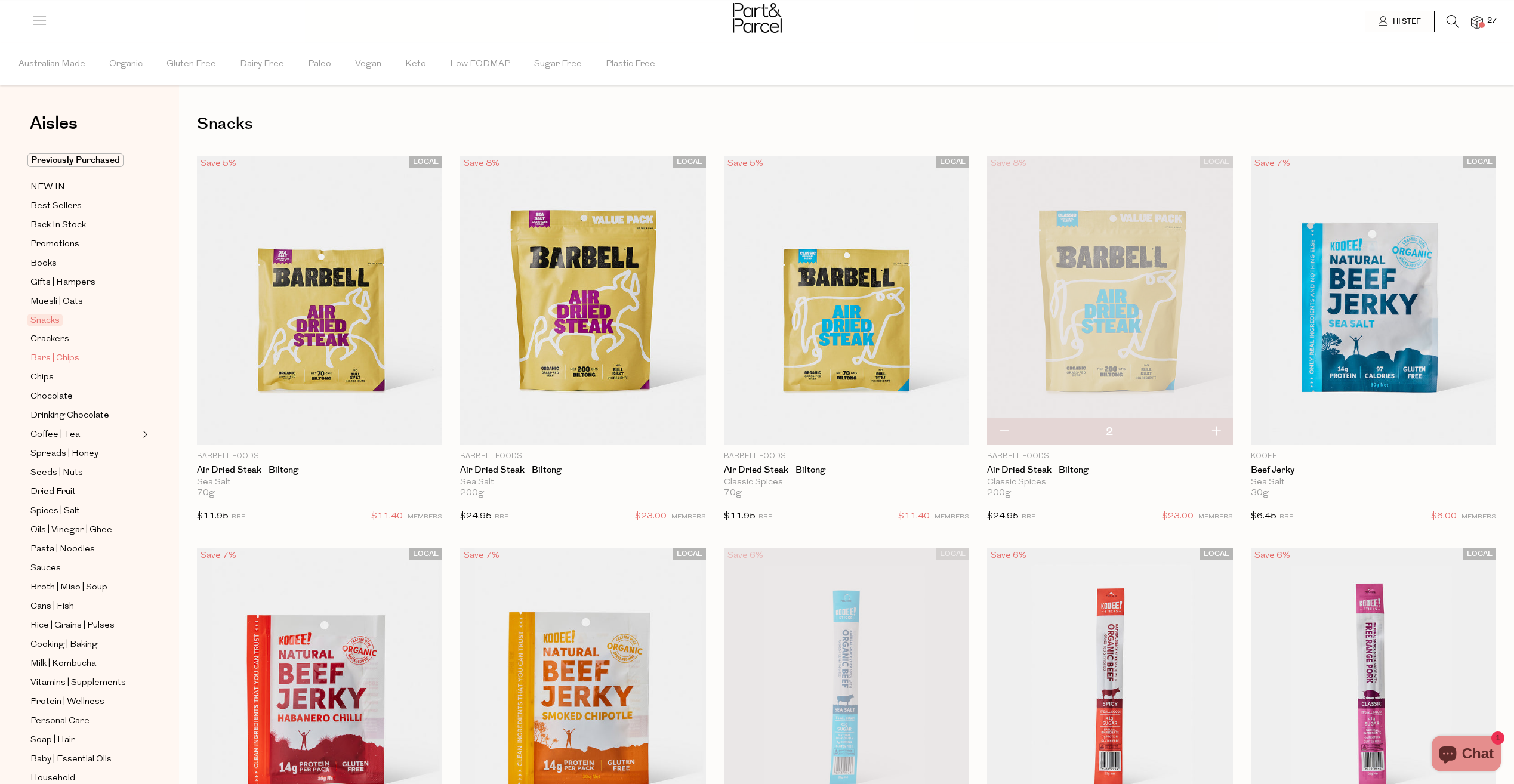
click at [52, 352] on span "Bars | Chips" at bounding box center [55, 359] width 49 height 15
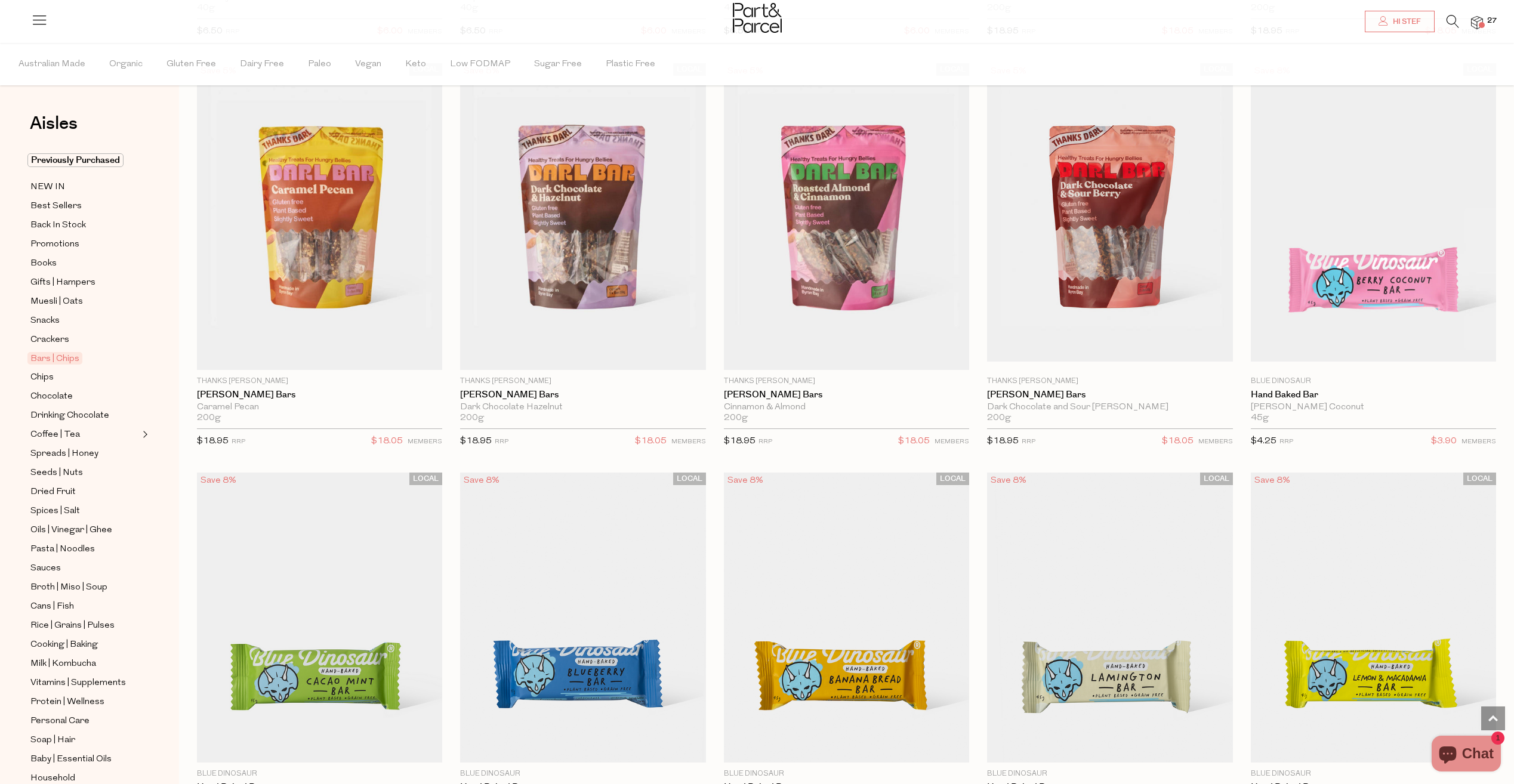
scroll to position [2148, 0]
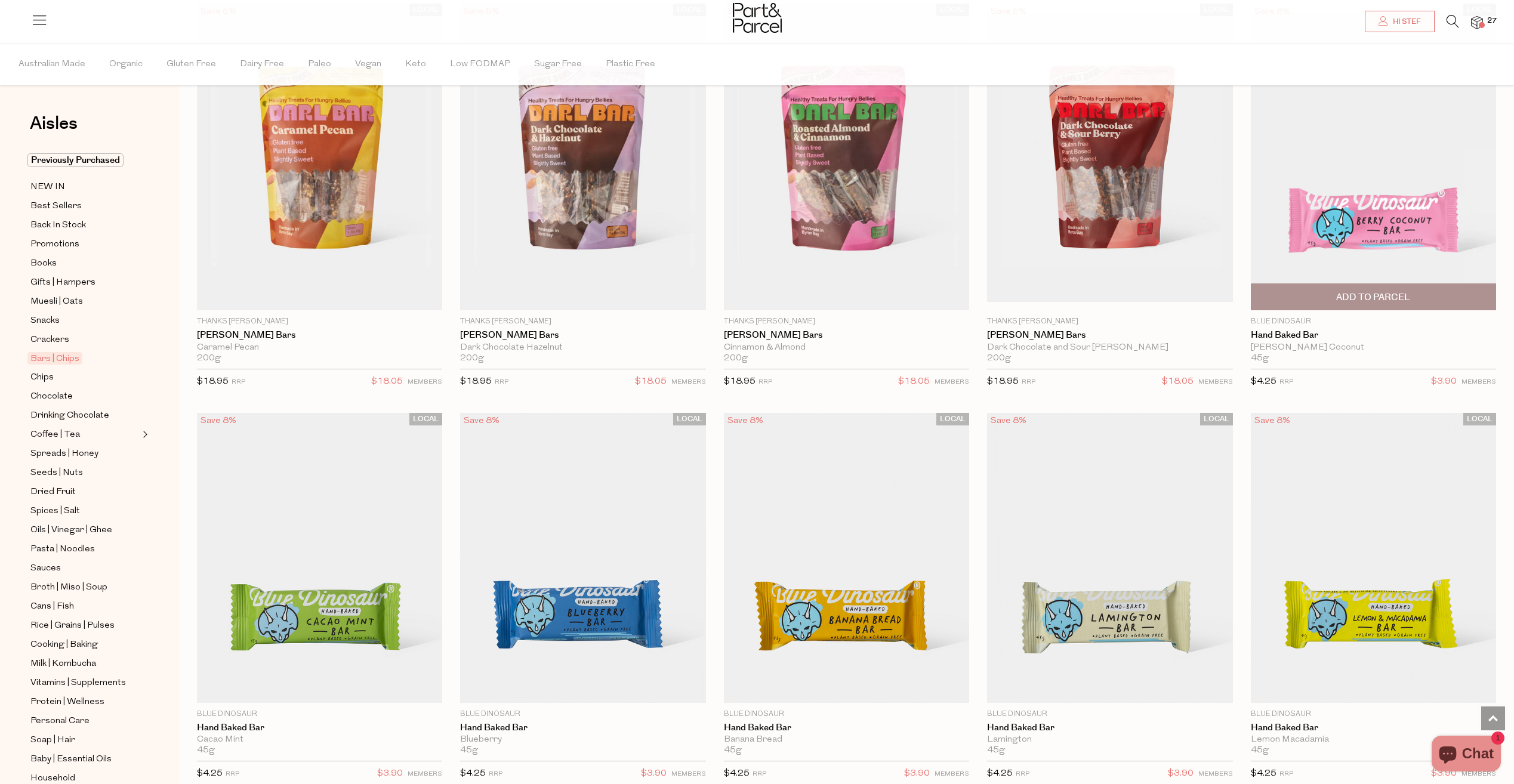
click at [1390, 294] on span "Add To Parcel" at bounding box center [1373, 297] width 74 height 13
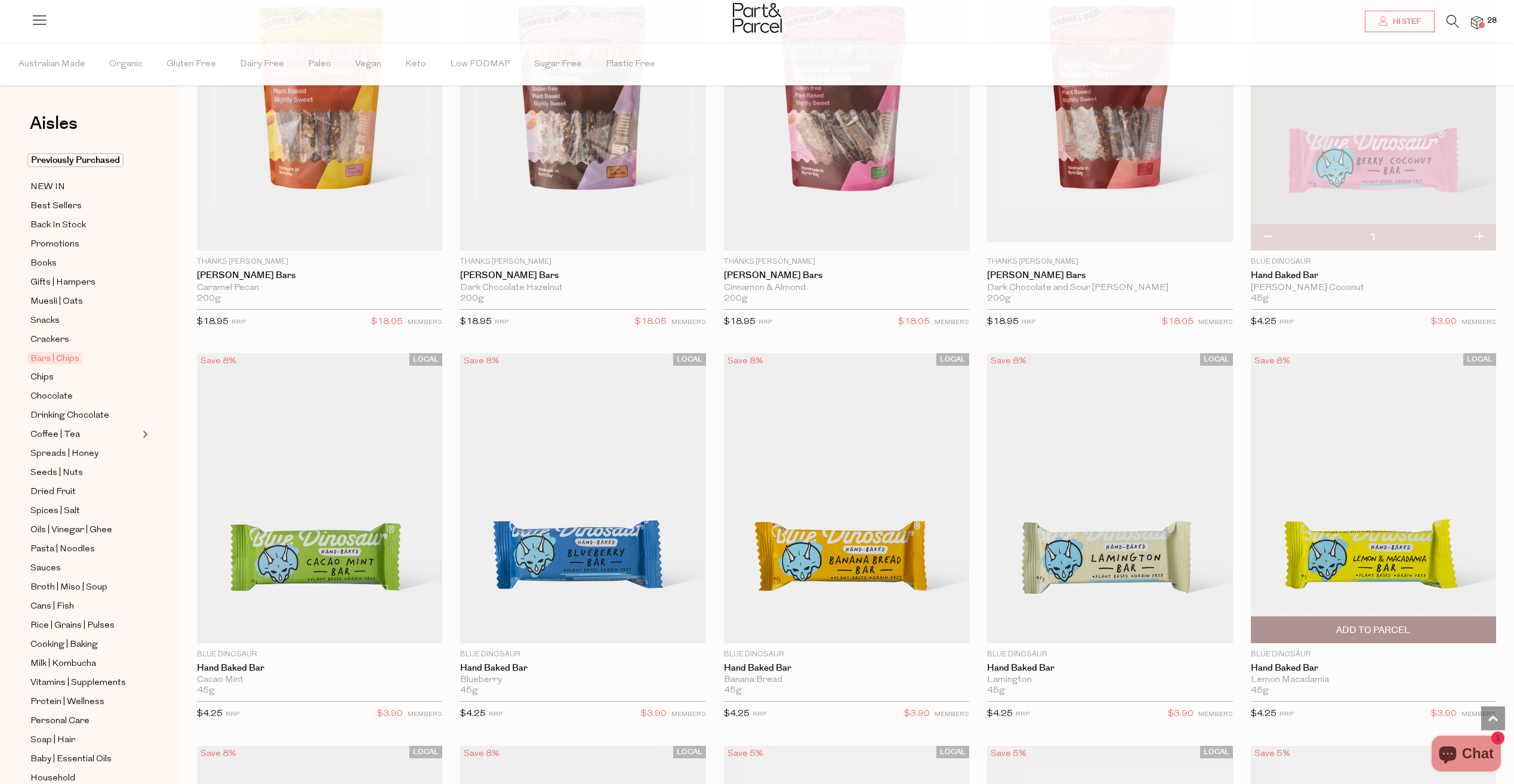
scroll to position [2268, 0]
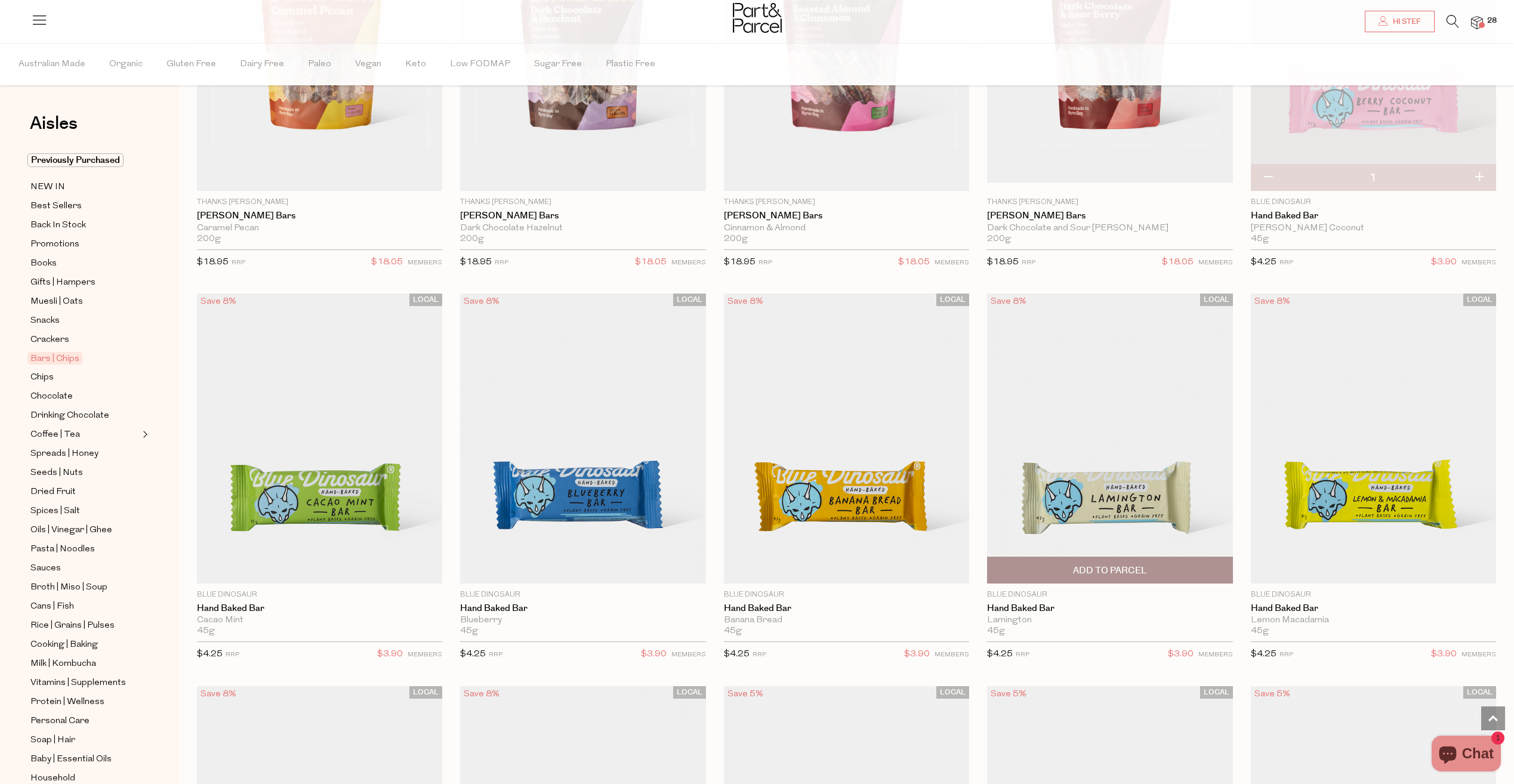
click at [1112, 571] on span "Add To Parcel" at bounding box center [1111, 571] width 74 height 13
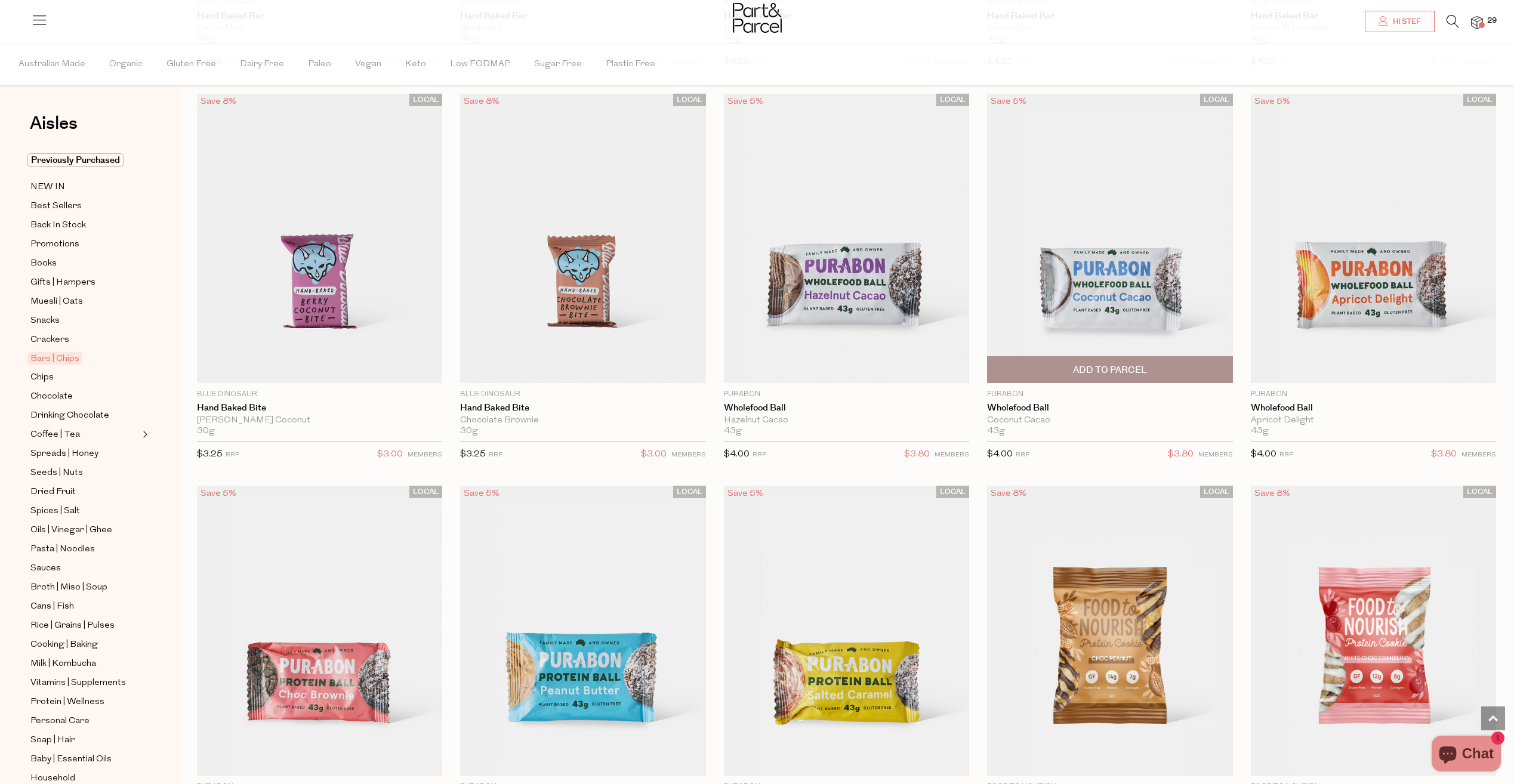
scroll to position [2865, 0]
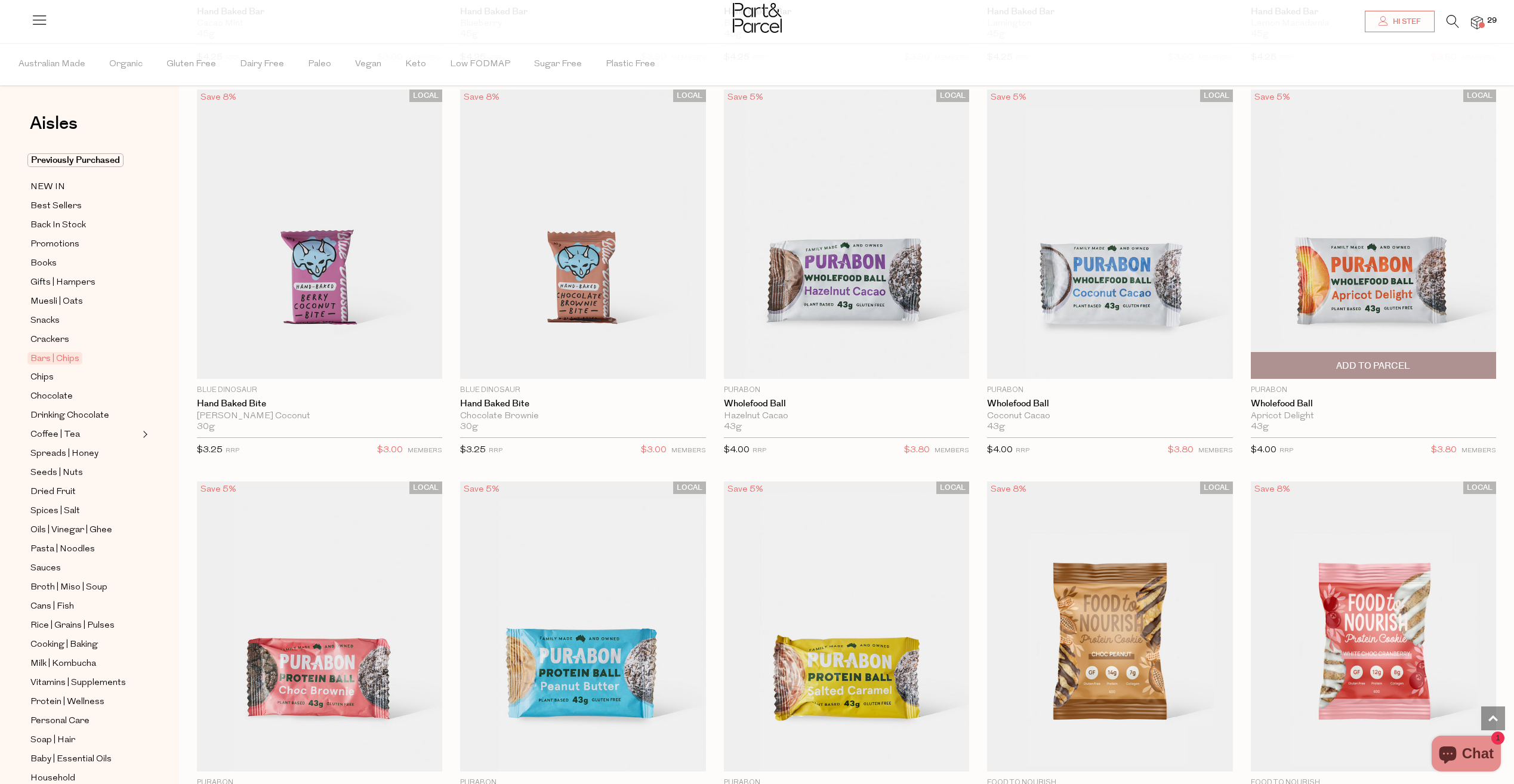
click at [1385, 365] on span "Add To Parcel" at bounding box center [1373, 366] width 74 height 13
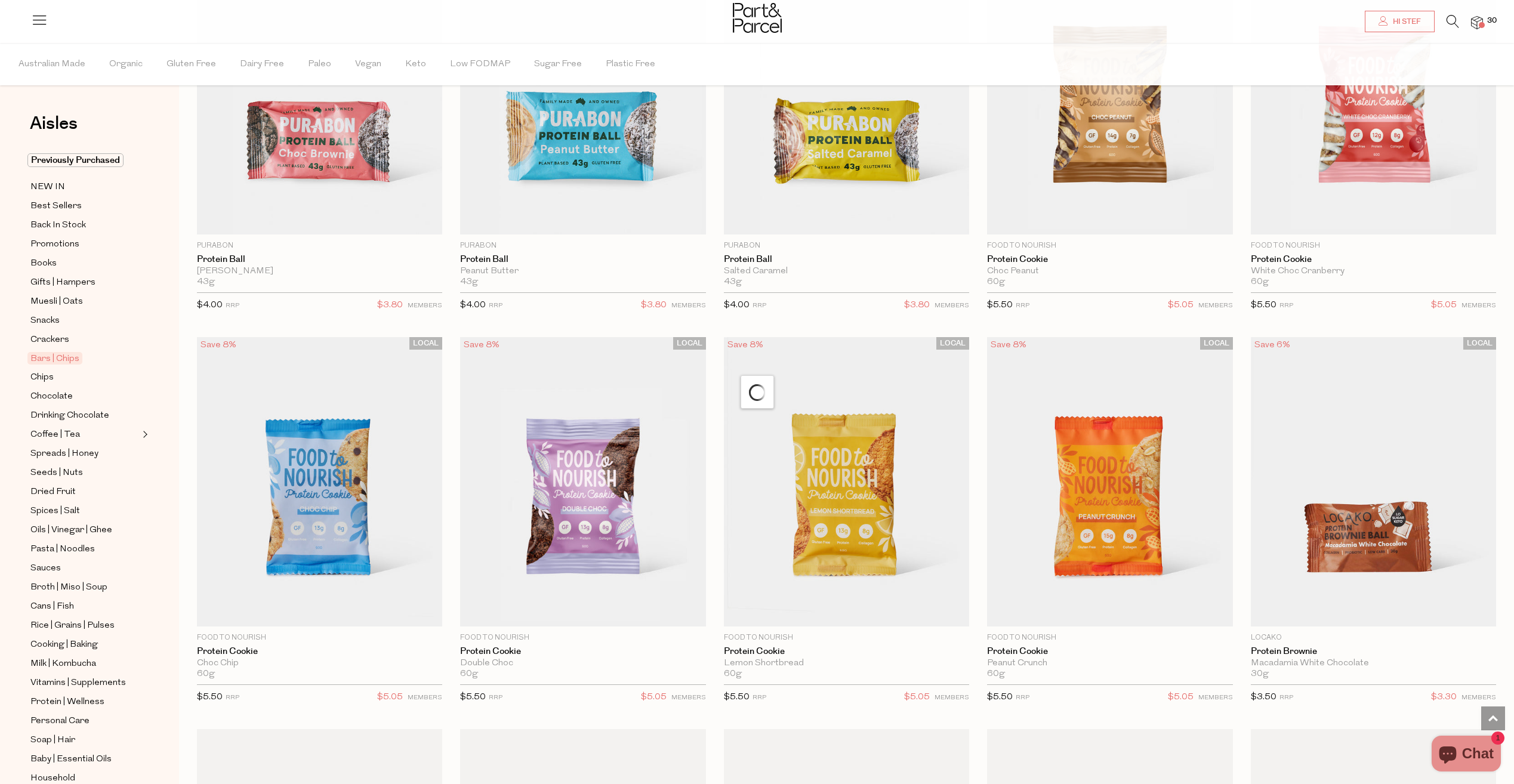
scroll to position [3645, 0]
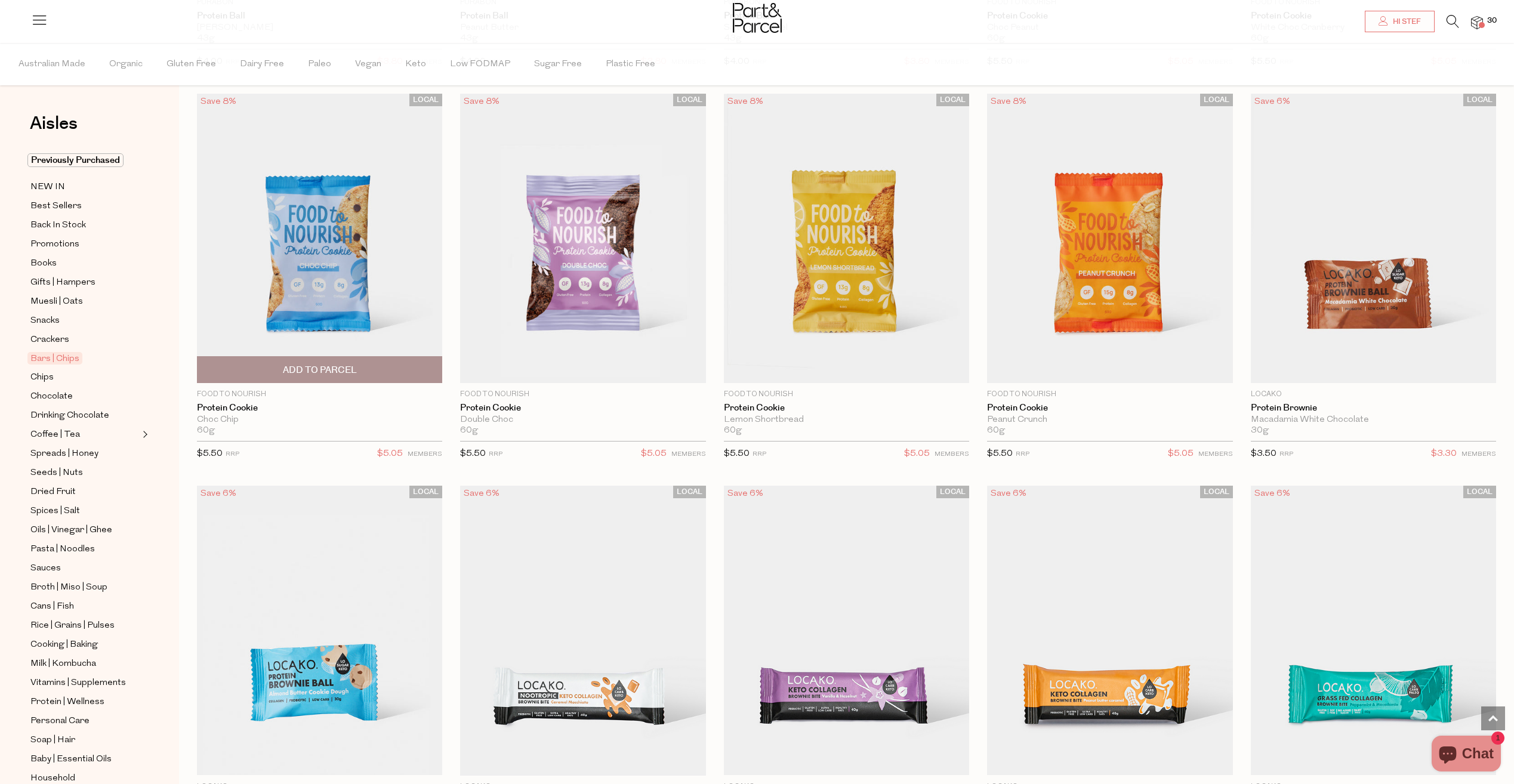
click at [317, 365] on span "Add To Parcel" at bounding box center [320, 370] width 74 height 13
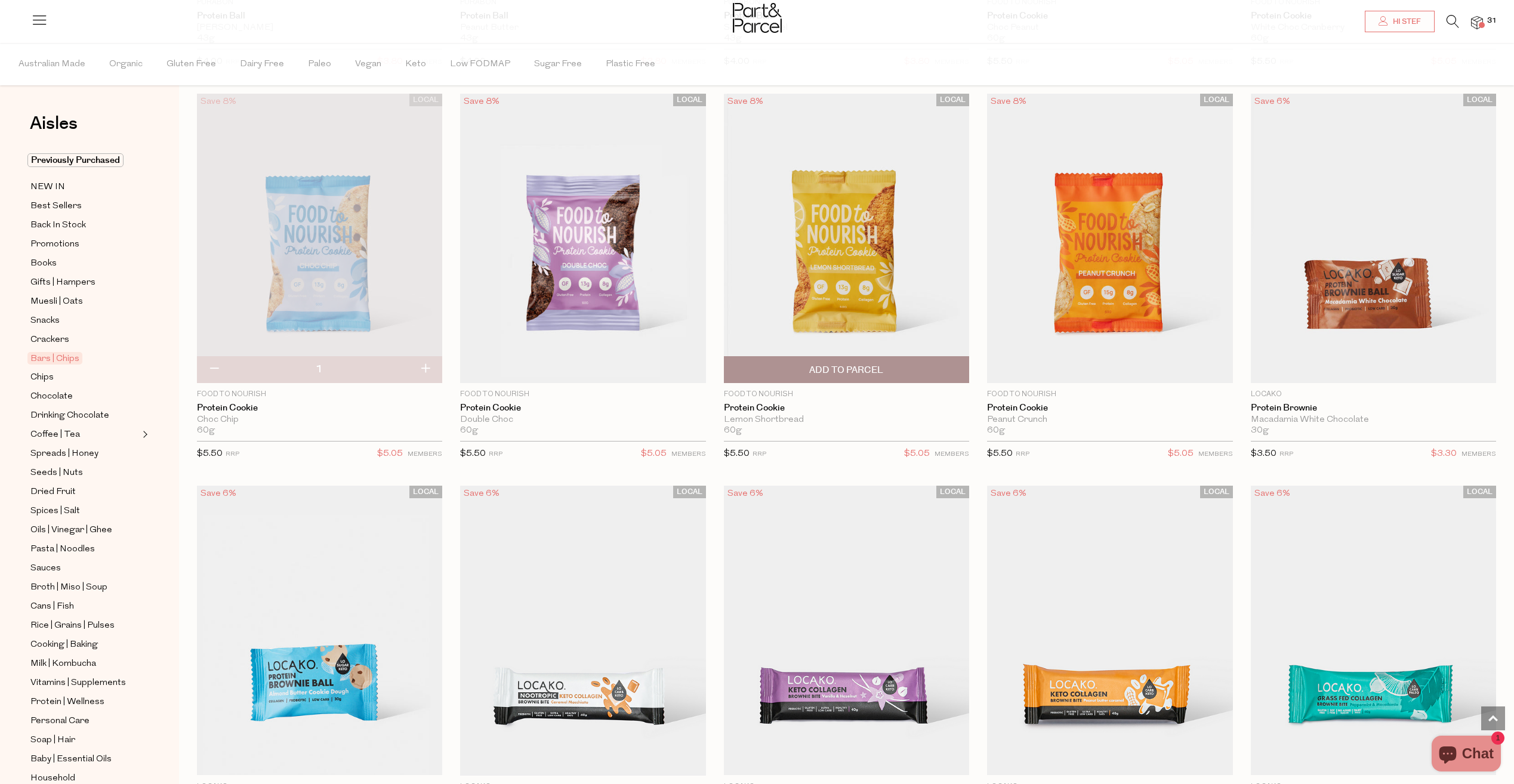
click at [862, 364] on span "Add To Parcel" at bounding box center [846, 370] width 74 height 13
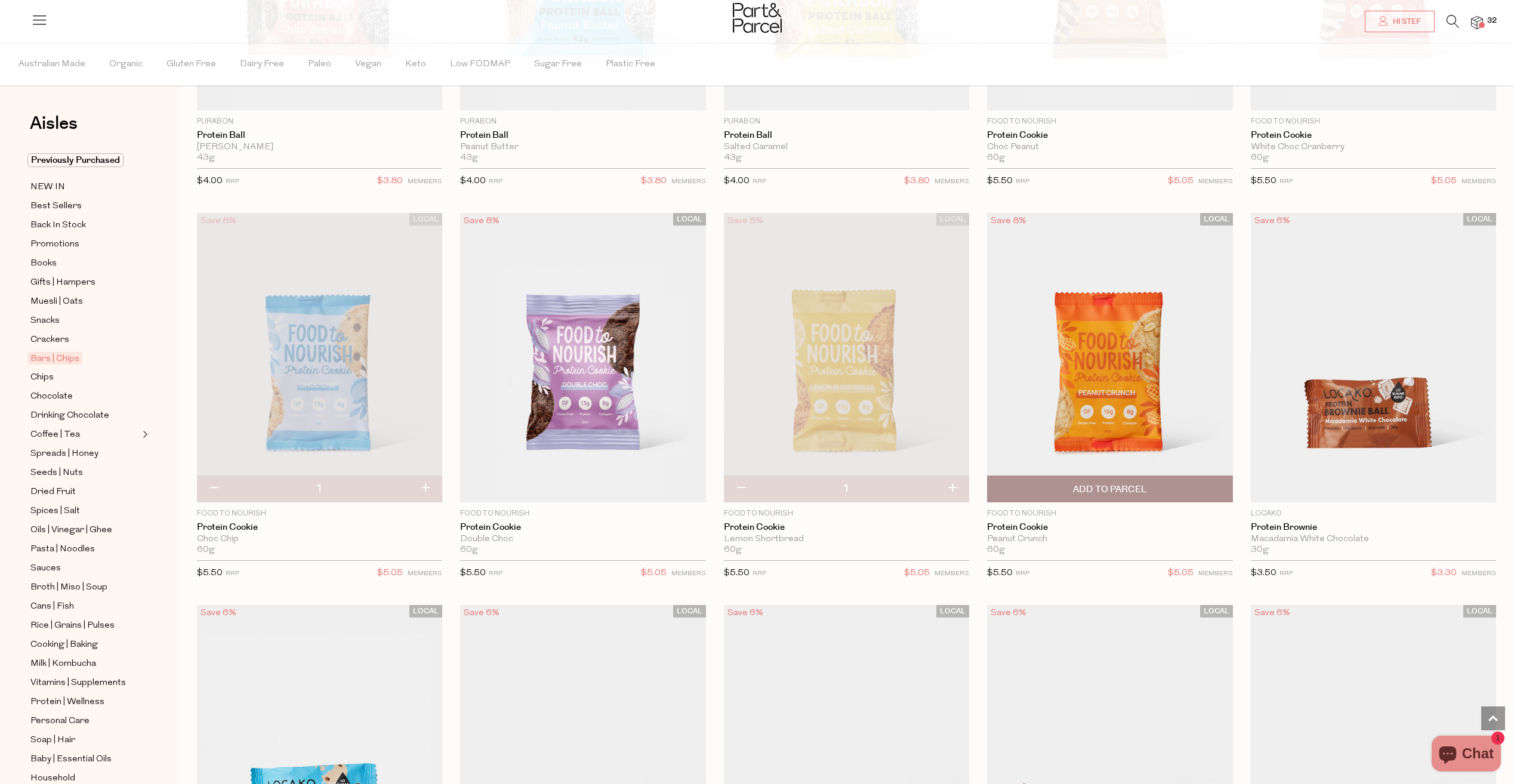
scroll to position [3228, 0]
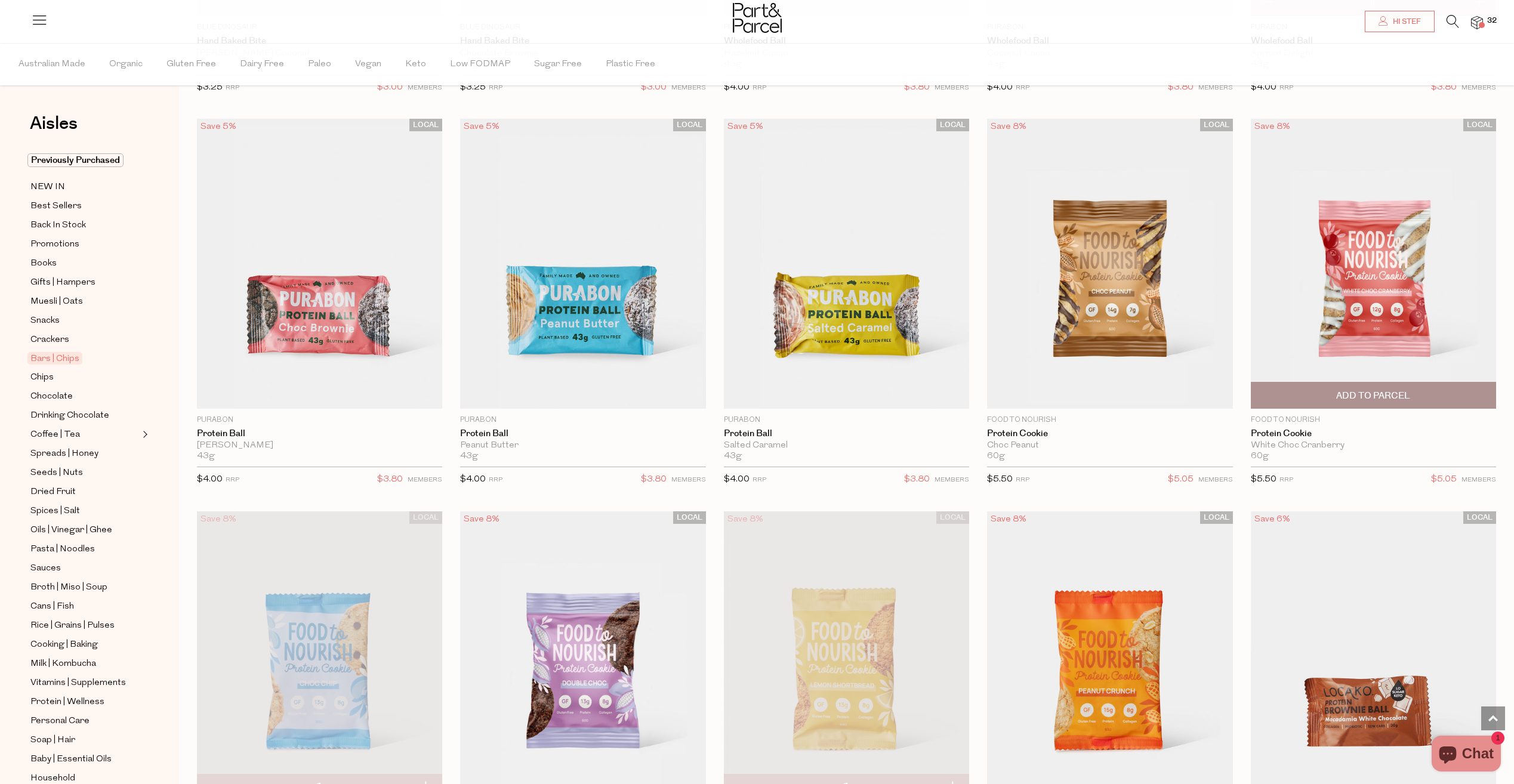
click at [1402, 390] on span "Add To Parcel" at bounding box center [1373, 396] width 74 height 13
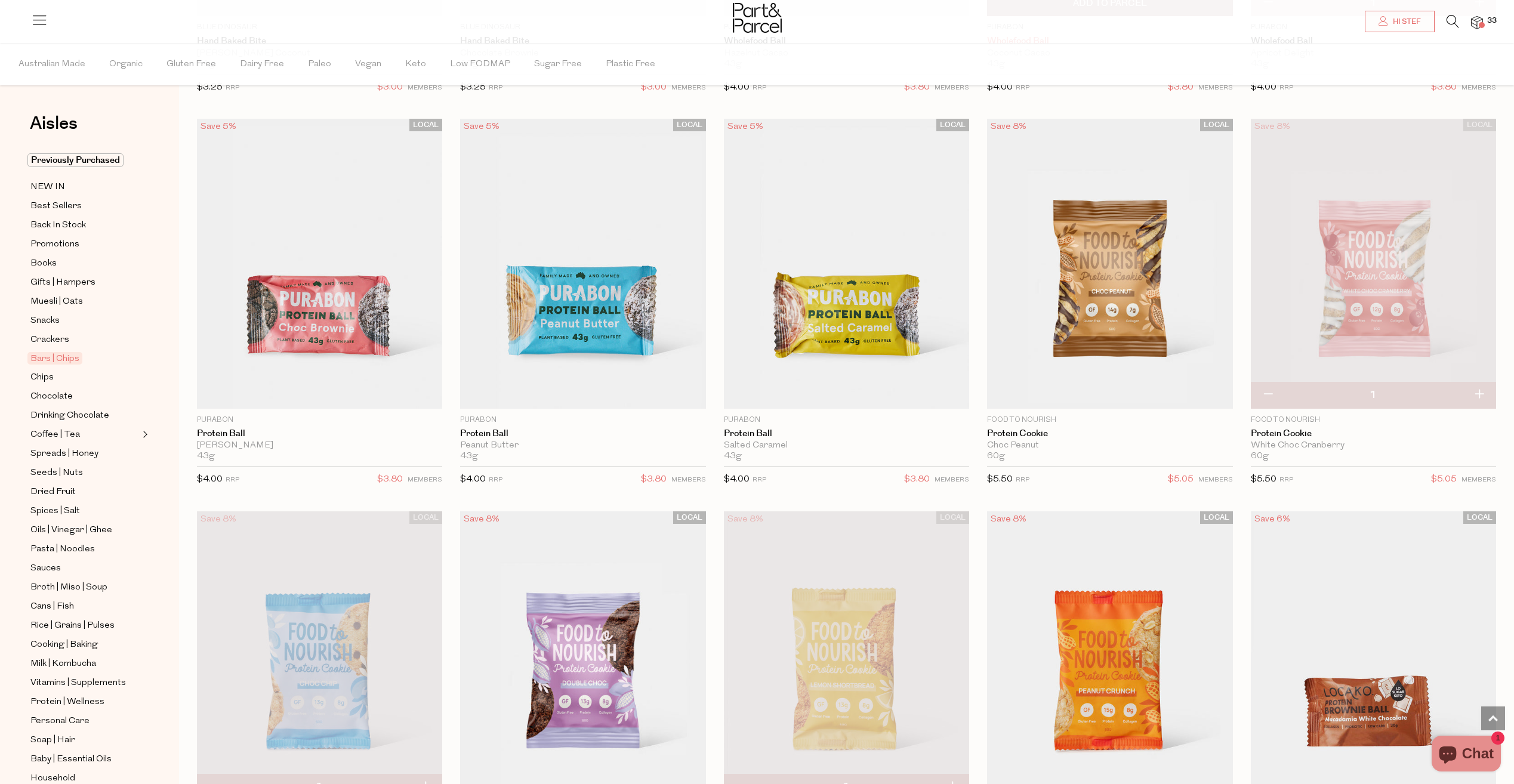
scroll to position [3526, 0]
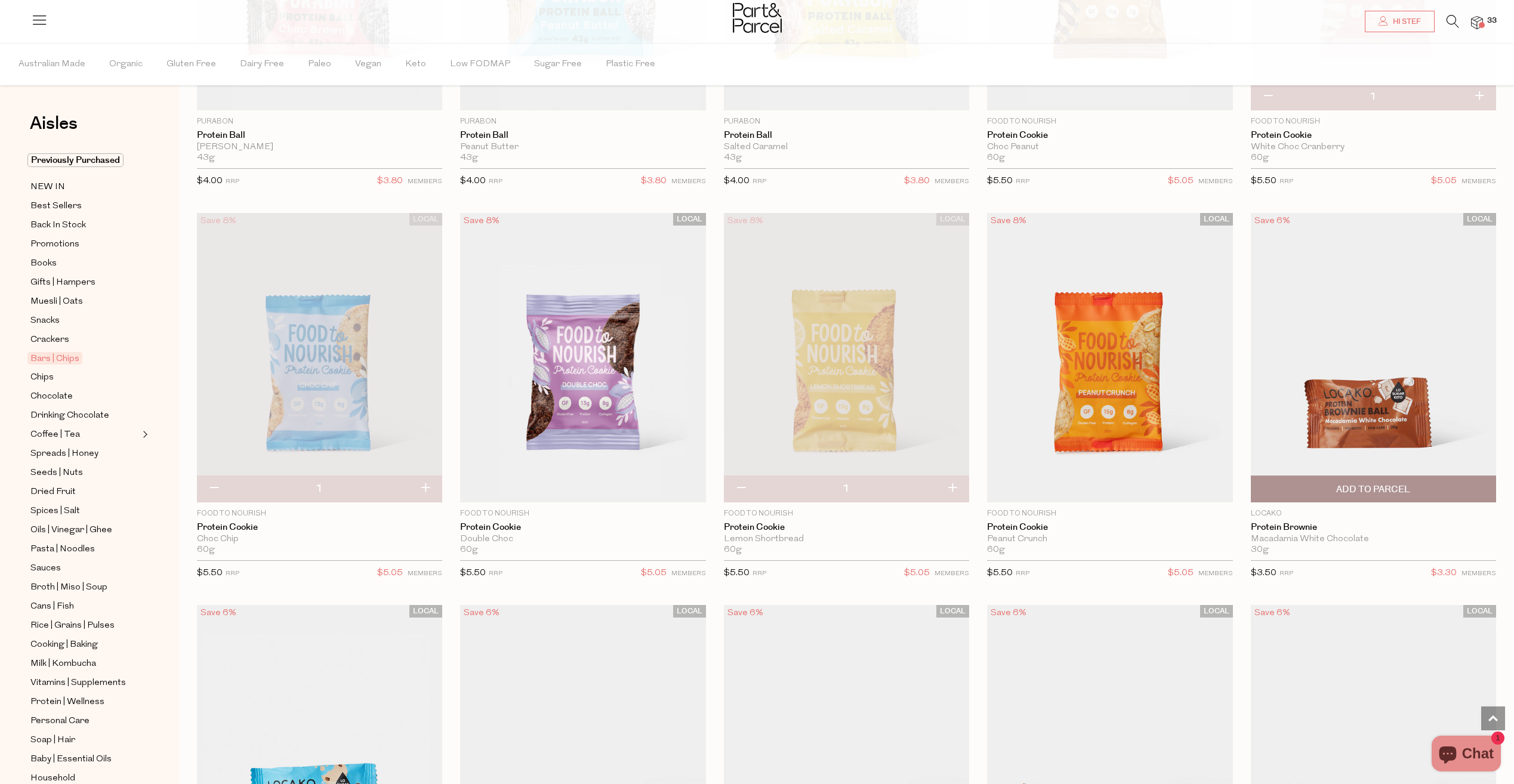
click at [1366, 483] on span "Add To Parcel" at bounding box center [1373, 490] width 74 height 13
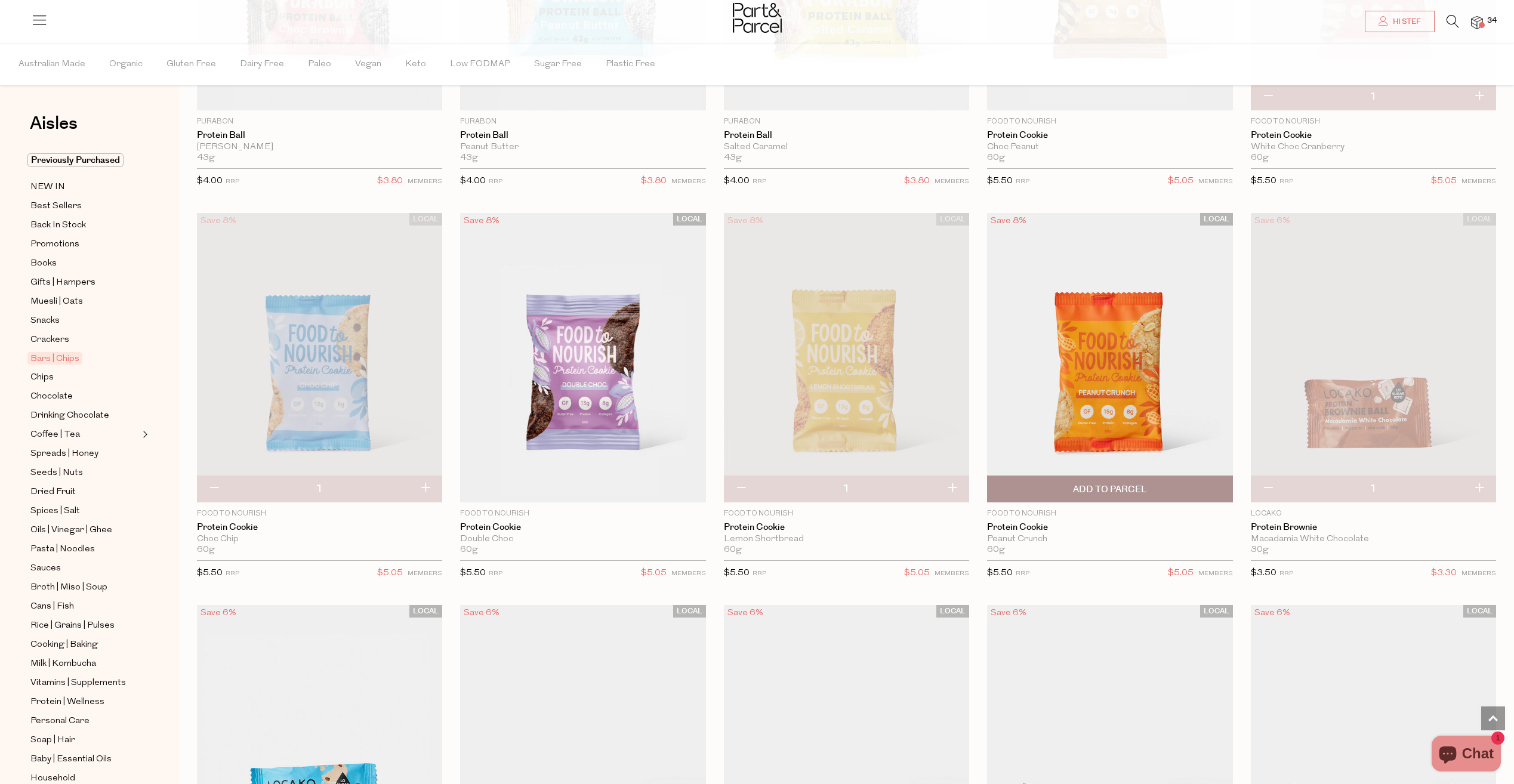
scroll to position [3287, 0]
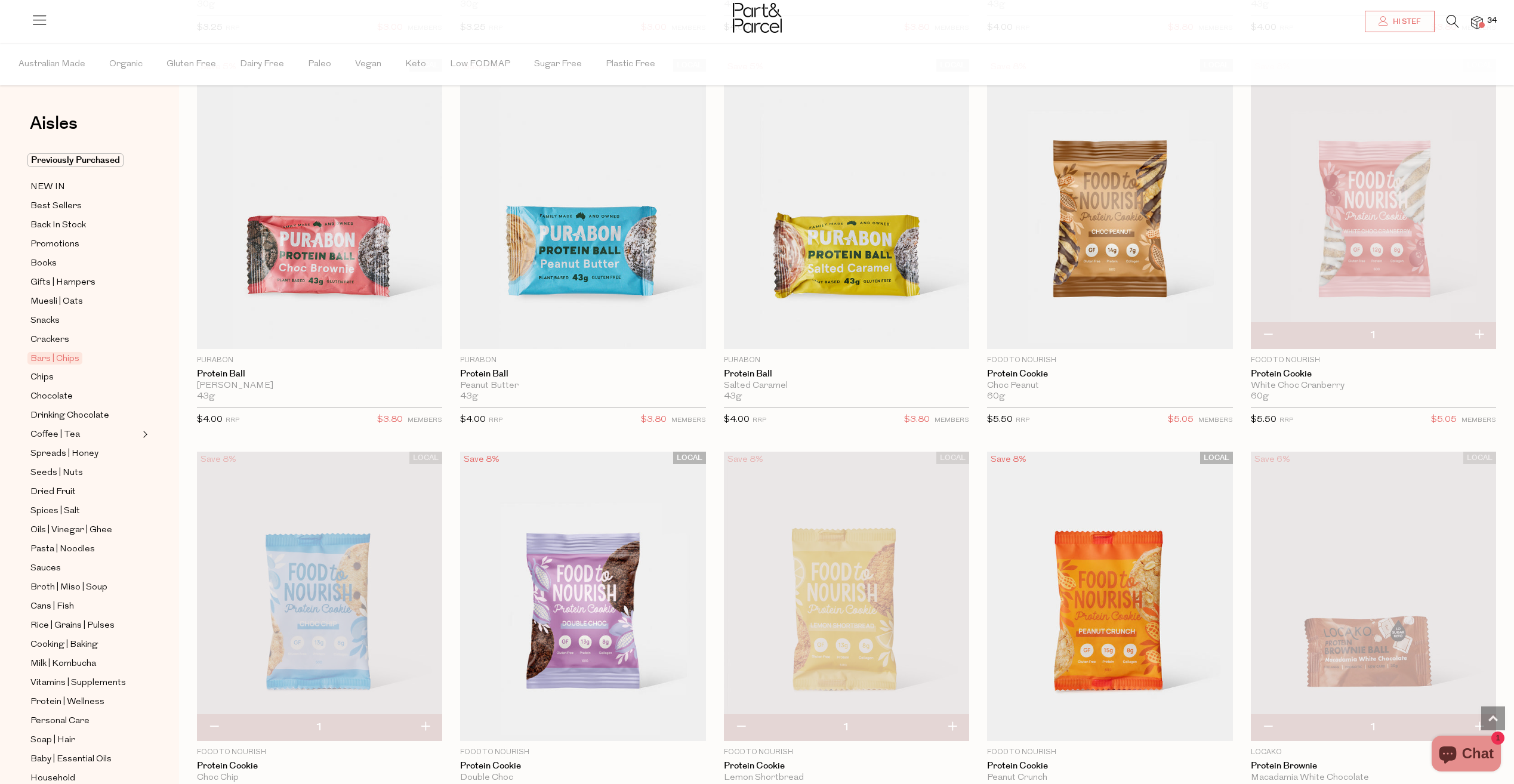
click at [1474, 19] on img at bounding box center [1477, 23] width 12 height 14
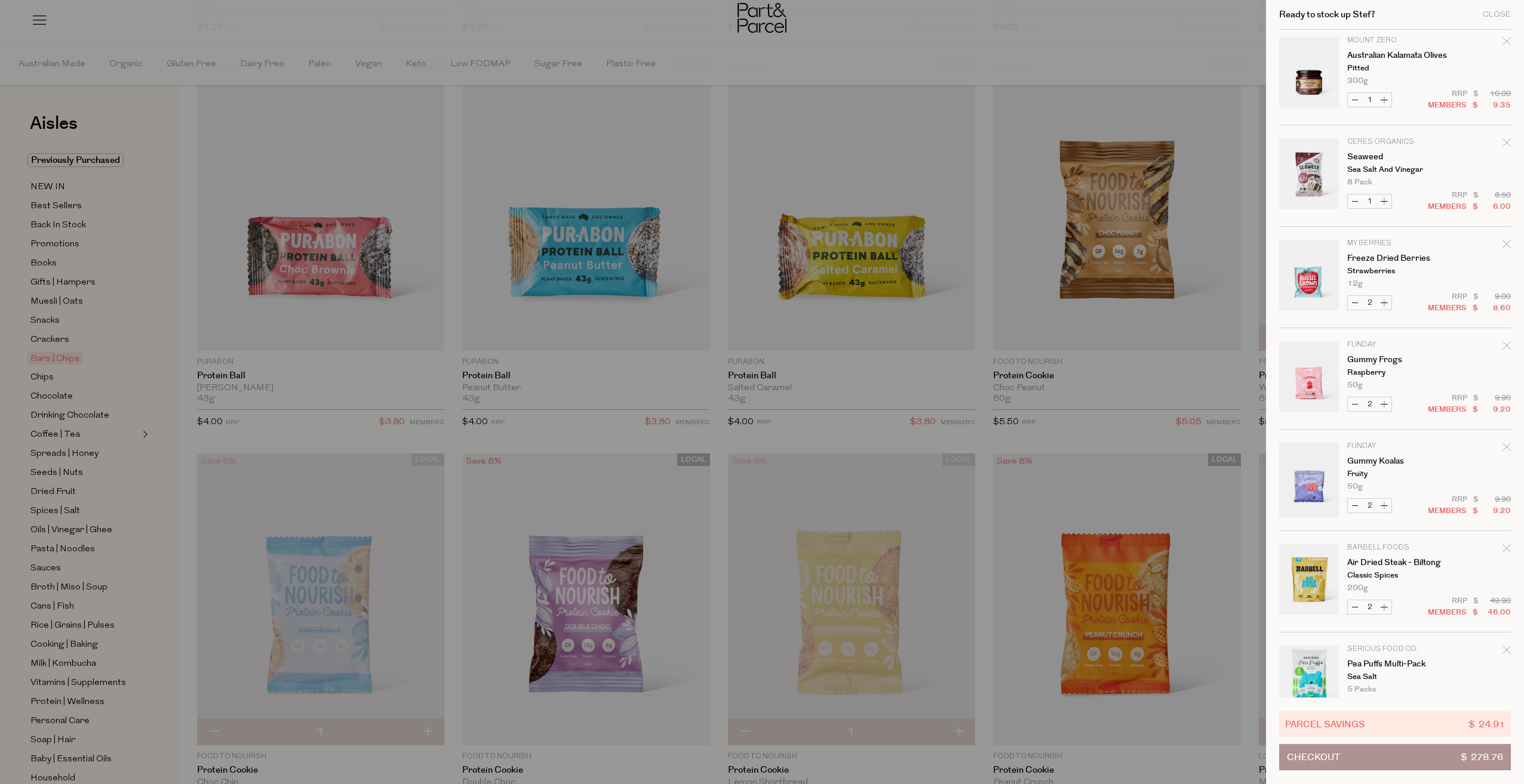
scroll to position [2072, 0]
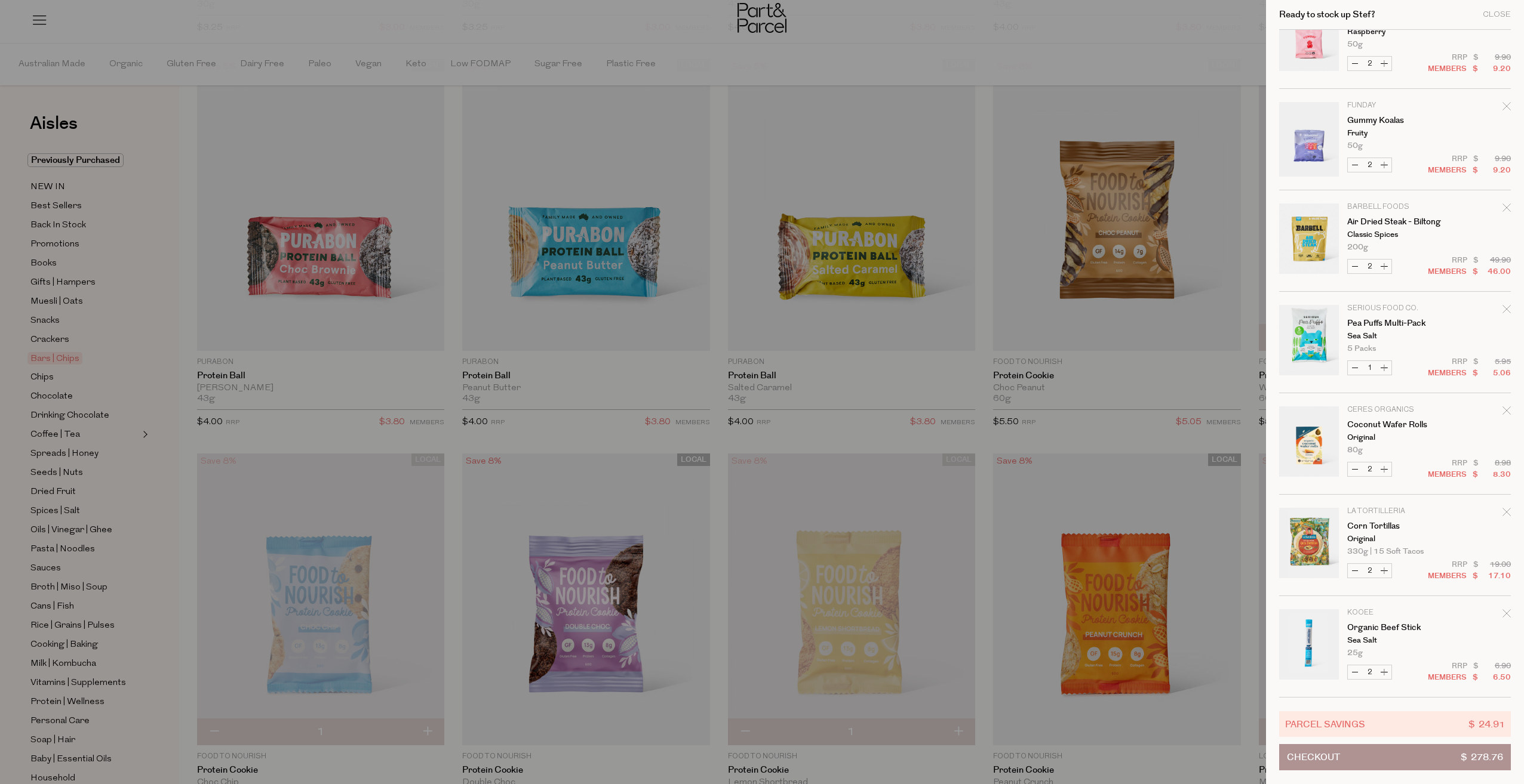
click at [1432, 757] on button "Checkout $ 278.76" at bounding box center [1395, 757] width 232 height 26
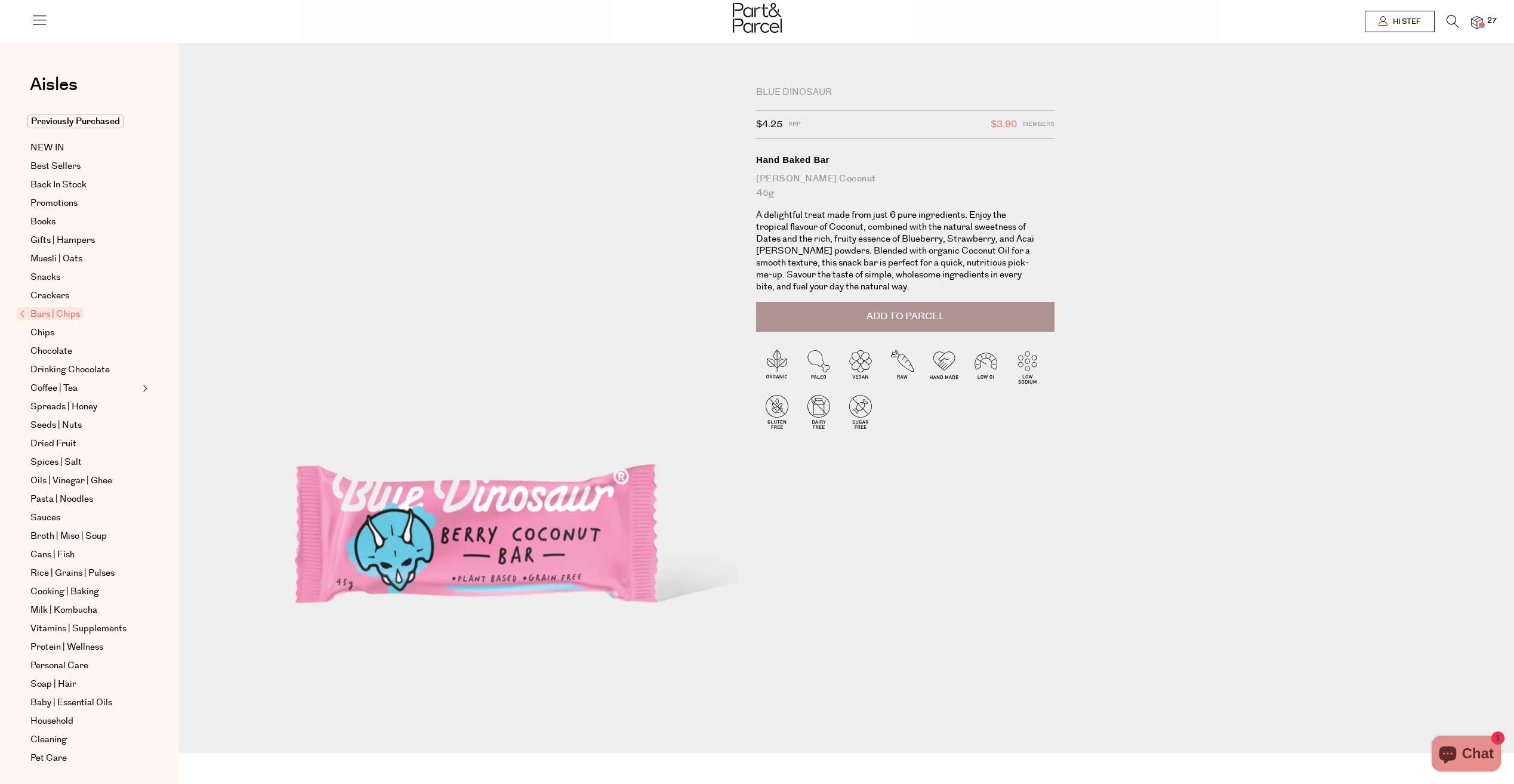
click at [65, 314] on span "Bars | Chips" at bounding box center [50, 314] width 66 height 13
